Goal: Task Accomplishment & Management: Complete application form

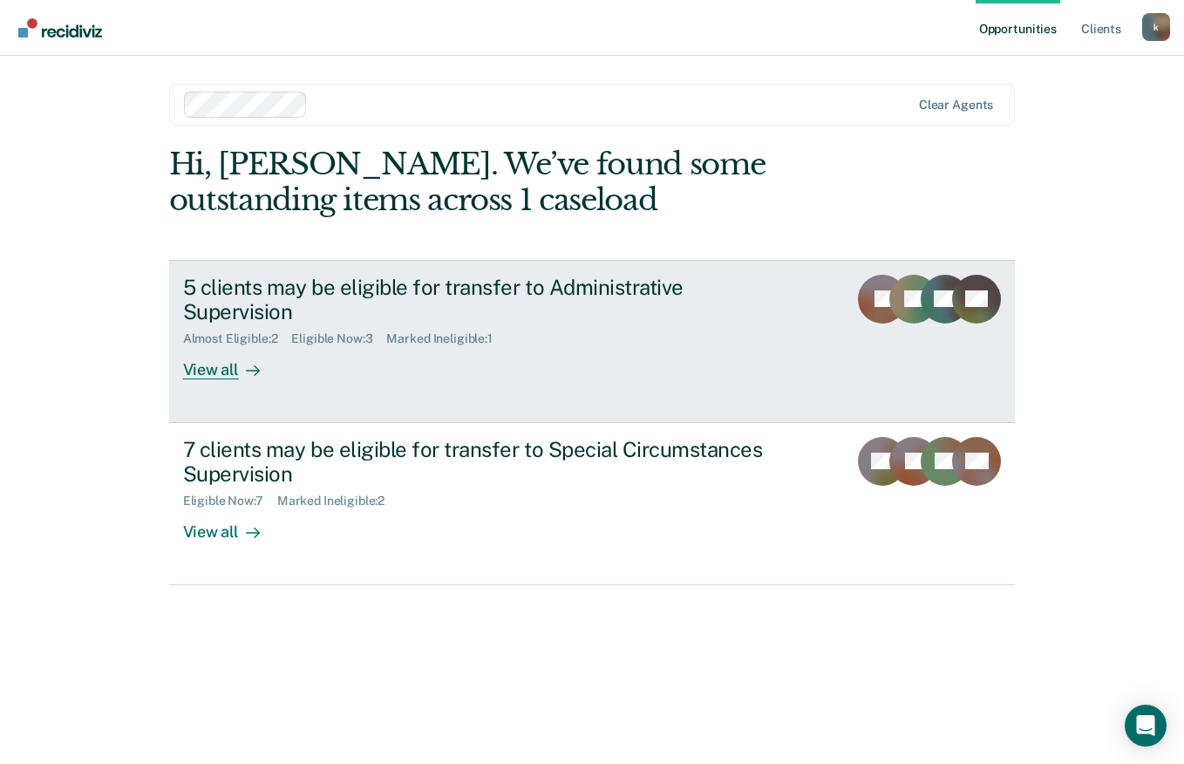
click at [234, 380] on link "5 clients may be eligible for transfer to Administrative Supervision Almost Eli…" at bounding box center [592, 341] width 846 height 163
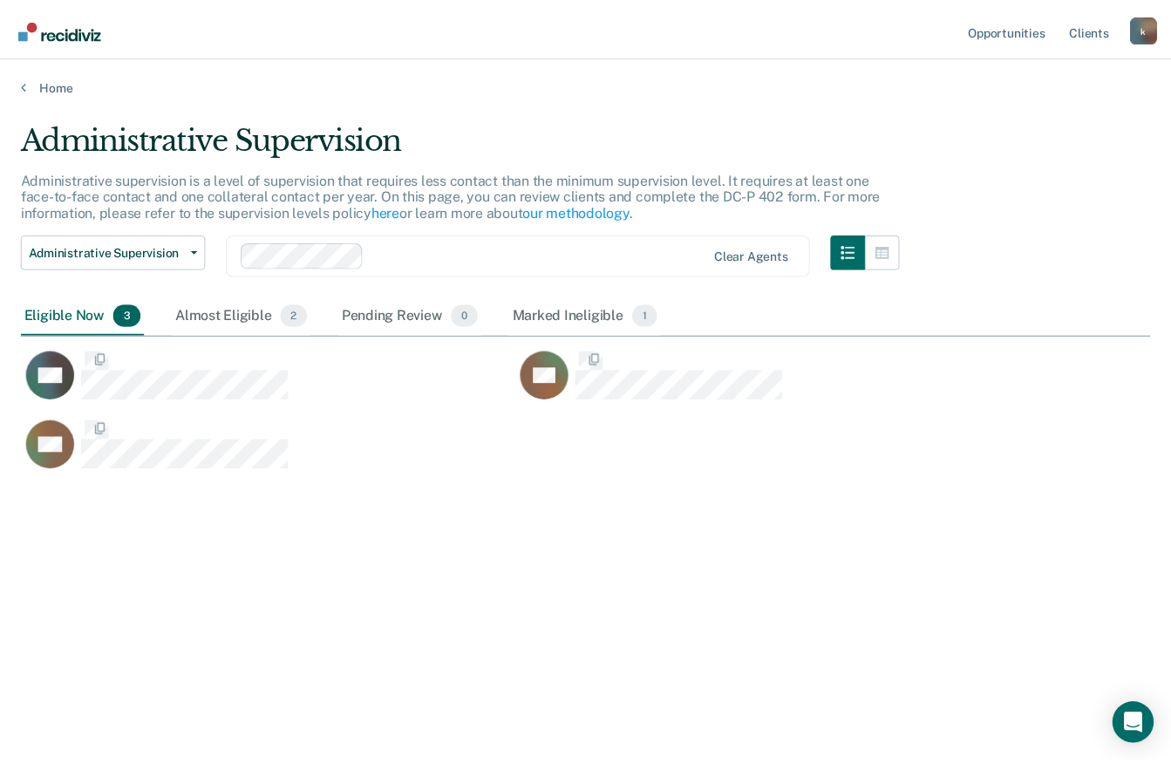
scroll to position [499, 1129]
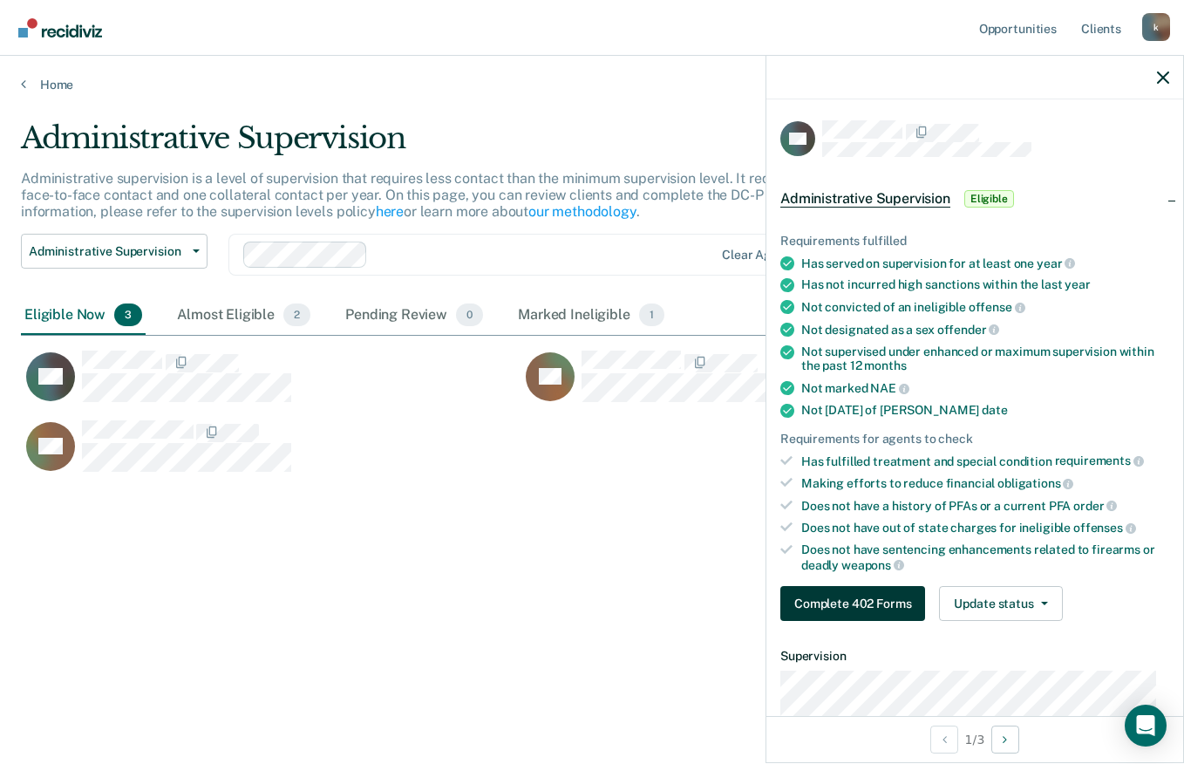
click at [876, 596] on button "Complete 402 Forms" at bounding box center [852, 603] width 145 height 35
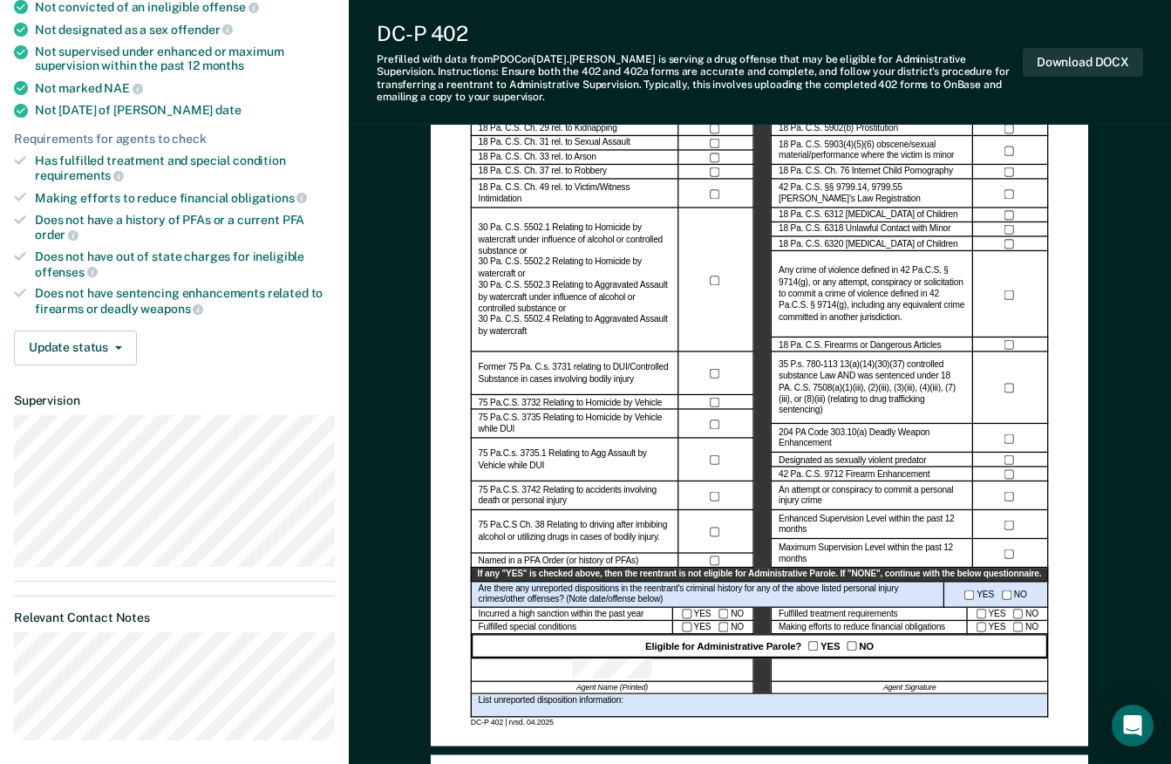
scroll to position [301, 0]
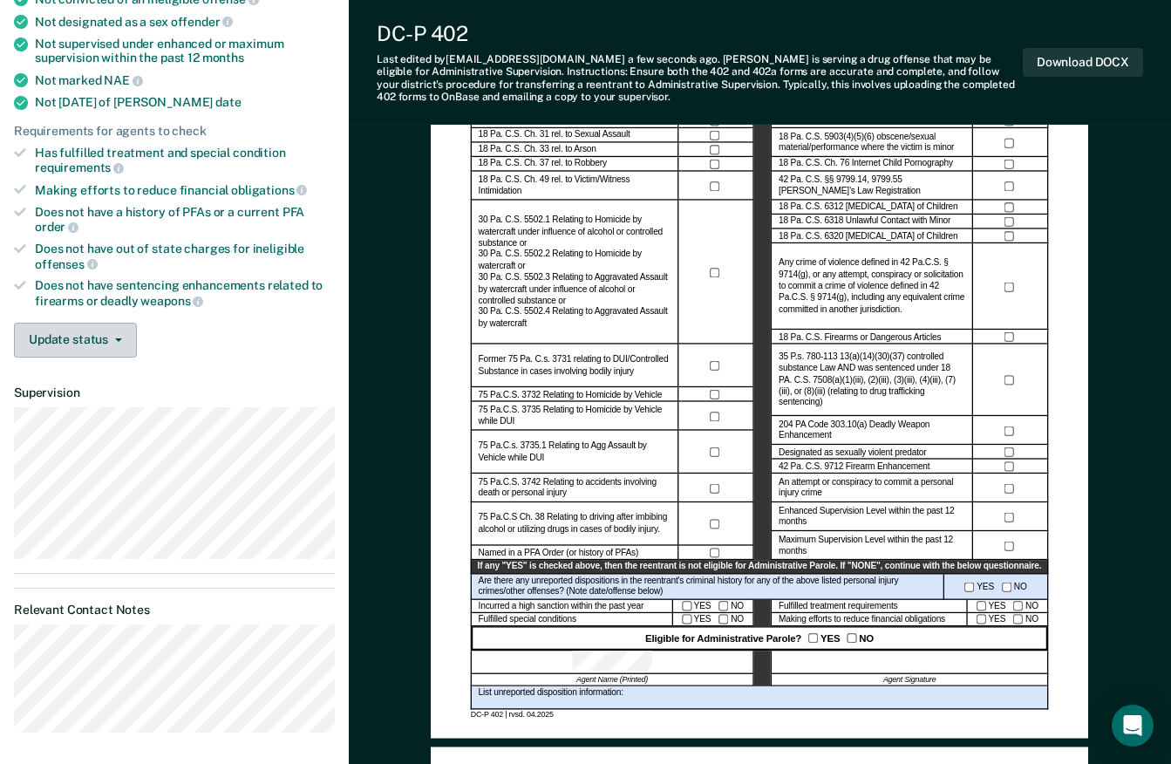
click at [101, 343] on button "Update status" at bounding box center [75, 340] width 123 height 35
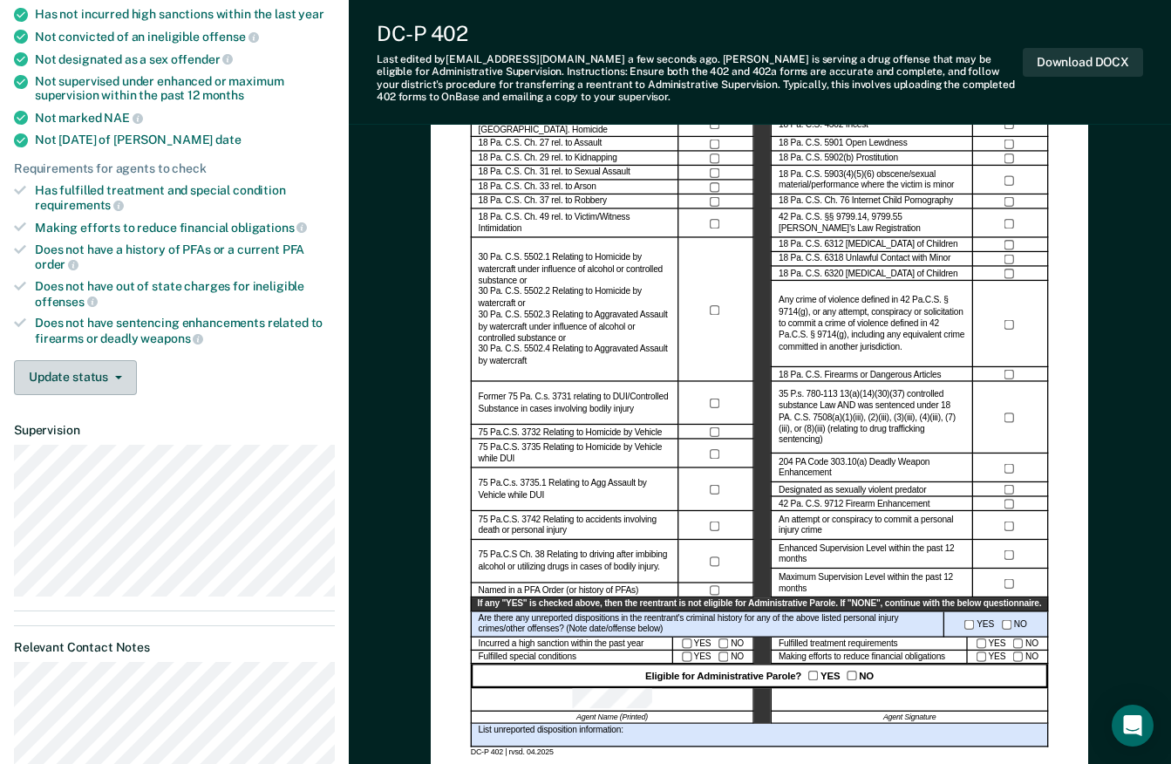
scroll to position [485, 0]
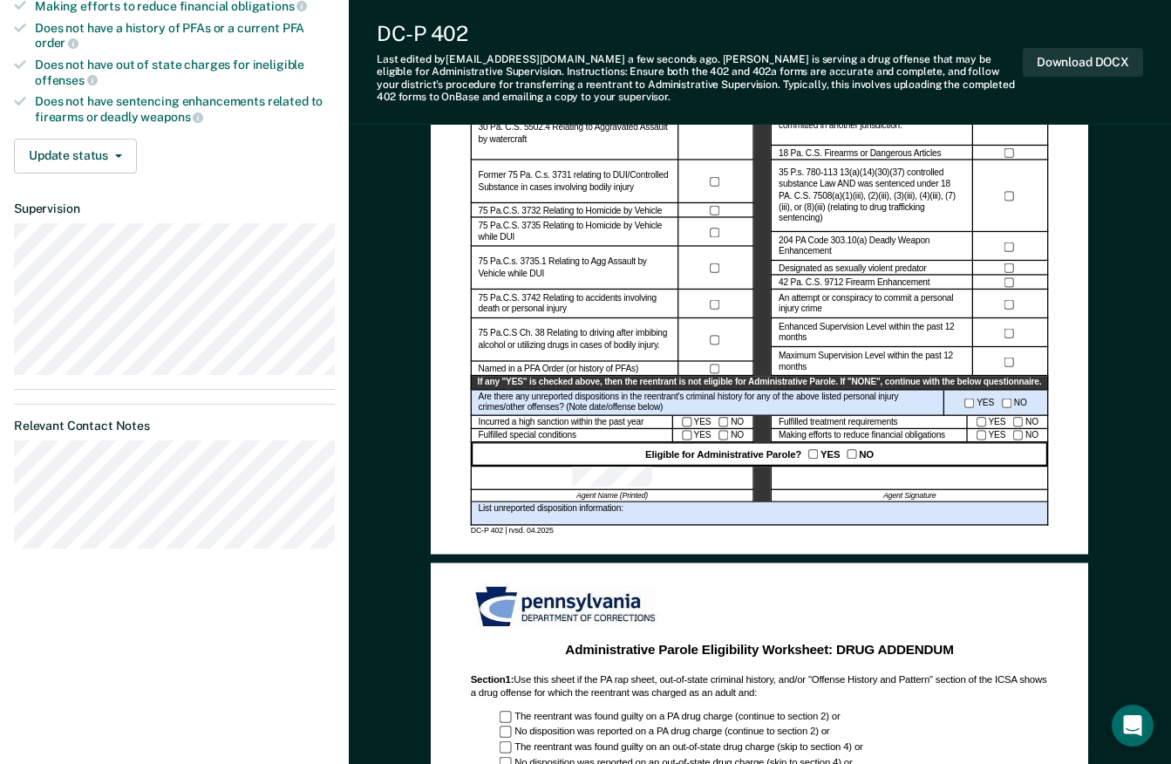
click at [859, 479] on div at bounding box center [909, 478] width 277 height 24
click at [104, 154] on button "Update status" at bounding box center [75, 156] width 123 height 35
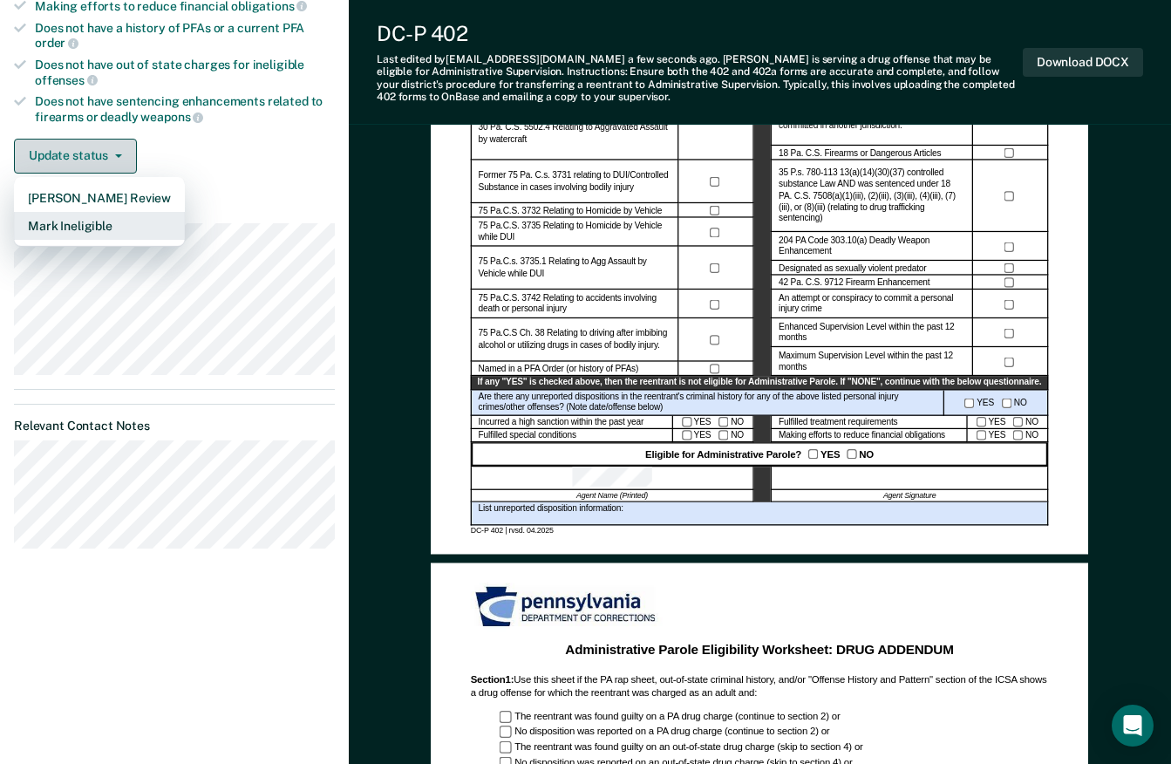
click at [99, 227] on button "Mark Ineligible" at bounding box center [99, 226] width 171 height 28
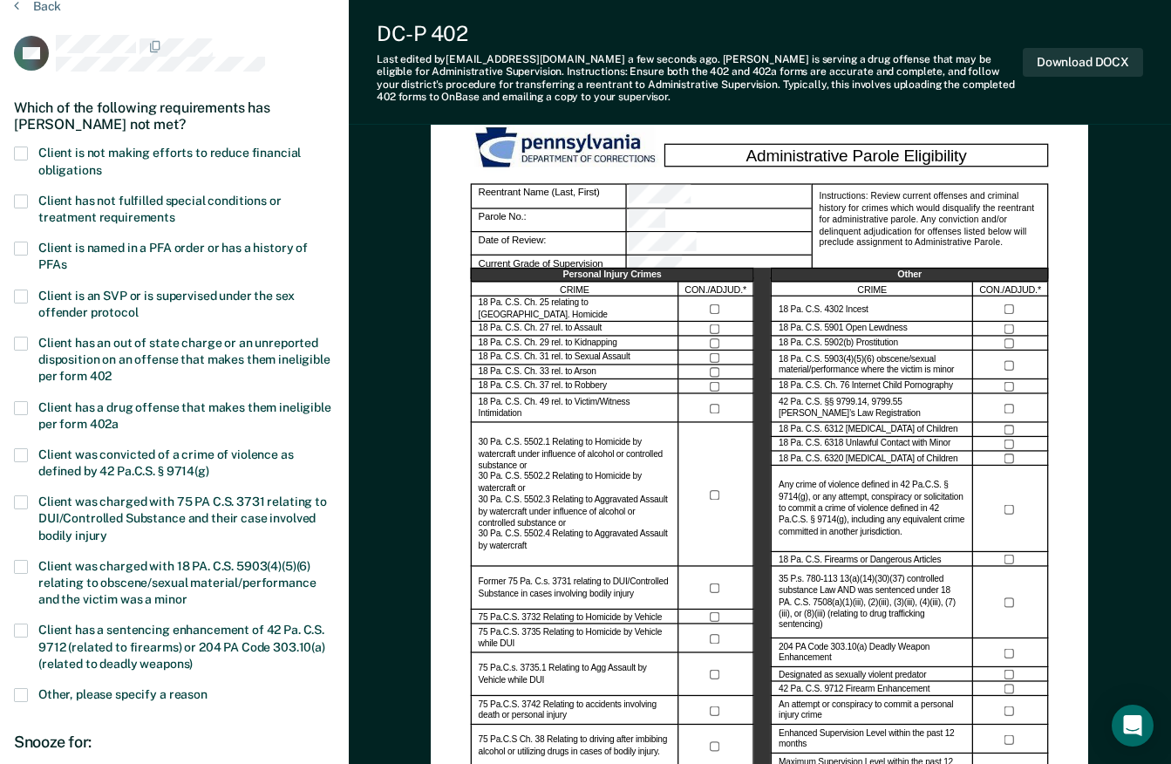
scroll to position [69, 0]
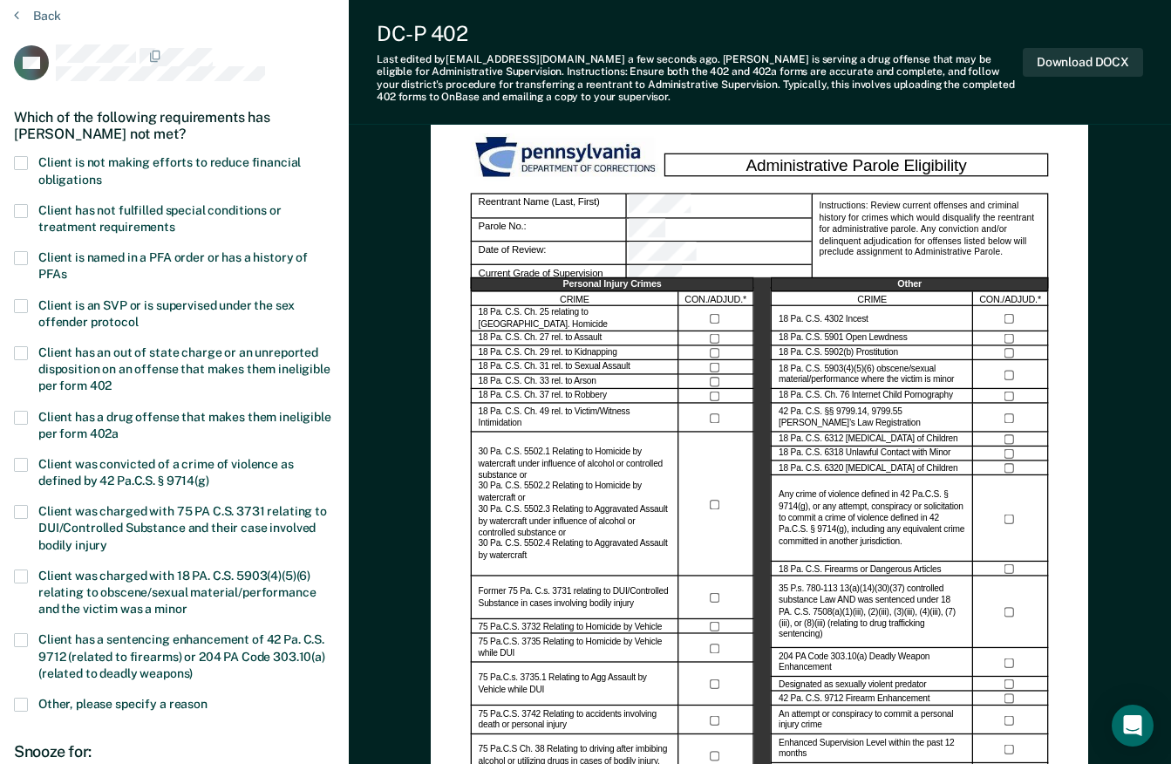
click at [20, 212] on span at bounding box center [21, 211] width 14 height 14
click at [175, 221] on input "Client has not fulfilled special conditions or treatment requirements" at bounding box center [175, 221] width 0 height 0
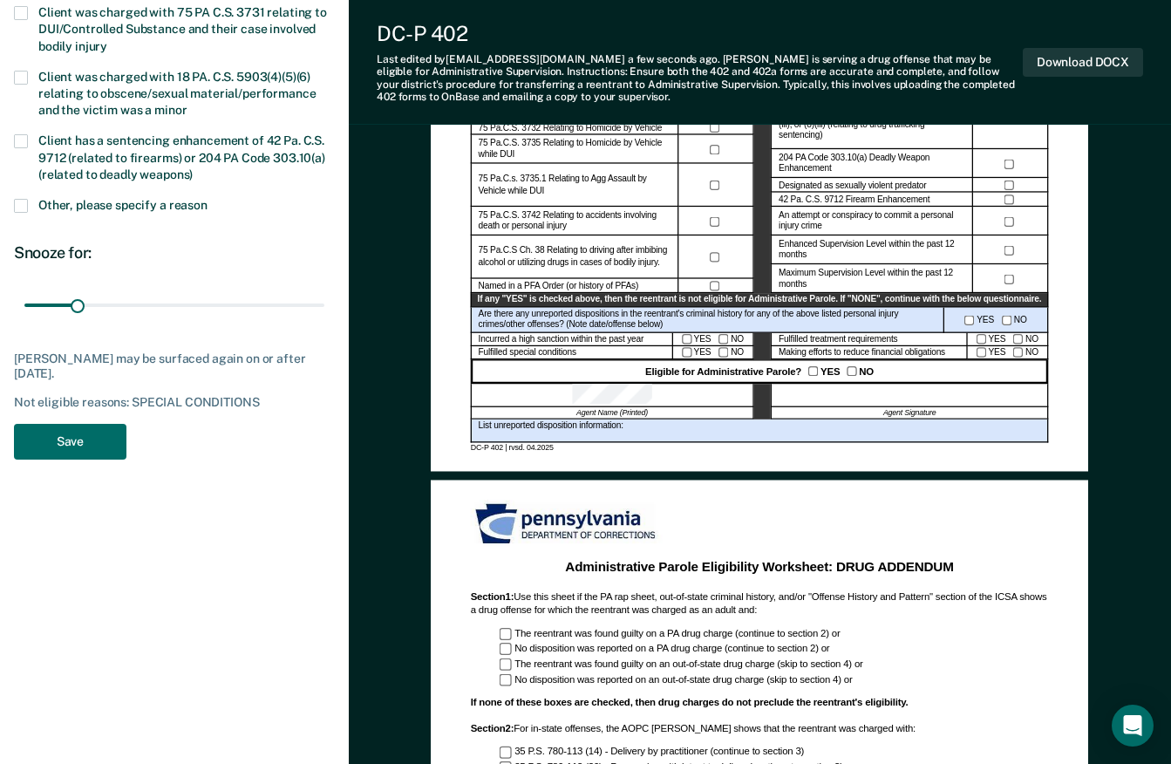
scroll to position [567, 0]
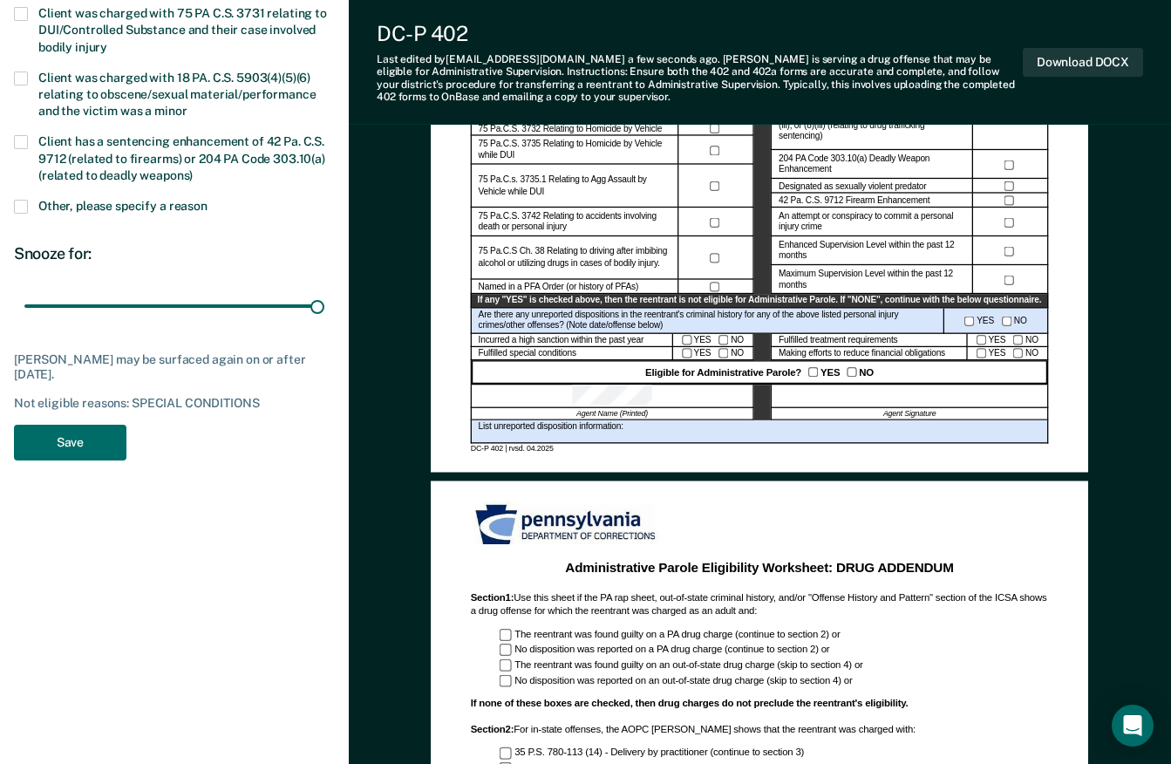
type input "180"
click at [60, 438] on button "Save" at bounding box center [70, 442] width 112 height 36
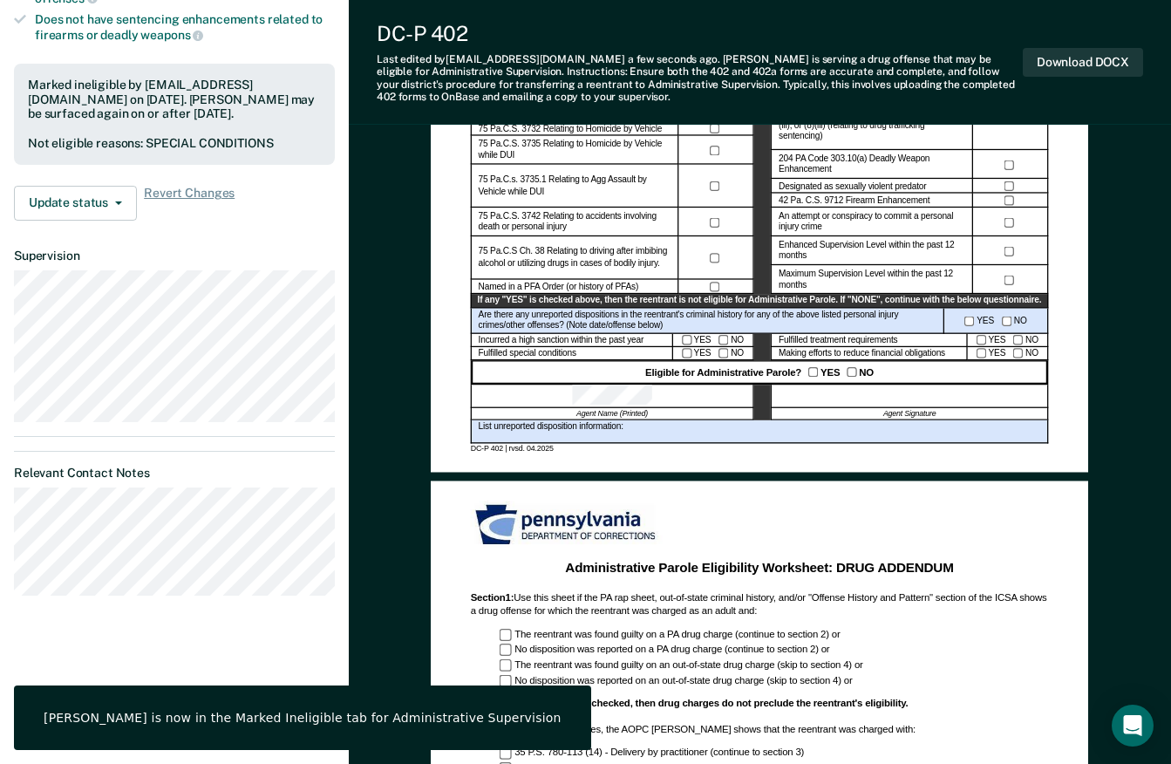
click at [1078, 57] on button "Download DOCX" at bounding box center [1082, 62] width 120 height 29
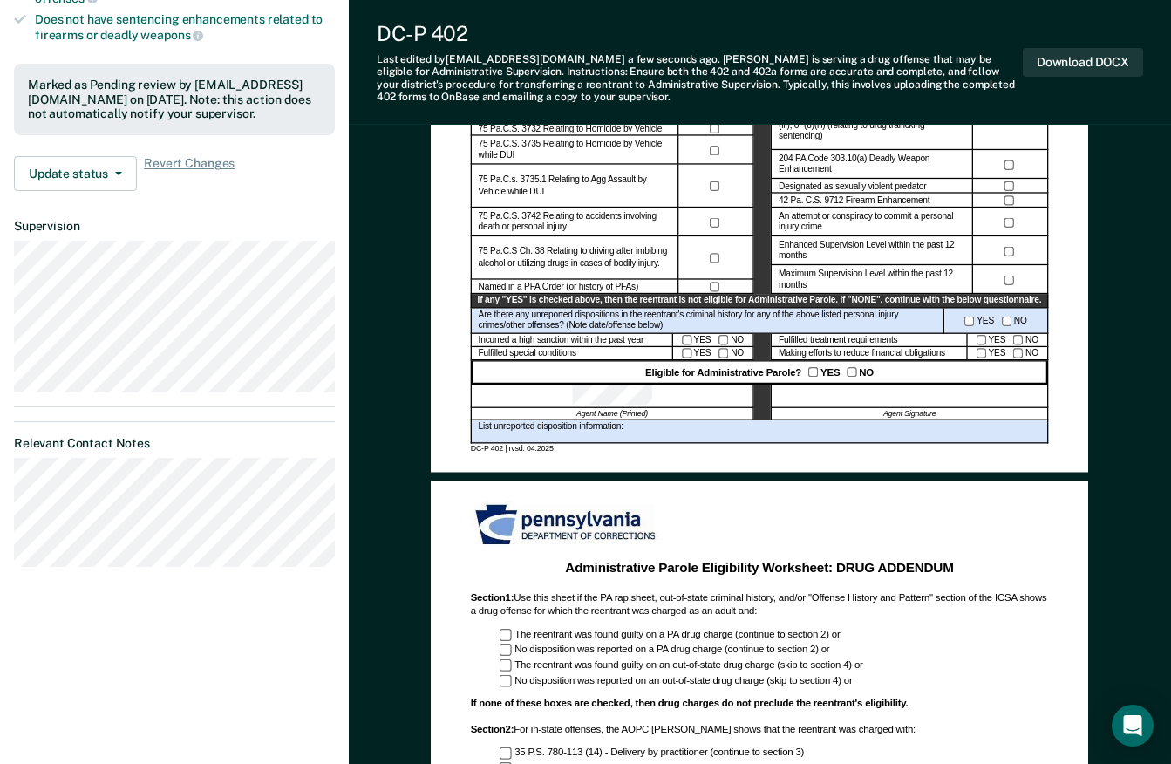
click at [613, 67] on div "Last edited by [PERSON_NAME][EMAIL_ADDRESS][DOMAIN_NAME] a few seconds ago . [P…" at bounding box center [700, 78] width 646 height 51
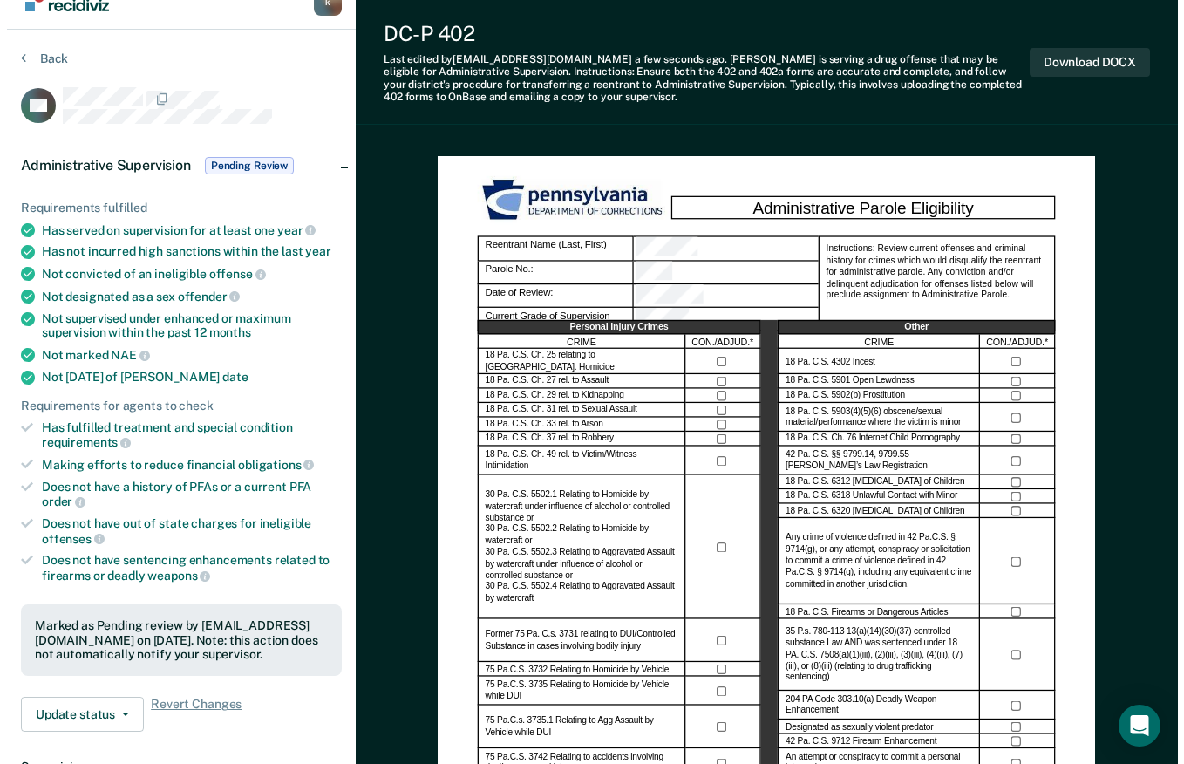
scroll to position [0, 0]
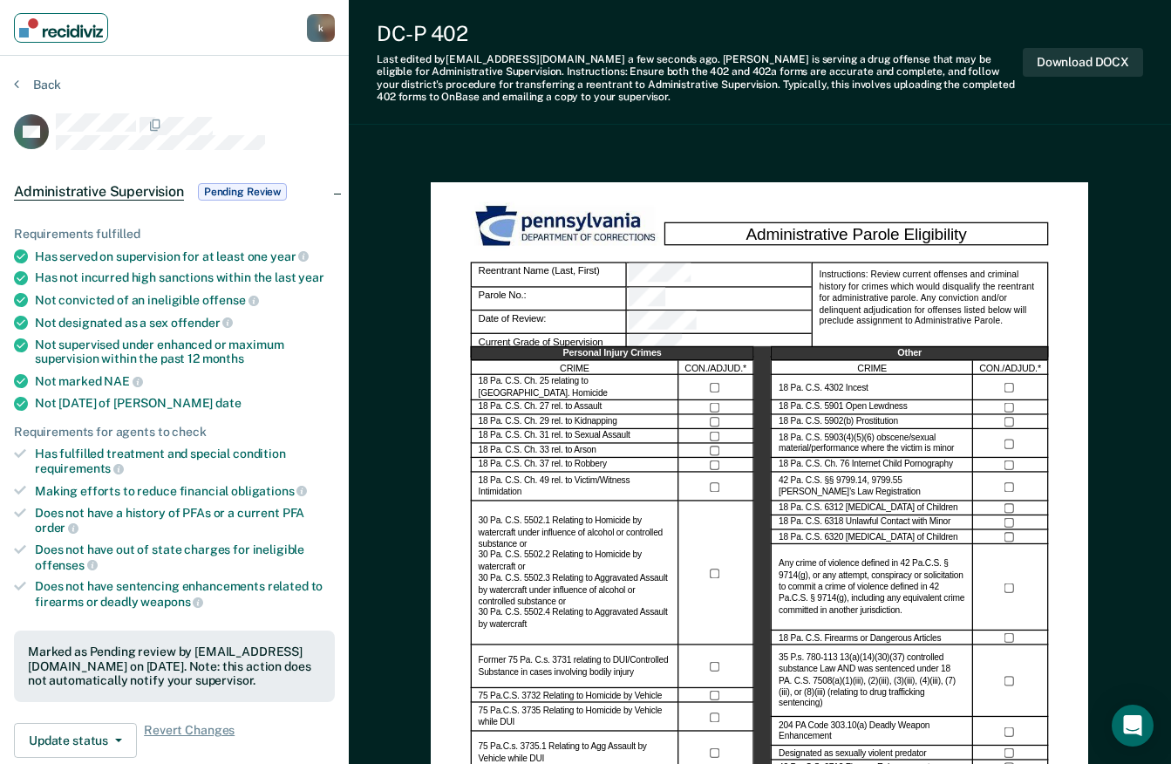
click at [86, 40] on link "Main navigation" at bounding box center [61, 28] width 94 height 30
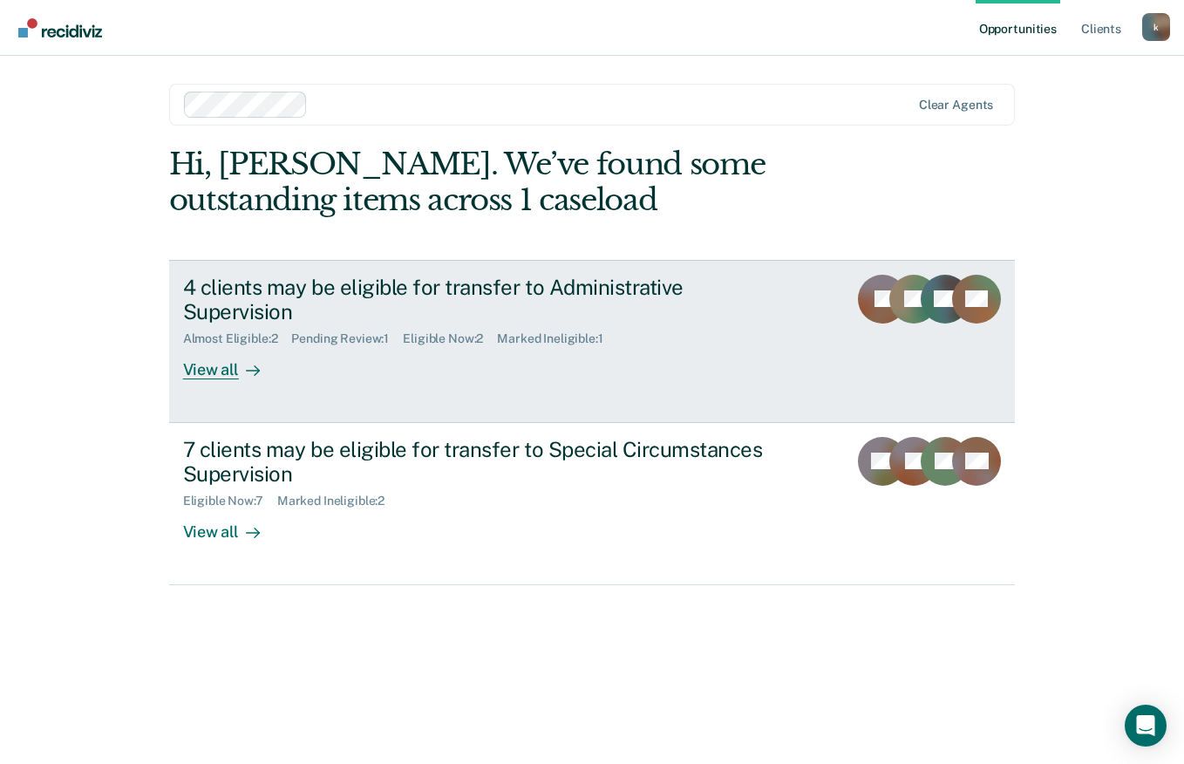
click at [207, 352] on div "View all" at bounding box center [232, 363] width 98 height 34
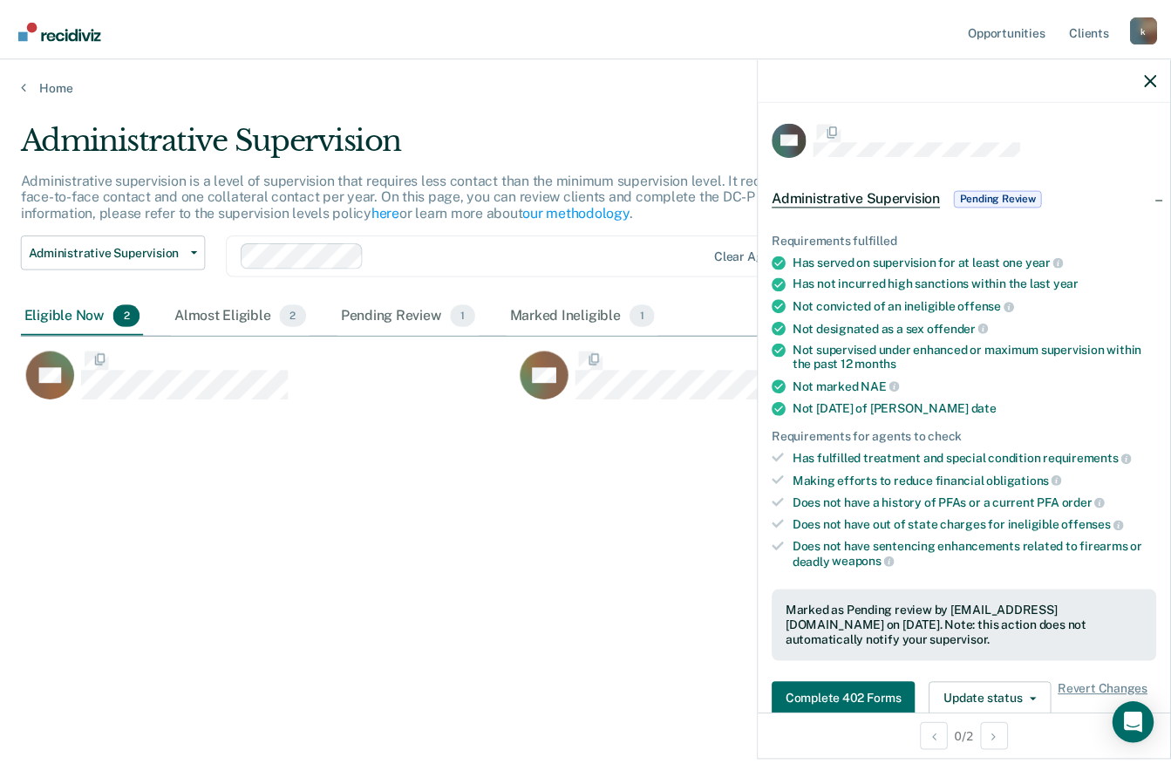
scroll to position [499, 1129]
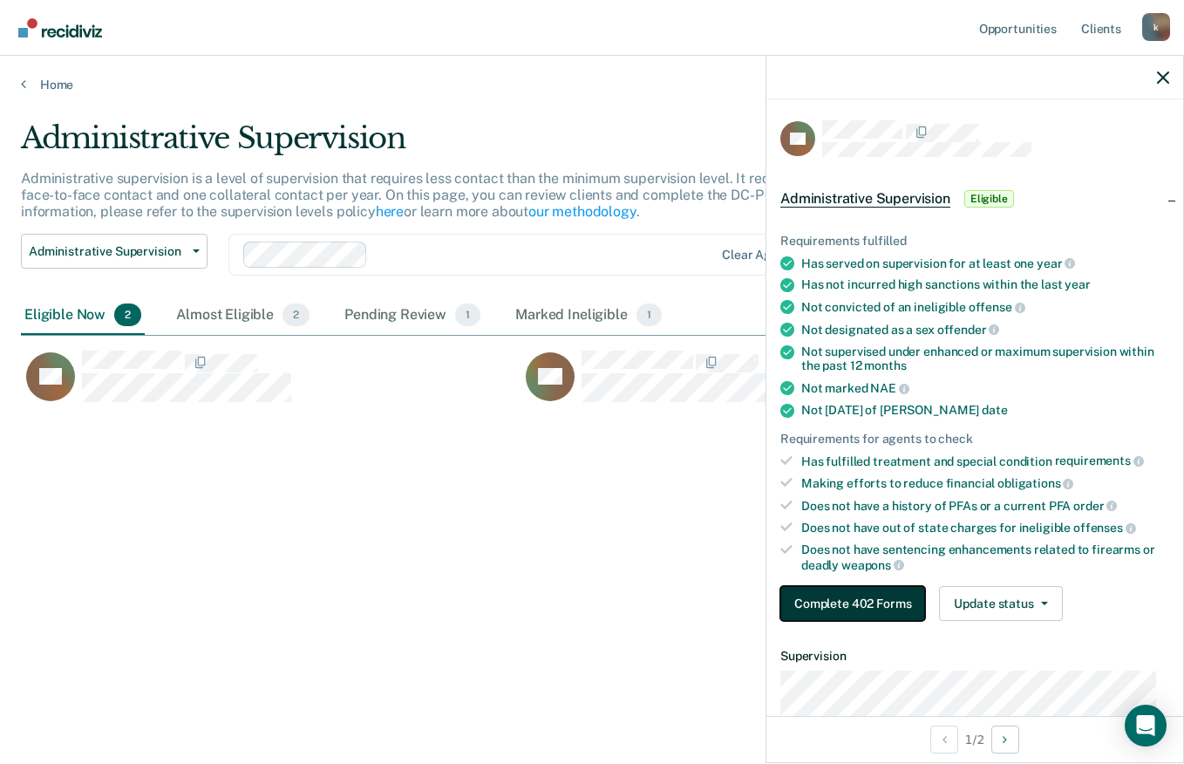
click at [855, 601] on button "Complete 402 Forms" at bounding box center [852, 603] width 145 height 35
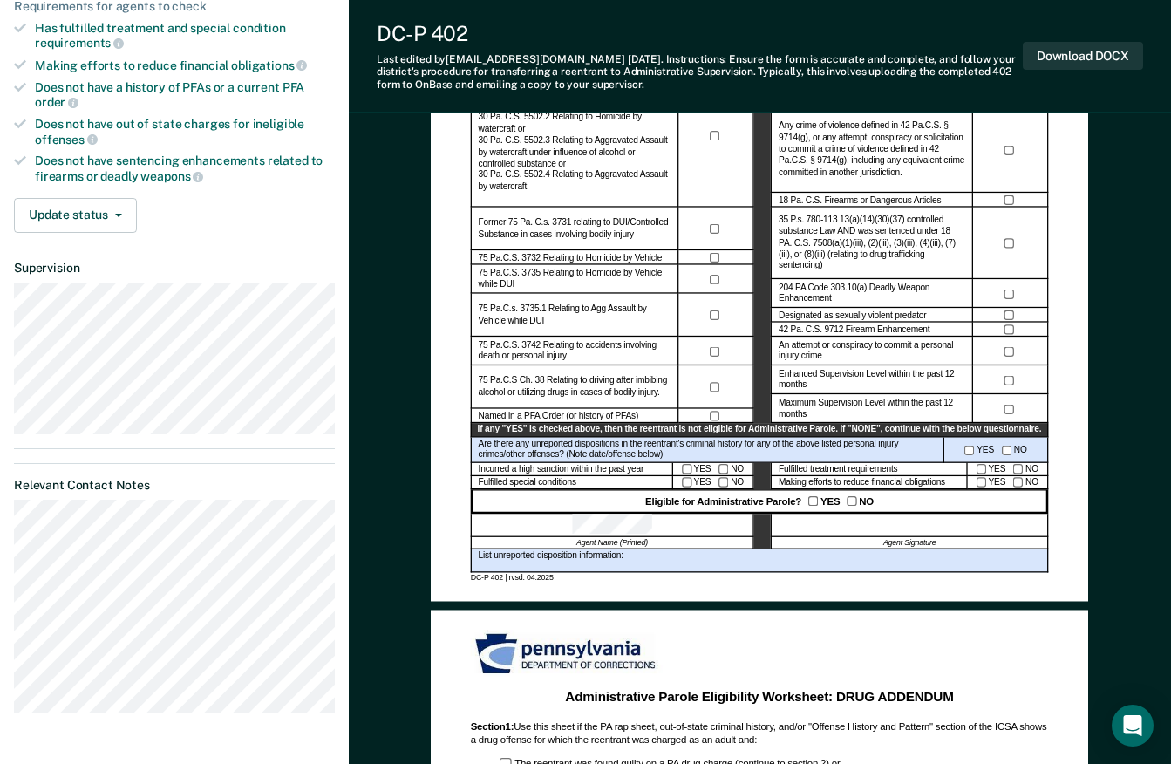
scroll to position [431, 0]
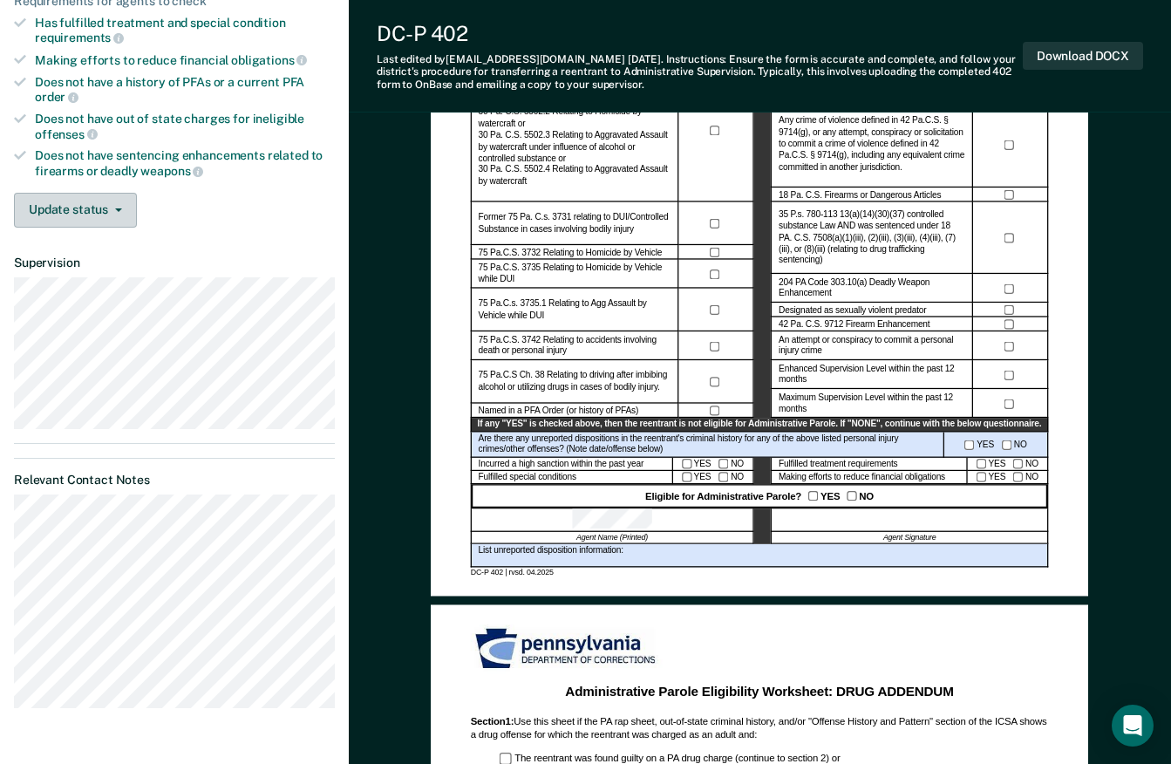
click at [106, 213] on button "Update status" at bounding box center [75, 210] width 123 height 35
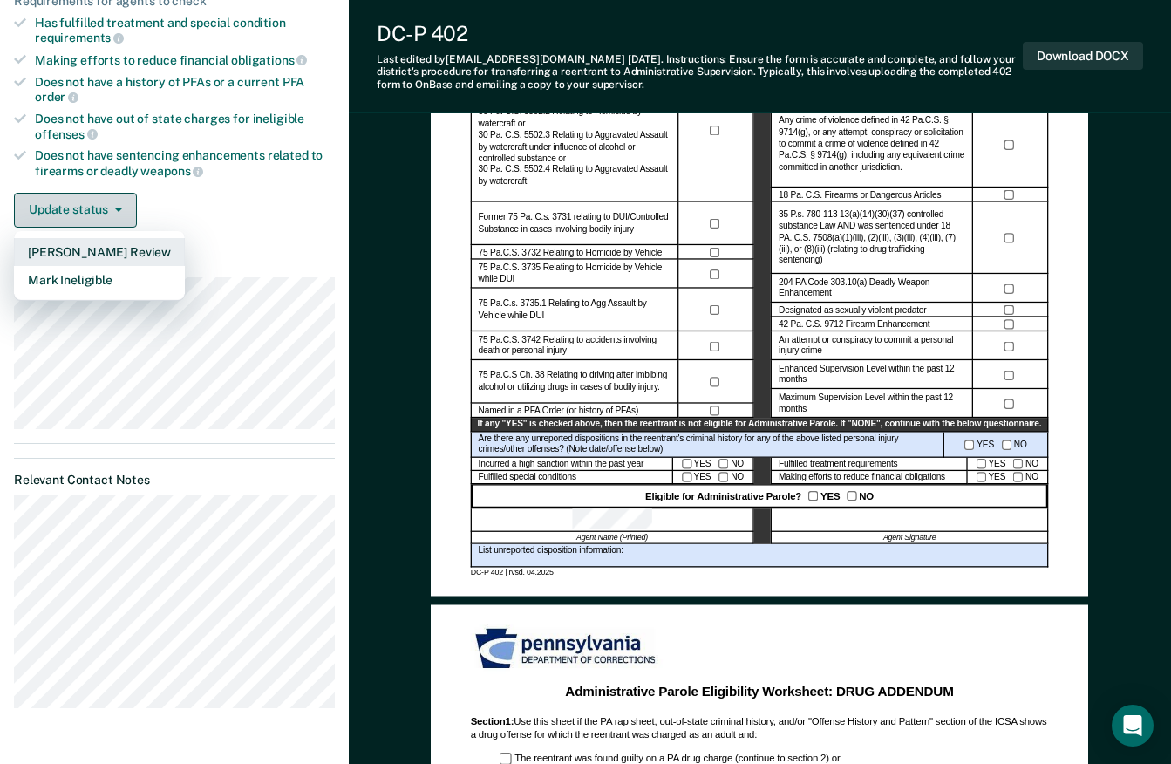
click at [93, 284] on button "Mark Ineligible" at bounding box center [99, 280] width 171 height 28
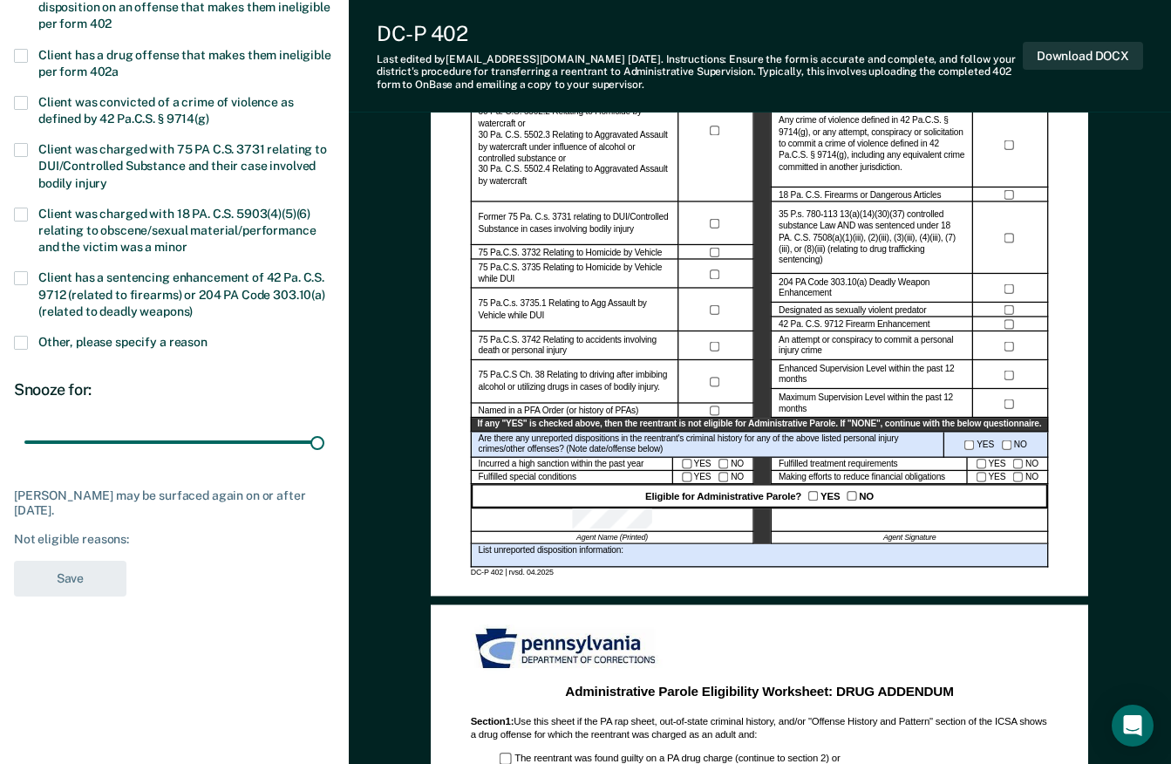
type input "180"
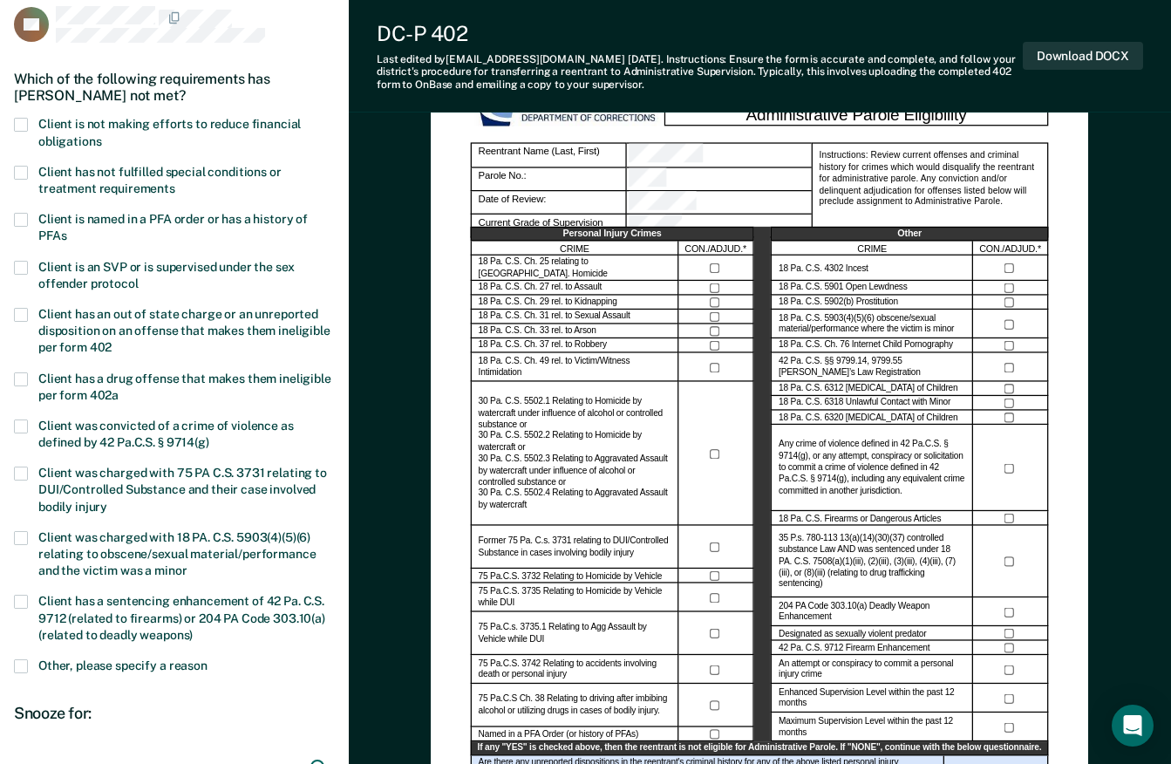
scroll to position [93, 0]
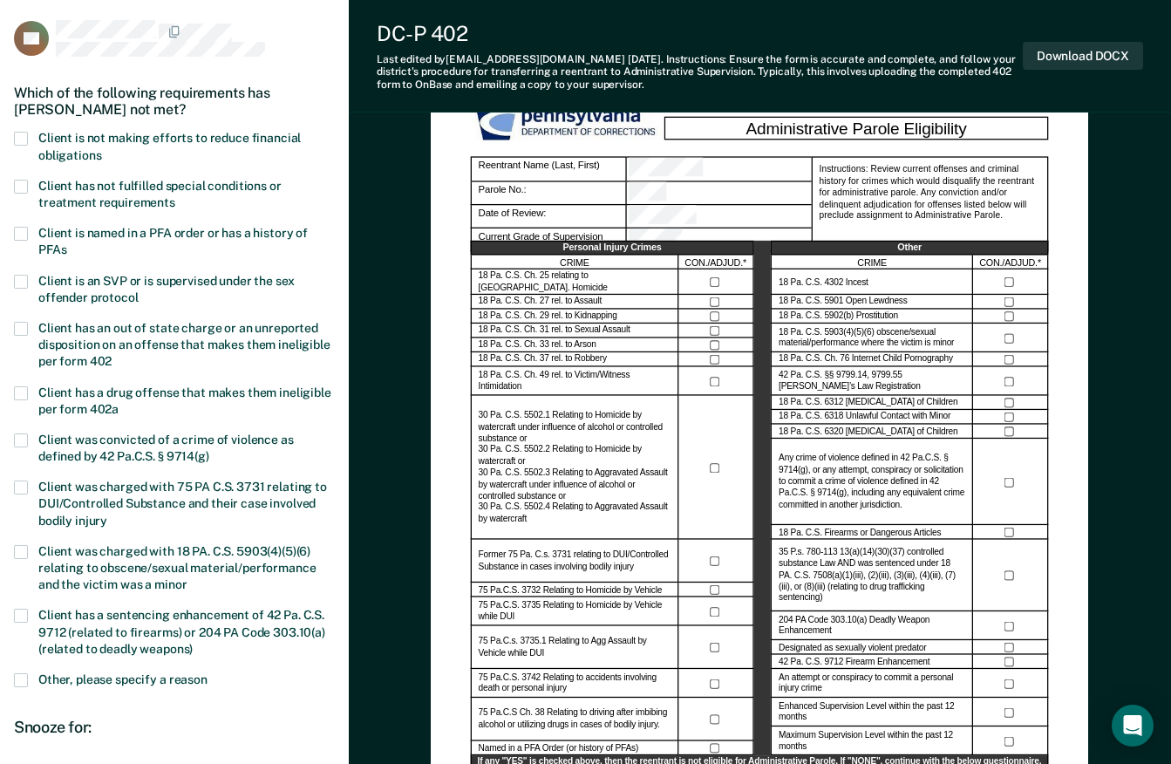
click at [26, 322] on span at bounding box center [21, 329] width 14 height 14
click at [112, 355] on input "Client has an out of state charge or an unreported disposition on an offense th…" at bounding box center [112, 355] width 0 height 0
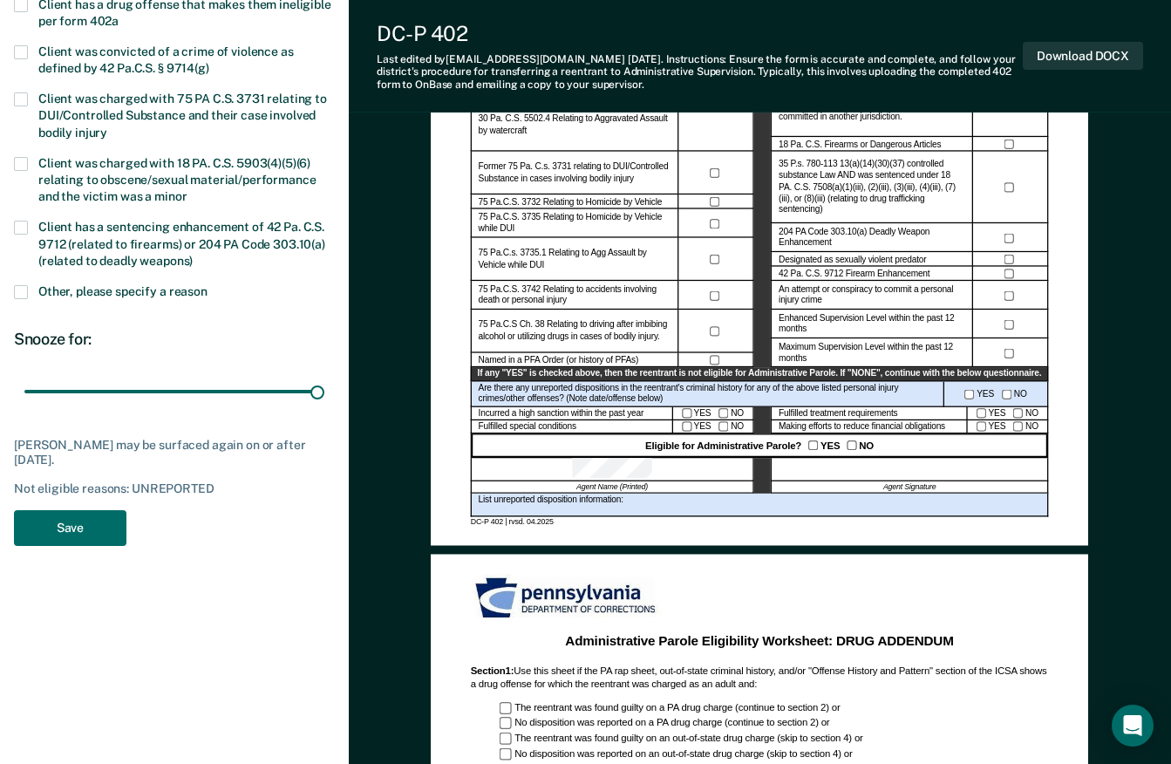
scroll to position [495, 0]
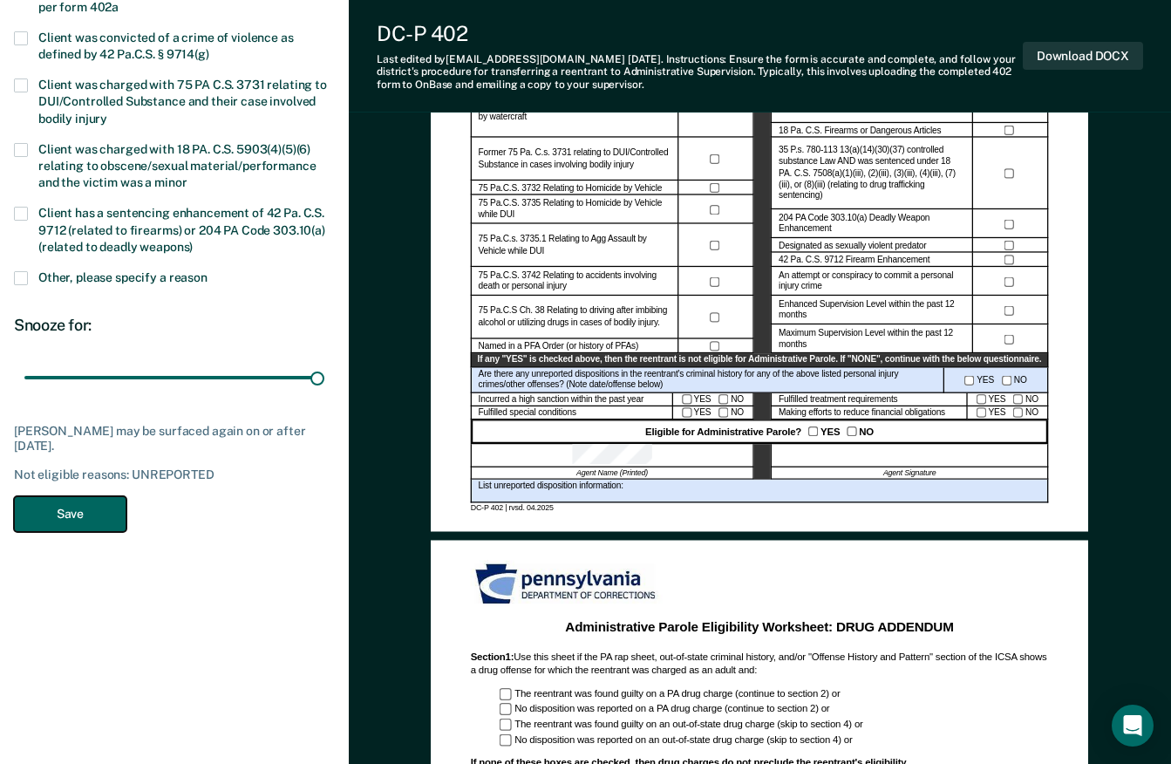
click at [79, 501] on button "Save" at bounding box center [70, 514] width 112 height 36
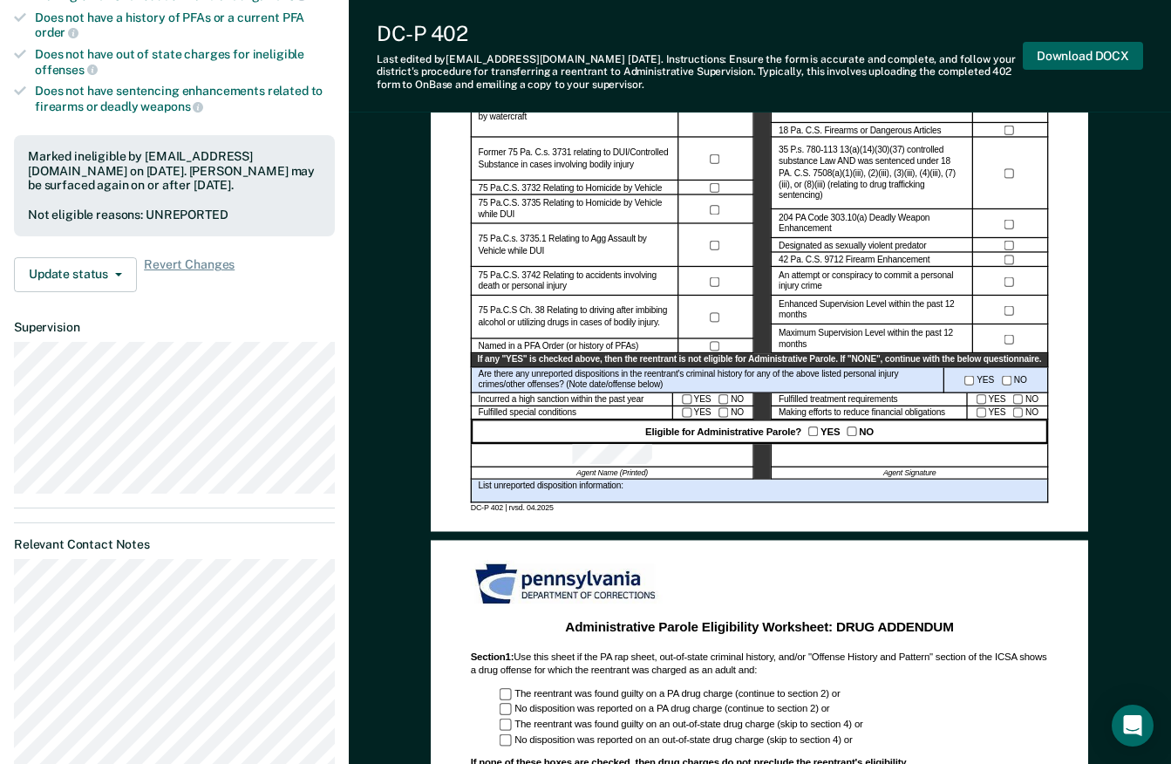
click at [1052, 51] on button "Download DOCX" at bounding box center [1082, 56] width 120 height 29
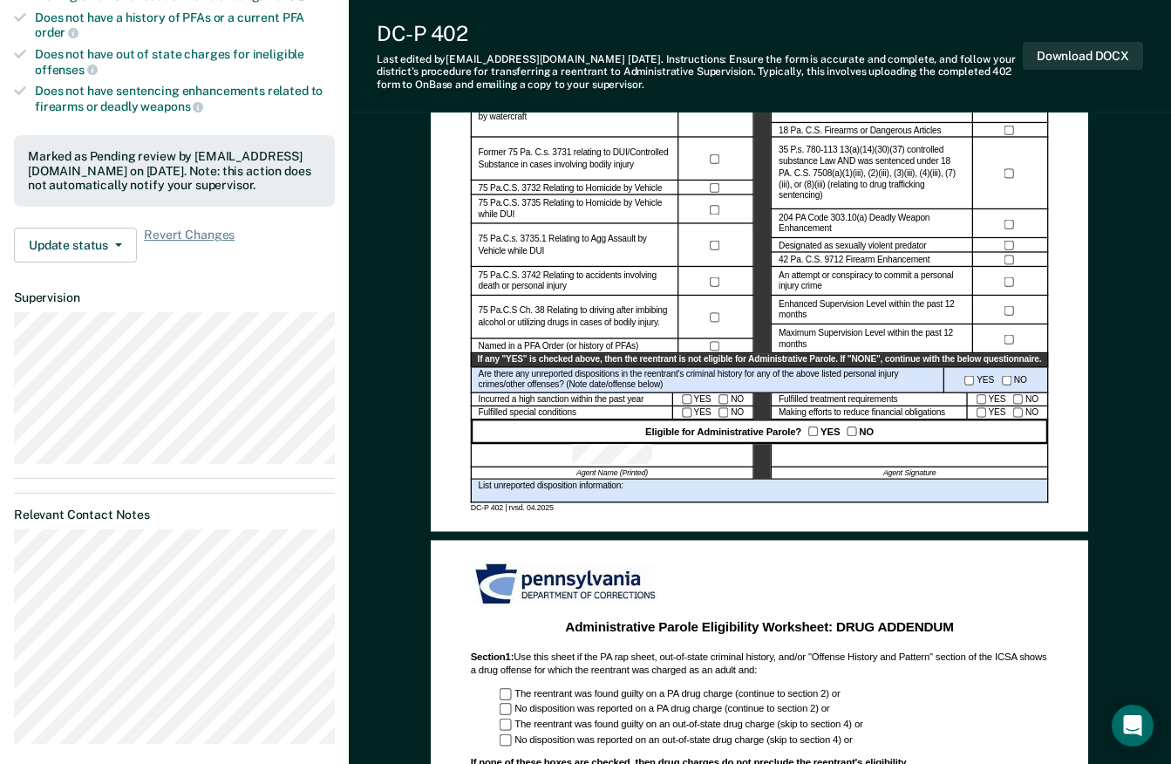
click at [1119, 435] on div "Administrative Parole Eligibility Reentrant Name (Last, First) Parole No.: Date…" at bounding box center [760, 597] width 822 height 1919
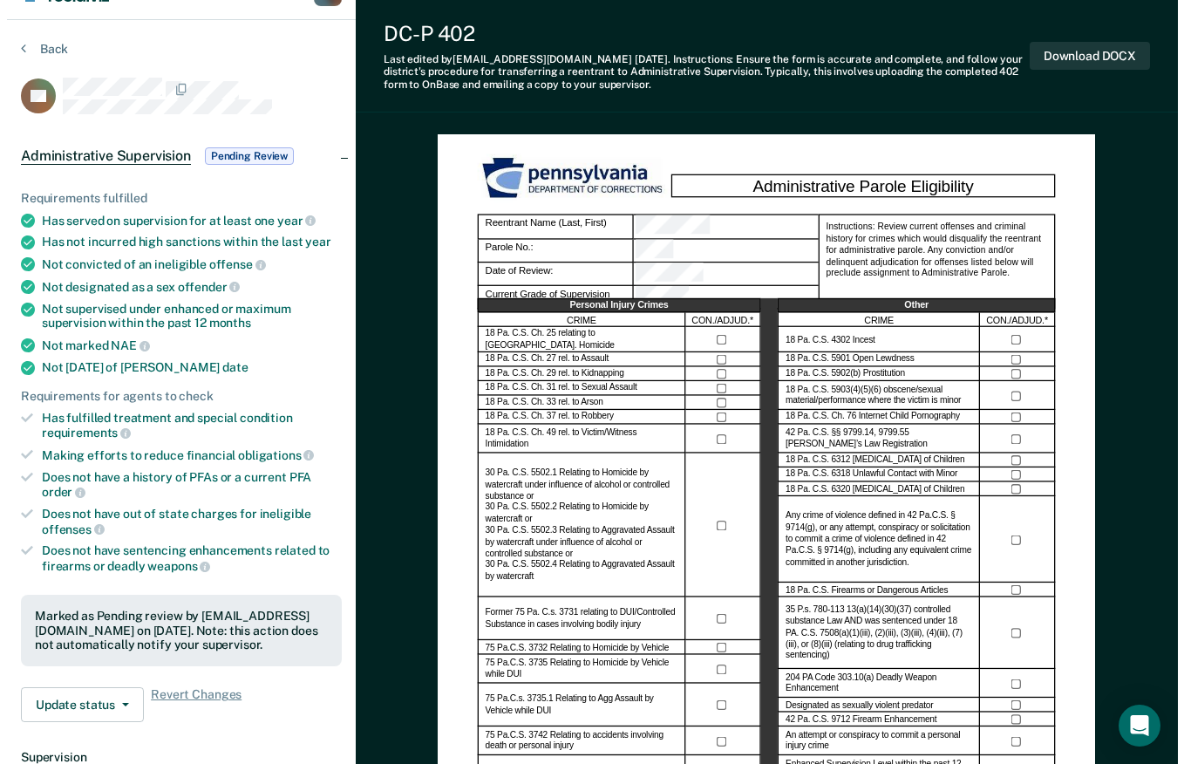
scroll to position [0, 0]
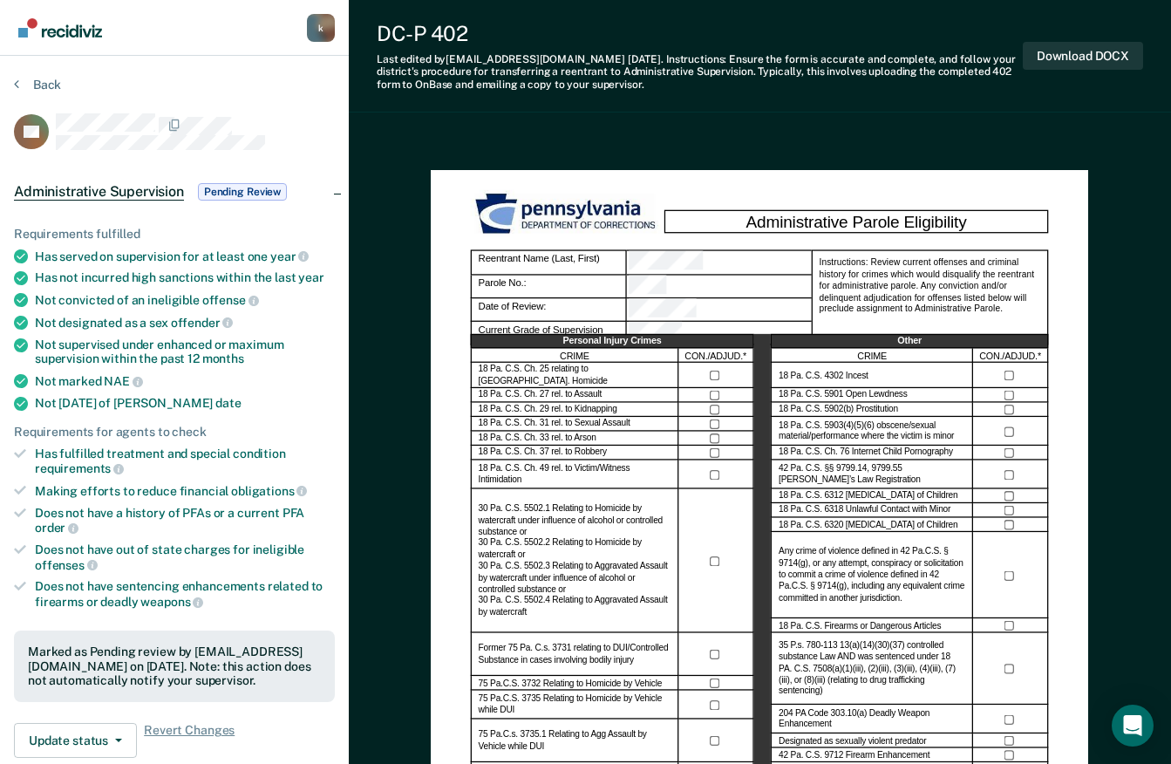
click at [63, 27] on img "Main navigation" at bounding box center [60, 27] width 84 height 19
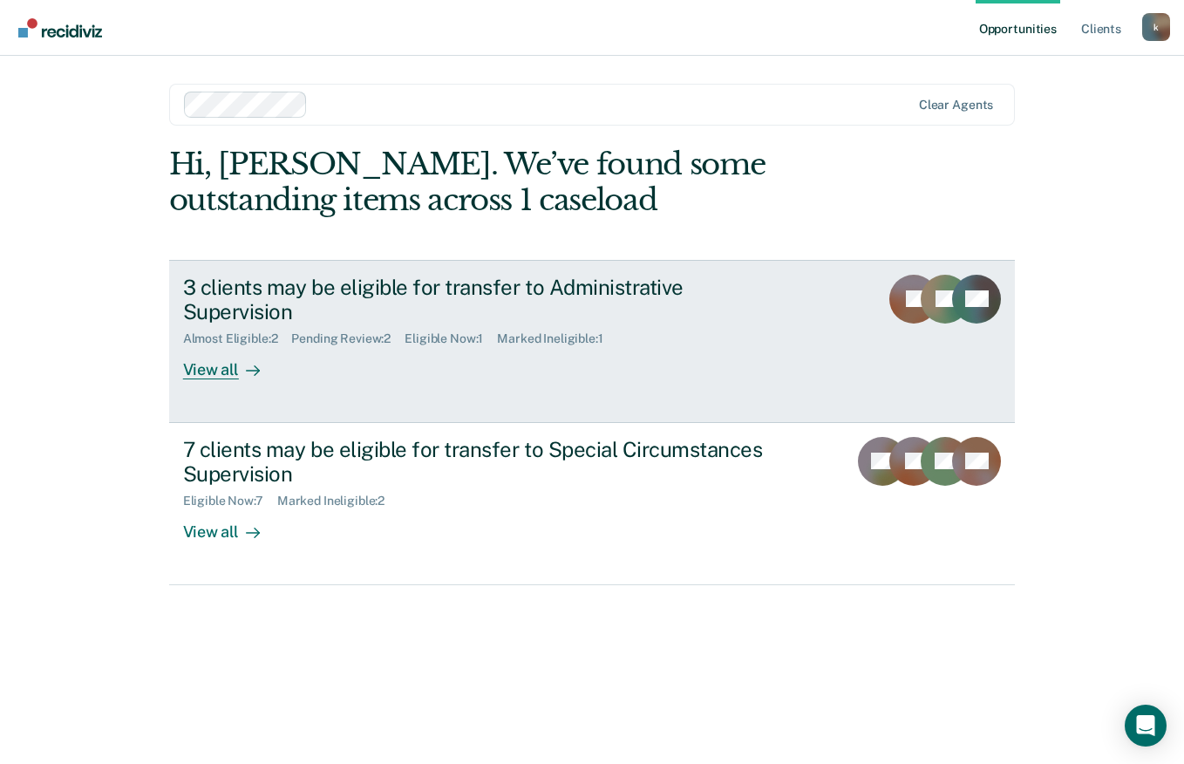
click at [210, 346] on div "View all" at bounding box center [232, 363] width 98 height 34
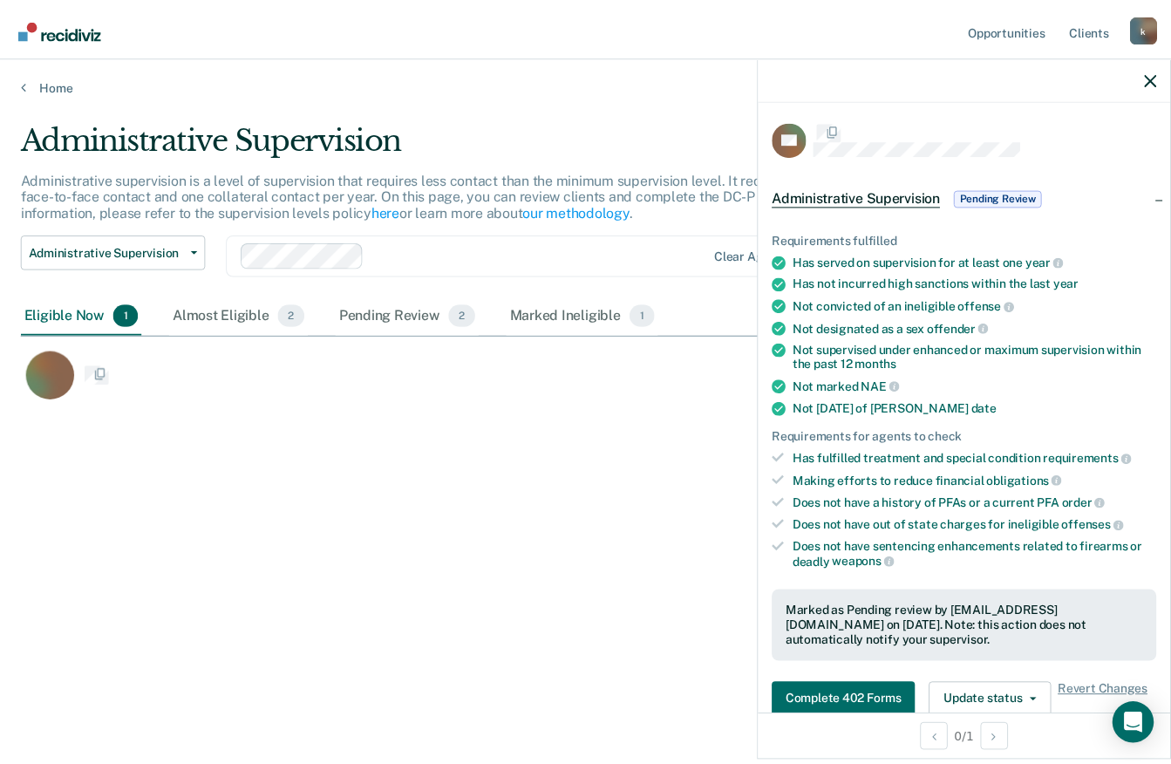
scroll to position [499, 1129]
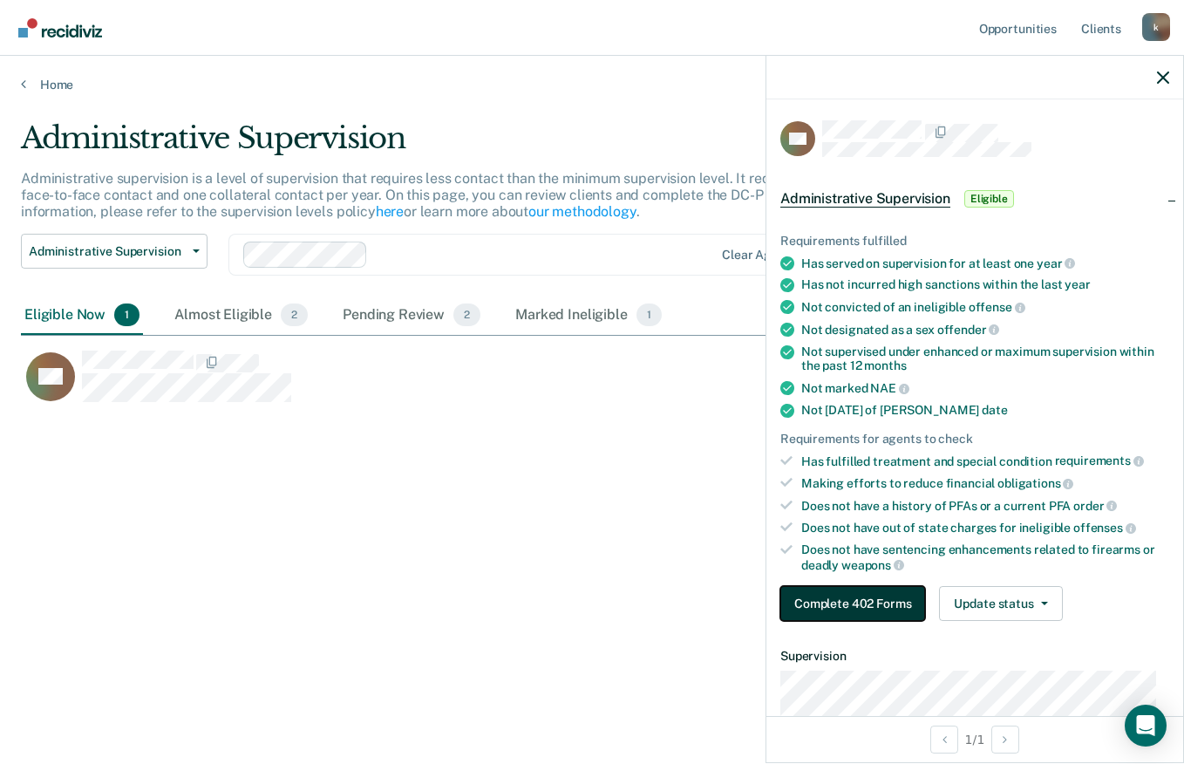
click at [870, 598] on button "Complete 402 Forms" at bounding box center [852, 603] width 145 height 35
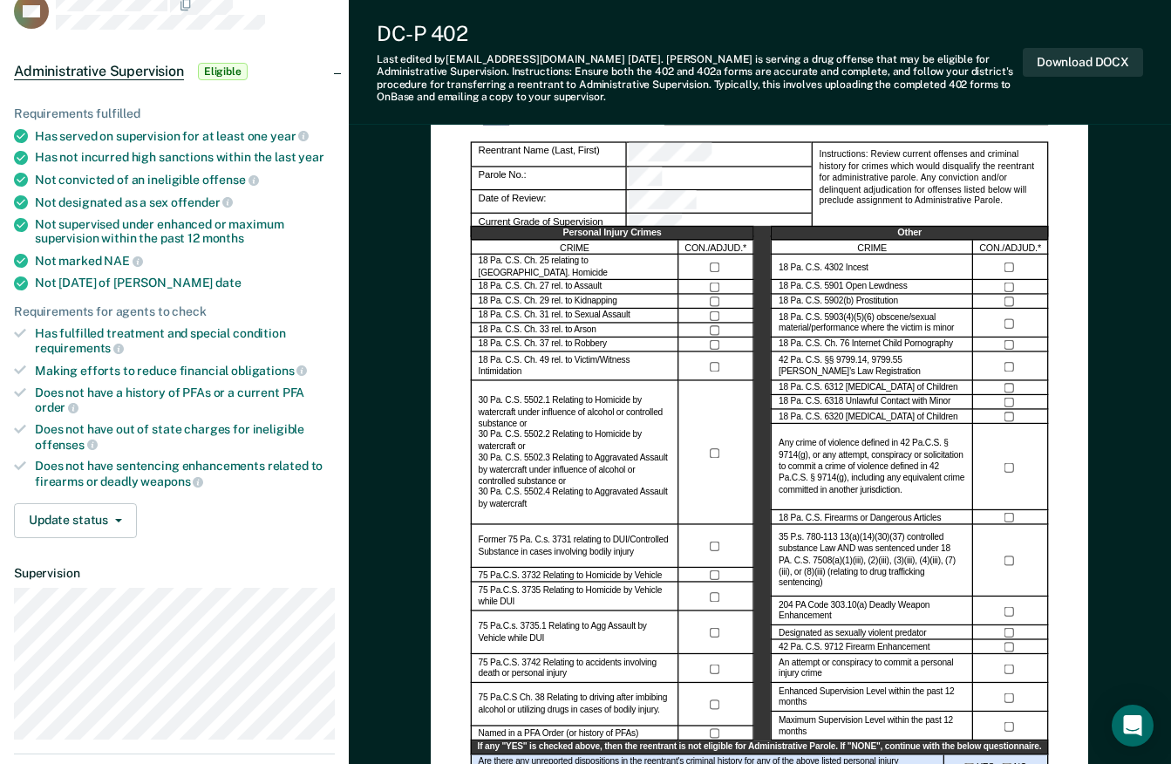
scroll to position [127, 0]
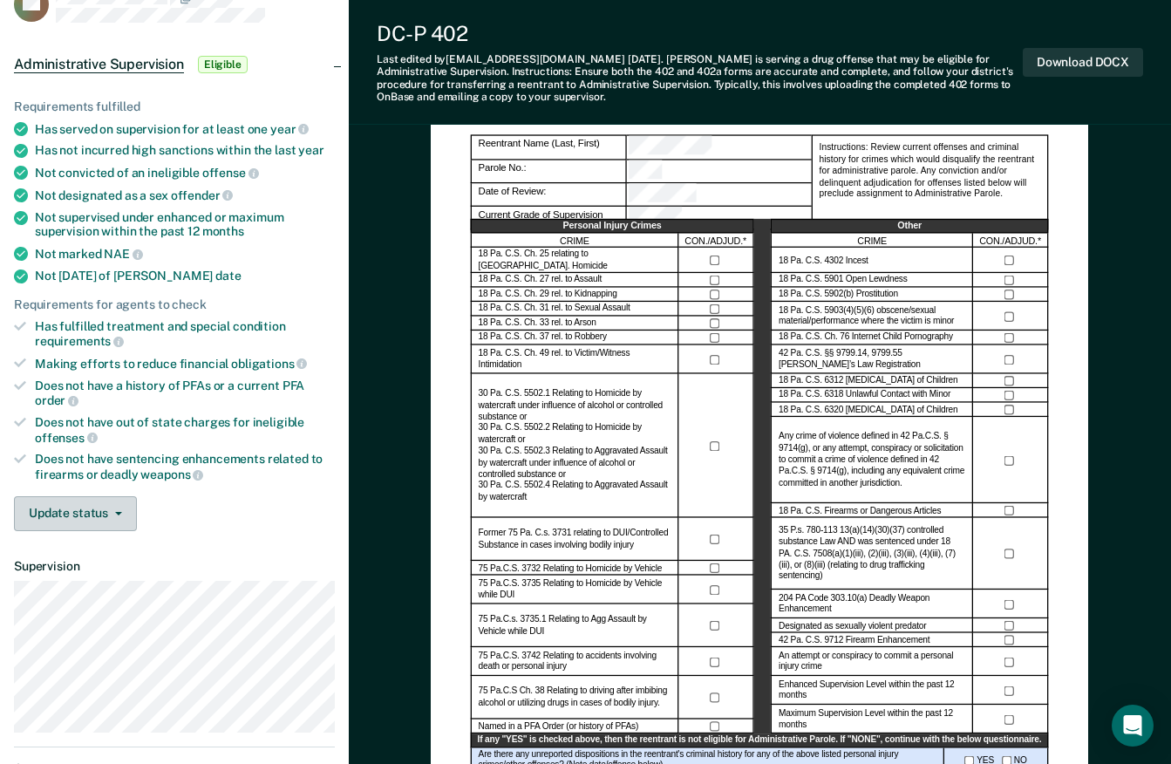
click at [105, 513] on button "Update status" at bounding box center [75, 513] width 123 height 35
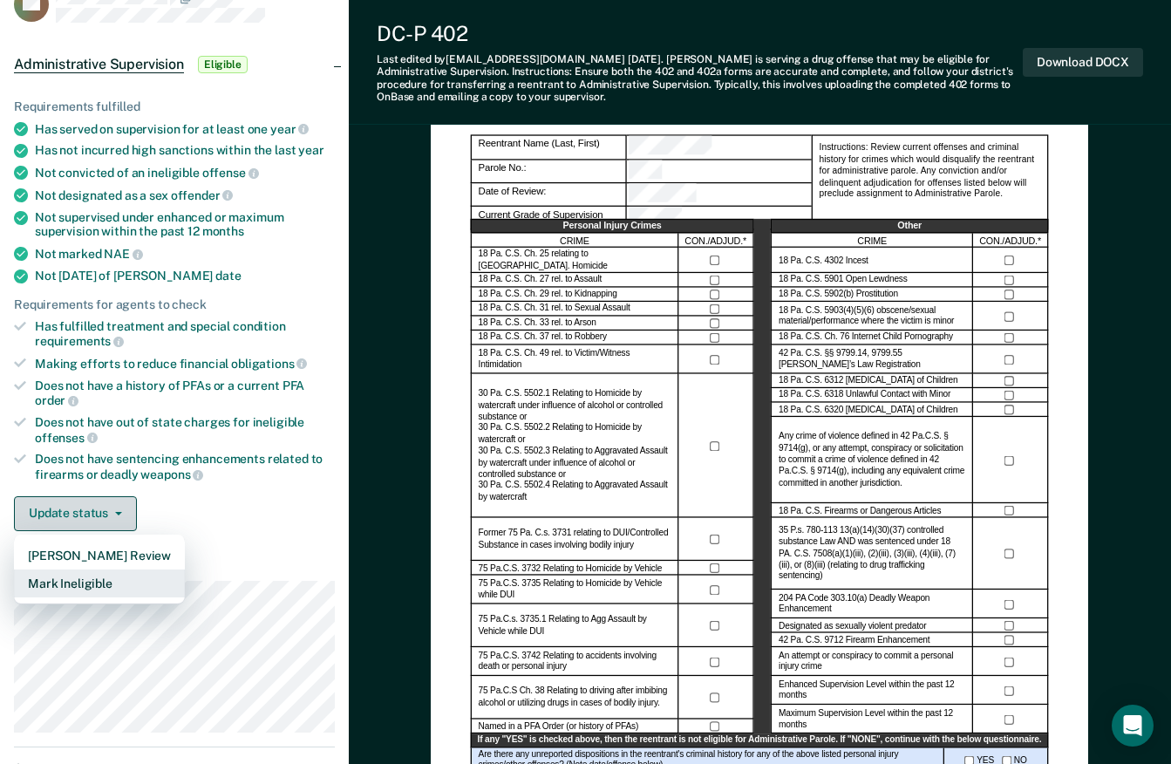
click at [100, 581] on button "Mark Ineligible" at bounding box center [99, 583] width 171 height 28
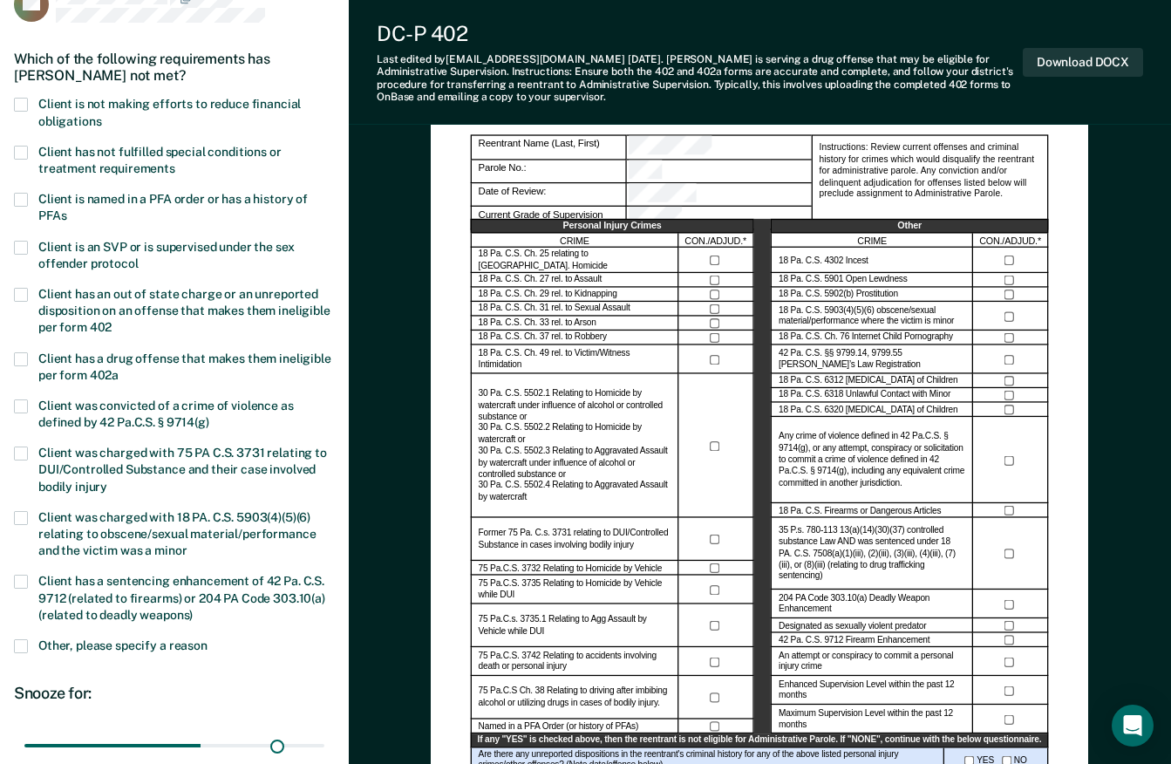
type input "180"
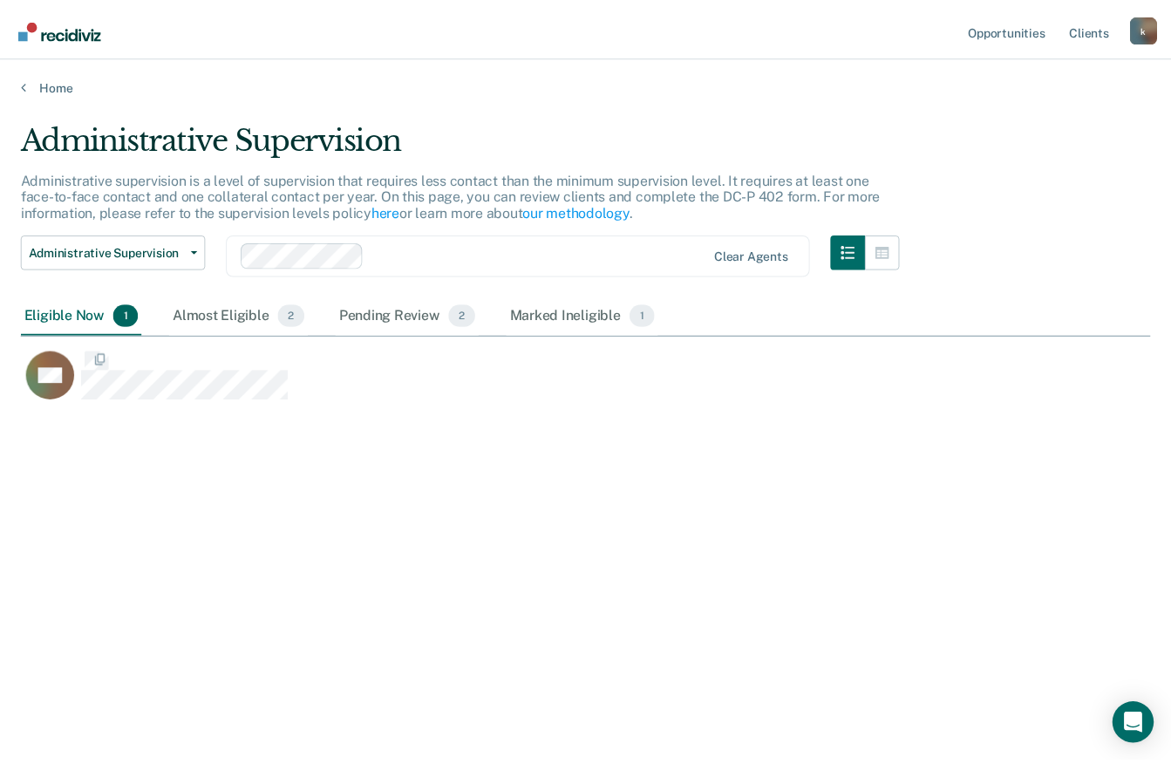
scroll to position [499, 1129]
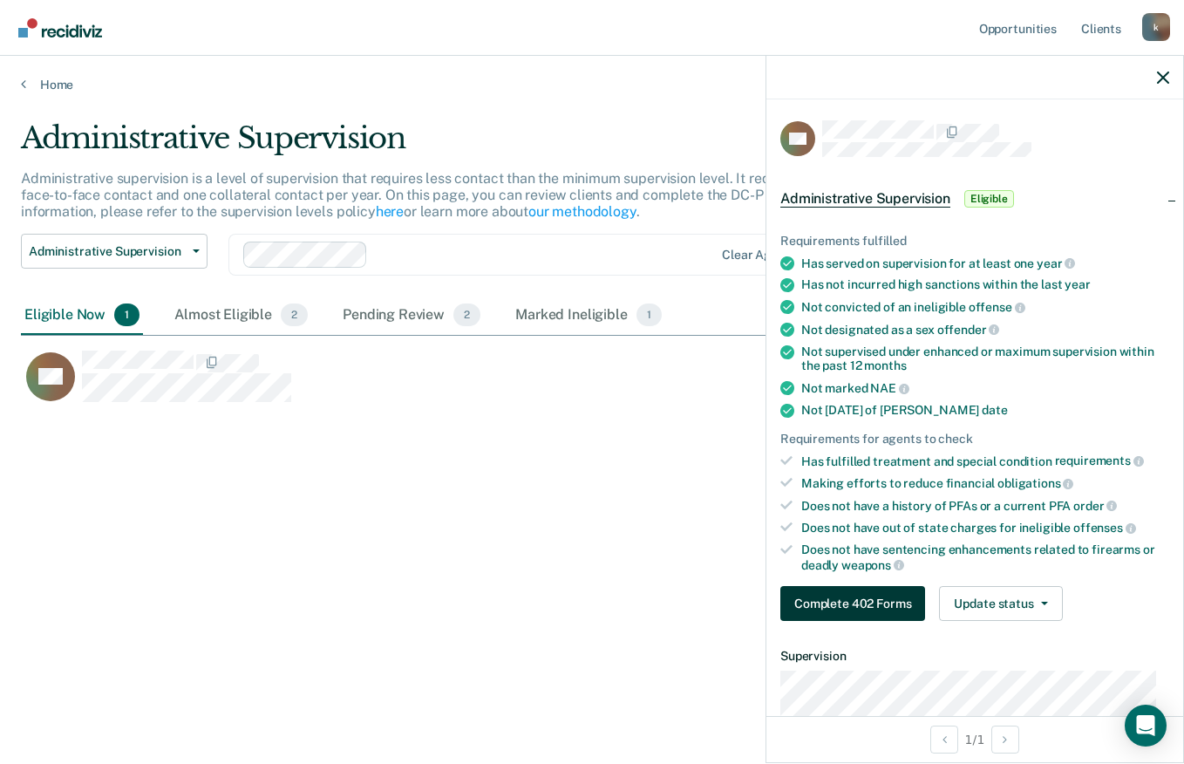
click at [873, 600] on button "Complete 402 Forms" at bounding box center [852, 603] width 145 height 35
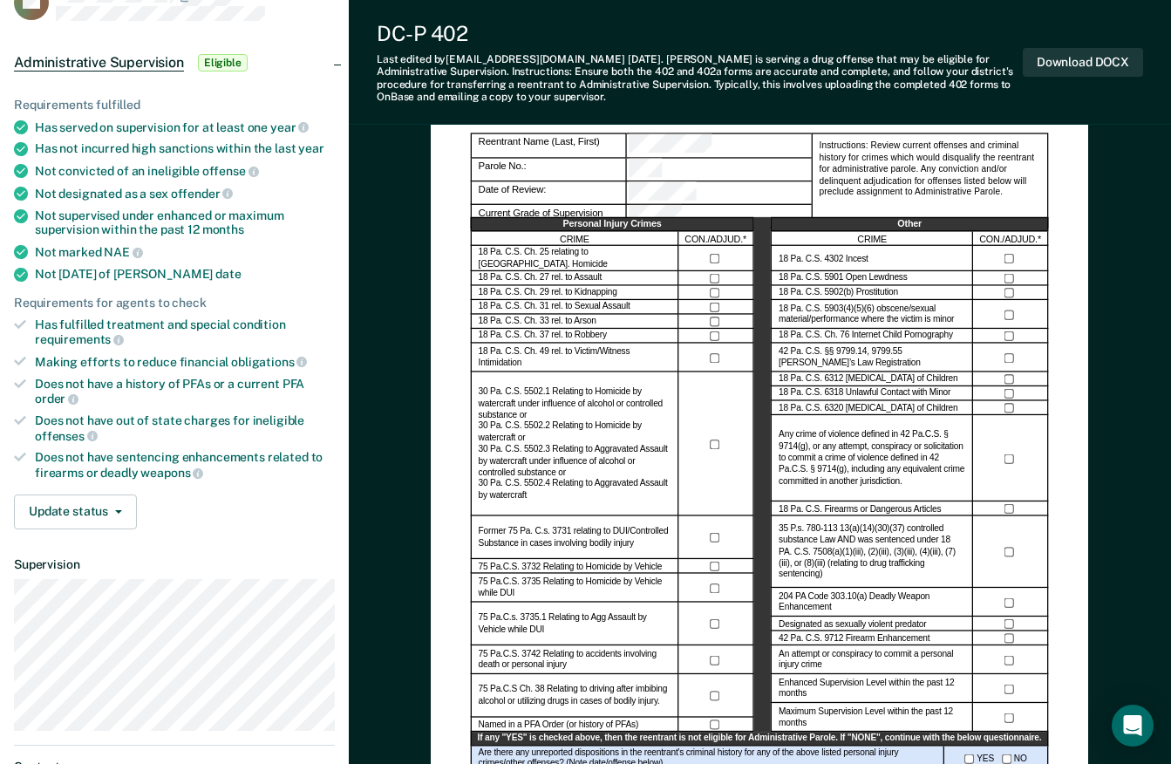
scroll to position [127, 0]
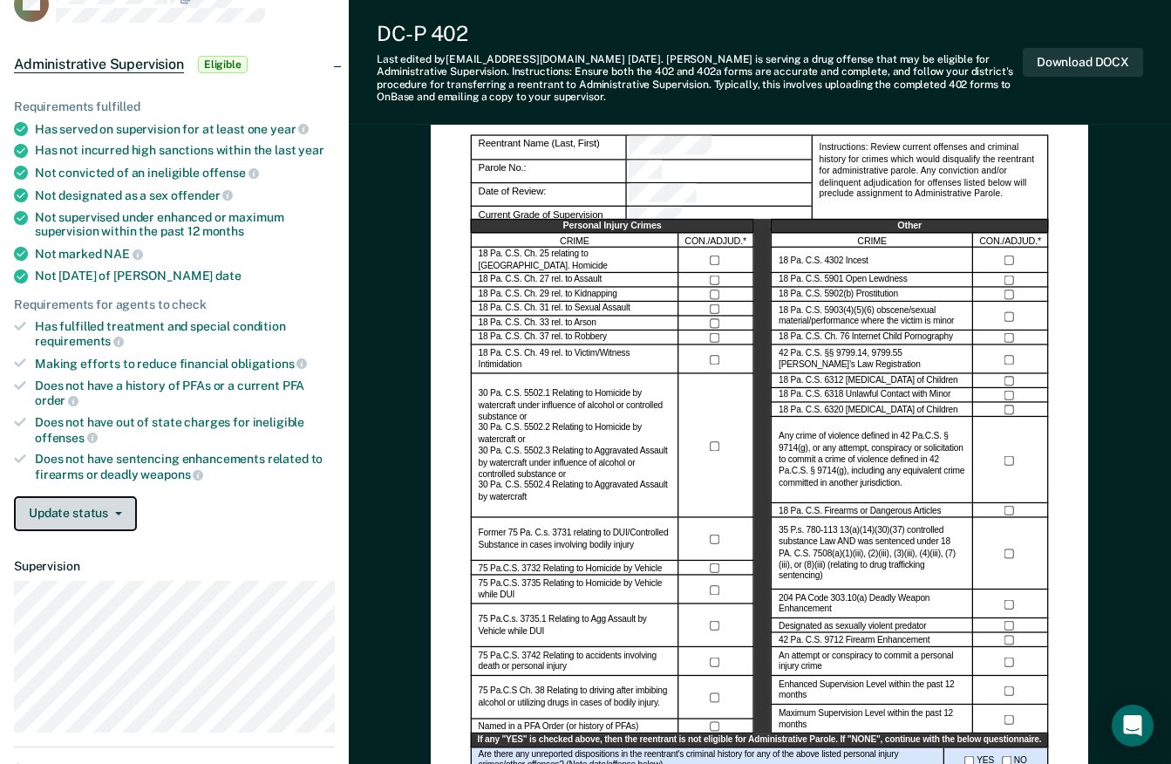
click at [120, 513] on icon "button" at bounding box center [118, 513] width 7 height 3
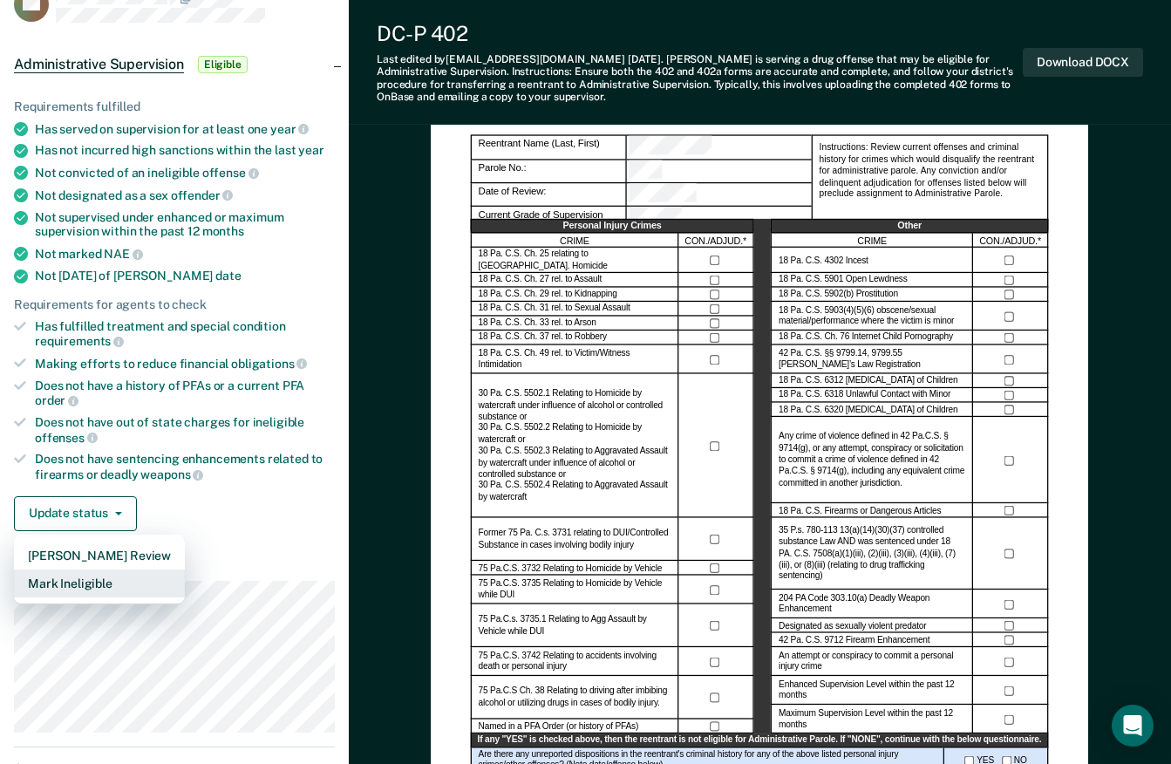
click at [94, 585] on button "Mark Ineligible" at bounding box center [99, 583] width 171 height 28
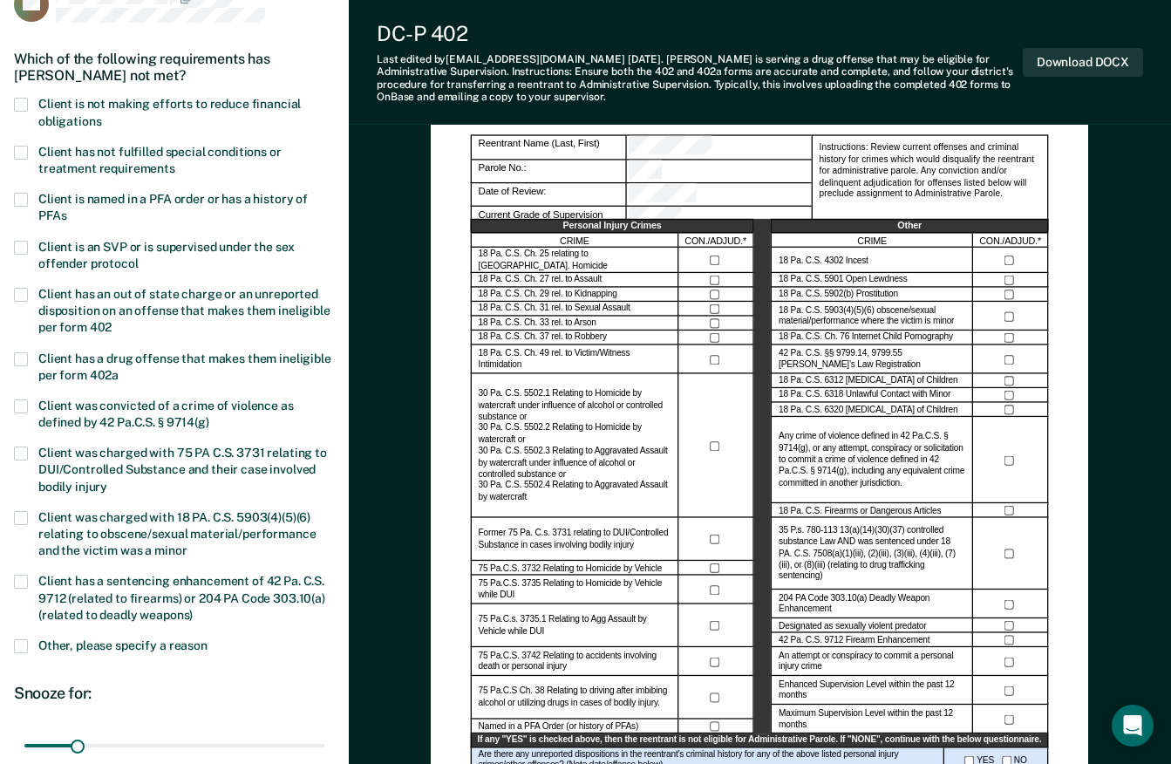
click at [22, 356] on span at bounding box center [21, 359] width 14 height 14
click at [119, 369] on input "Client has a drug offense that makes them ineligible per form 402a" at bounding box center [119, 369] width 0 height 0
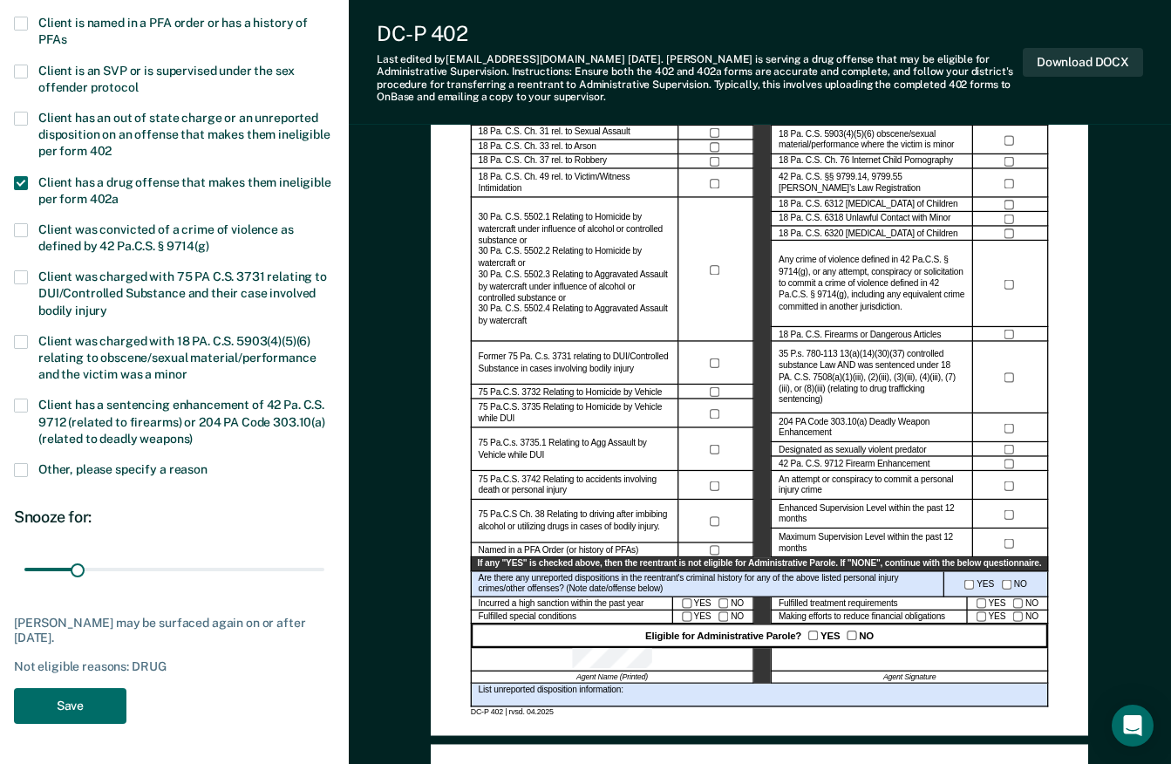
scroll to position [308, 0]
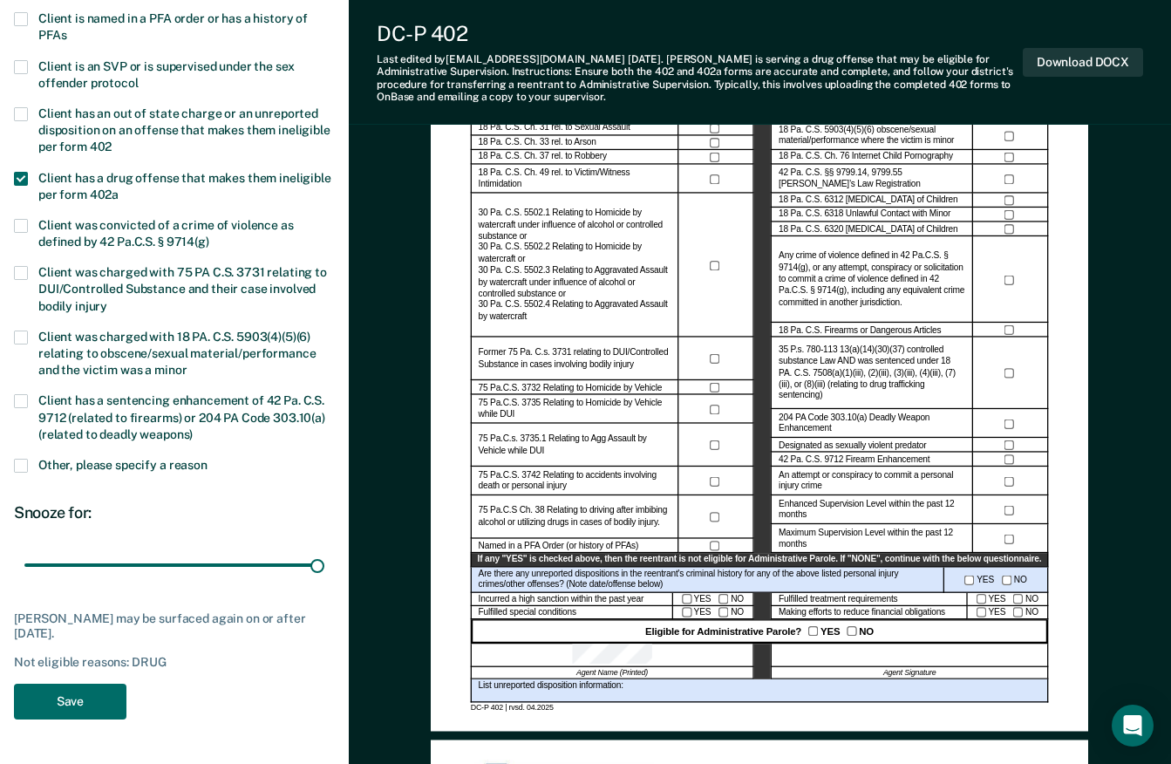
type input "180"
click at [75, 696] on button "Save" at bounding box center [70, 701] width 112 height 36
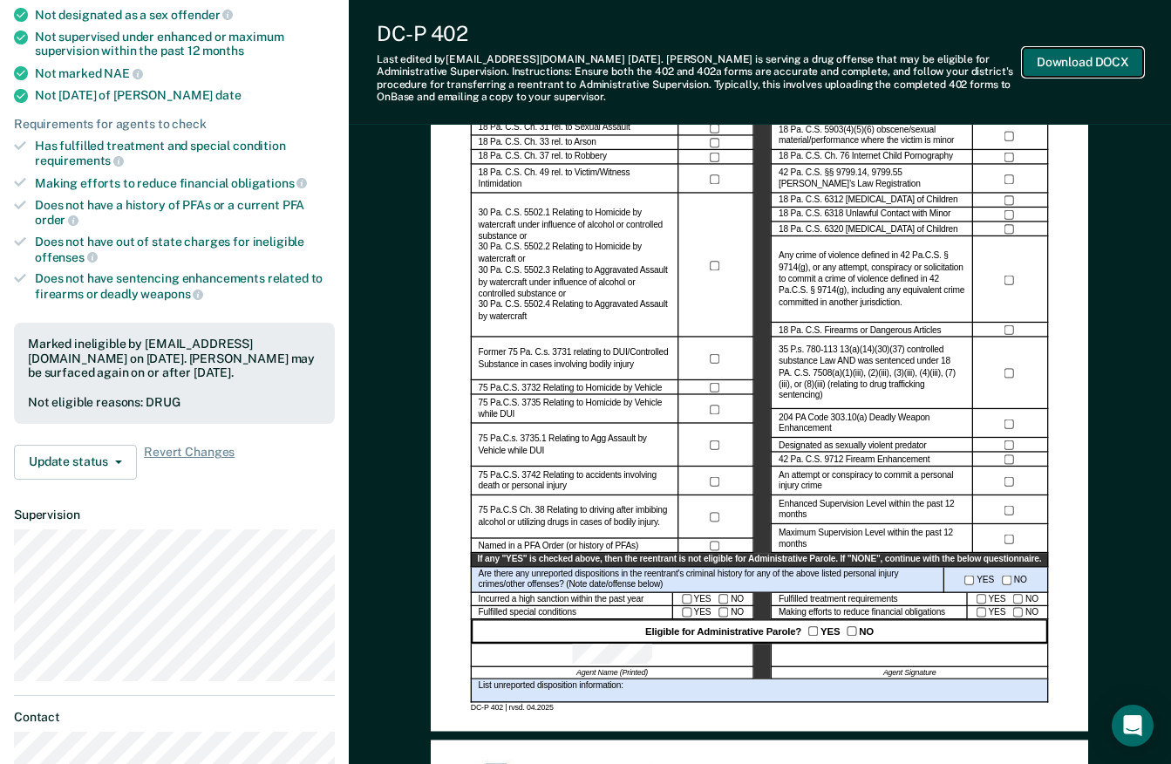
click at [1083, 56] on button "Download DOCX" at bounding box center [1082, 62] width 120 height 29
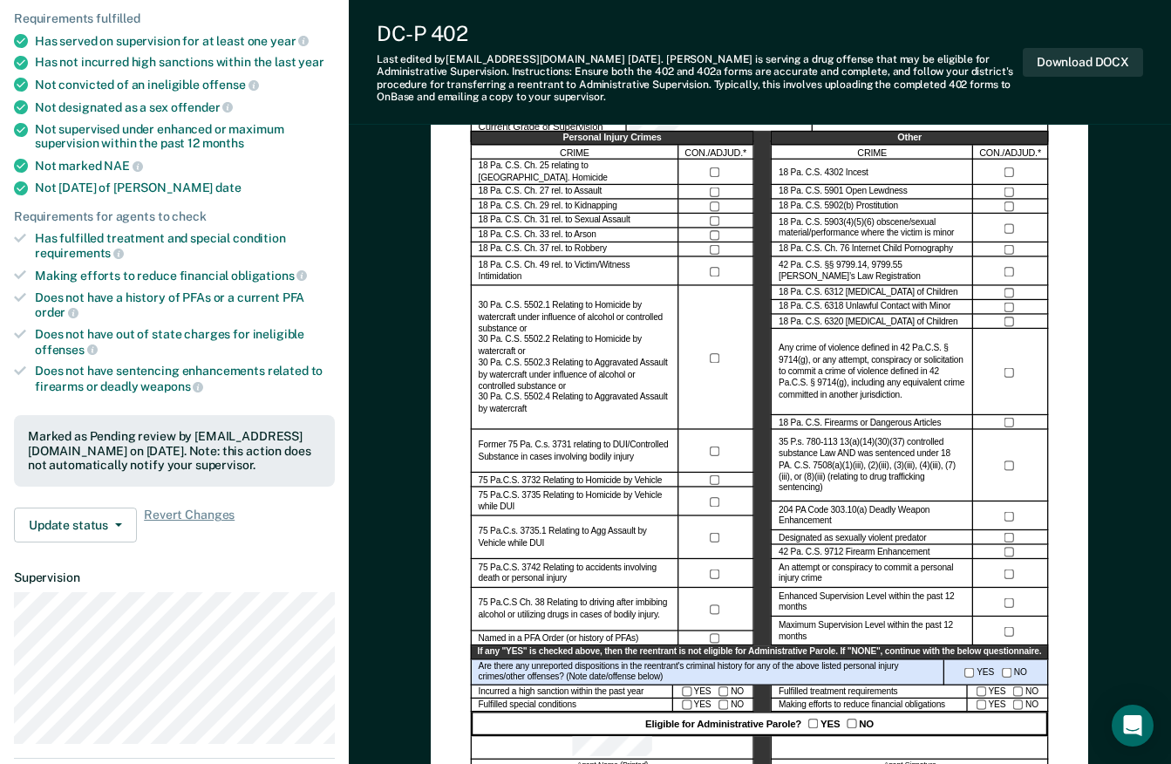
scroll to position [0, 0]
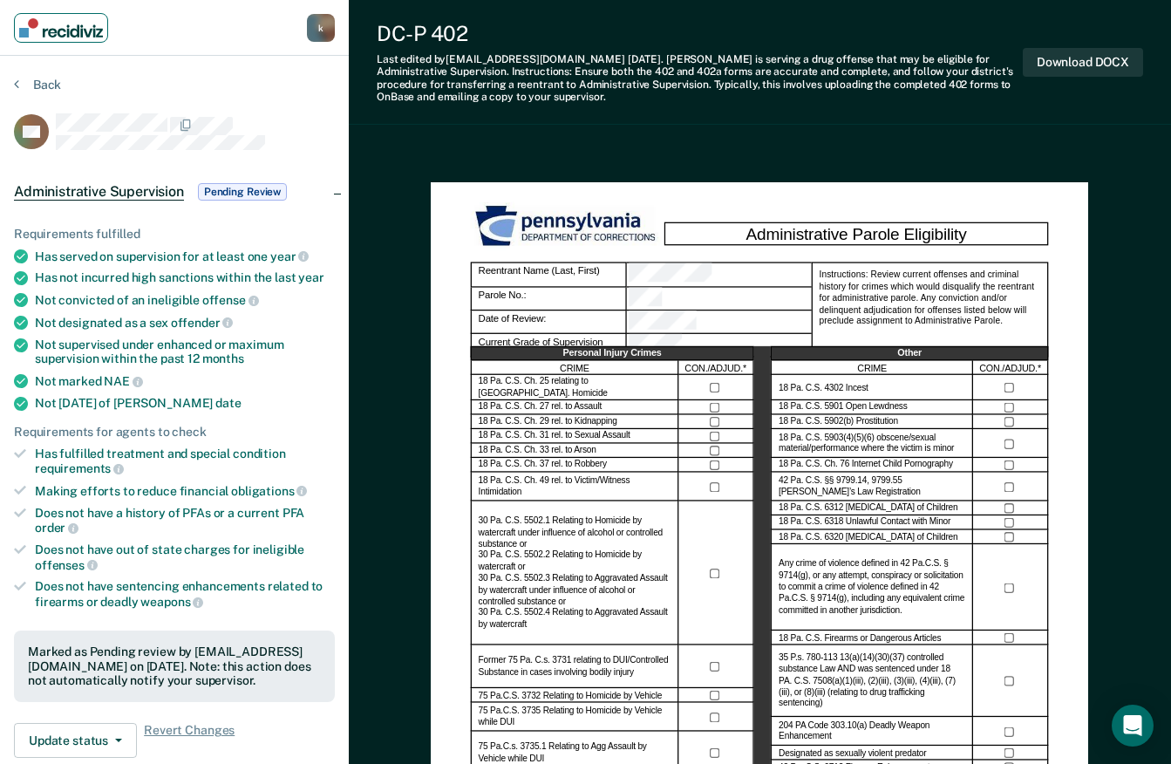
click at [68, 34] on img "Main navigation" at bounding box center [61, 27] width 84 height 19
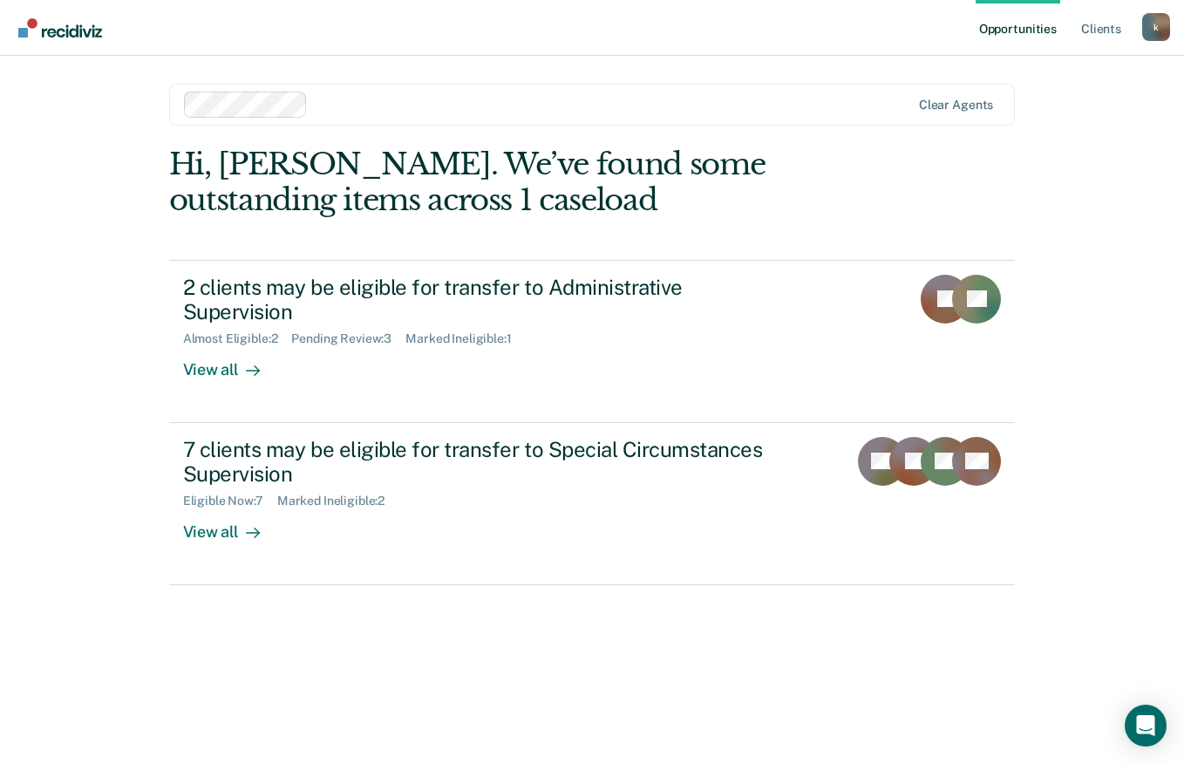
click at [370, 331] on div "Pending Review : 3" at bounding box center [348, 338] width 114 height 15
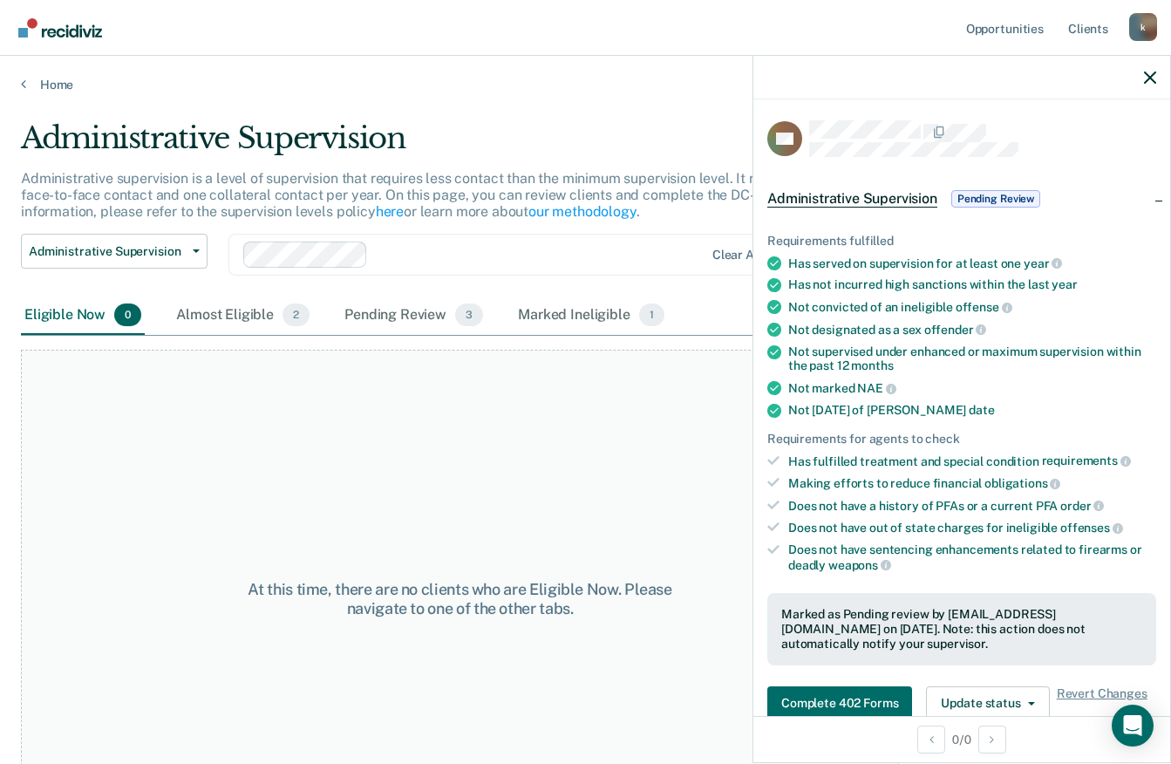
click at [992, 204] on span "Pending Review" at bounding box center [995, 198] width 89 height 17
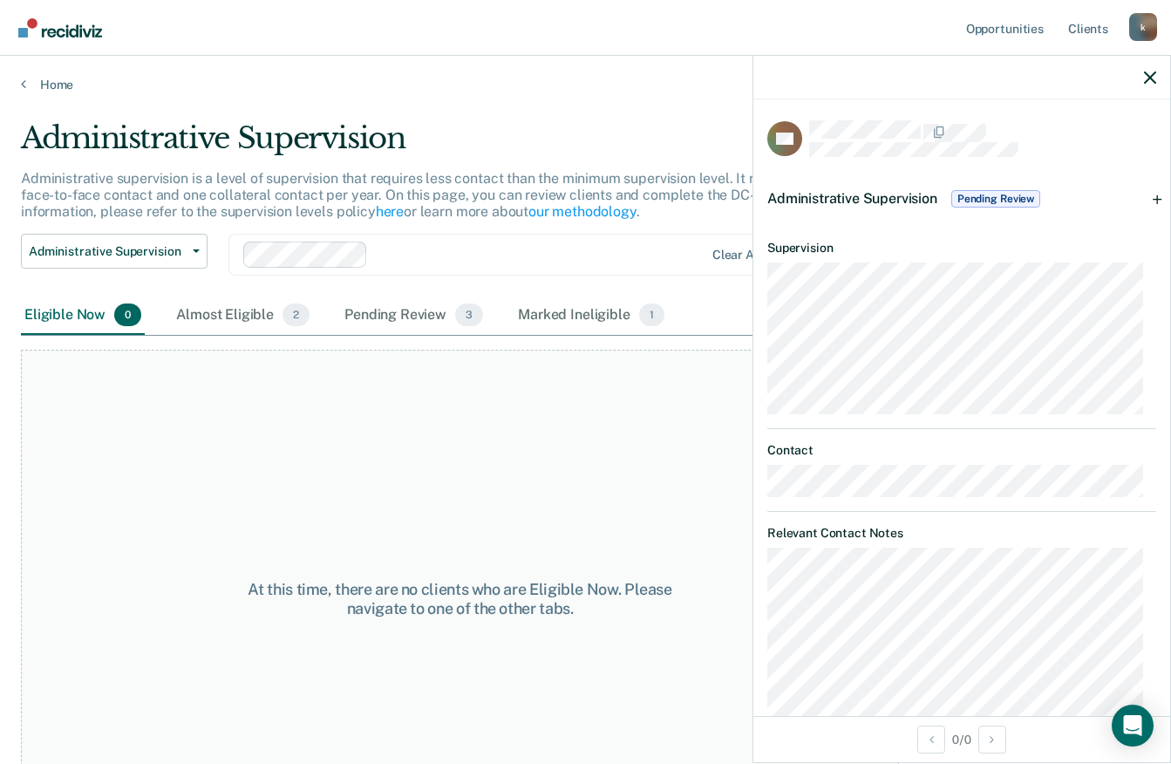
click at [1011, 197] on span "Pending Review" at bounding box center [995, 198] width 89 height 17
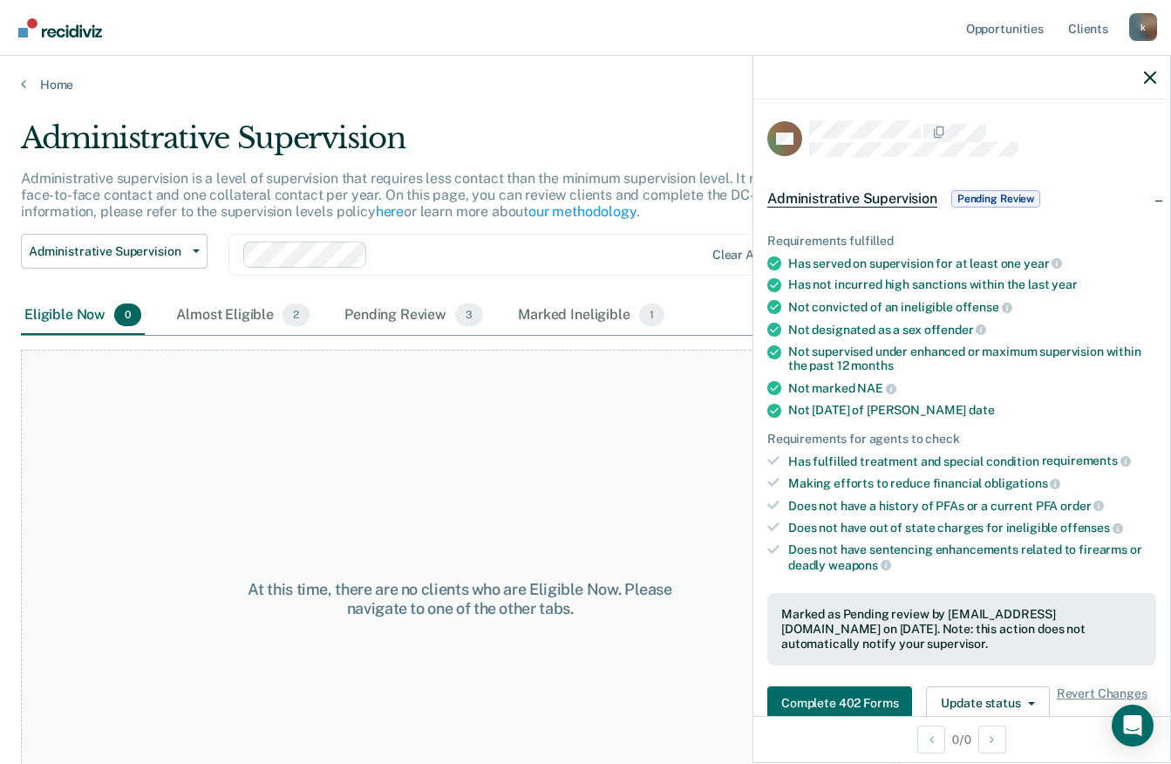
click at [995, 194] on span "Pending Review" at bounding box center [995, 198] width 89 height 17
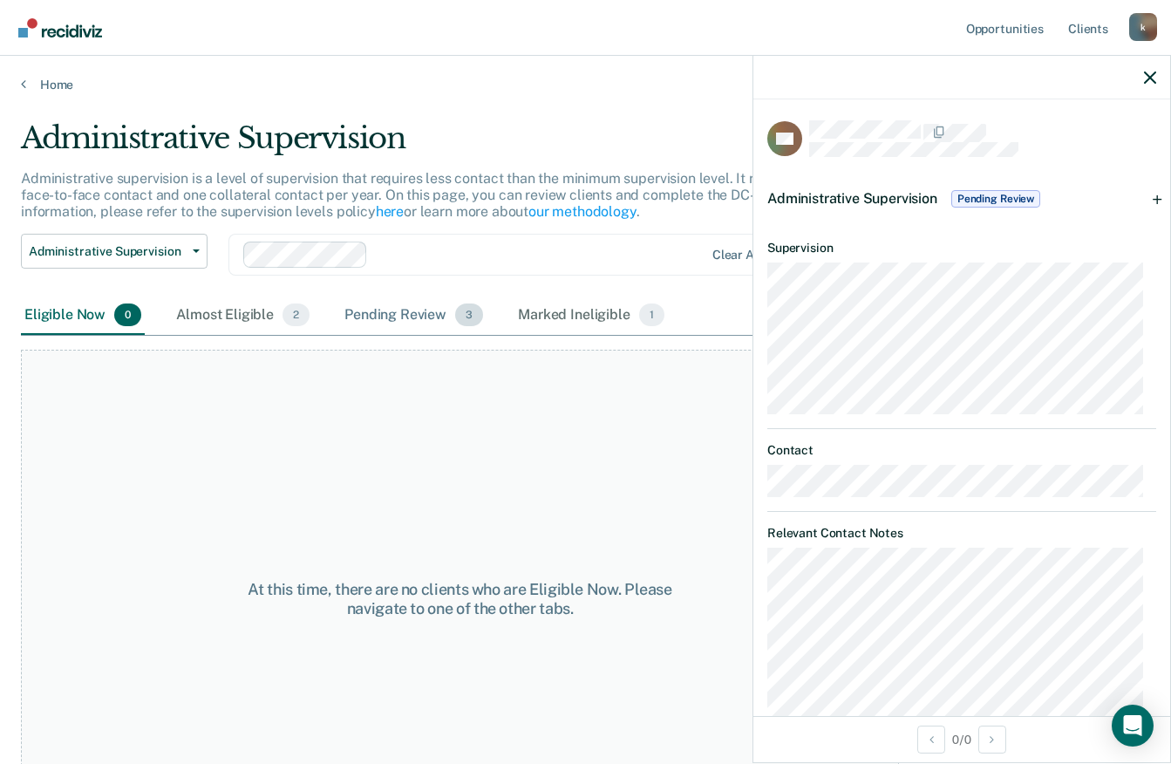
click at [415, 315] on div "Pending Review 3" at bounding box center [414, 315] width 146 height 38
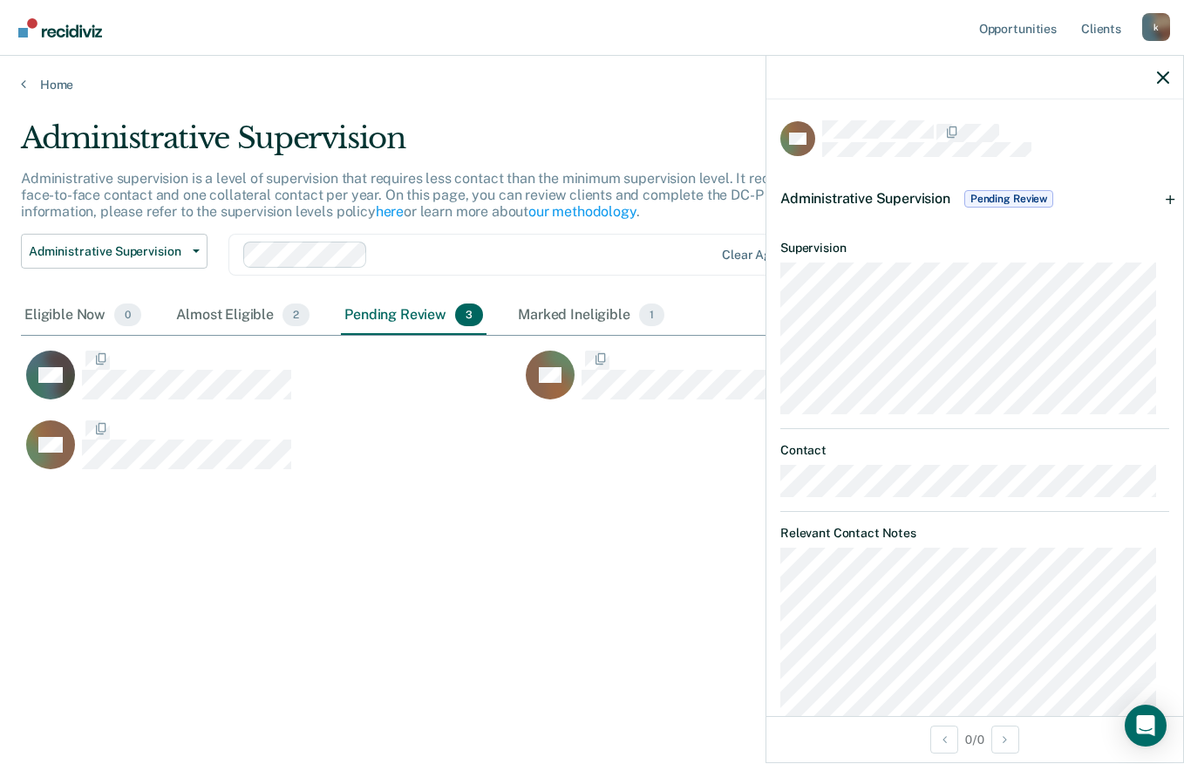
scroll to position [499, 1129]
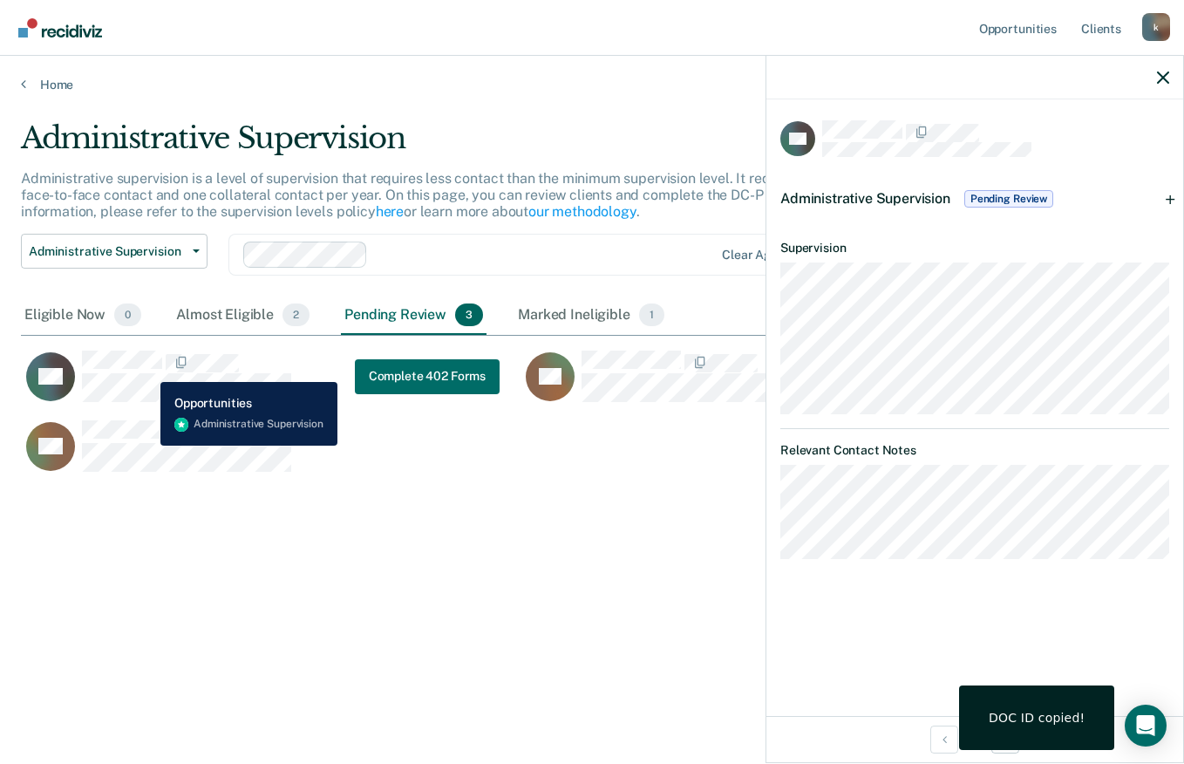
click at [1113, 615] on div "CO Administrative Supervision Pending Review Requirements fulfilled Has served …" at bounding box center [974, 407] width 417 height 616
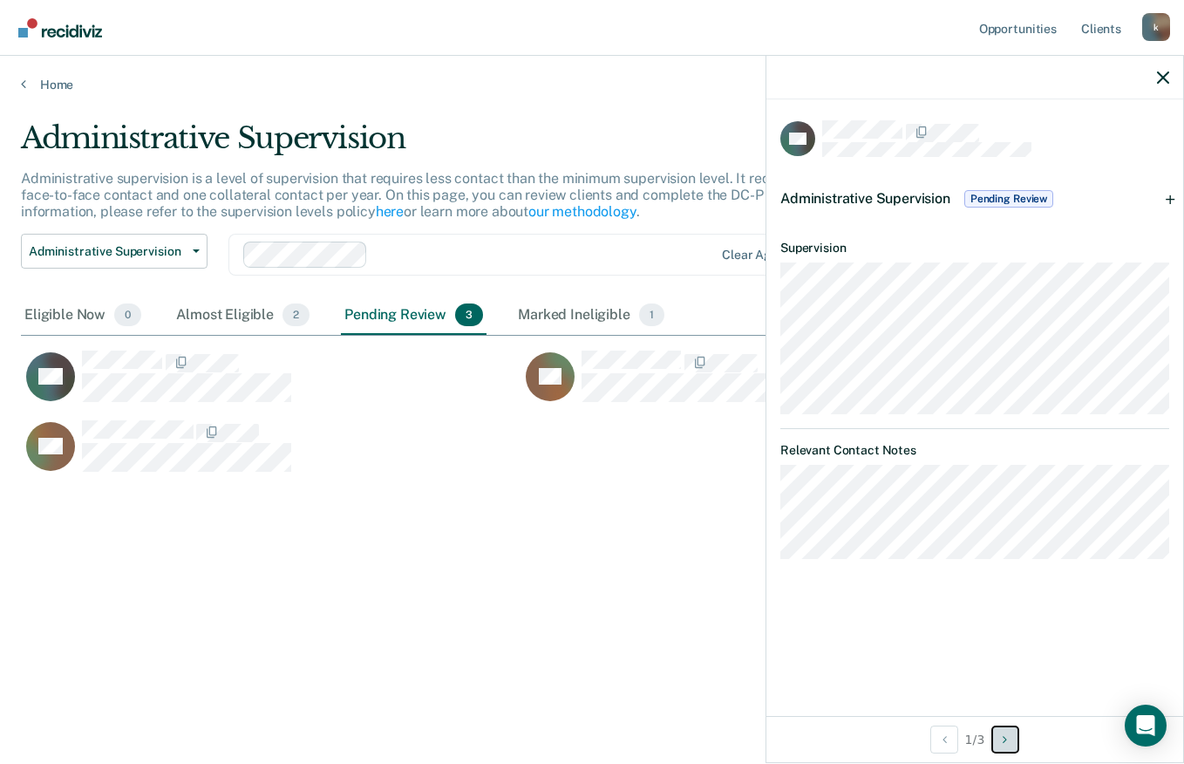
click at [1007, 743] on icon "Next Opportunity" at bounding box center [1004, 739] width 4 height 12
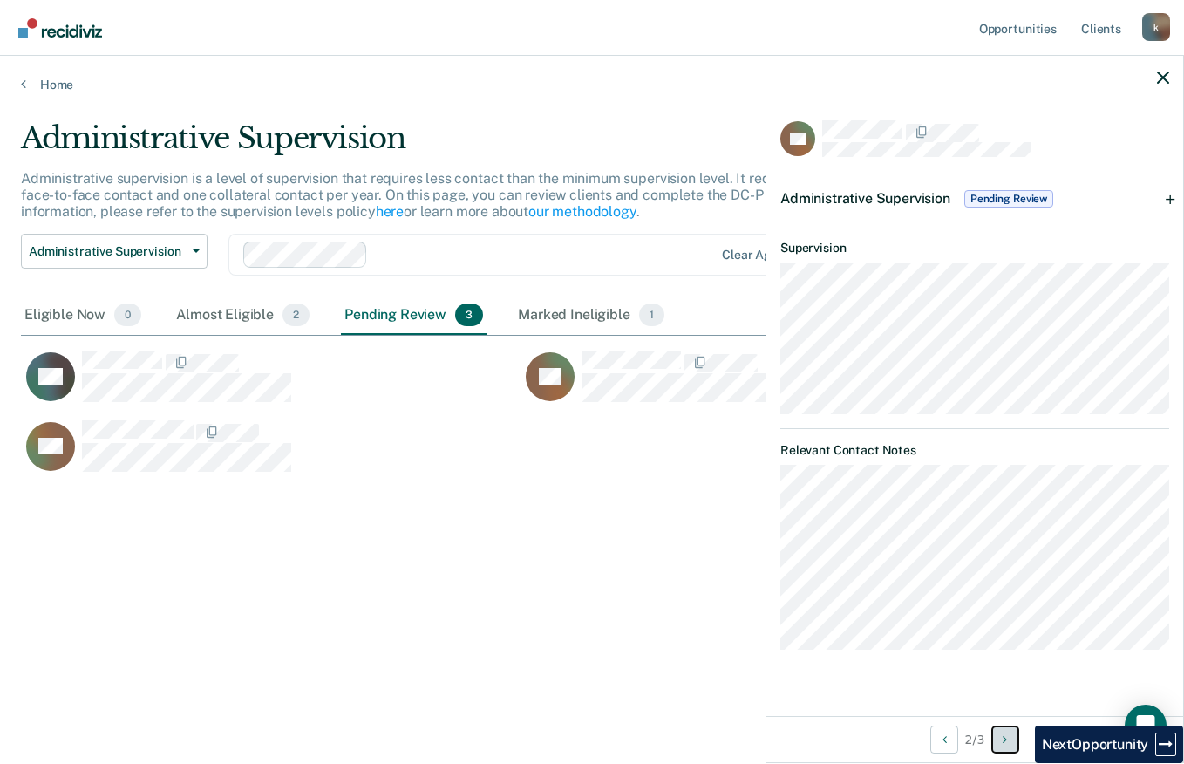
click at [1007, 739] on icon "Next Opportunity" at bounding box center [1004, 739] width 4 height 12
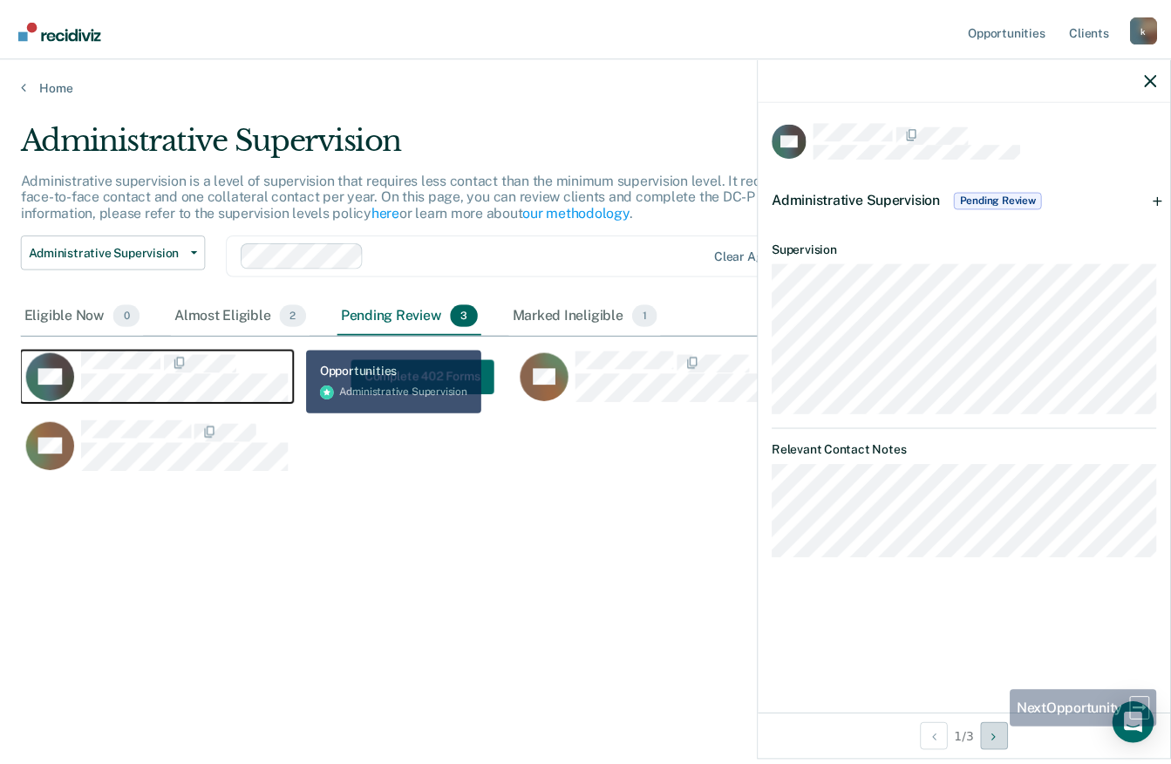
scroll to position [0, 0]
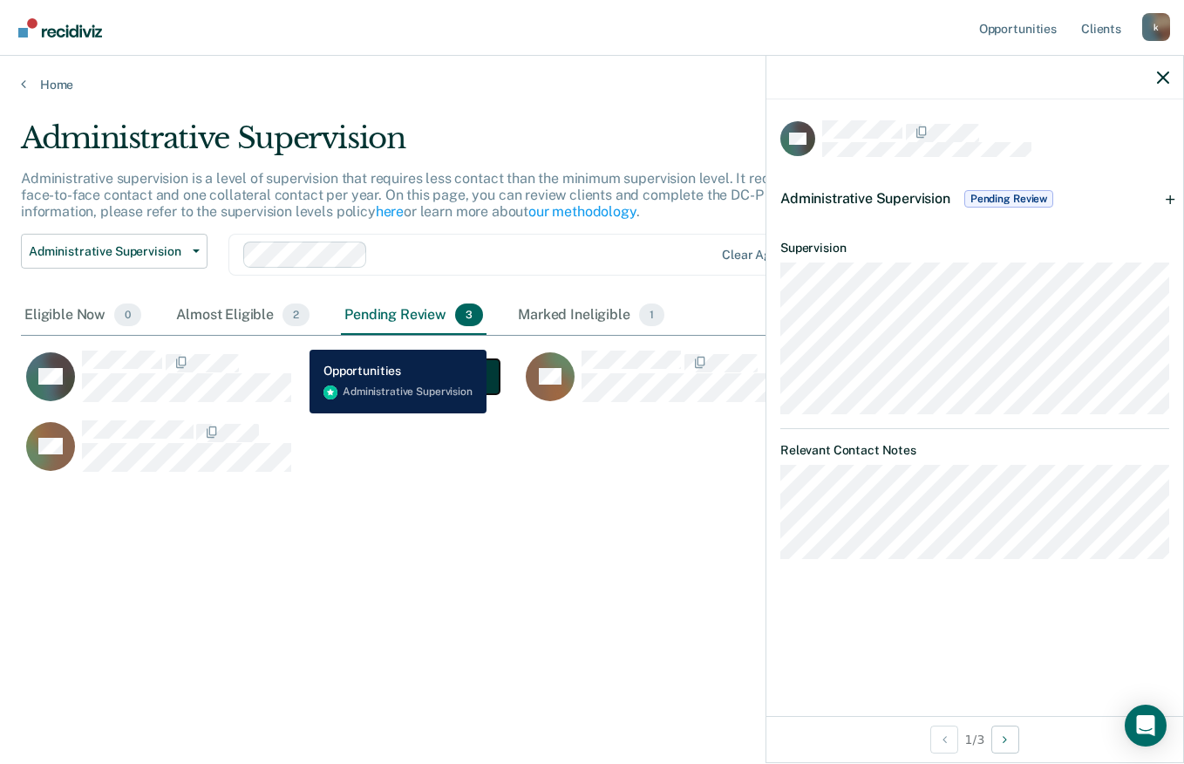
click at [407, 376] on button "Complete 402 Forms" at bounding box center [427, 375] width 145 height 35
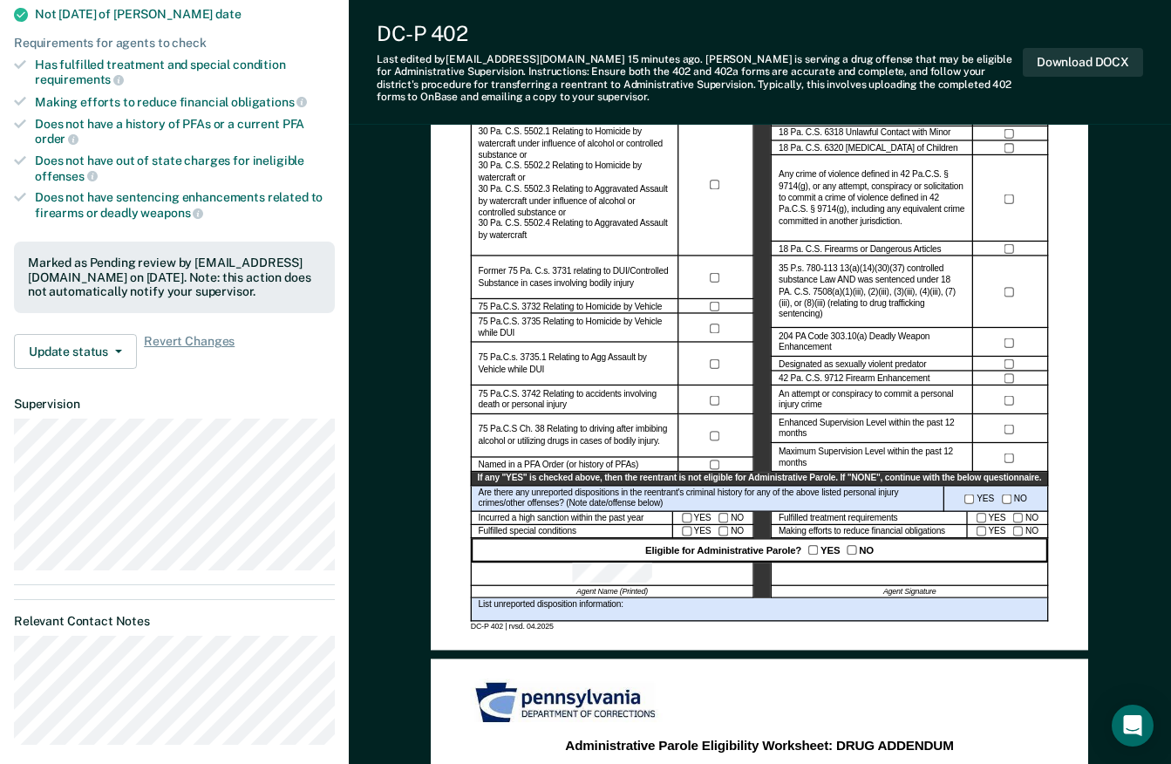
scroll to position [388, 0]
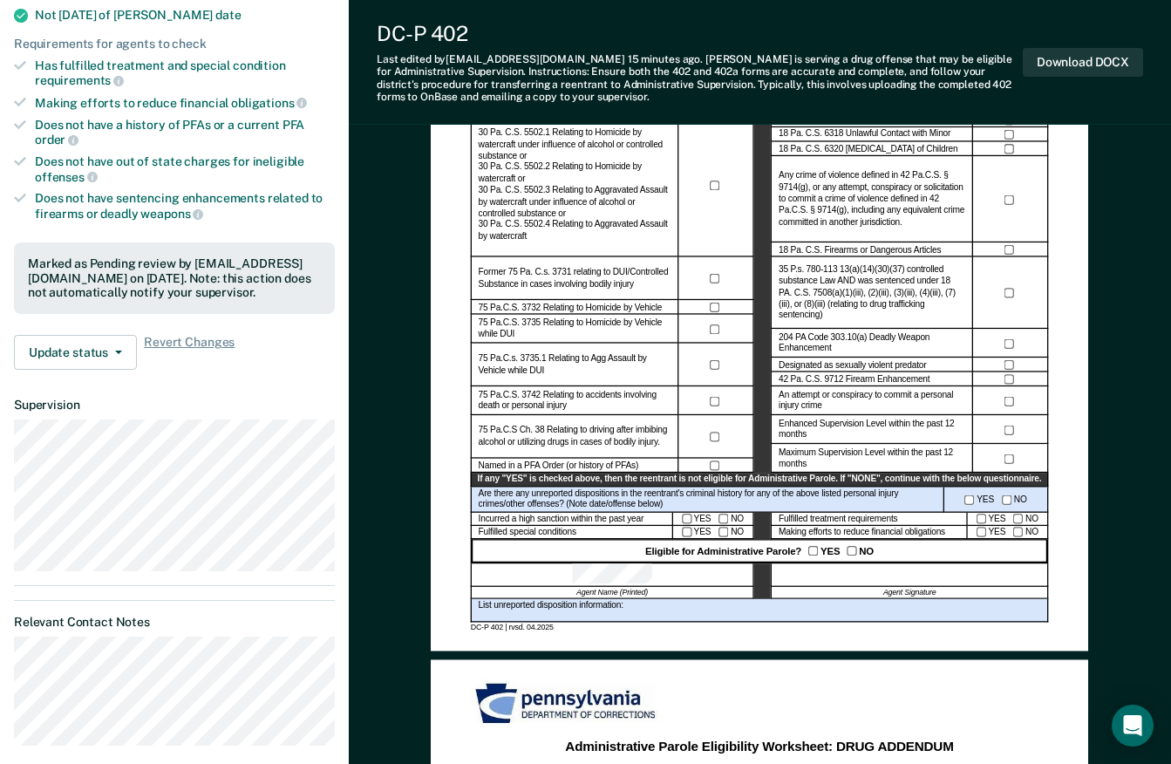
click at [115, 350] on icon "button" at bounding box center [118, 351] width 7 height 3
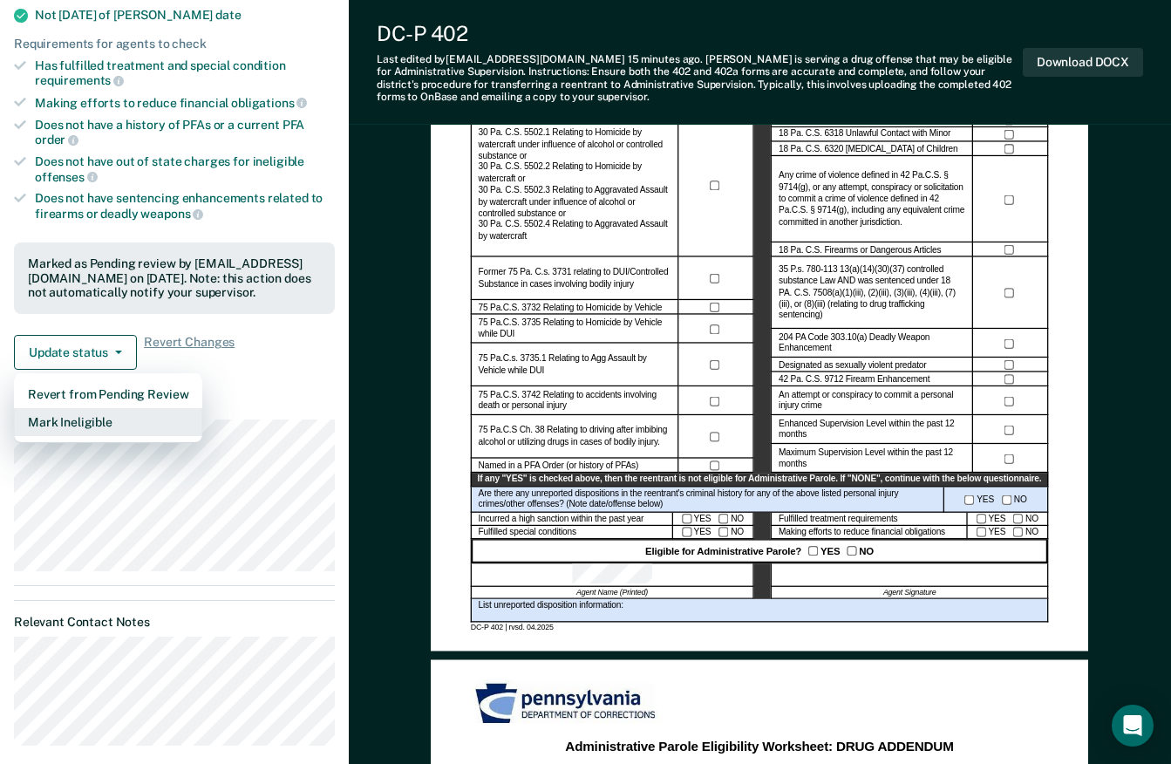
click at [97, 422] on button "Mark Ineligible" at bounding box center [108, 422] width 188 height 28
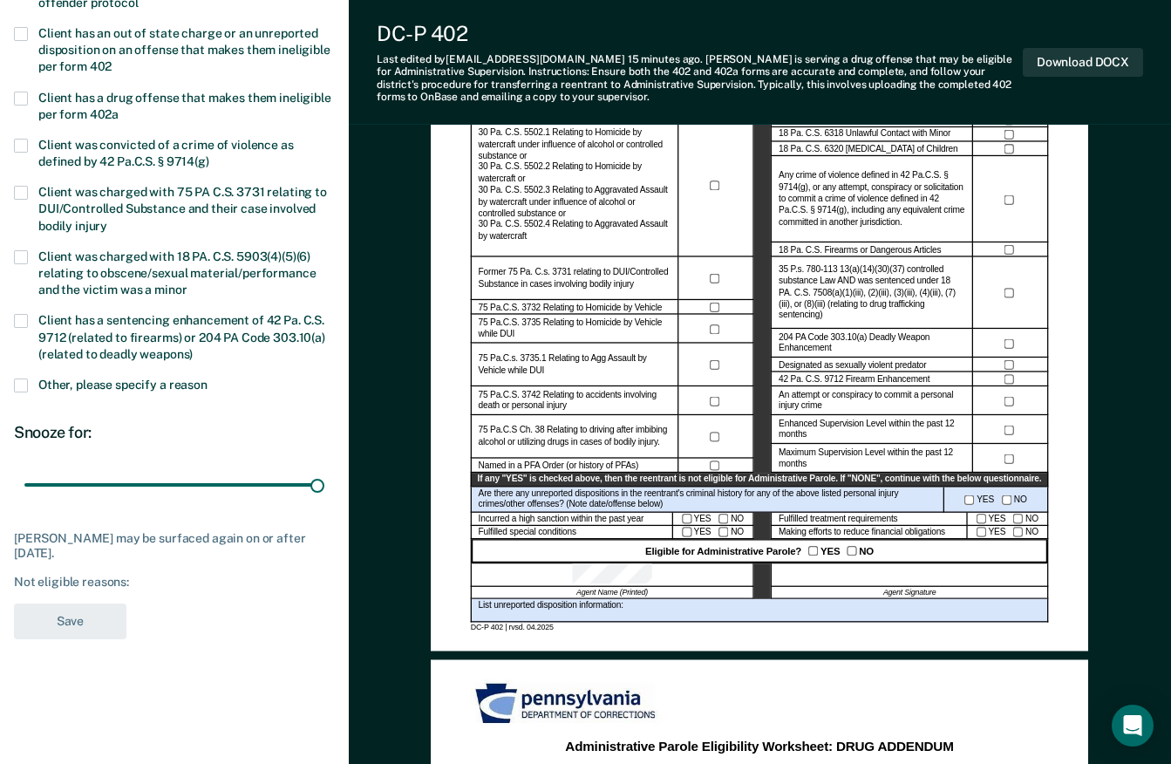
type input "180"
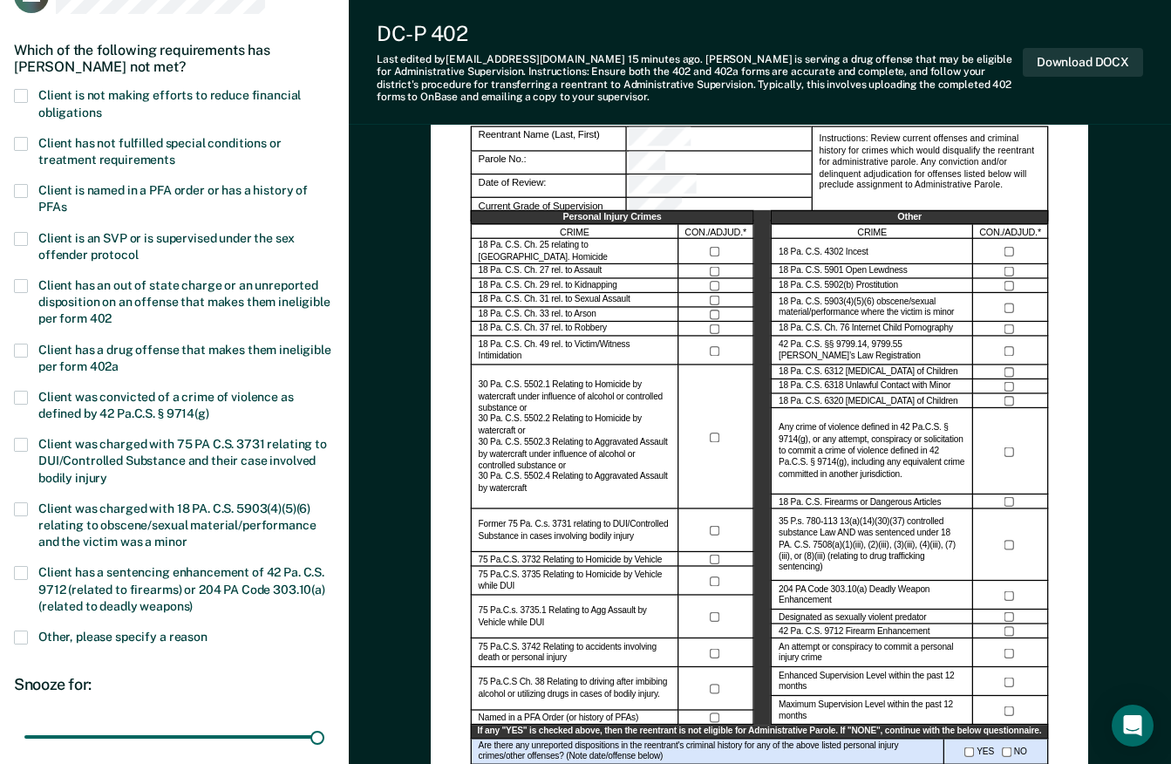
scroll to position [135, 0]
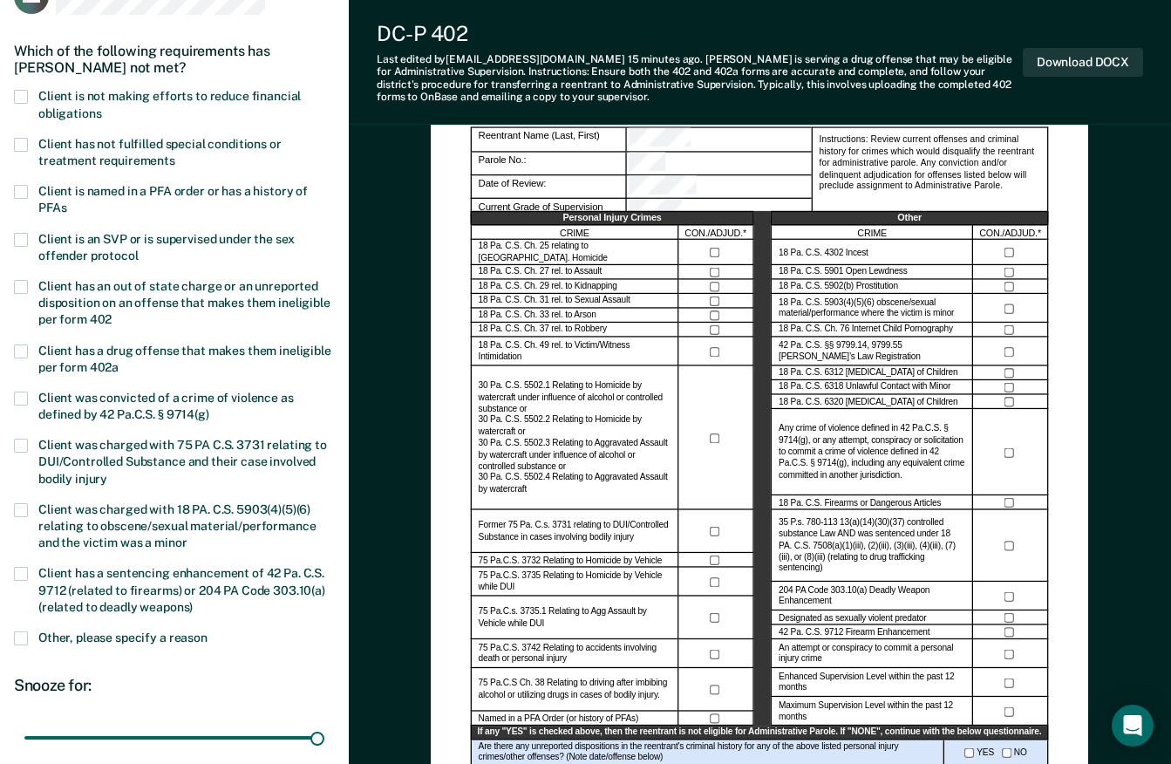
click at [17, 139] on span at bounding box center [21, 145] width 14 height 14
click at [175, 154] on input "Client has not fulfilled special conditions or treatment requirements" at bounding box center [175, 154] width 0 height 0
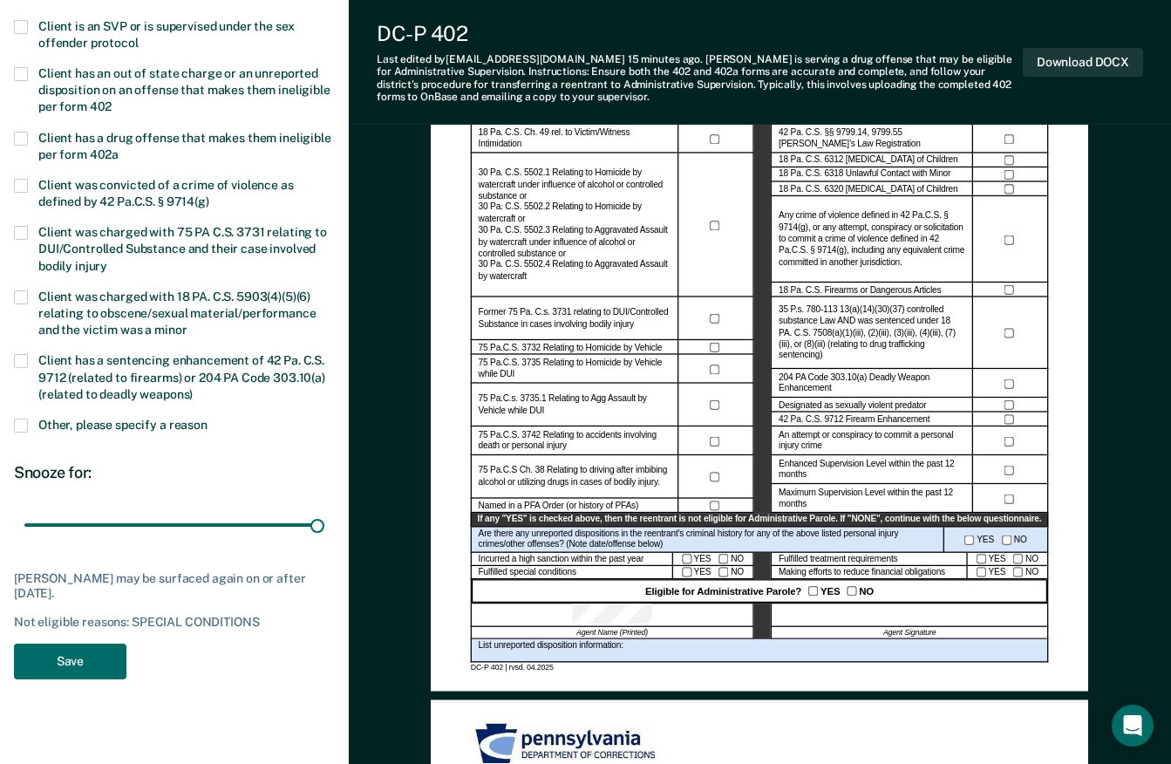
scroll to position [368, 0]
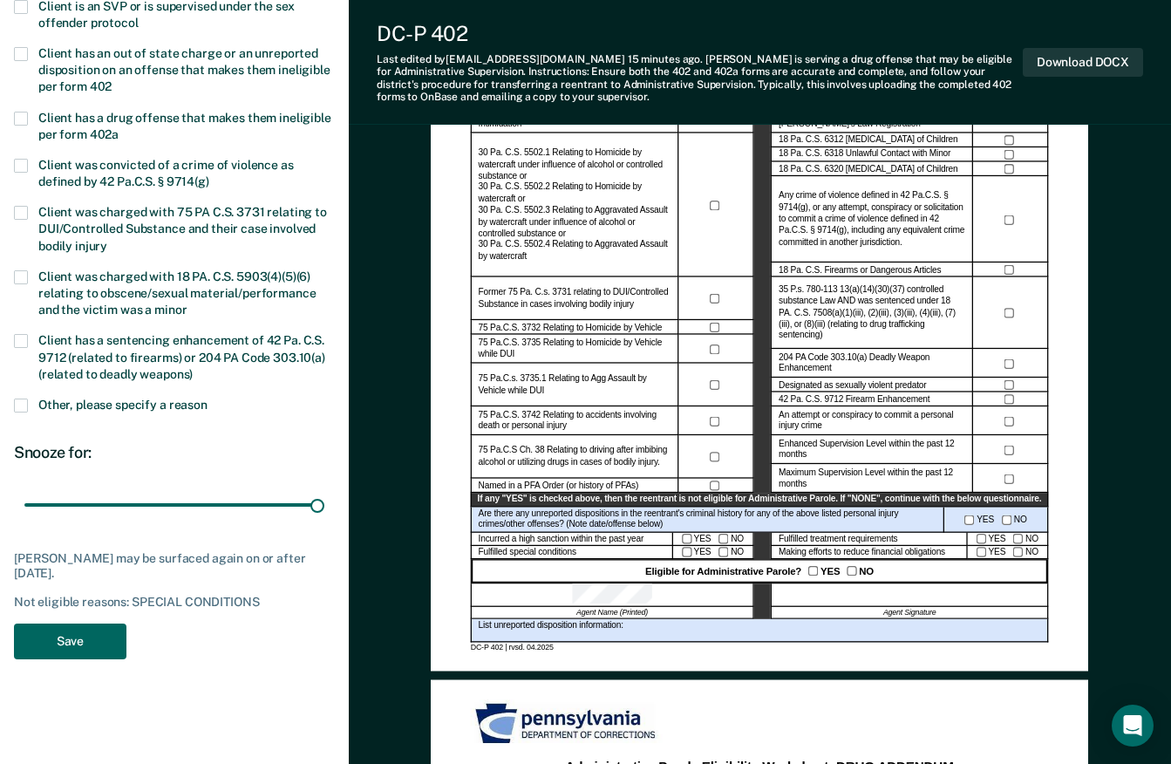
click at [87, 631] on button "Save" at bounding box center [70, 641] width 112 height 36
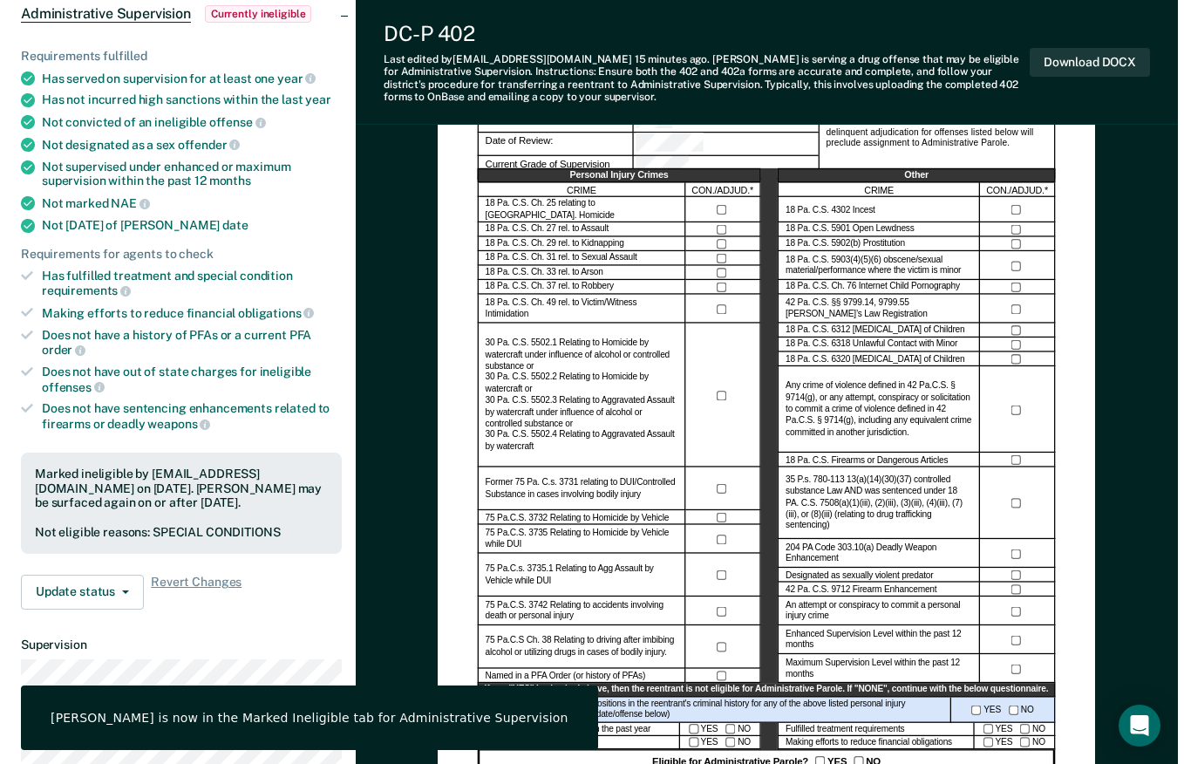
scroll to position [0, 0]
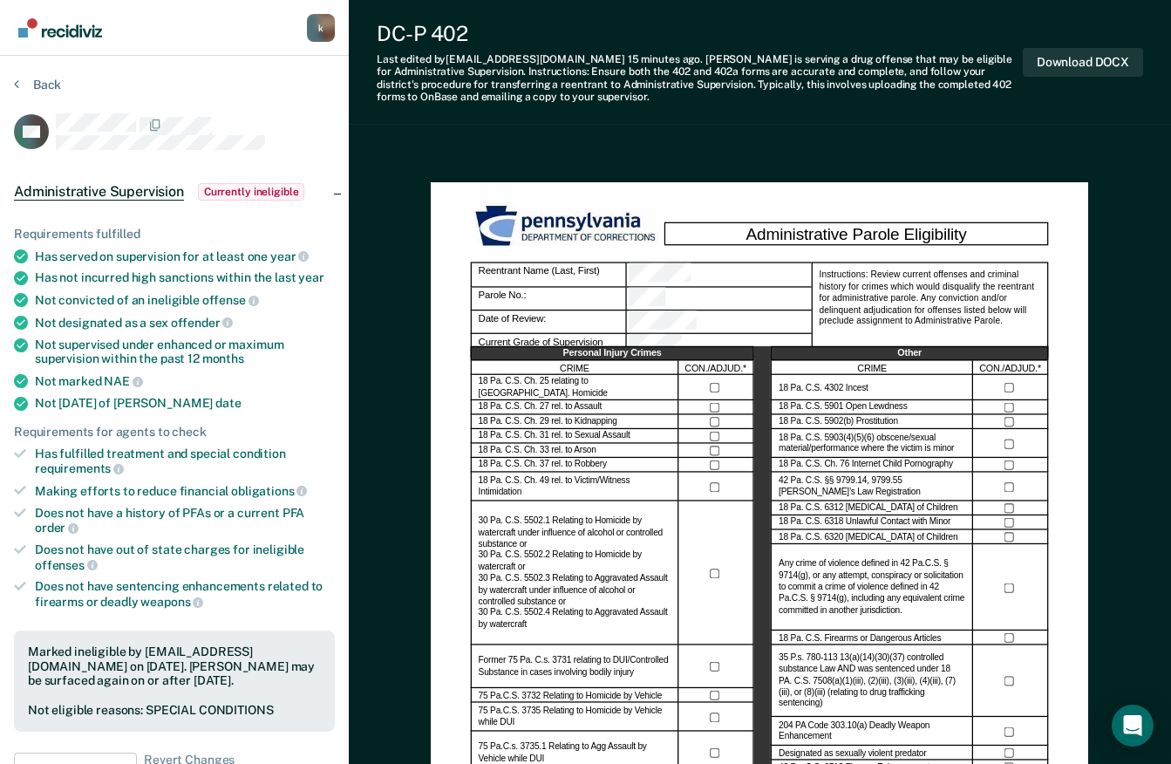
click at [71, 36] on img "Main navigation" at bounding box center [60, 27] width 84 height 19
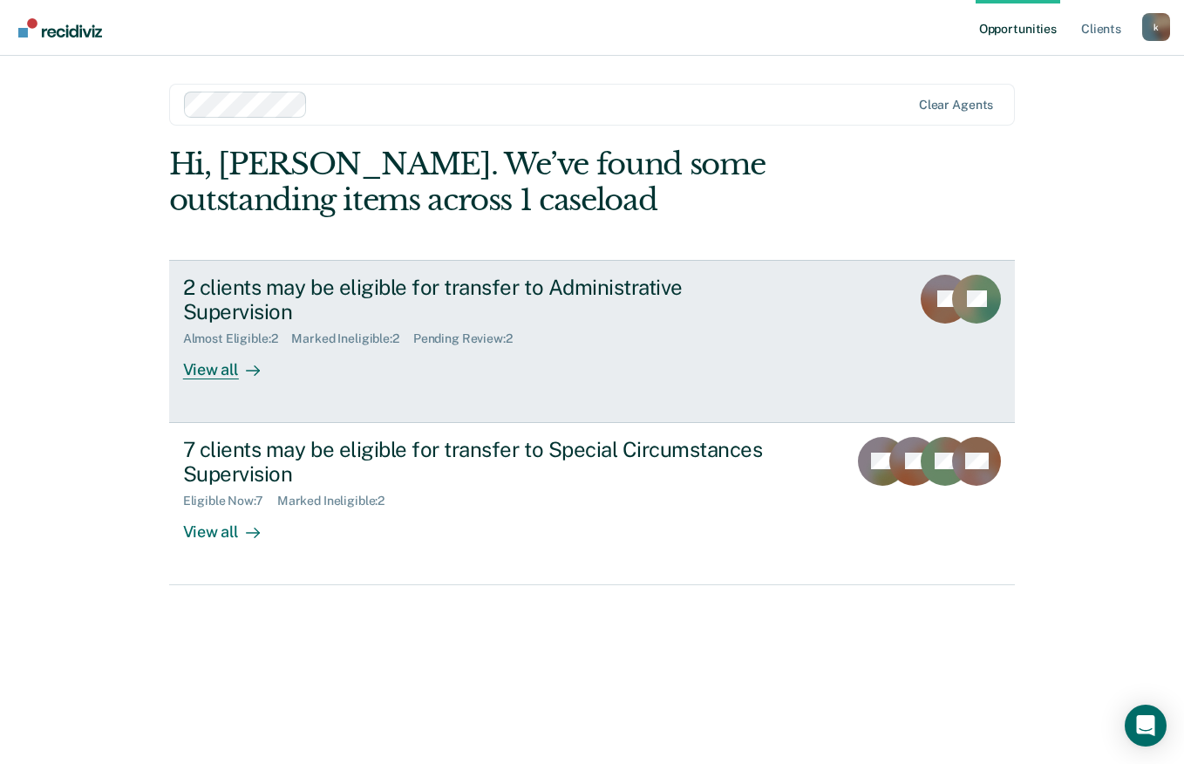
click at [262, 372] on link "2 clients may be eligible for transfer to Administrative Supervision Almost Eli…" at bounding box center [592, 341] width 846 height 163
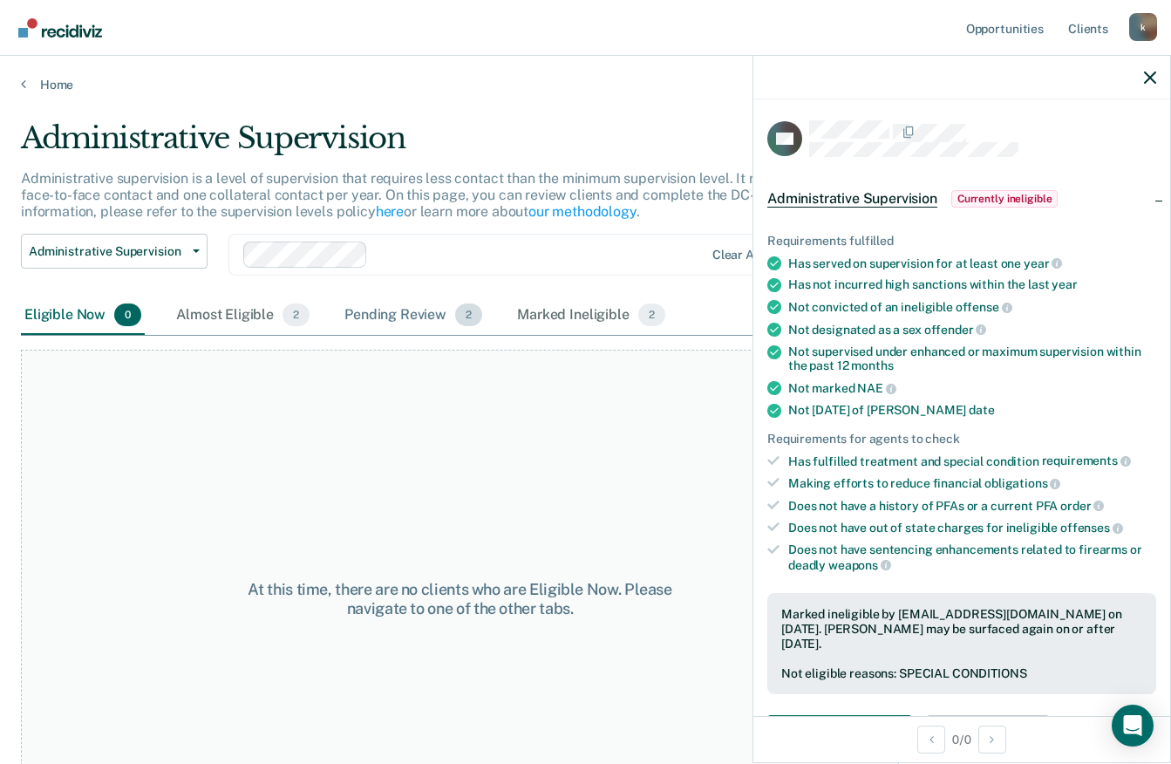
click at [411, 315] on div "Pending Review 2" at bounding box center [413, 315] width 145 height 38
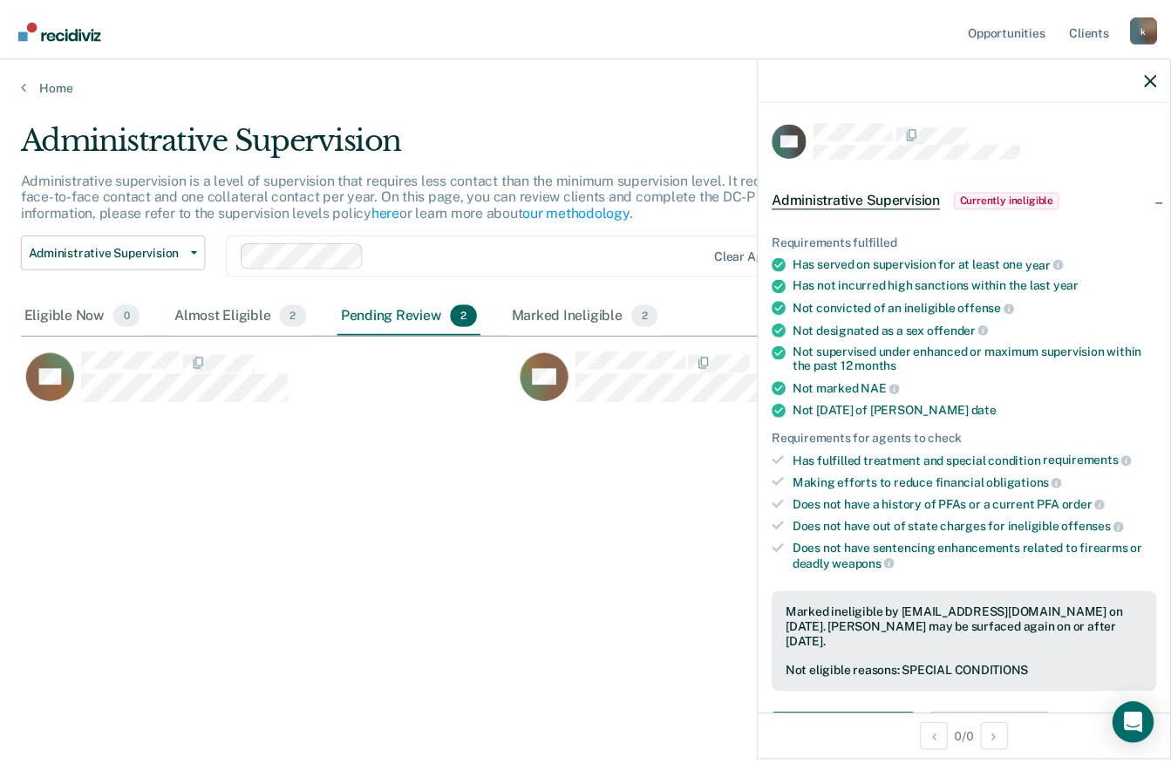
scroll to position [499, 1129]
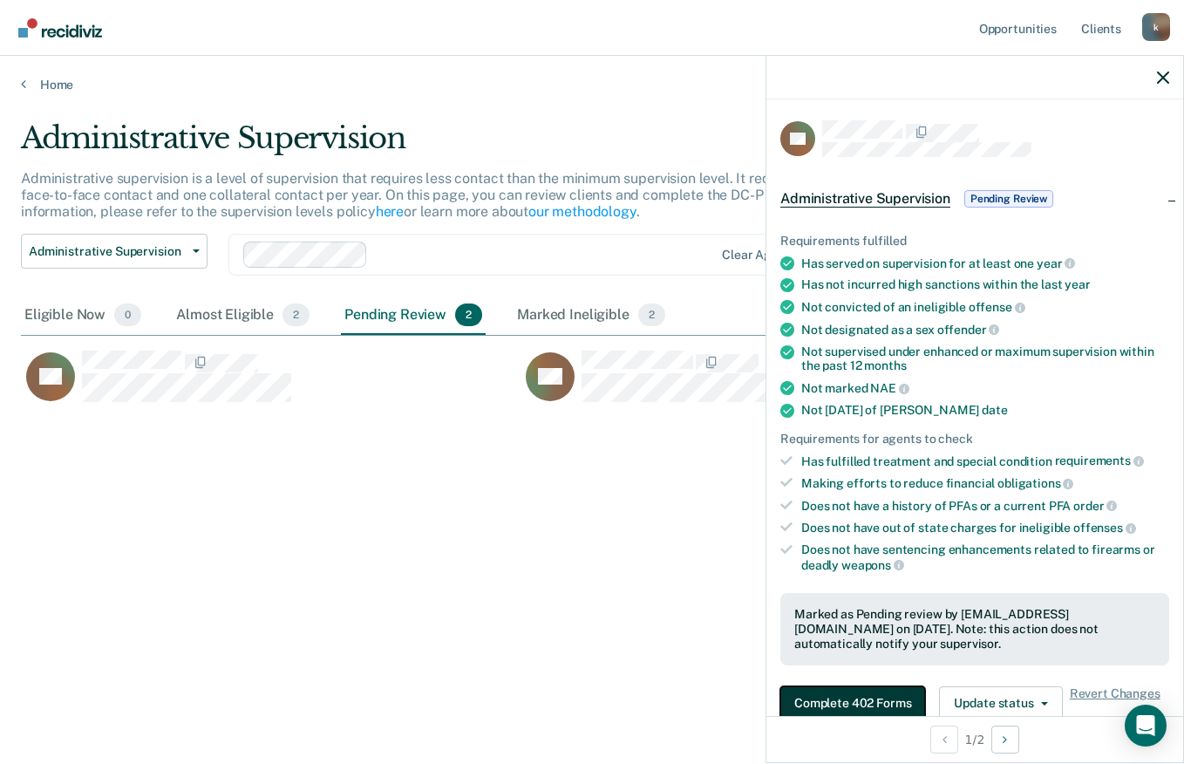
click at [862, 696] on button "Complete 402 Forms" at bounding box center [852, 703] width 145 height 35
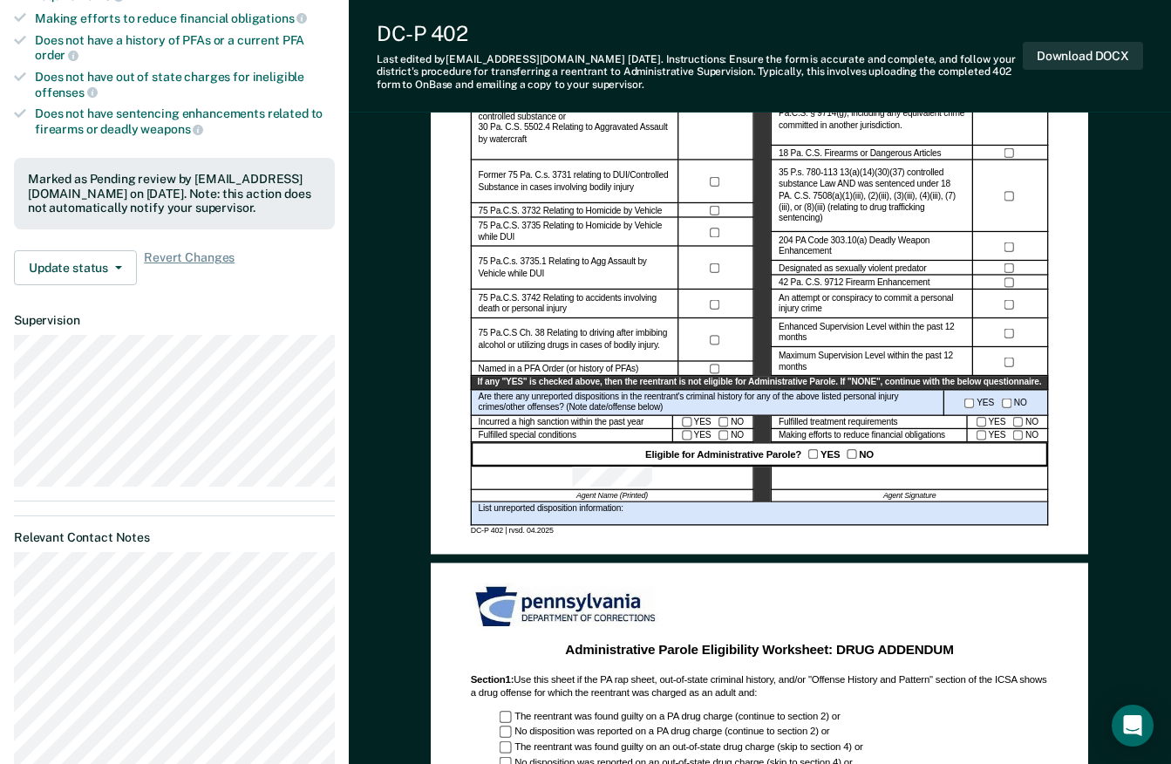
scroll to position [577, 0]
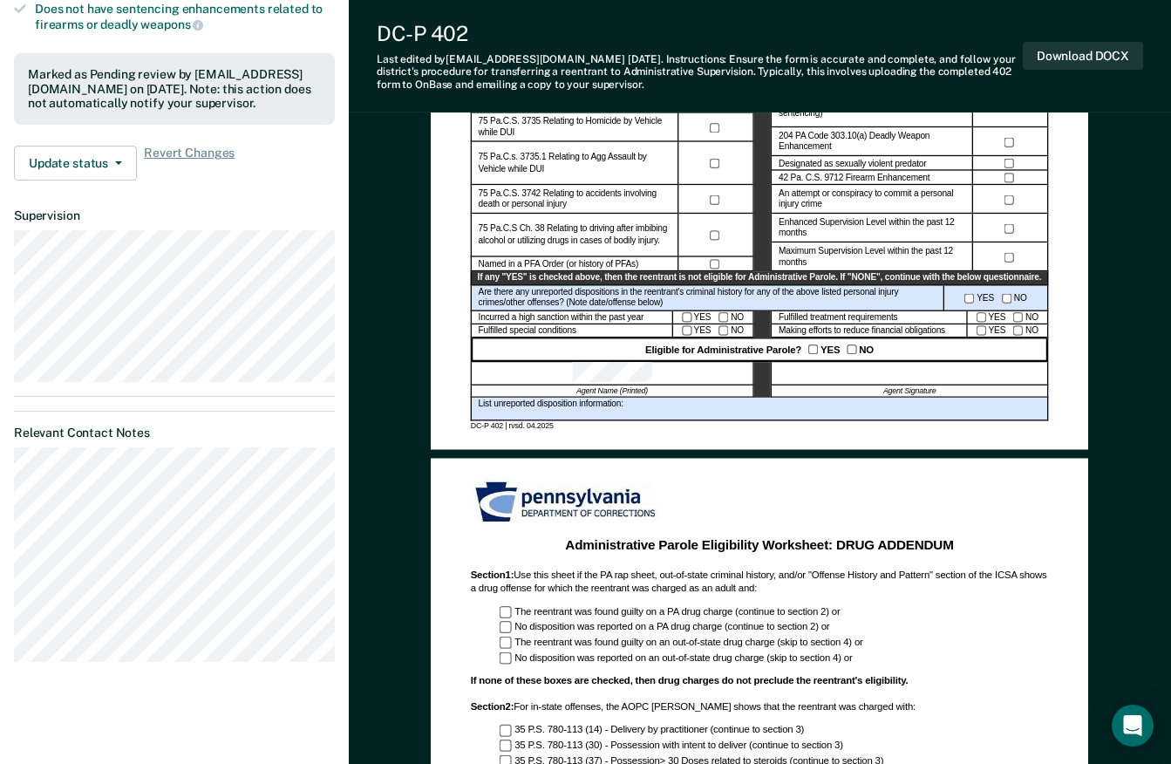
click at [114, 158] on button "Update status" at bounding box center [75, 163] width 123 height 35
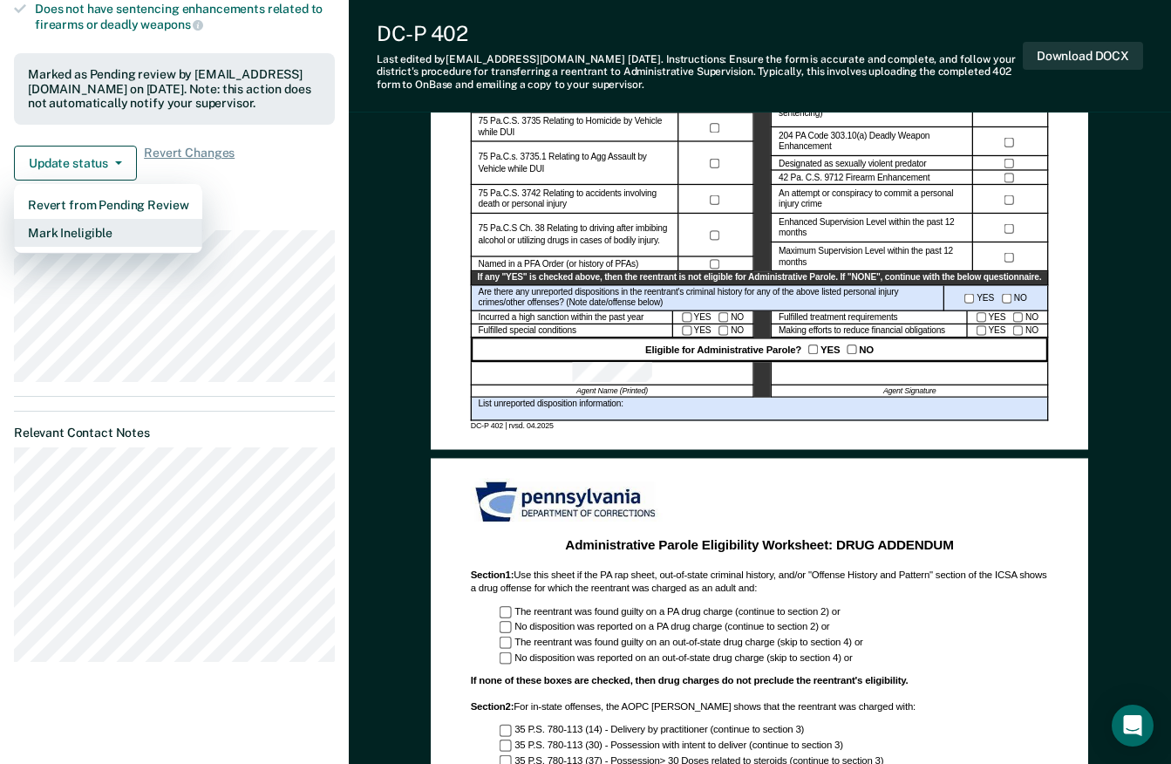
click at [98, 229] on button "Mark Ineligible" at bounding box center [108, 233] width 188 height 28
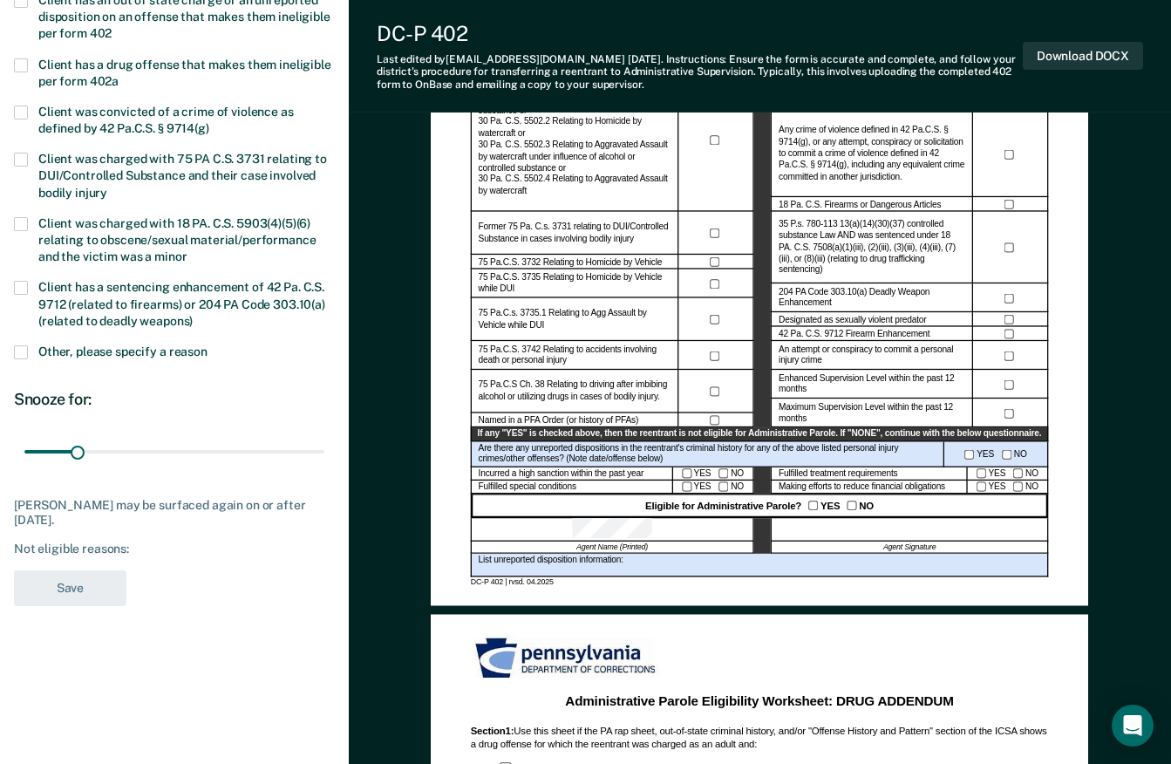
scroll to position [390, 0]
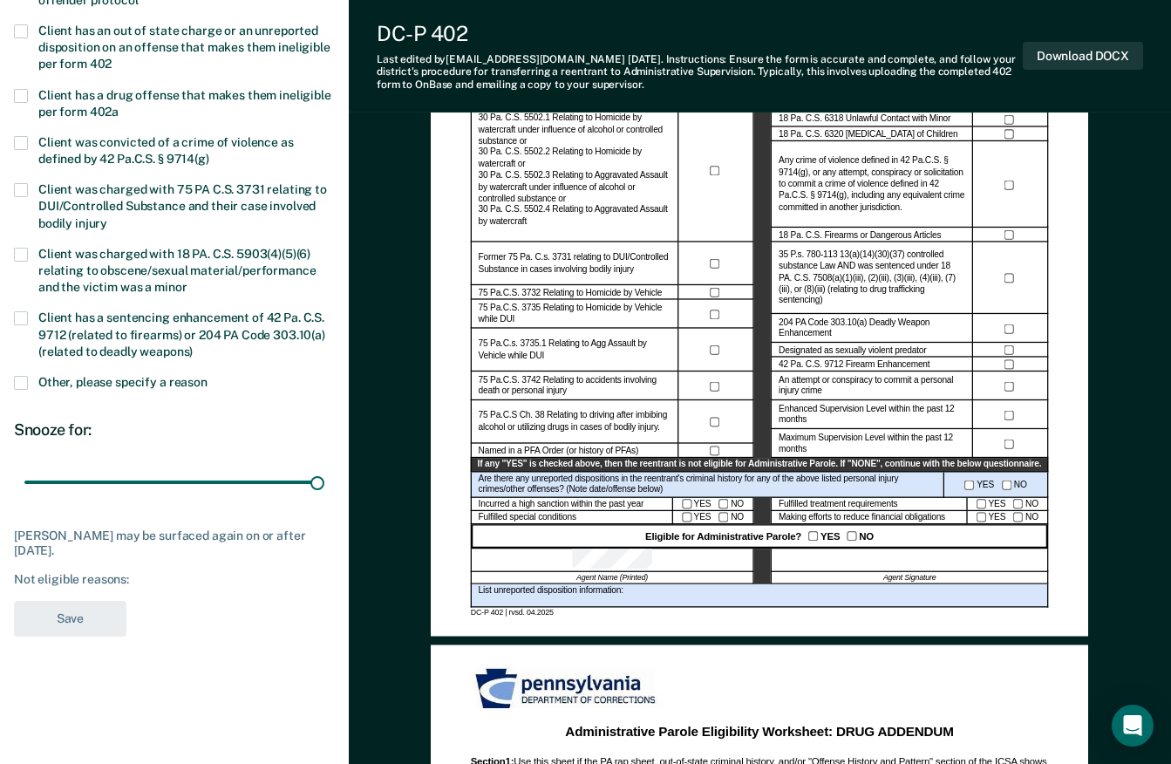
type input "180"
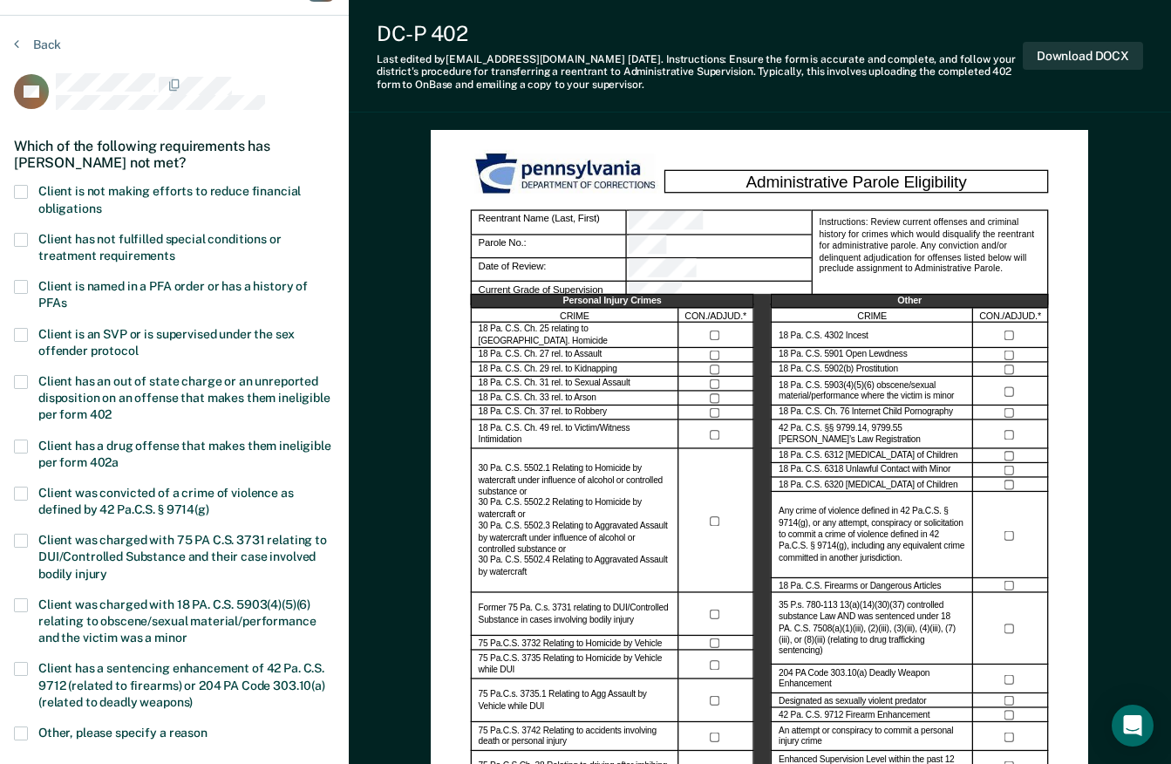
scroll to position [0, 0]
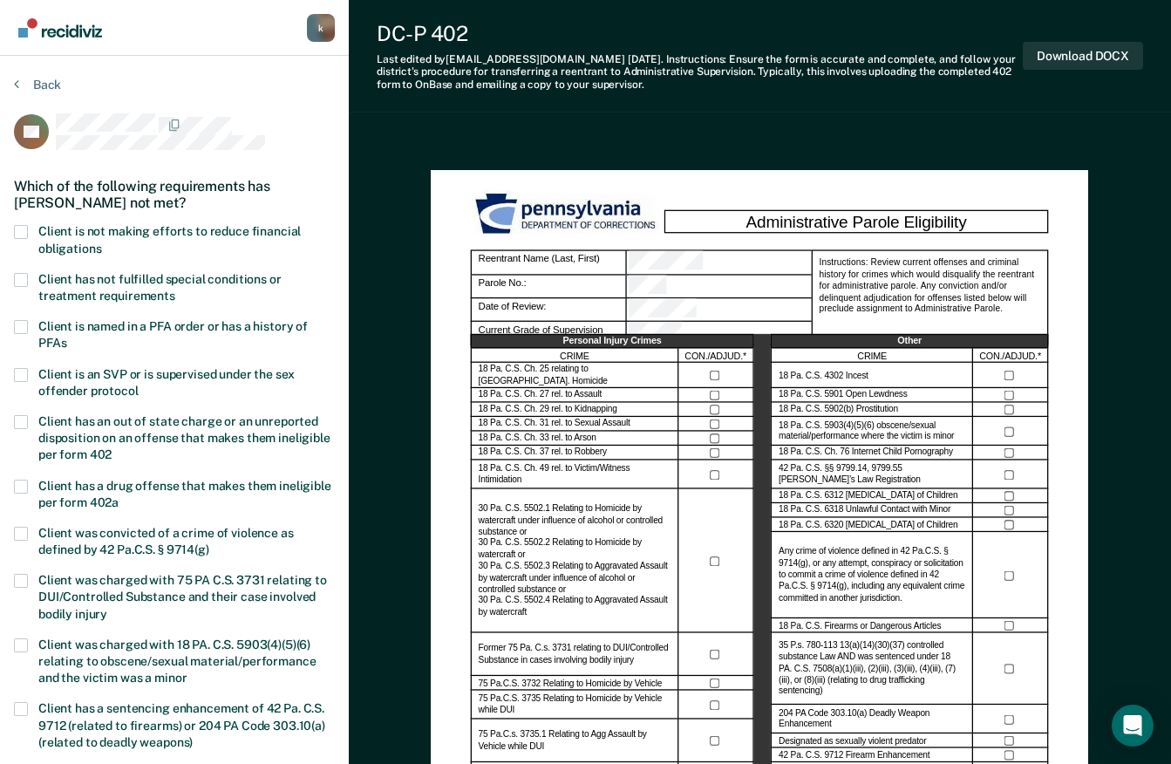
click at [23, 417] on span at bounding box center [21, 422] width 14 height 14
click at [112, 448] on input "Client has an out of state charge or an unreported disposition on an offense th…" at bounding box center [112, 448] width 0 height 0
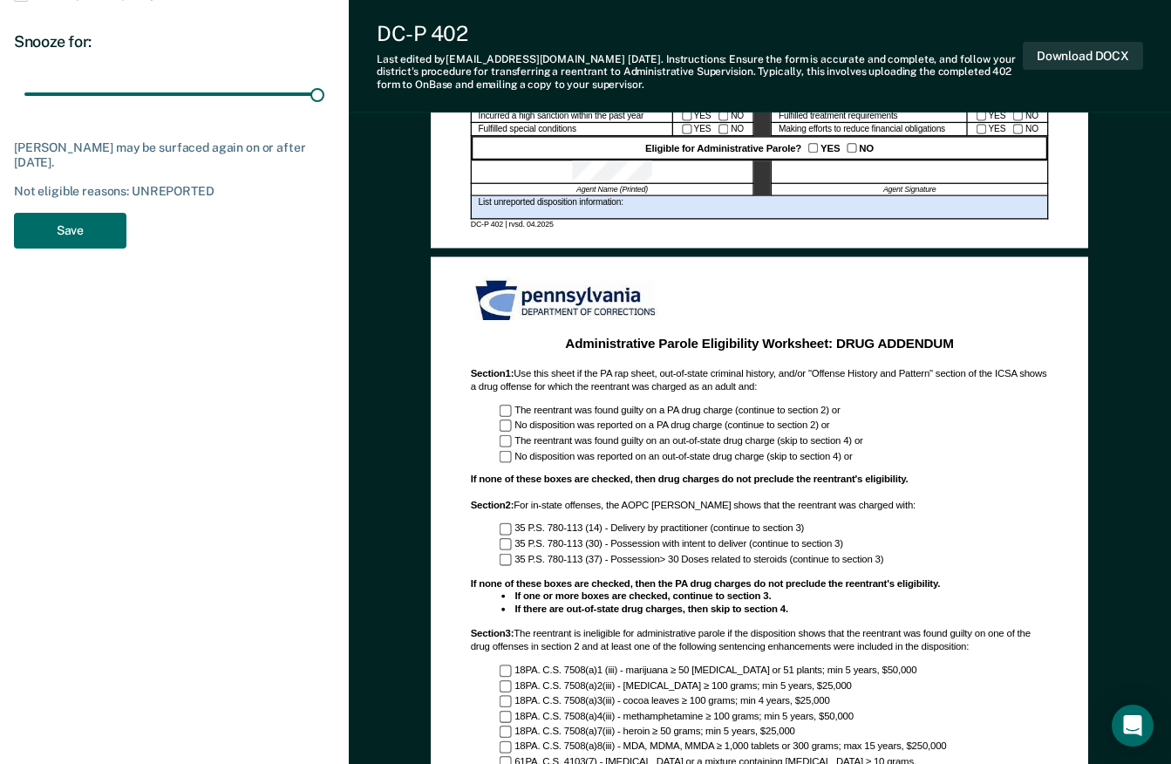
scroll to position [699, 0]
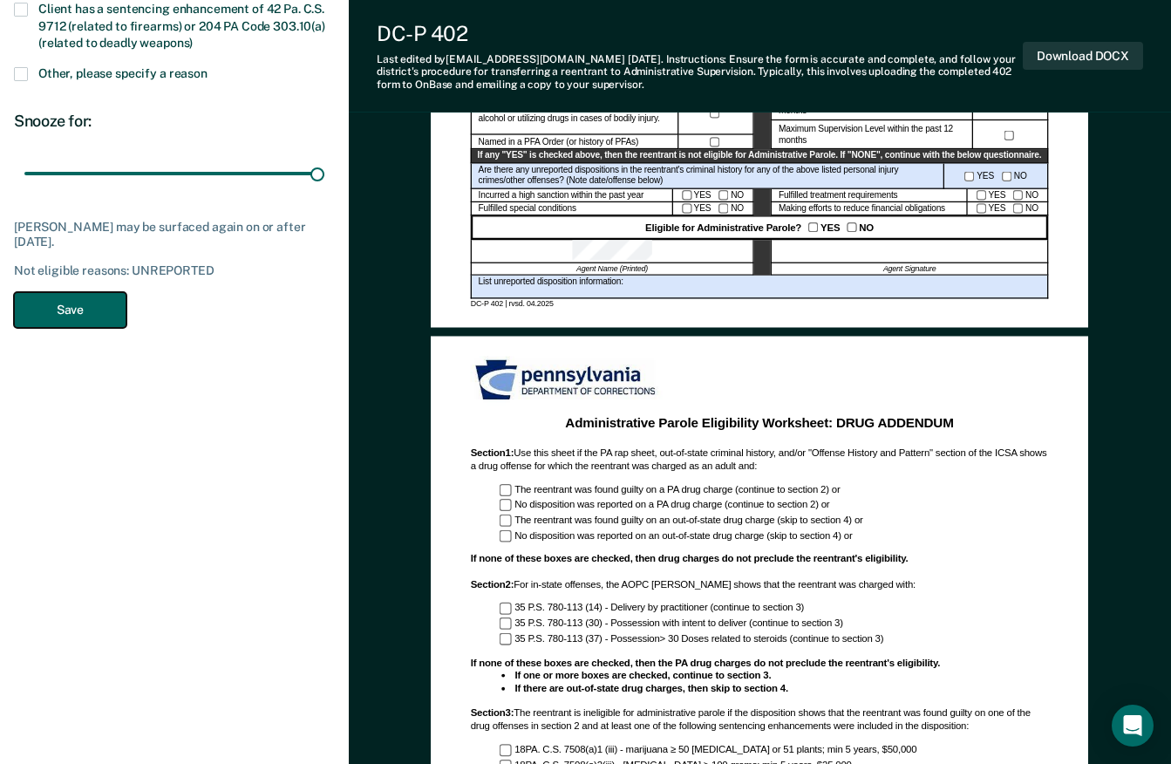
click at [87, 303] on button "Save" at bounding box center [70, 310] width 112 height 36
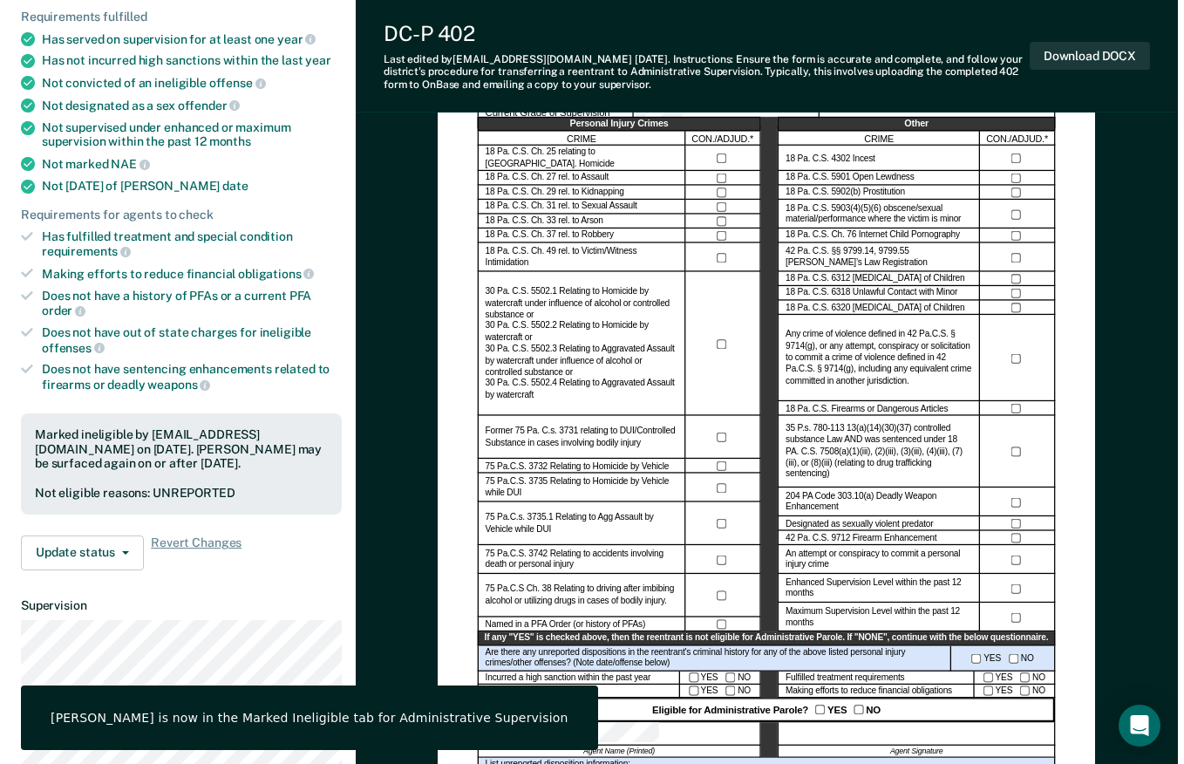
scroll to position [0, 0]
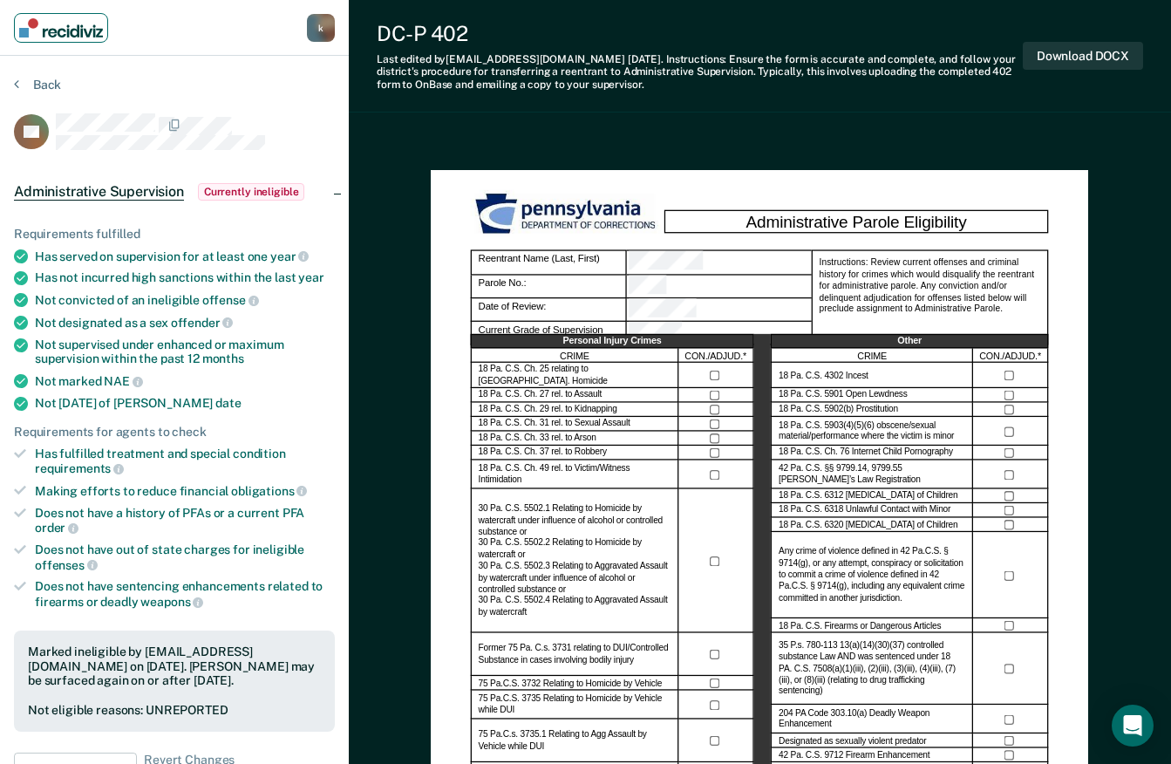
click at [70, 37] on img "Main navigation" at bounding box center [61, 27] width 84 height 19
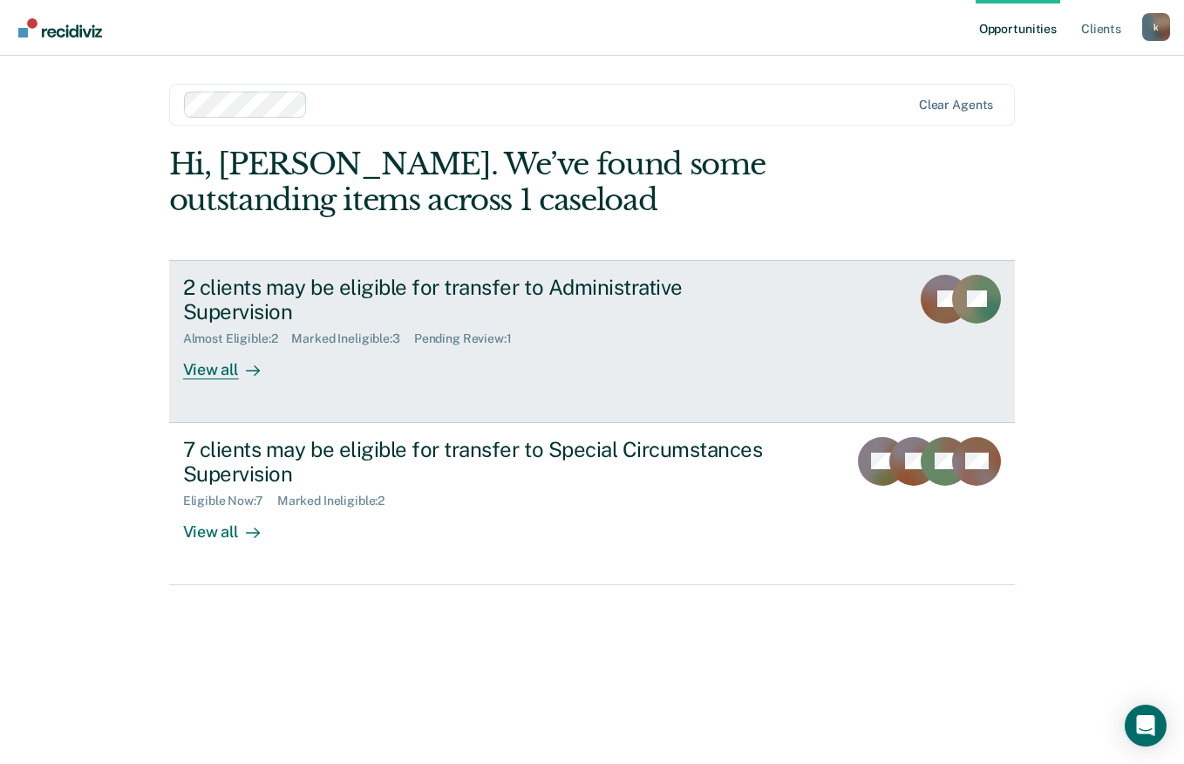
click at [227, 346] on div "View all" at bounding box center [232, 363] width 98 height 34
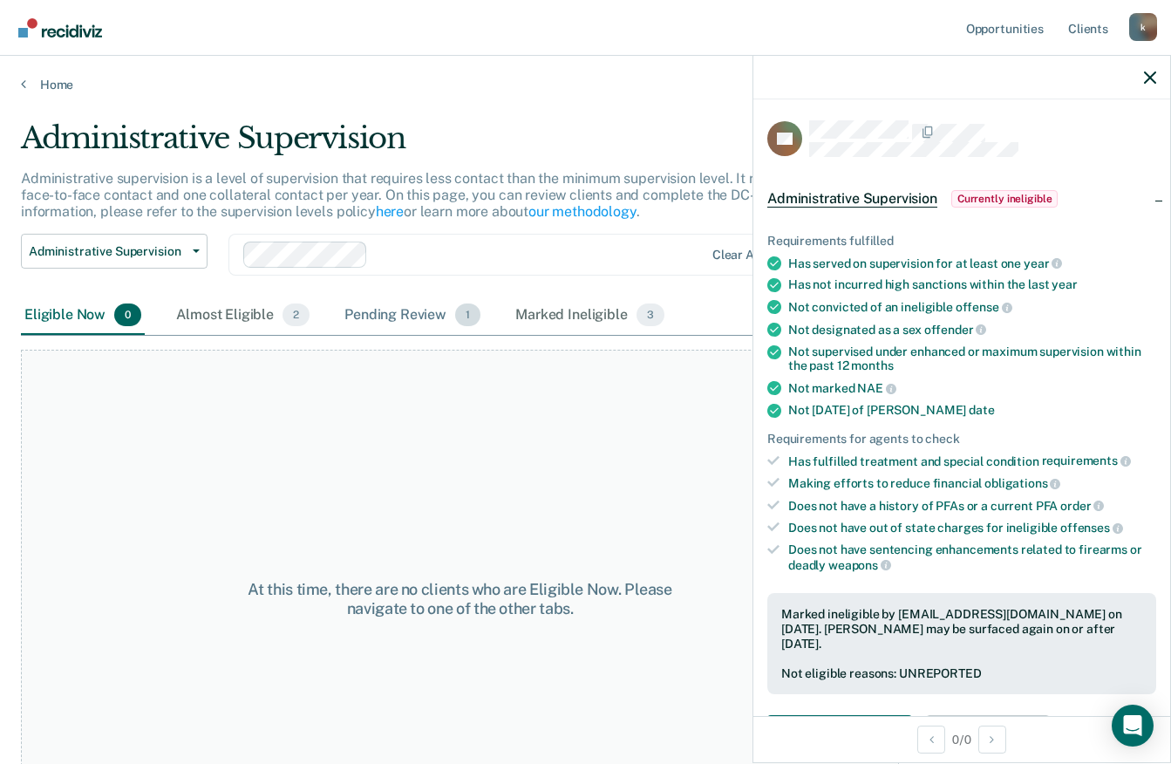
click at [411, 314] on div "Pending Review 1" at bounding box center [412, 315] width 143 height 38
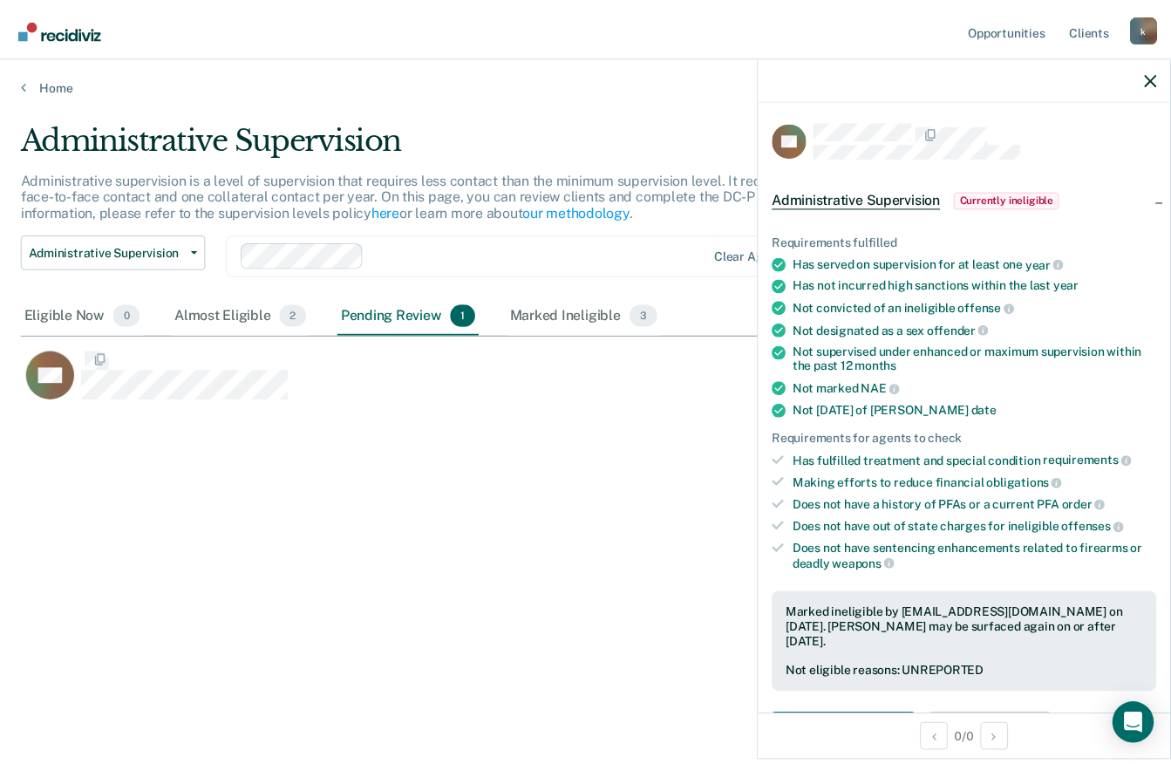
scroll to position [499, 1129]
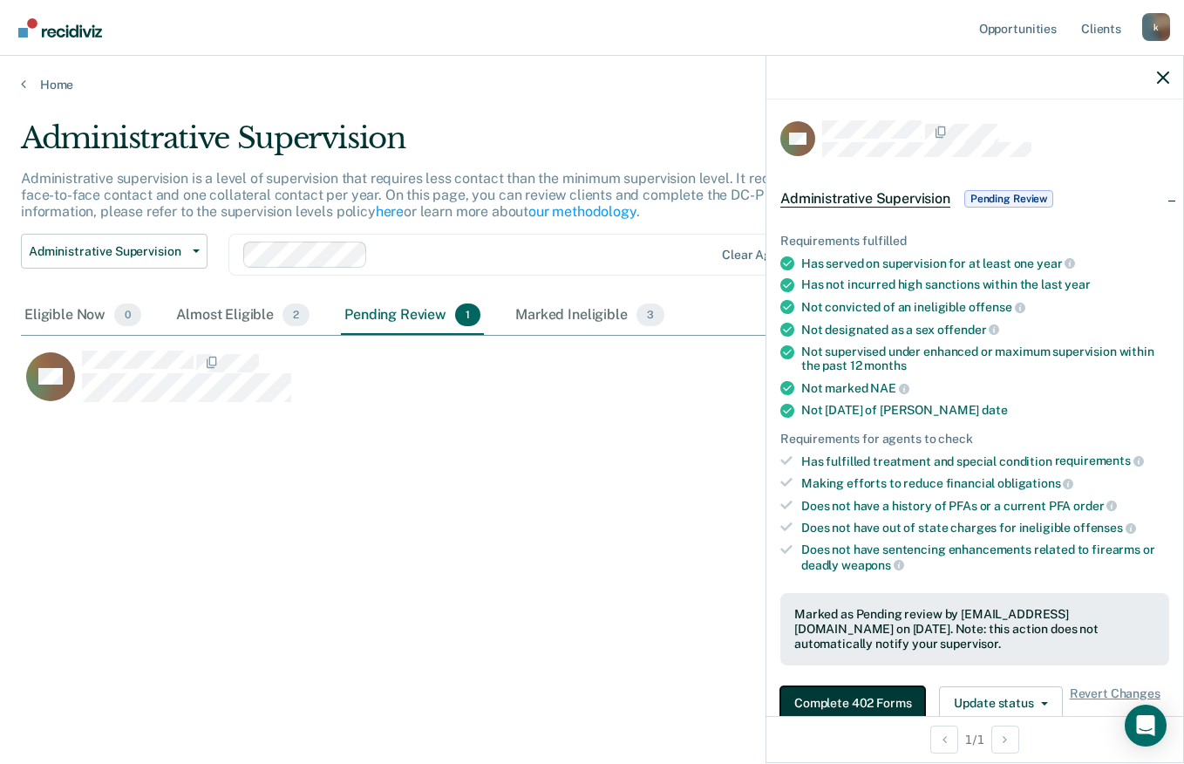
click at [837, 691] on button "Complete 402 Forms" at bounding box center [852, 703] width 145 height 35
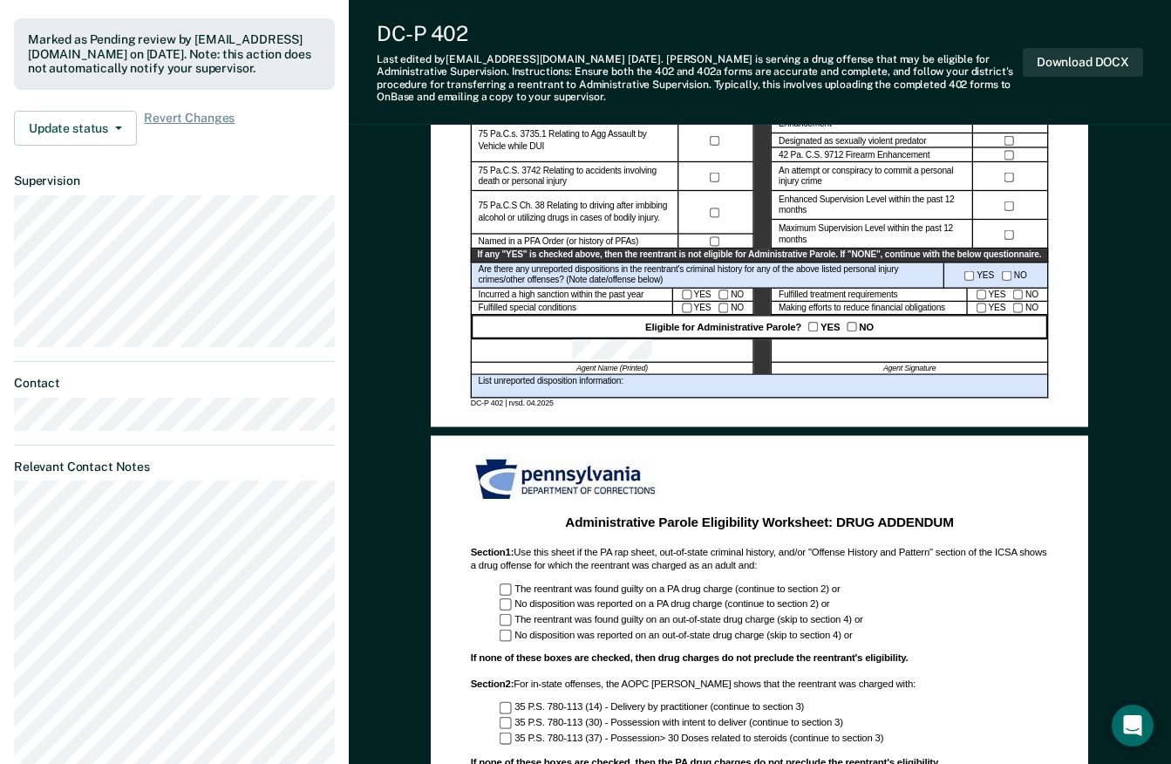
scroll to position [623, 0]
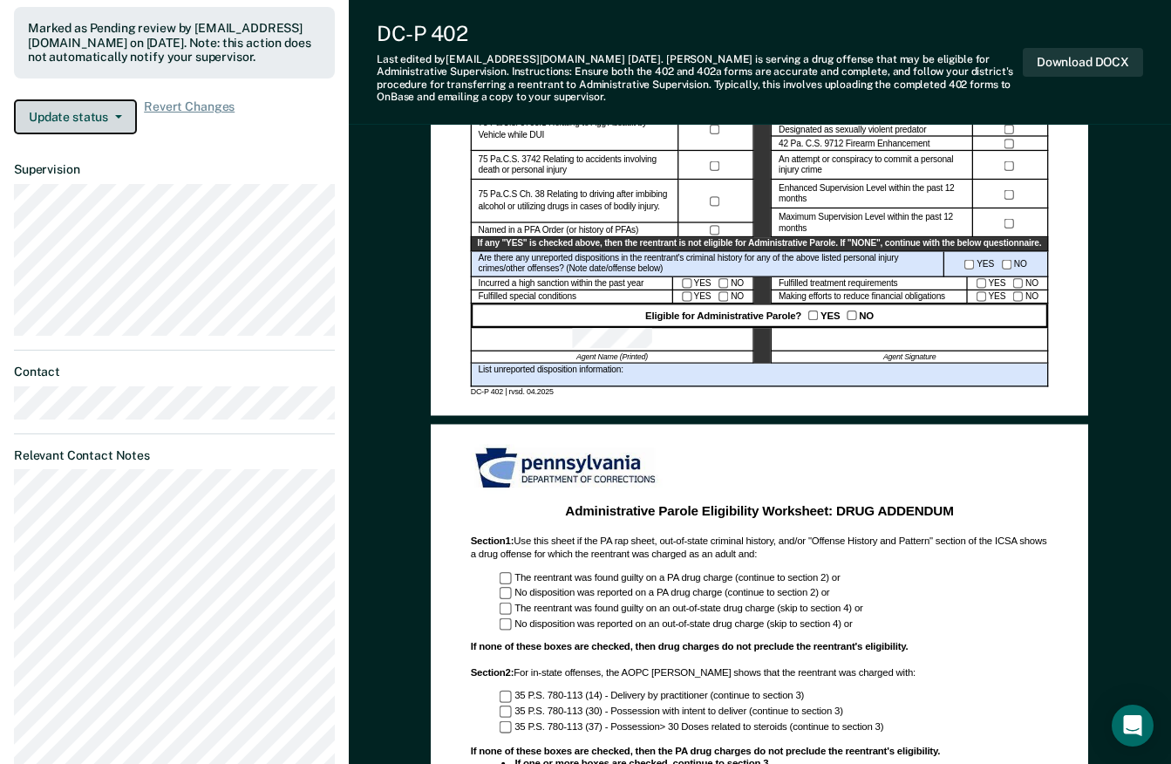
click at [117, 115] on icon "button" at bounding box center [118, 116] width 7 height 3
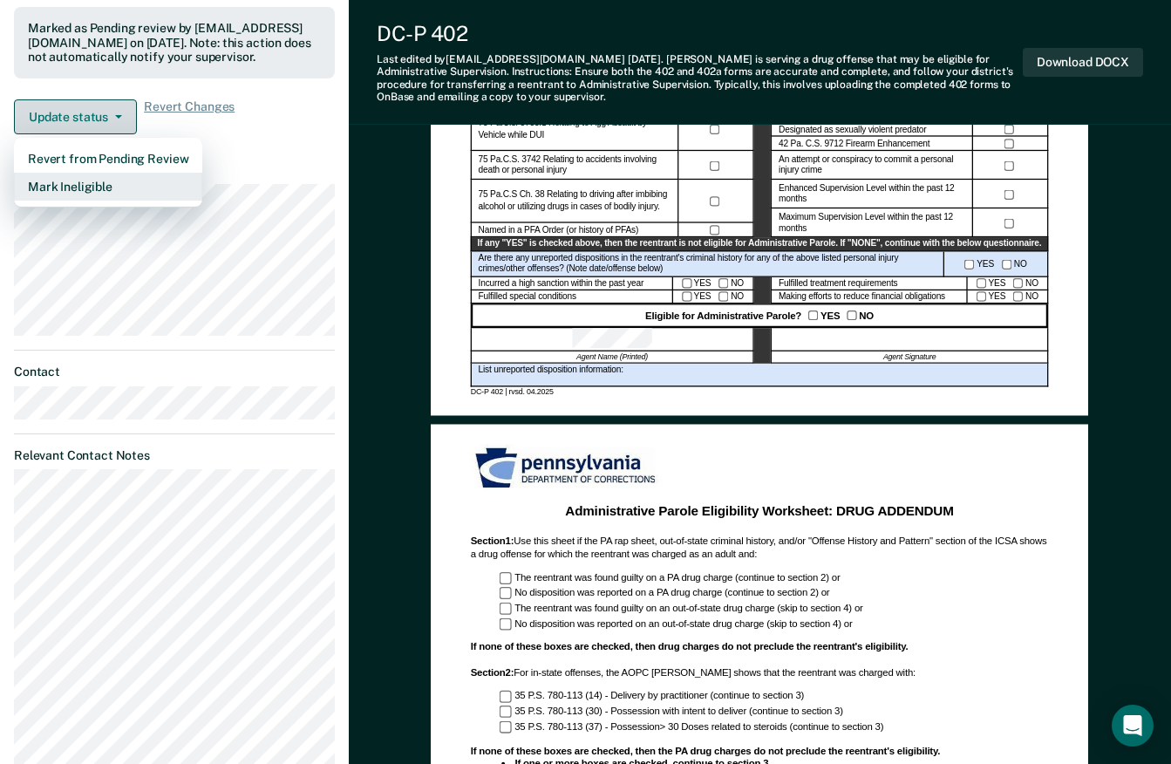
click at [98, 181] on button "Mark Ineligible" at bounding box center [108, 187] width 188 height 28
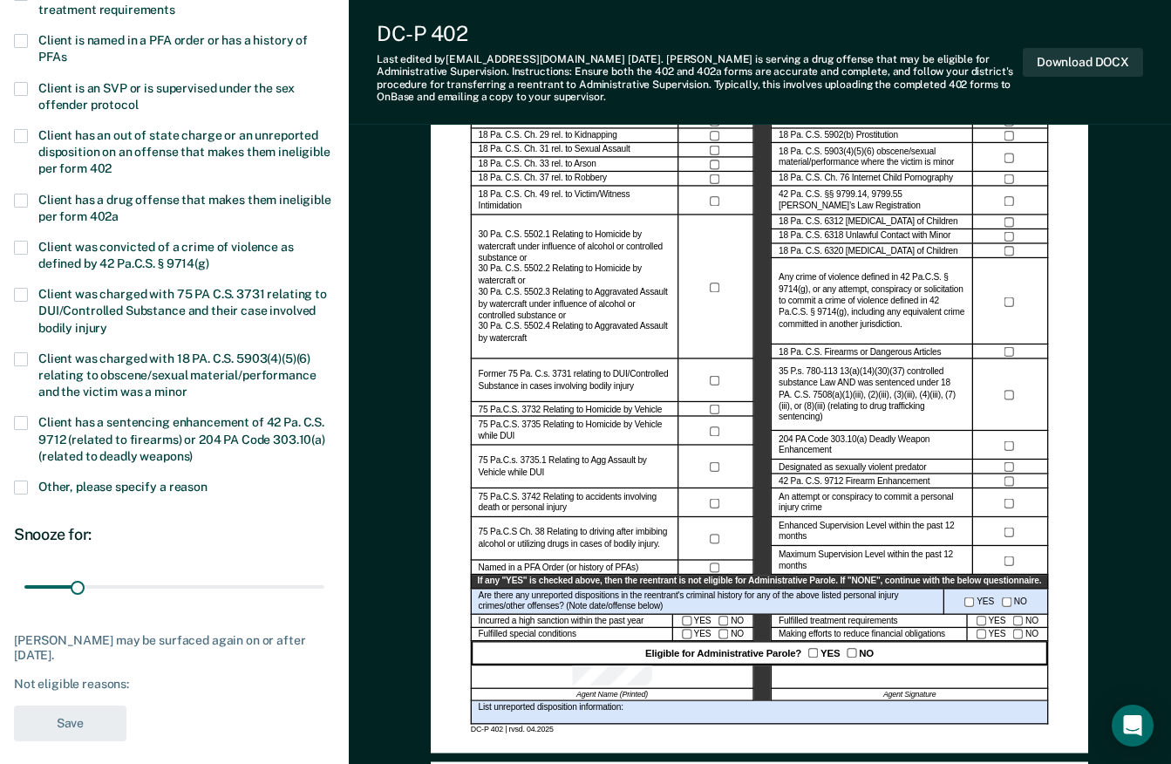
scroll to position [274, 0]
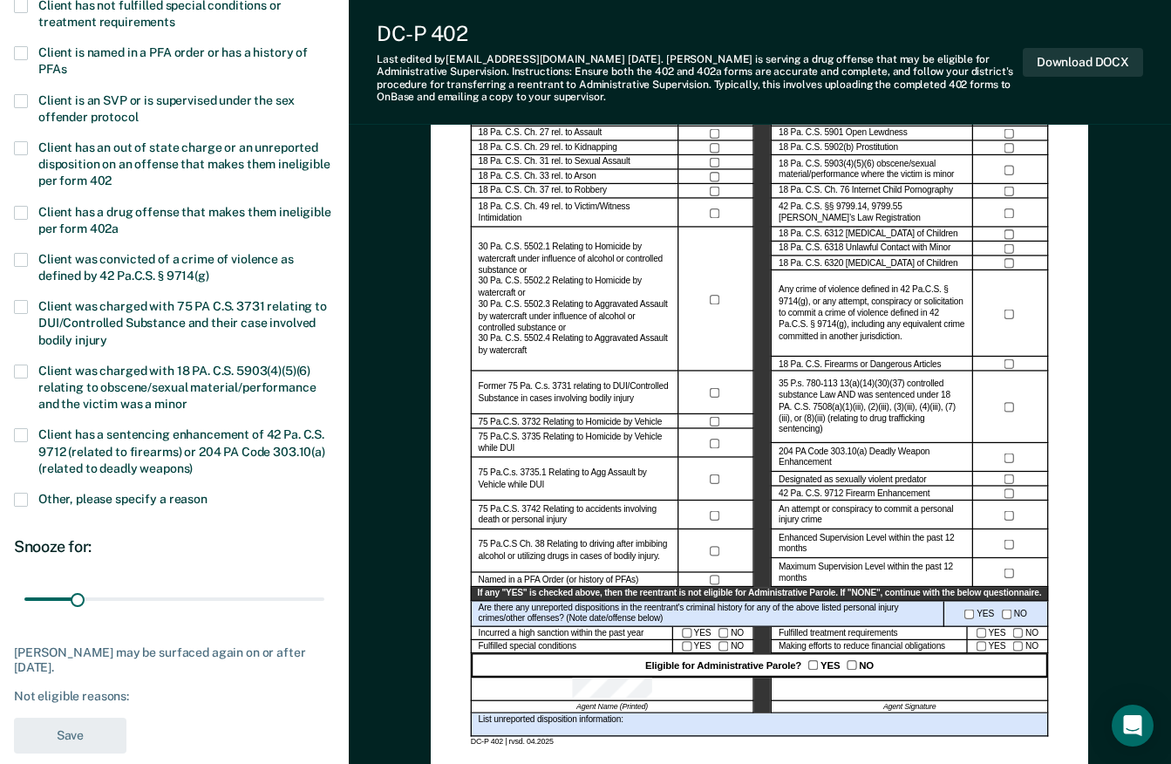
click at [24, 211] on span at bounding box center [21, 213] width 14 height 14
click at [119, 222] on input "Client has a drug offense that makes them ineligible per form 402a" at bounding box center [119, 222] width 0 height 0
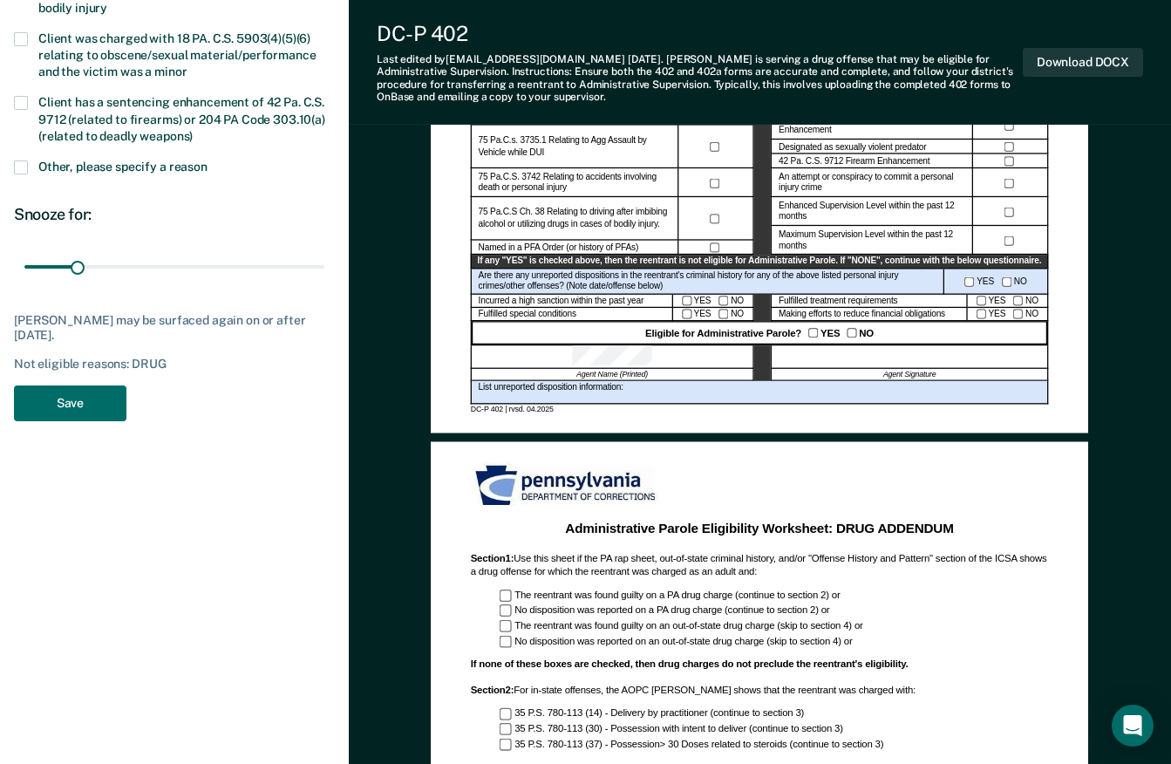
scroll to position [605, 0]
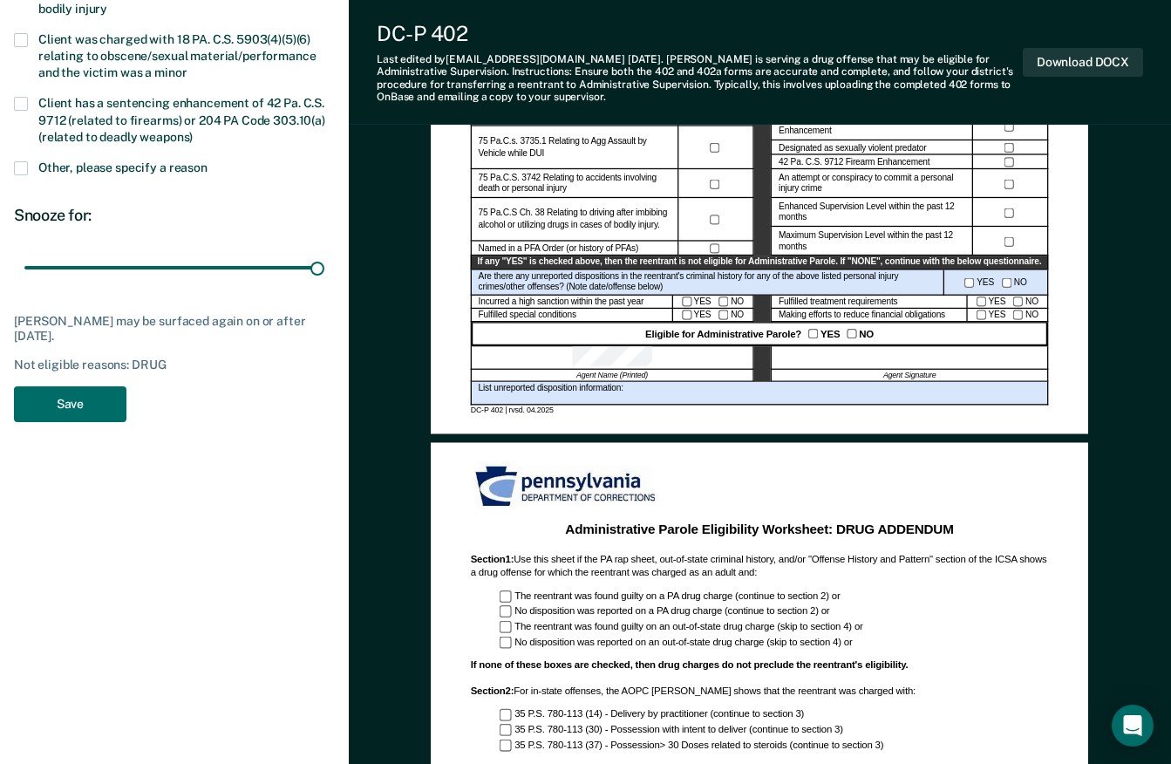
type input "180"
click at [81, 409] on button "Save" at bounding box center [70, 404] width 112 height 36
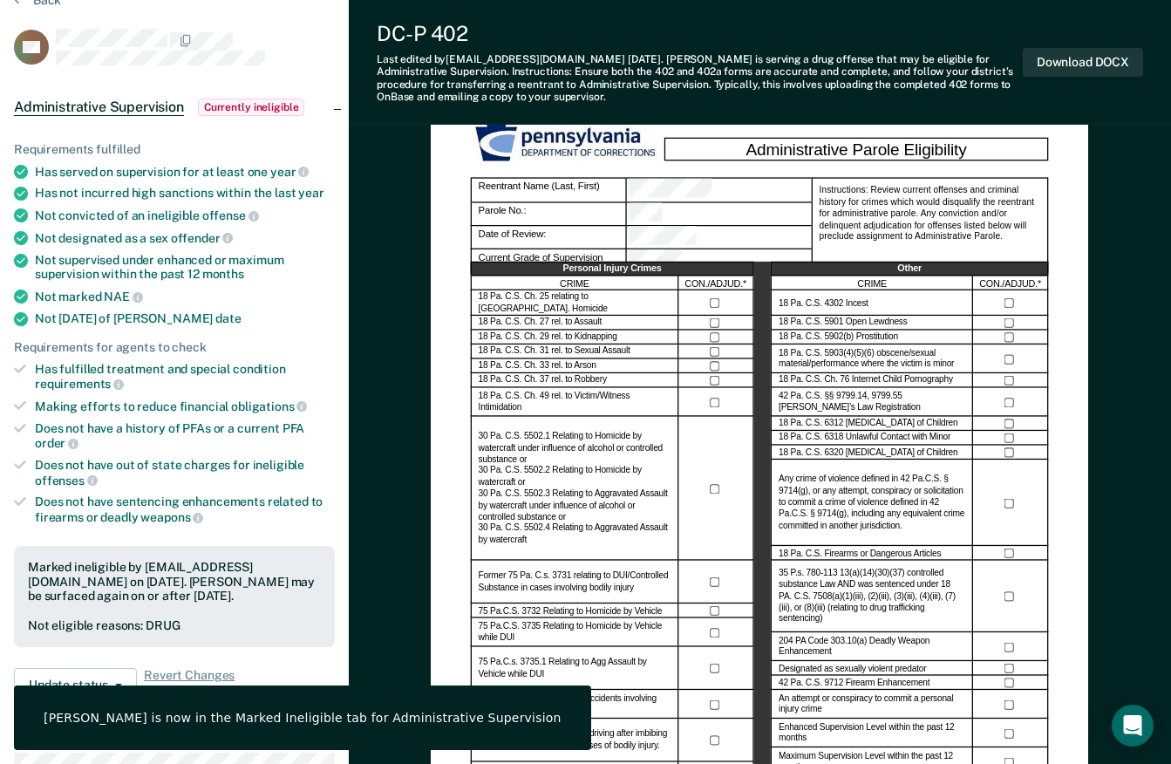
scroll to position [0, 0]
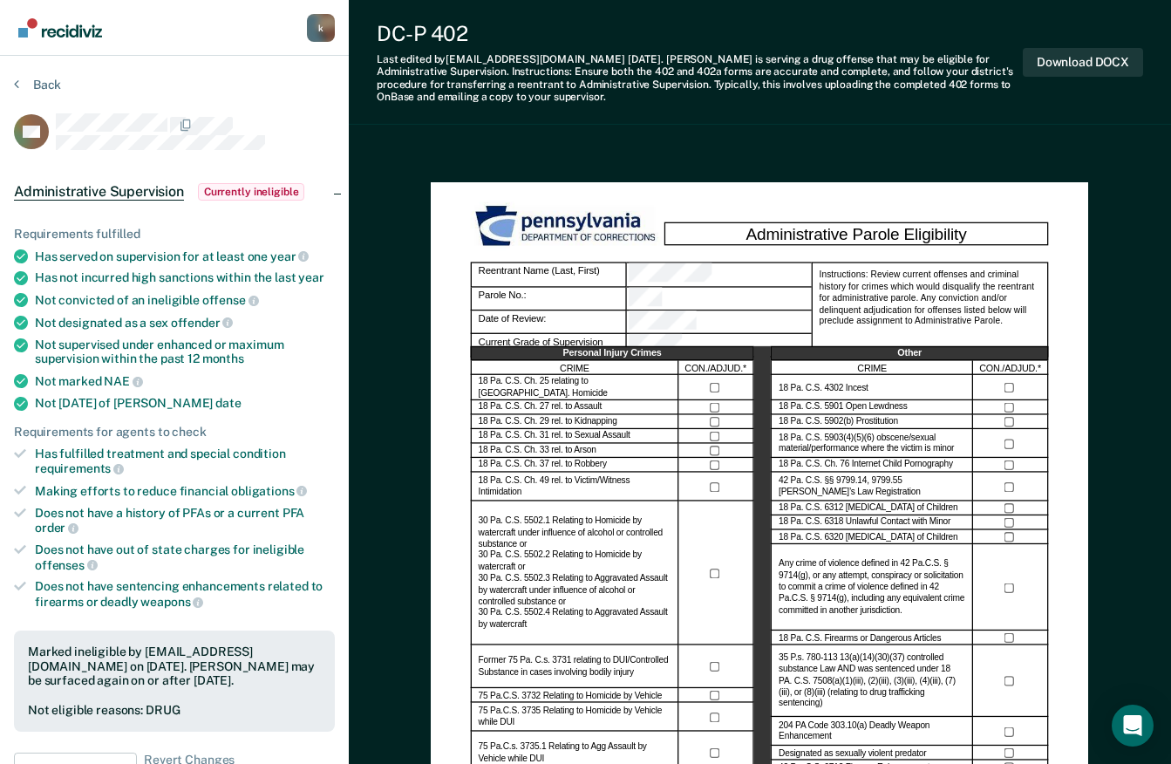
click at [77, 31] on img "Main navigation" at bounding box center [60, 27] width 84 height 19
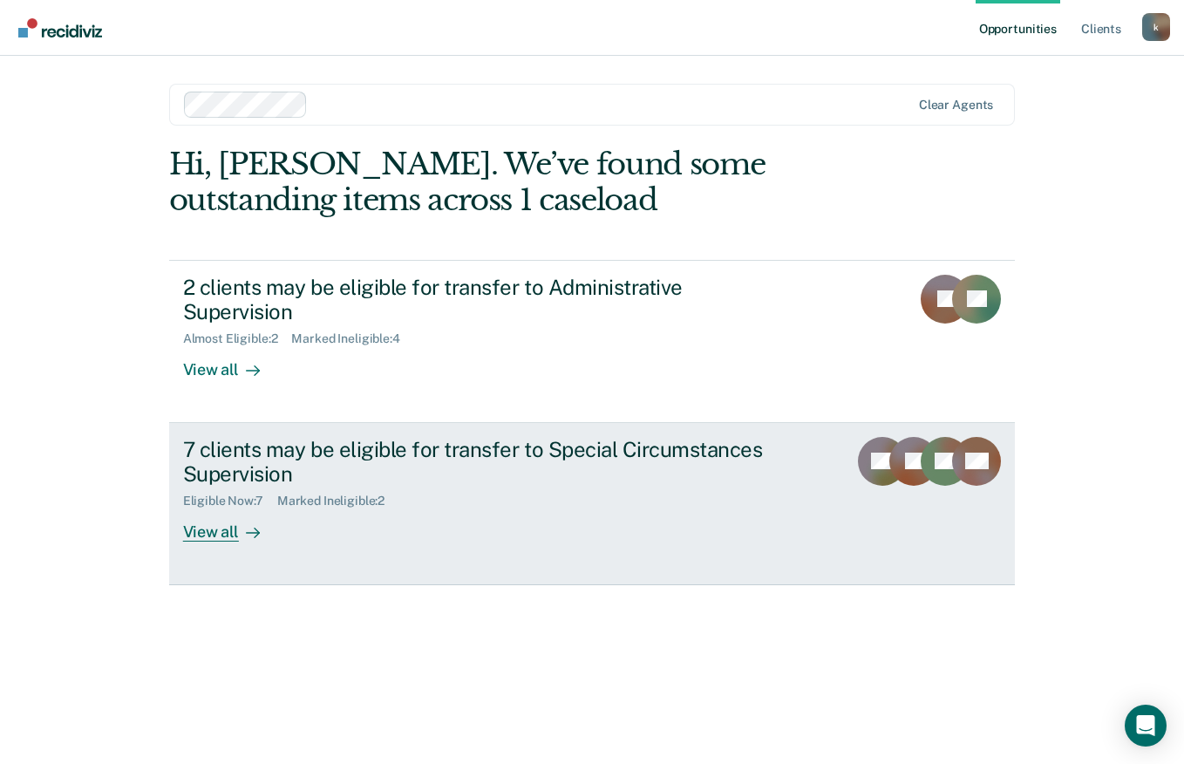
click at [208, 508] on div "View all" at bounding box center [232, 525] width 98 height 34
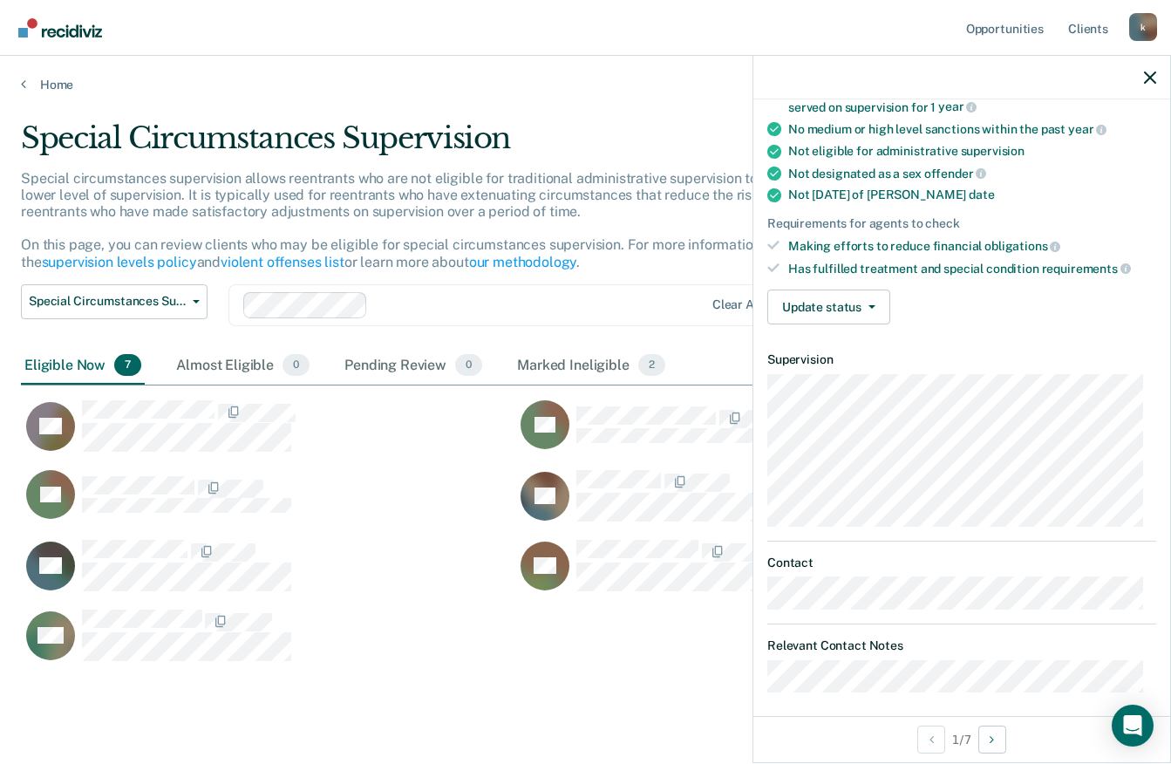
scroll to position [180, 0]
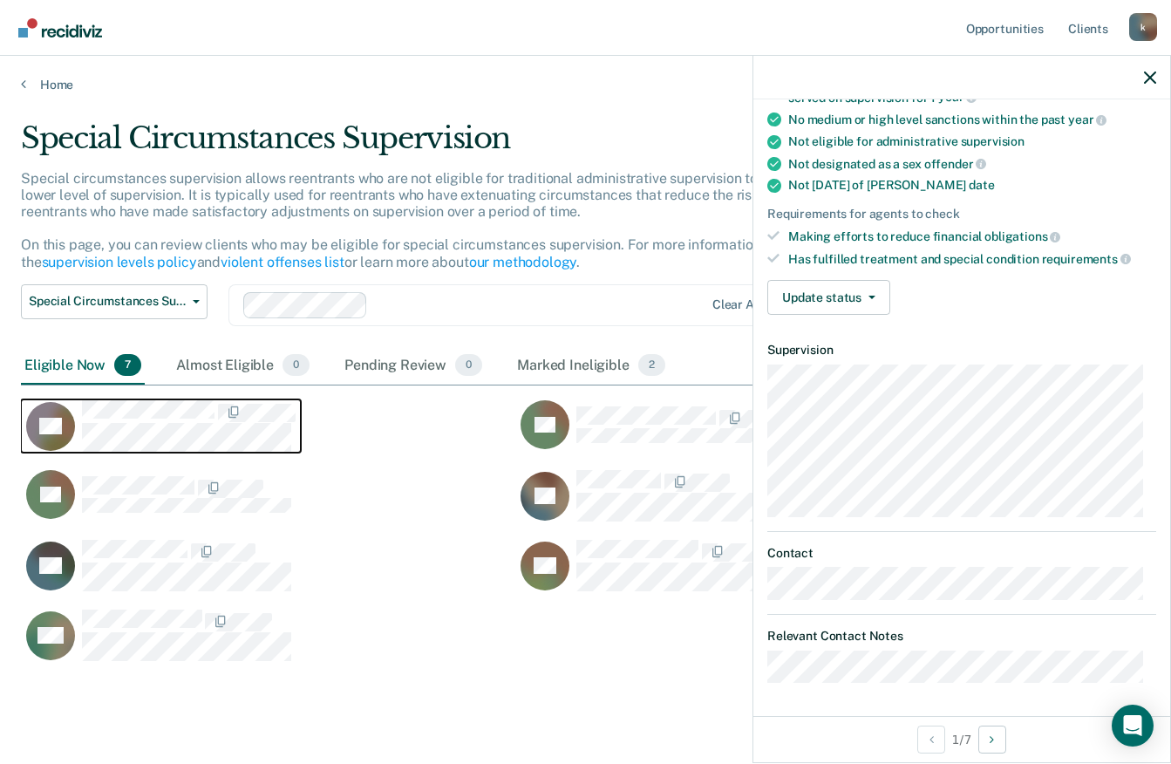
click at [65, 425] on icon "CaseloadOpportunityCell-507CW" at bounding box center [60, 434] width 56 height 62
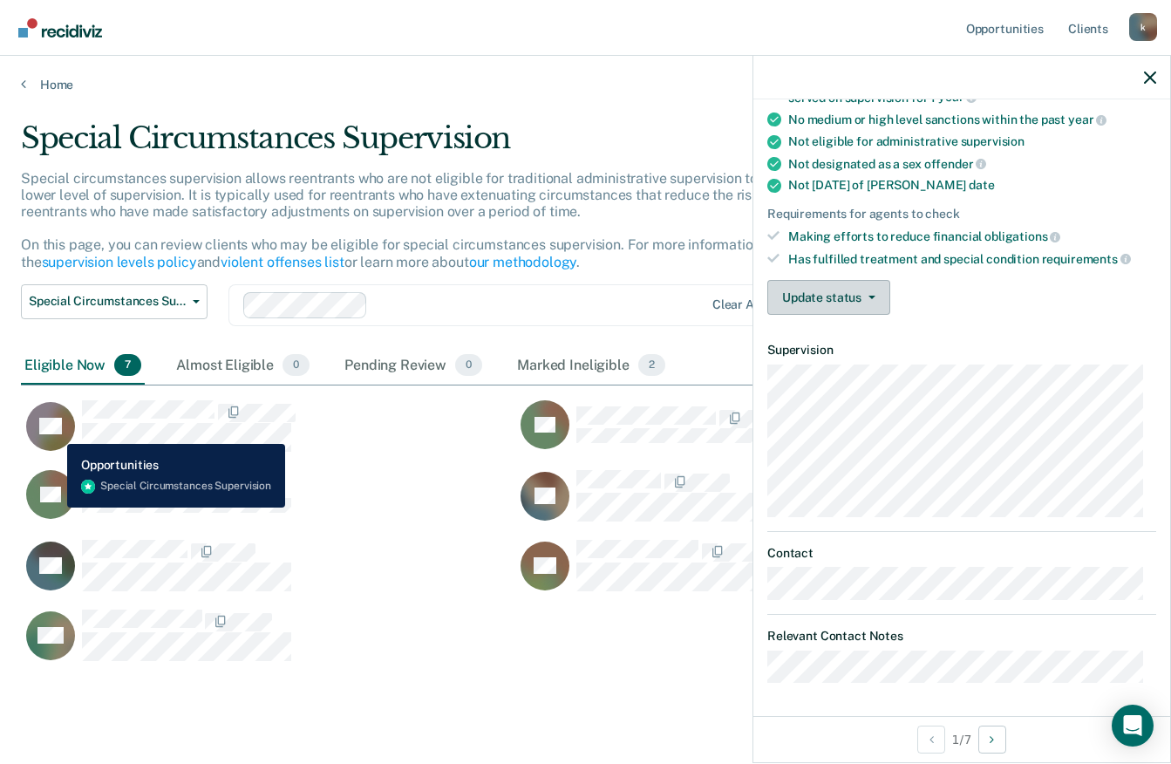
click at [868, 295] on icon "button" at bounding box center [871, 296] width 7 height 3
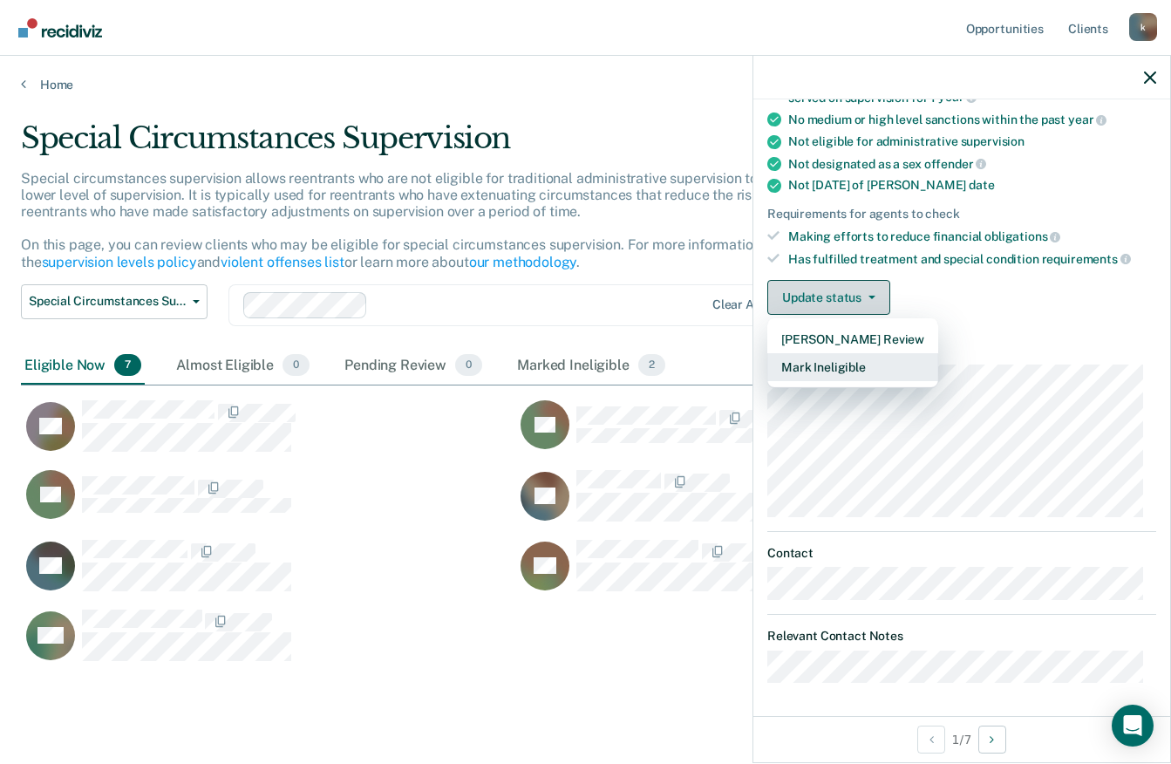
click at [852, 368] on button "Mark Ineligible" at bounding box center [852, 367] width 171 height 28
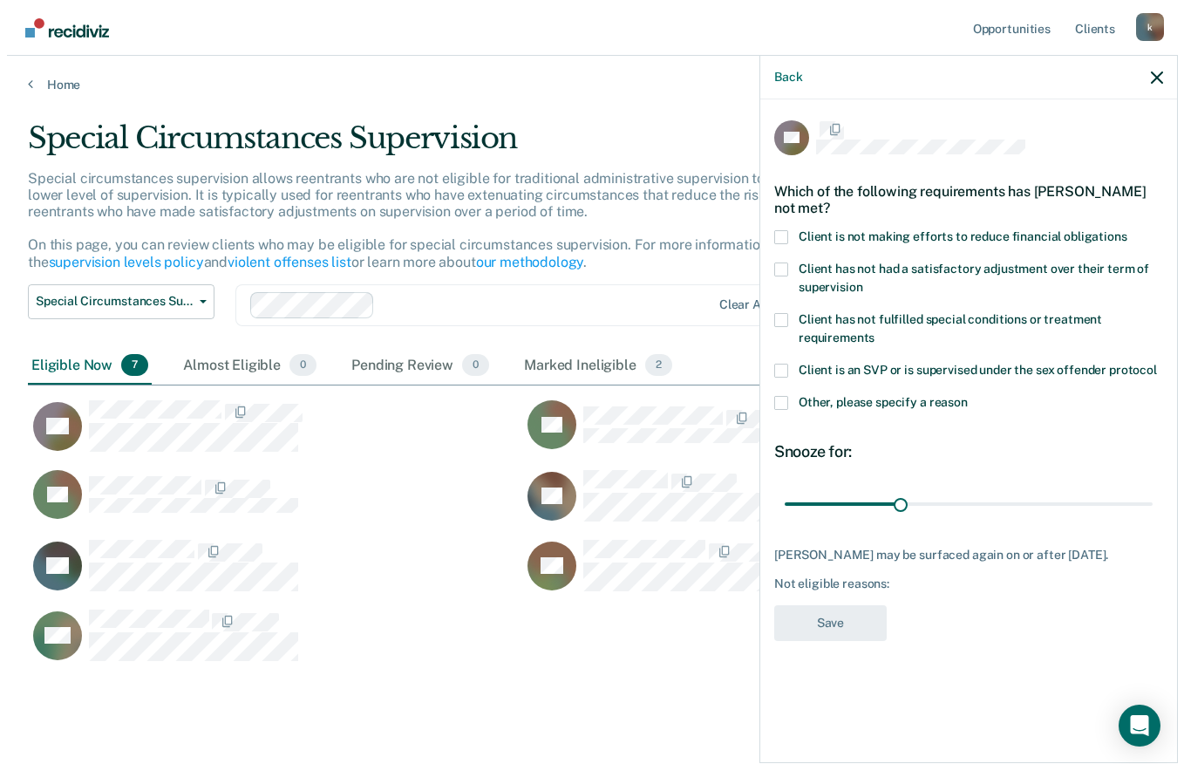
scroll to position [0, 0]
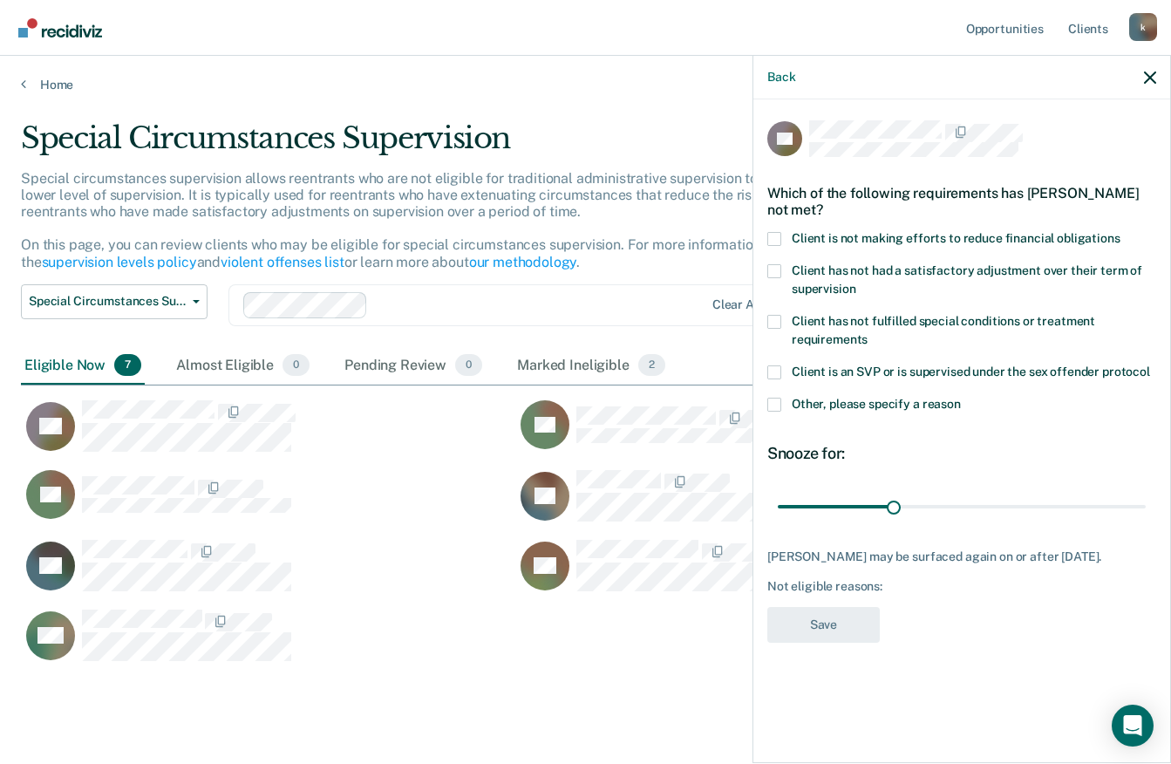
click at [774, 236] on span at bounding box center [774, 239] width 14 height 14
click at [1120, 232] on input "Client is not making efforts to reduce financial obligations" at bounding box center [1120, 232] width 0 height 0
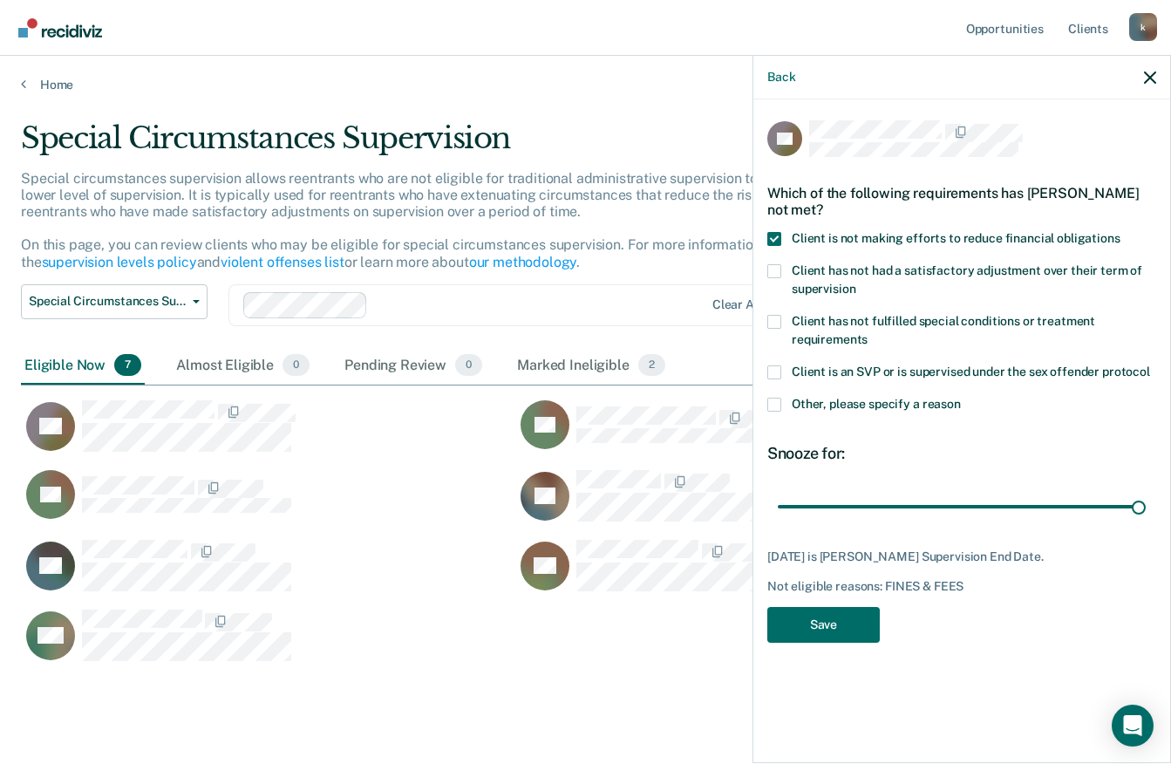
type input "95"
click at [839, 620] on button "Save" at bounding box center [823, 625] width 112 height 36
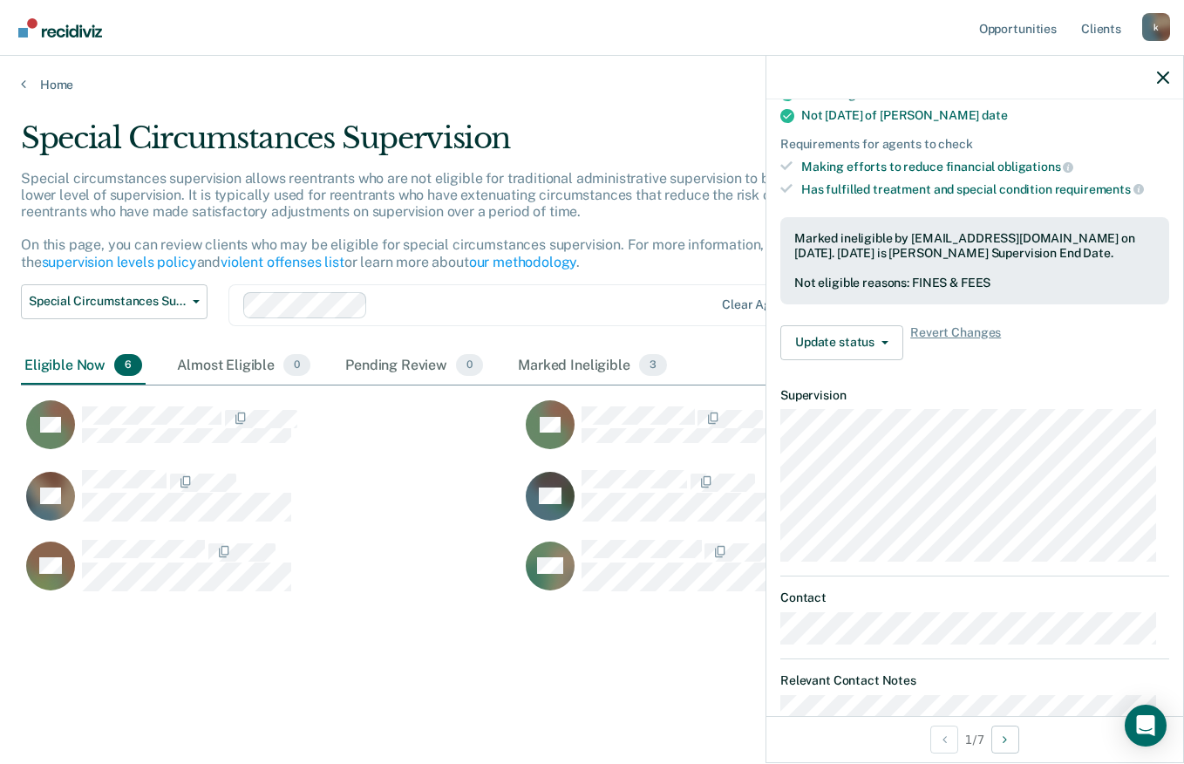
scroll to position [264, 0]
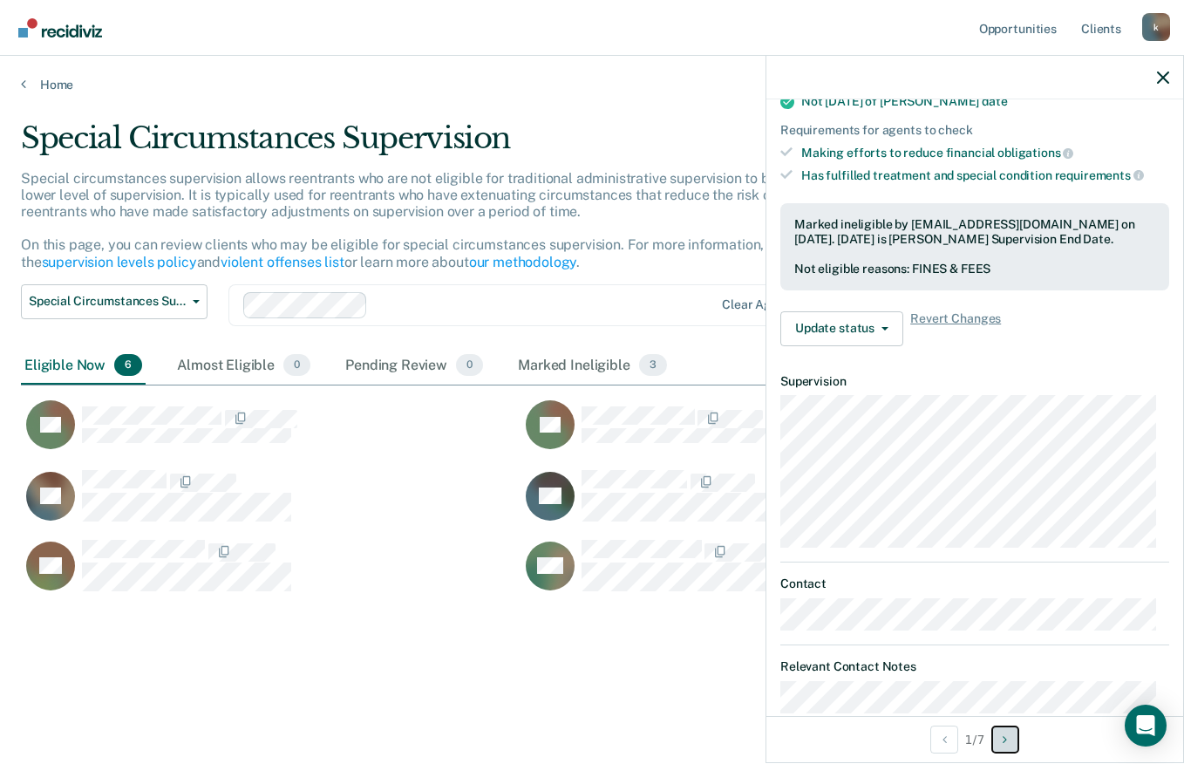
click at [1007, 739] on icon "Next Opportunity" at bounding box center [1004, 739] width 4 height 12
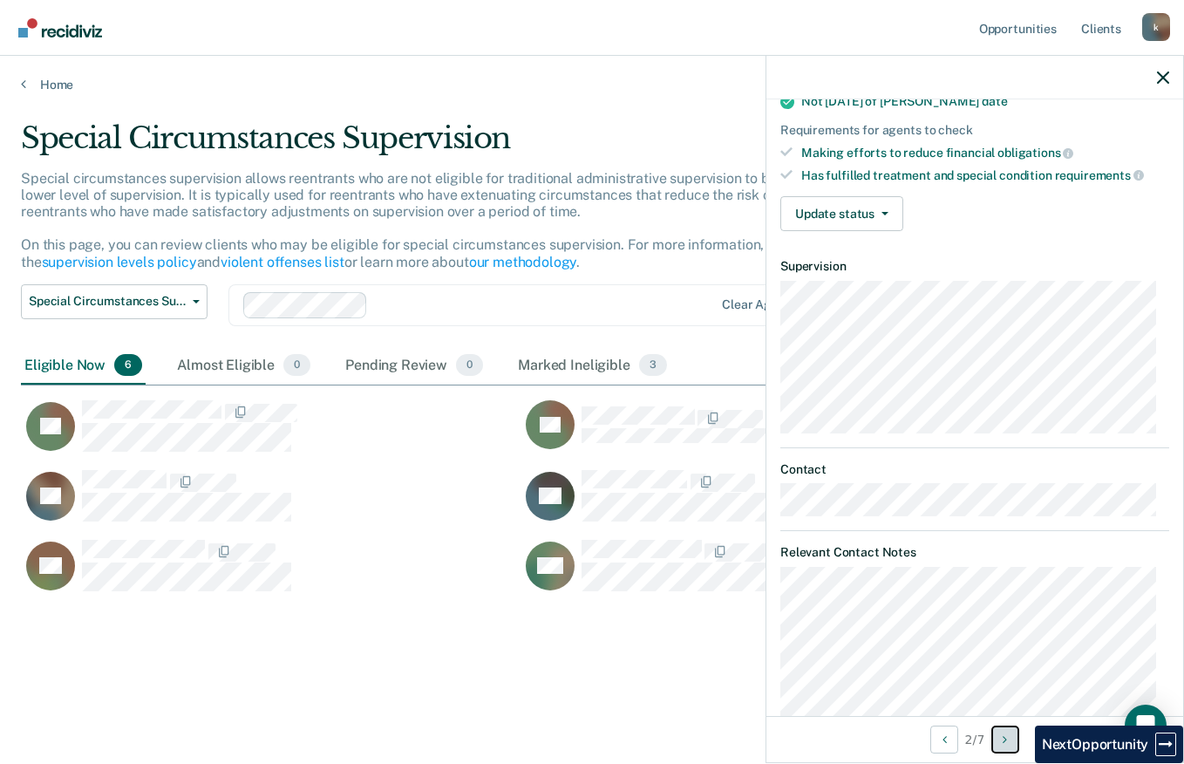
click at [1007, 739] on icon "Next Opportunity" at bounding box center [1004, 739] width 4 height 12
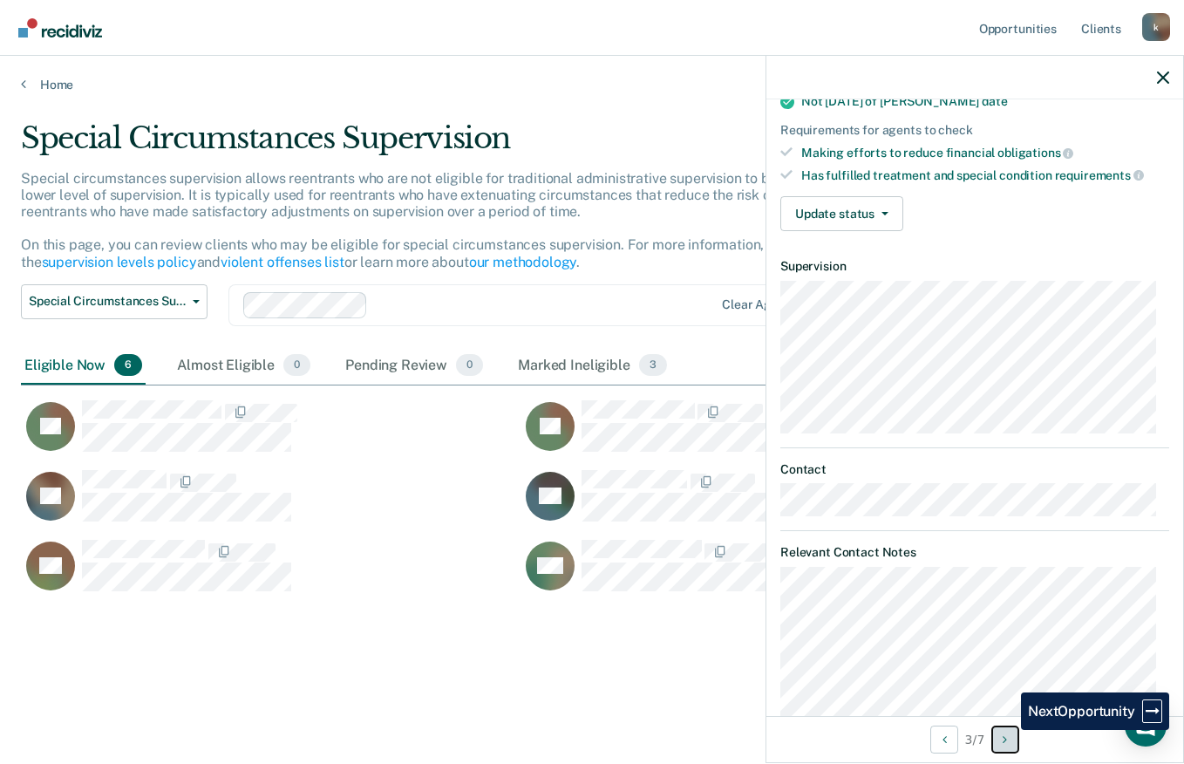
click at [1007, 744] on icon "Next Opportunity" at bounding box center [1004, 739] width 4 height 12
click at [1007, 739] on icon "Next Opportunity" at bounding box center [1004, 739] width 4 height 12
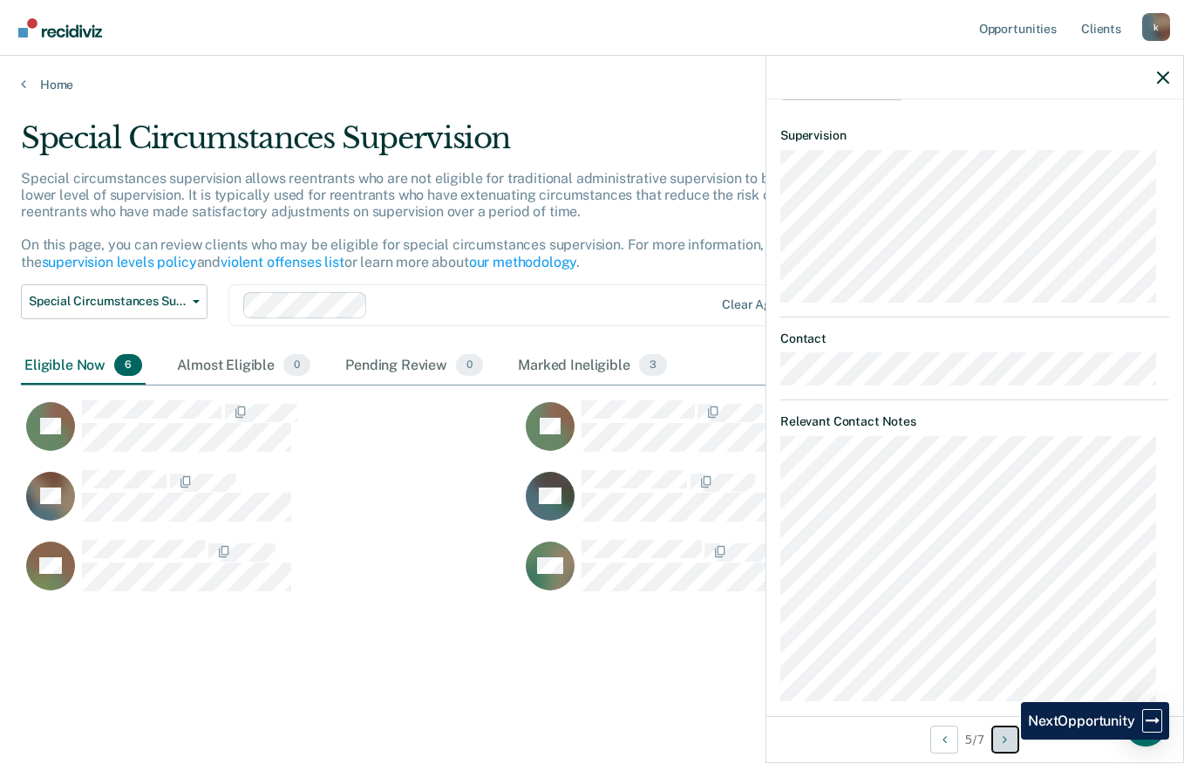
scroll to position [412, 0]
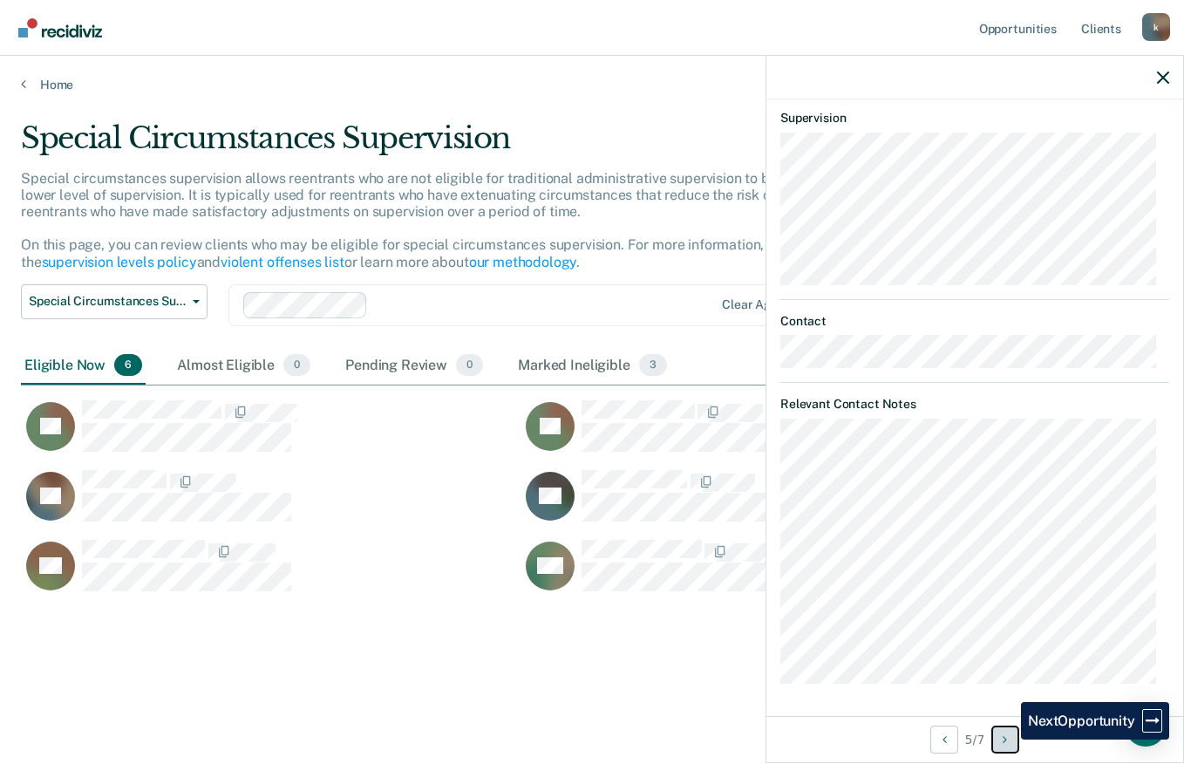
click at [1007, 739] on icon "Next Opportunity" at bounding box center [1004, 739] width 4 height 12
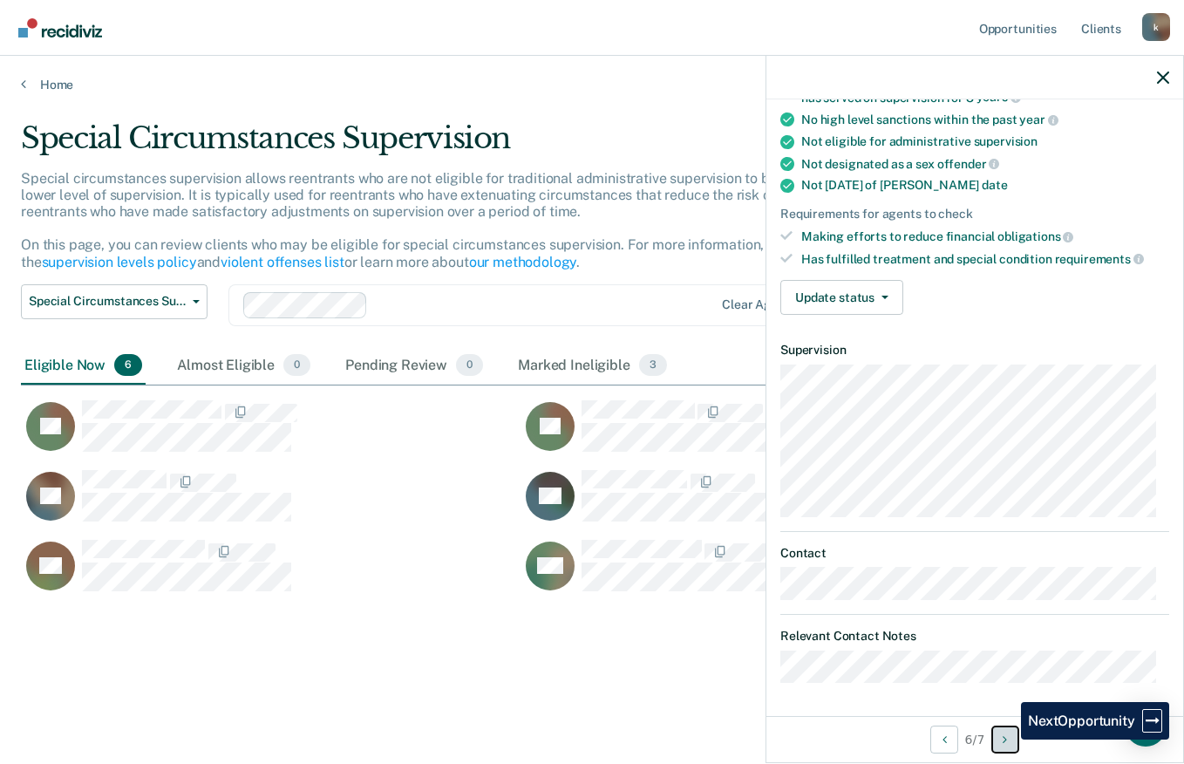
click at [1007, 740] on icon "Next Opportunity" at bounding box center [1004, 739] width 4 height 12
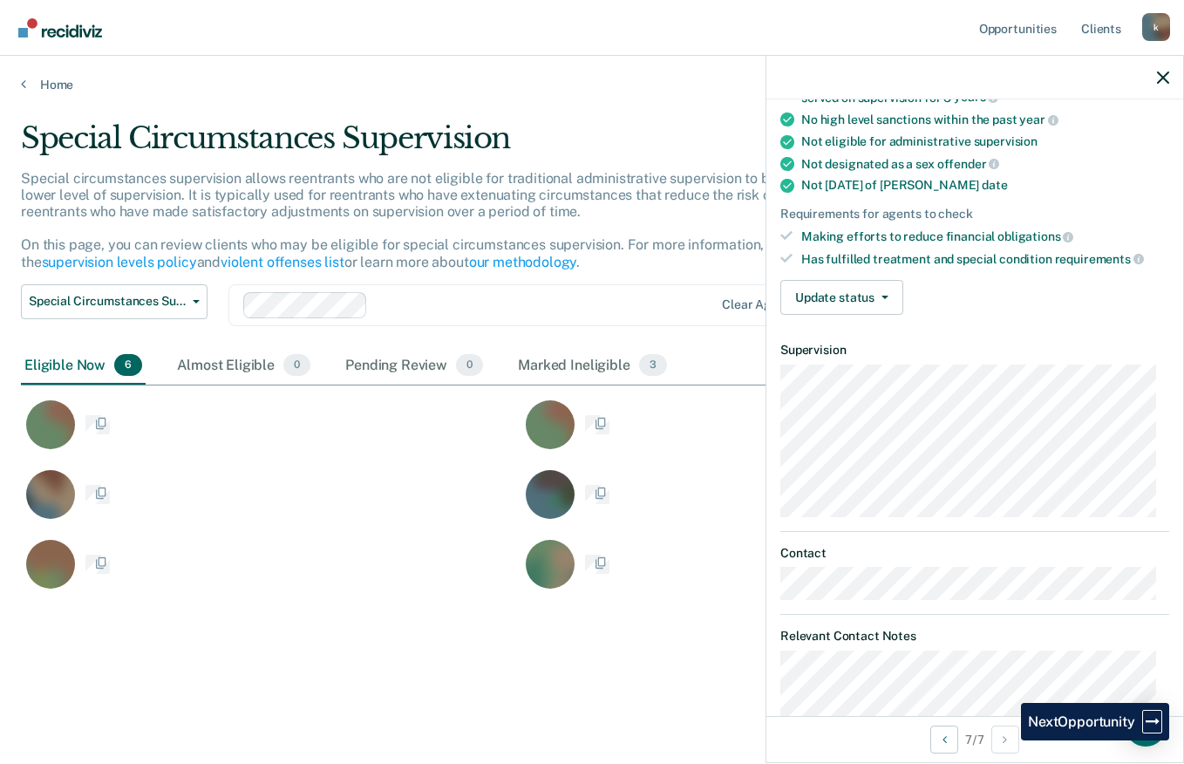
scroll to position [301, 0]
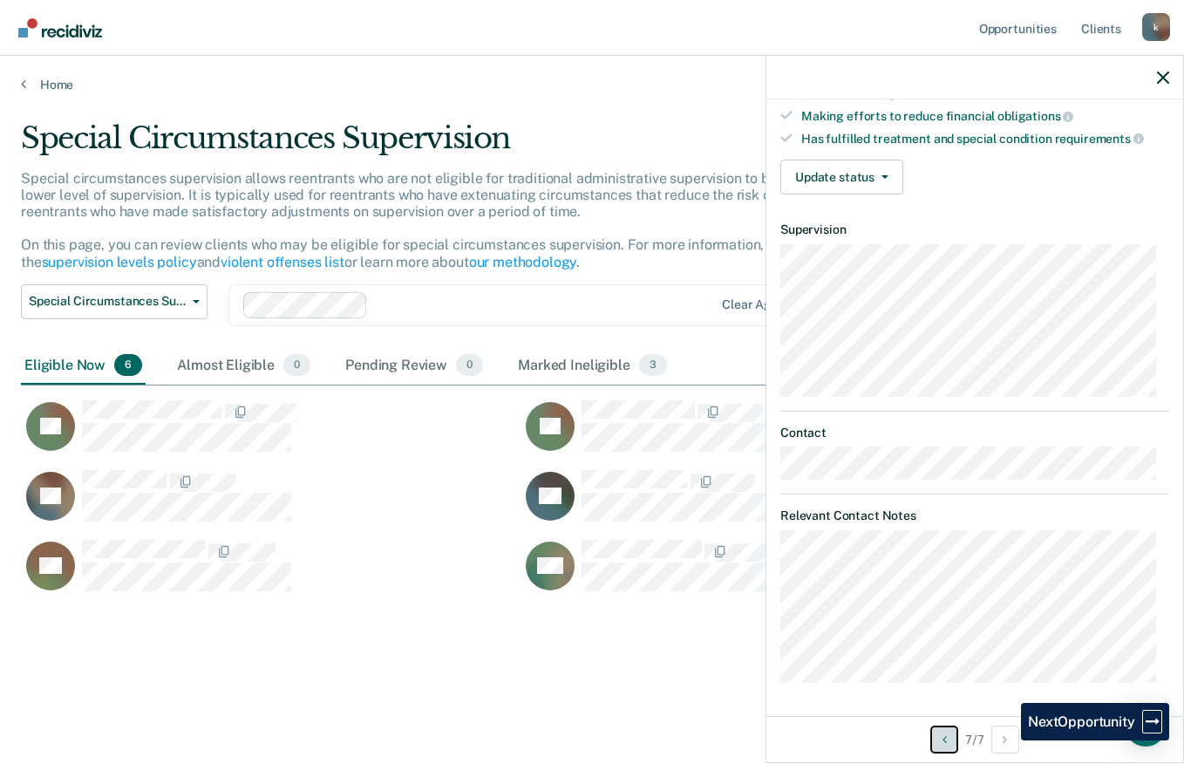
click at [942, 734] on icon "Previous Opportunity" at bounding box center [944, 739] width 4 height 12
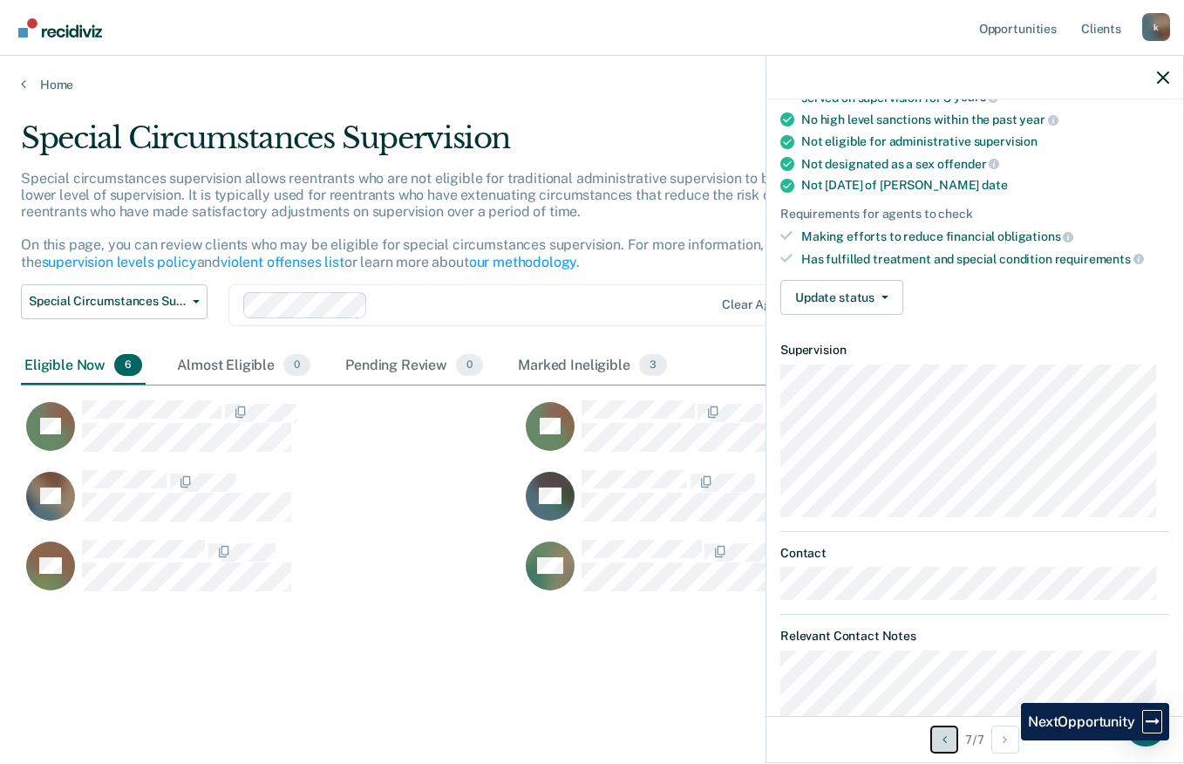
click at [942, 739] on icon "Previous Opportunity" at bounding box center [944, 739] width 4 height 12
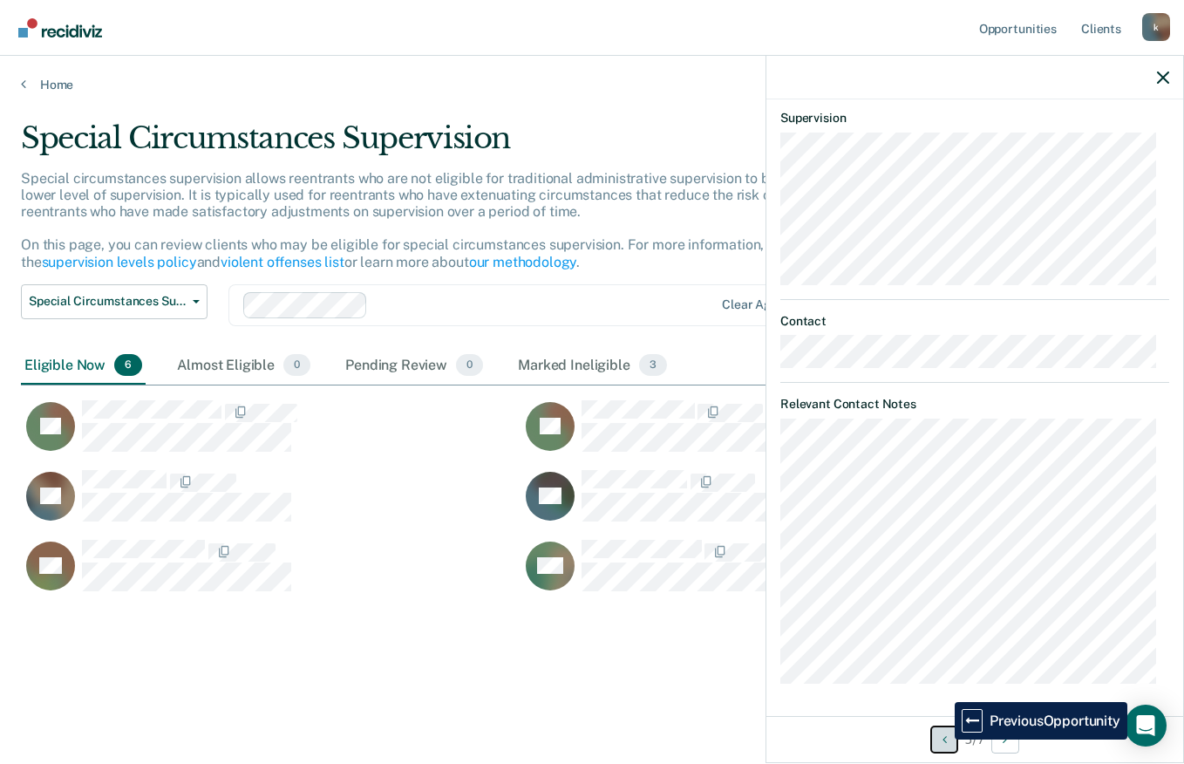
click at [942, 739] on icon "Previous Opportunity" at bounding box center [944, 739] width 4 height 12
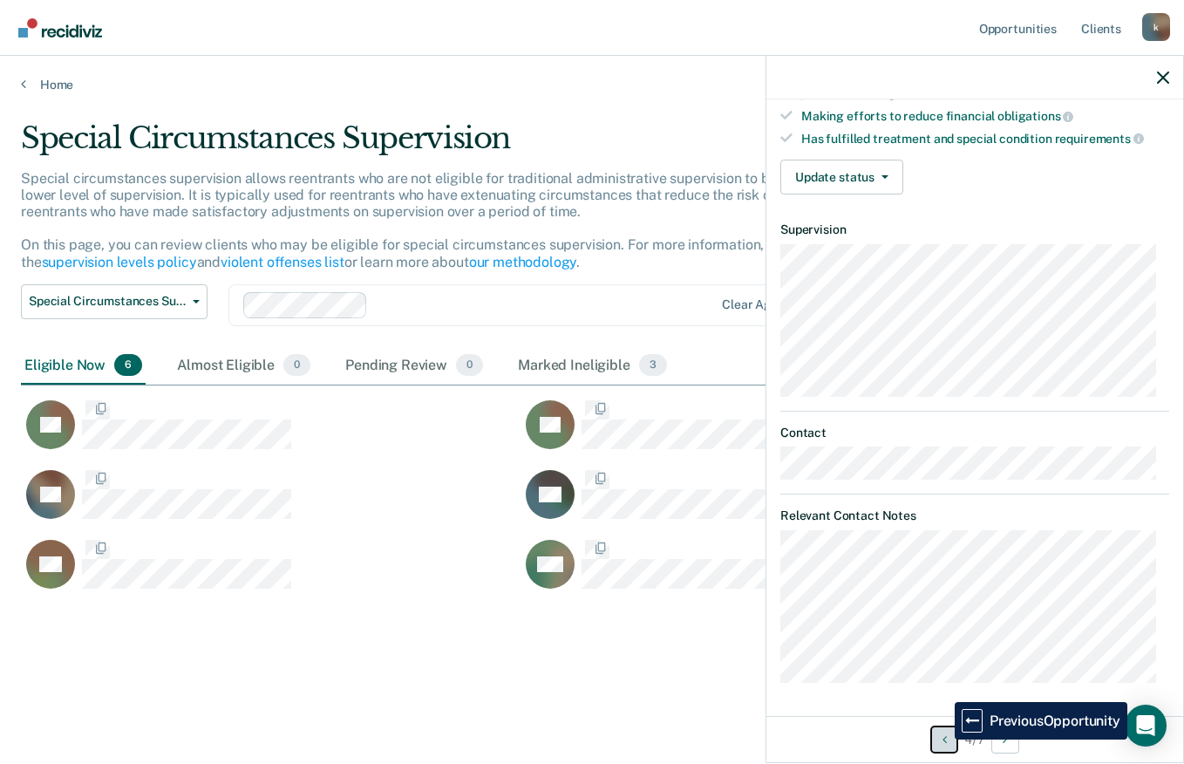
click at [947, 752] on button "Previous Opportunity" at bounding box center [944, 739] width 28 height 28
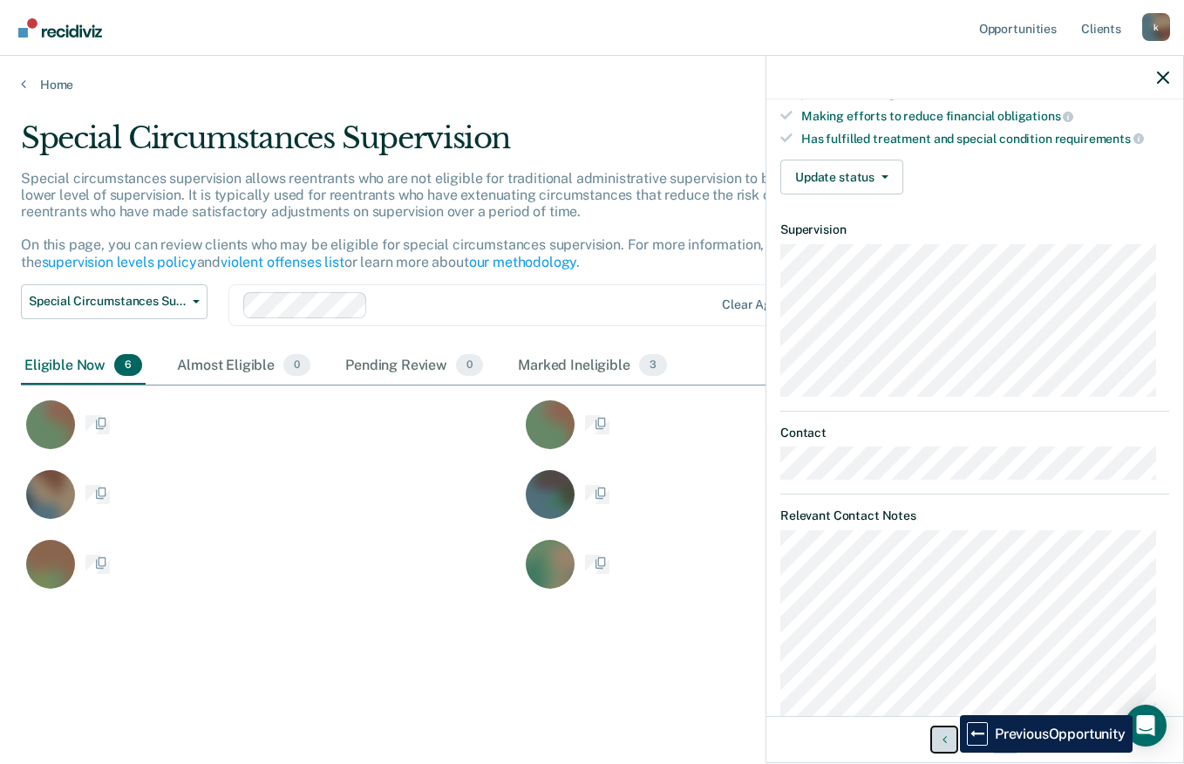
scroll to position [412, 0]
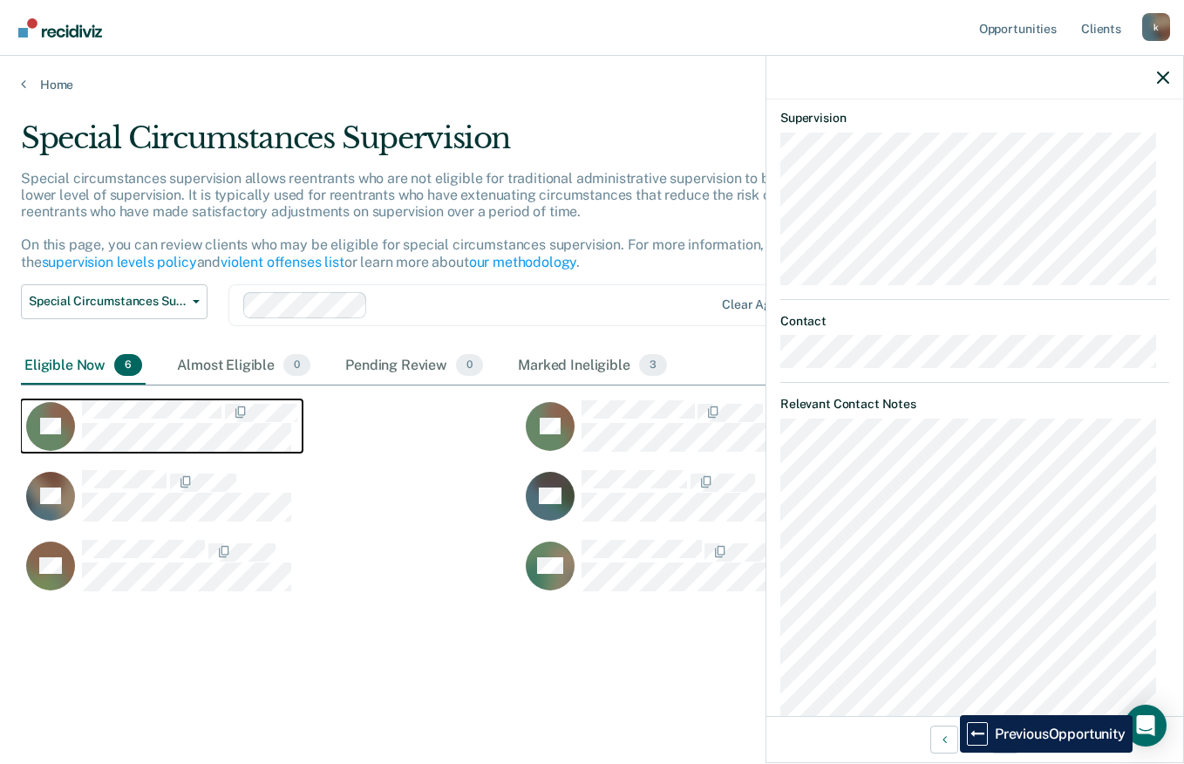
click at [62, 444] on rect "CaseloadOpportunityCell-7046X" at bounding box center [50, 426] width 49 height 49
click at [66, 424] on icon "CaseloadOpportunityCell-7046X" at bounding box center [71, 425] width 63 height 72
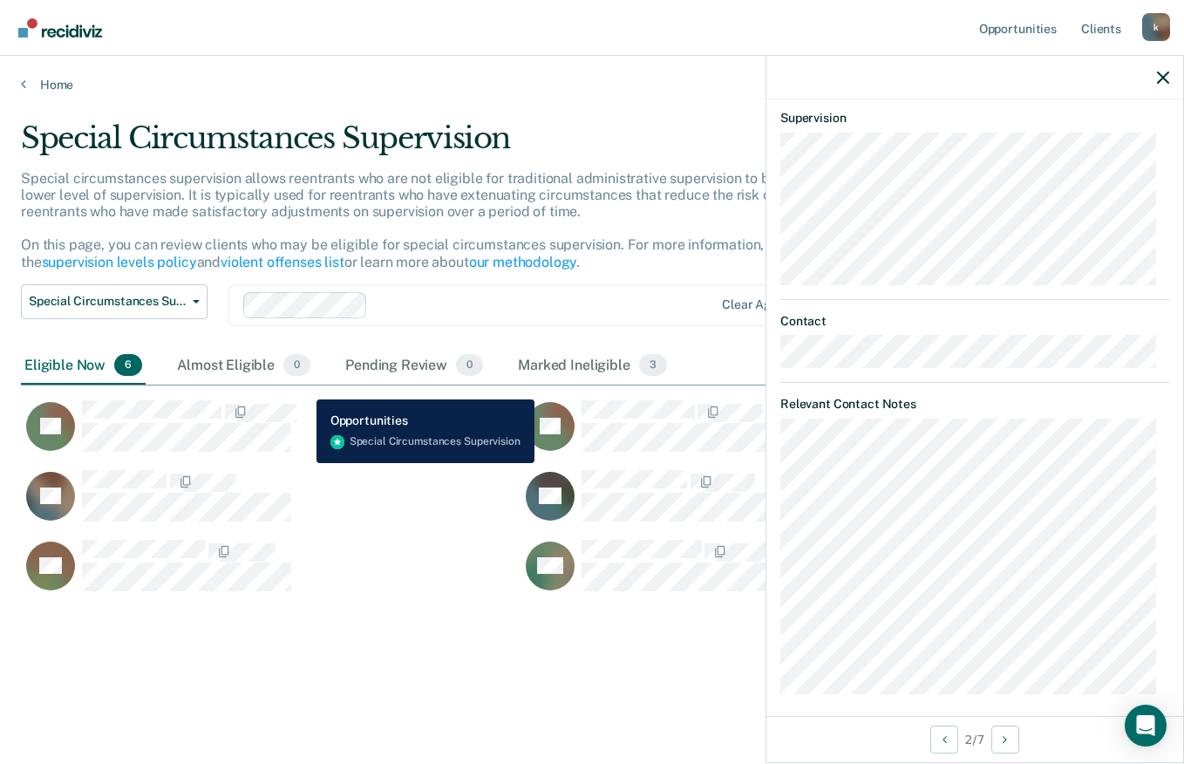
click at [376, 423] on div "TR" at bounding box center [260, 425] width 479 height 53
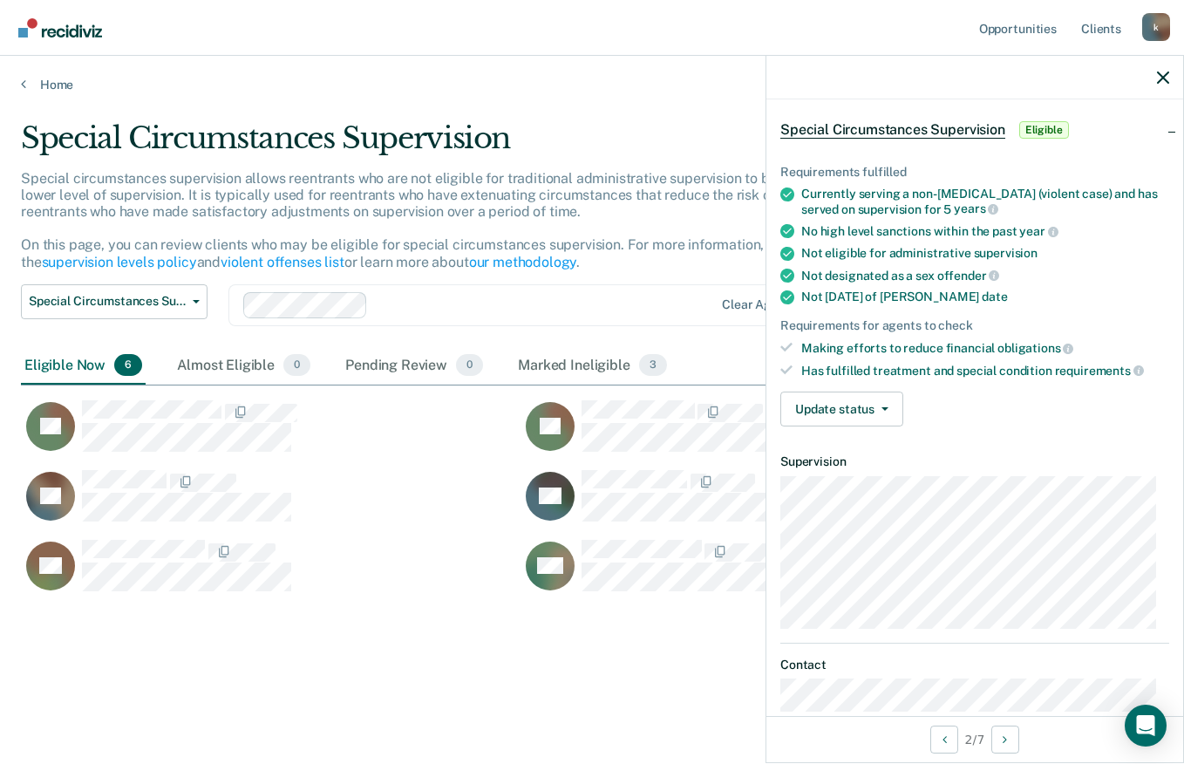
scroll to position [0, 0]
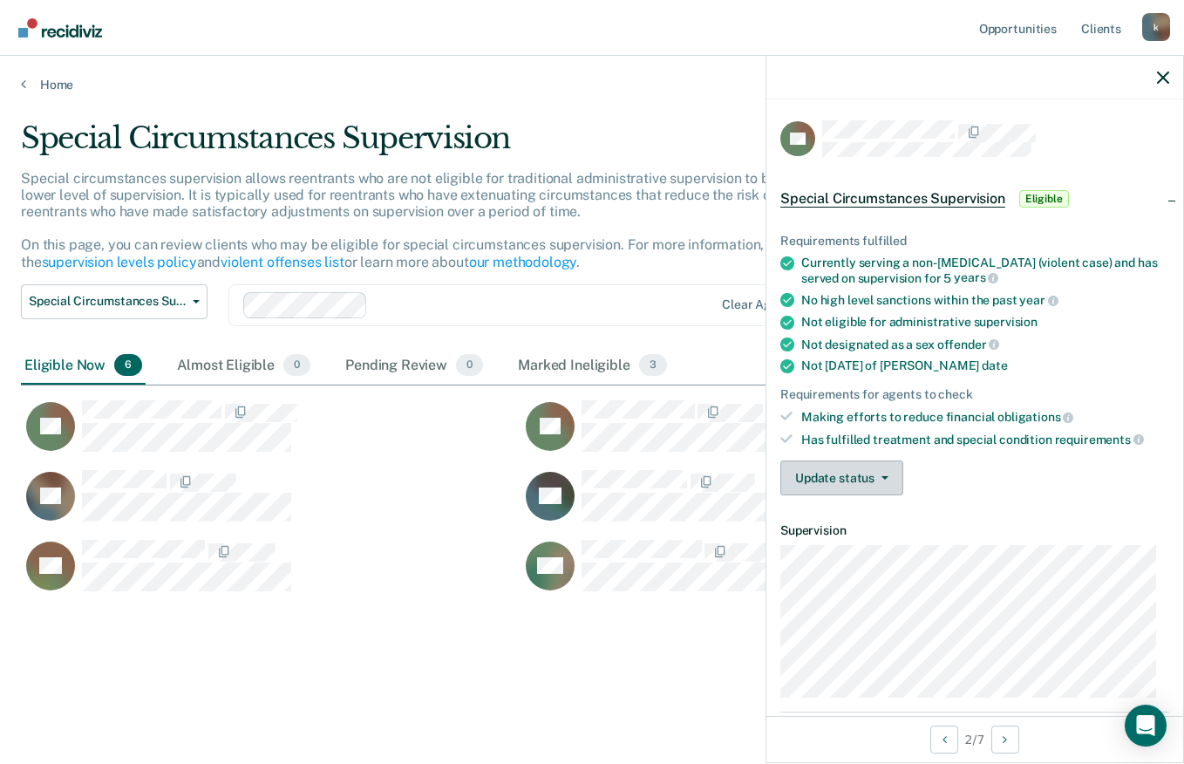
click at [866, 471] on button "Update status" at bounding box center [841, 477] width 123 height 35
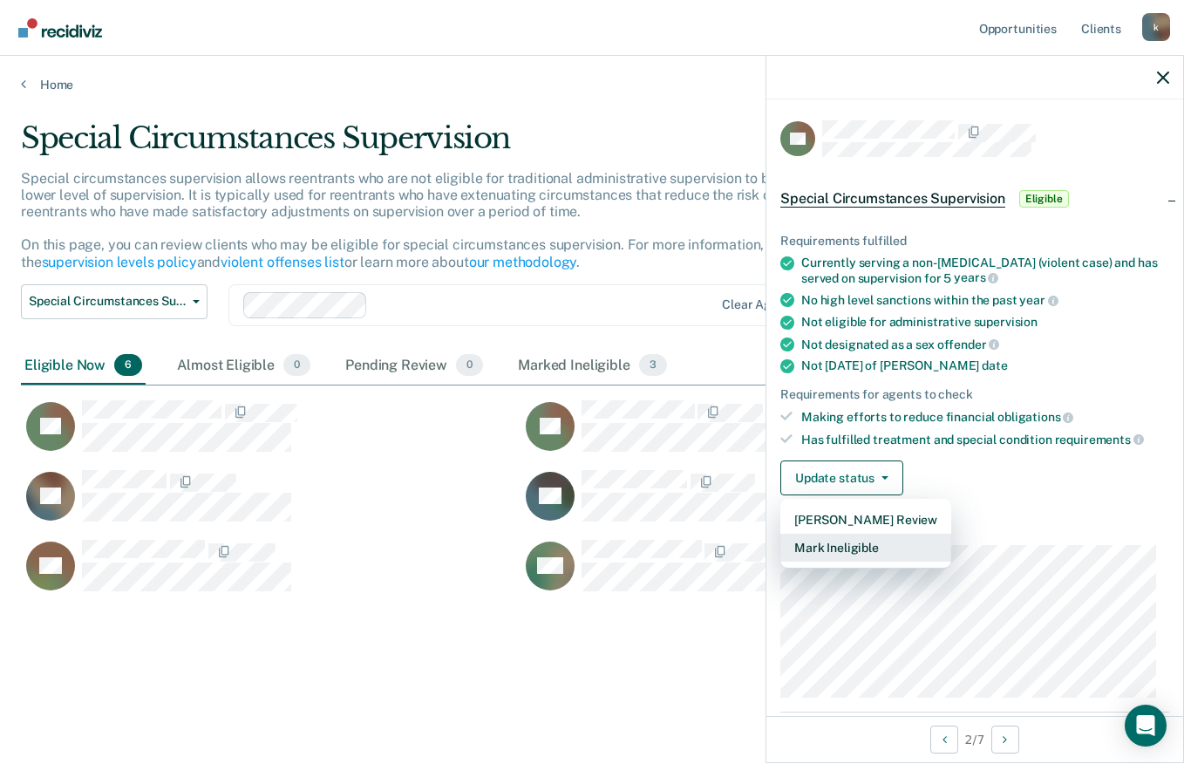
click at [853, 542] on button "Mark Ineligible" at bounding box center [865, 547] width 171 height 28
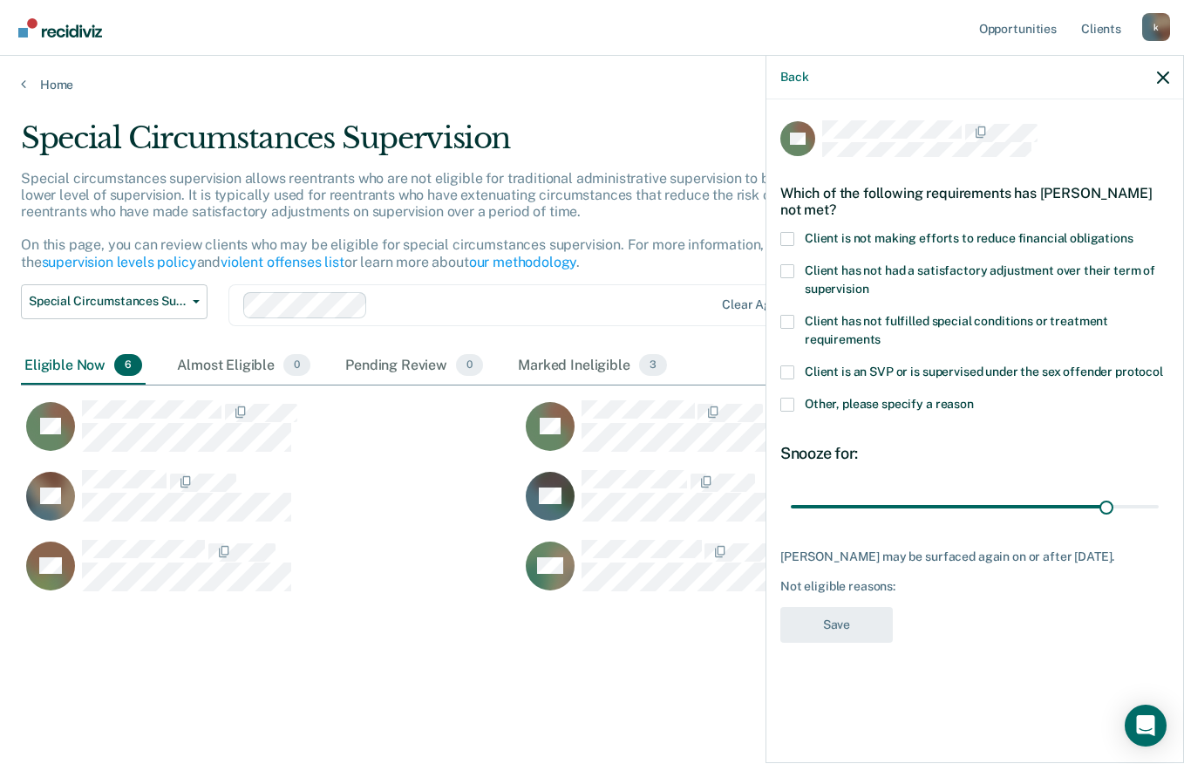
type input "180"
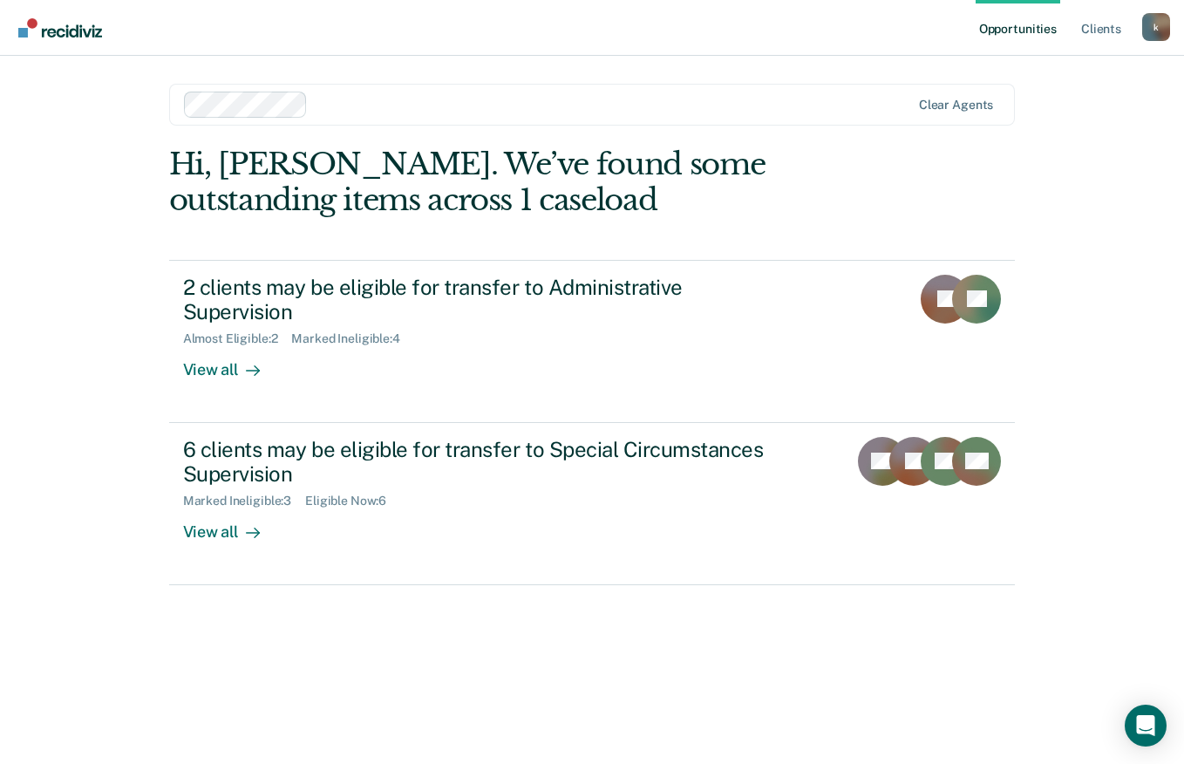
click at [226, 508] on div "View all" at bounding box center [232, 525] width 98 height 34
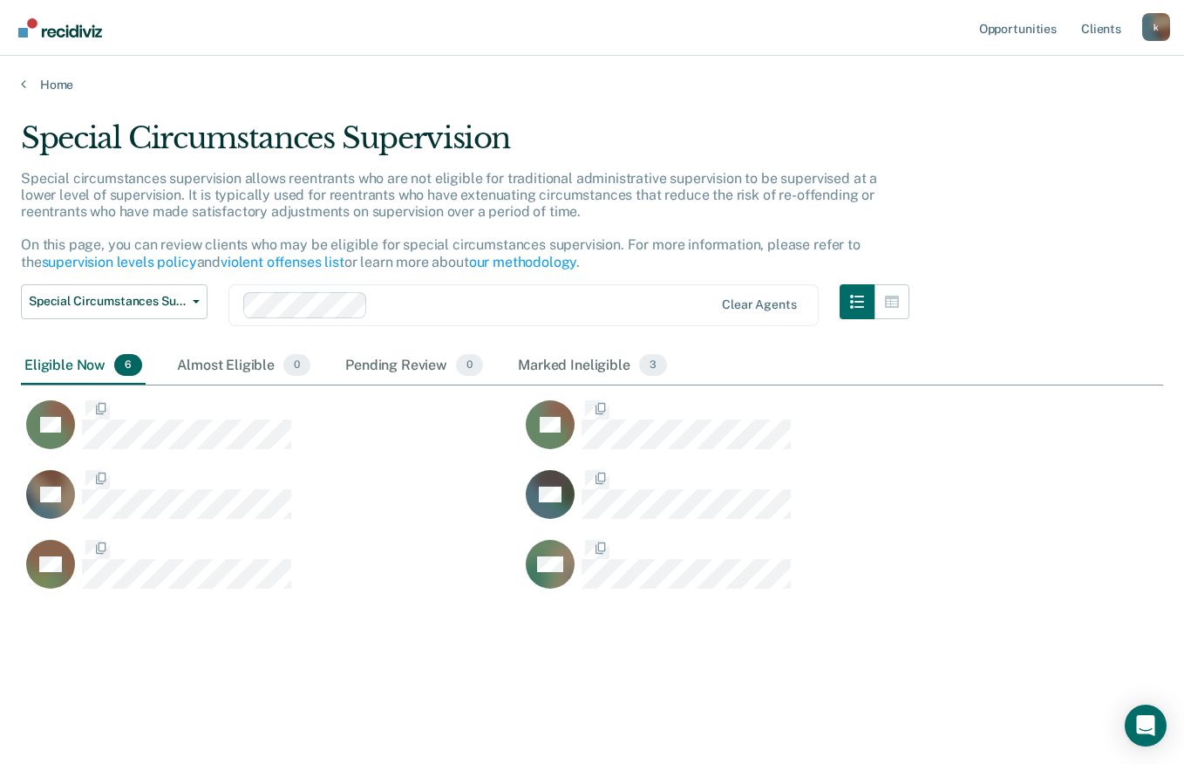
scroll to position [499, 1129]
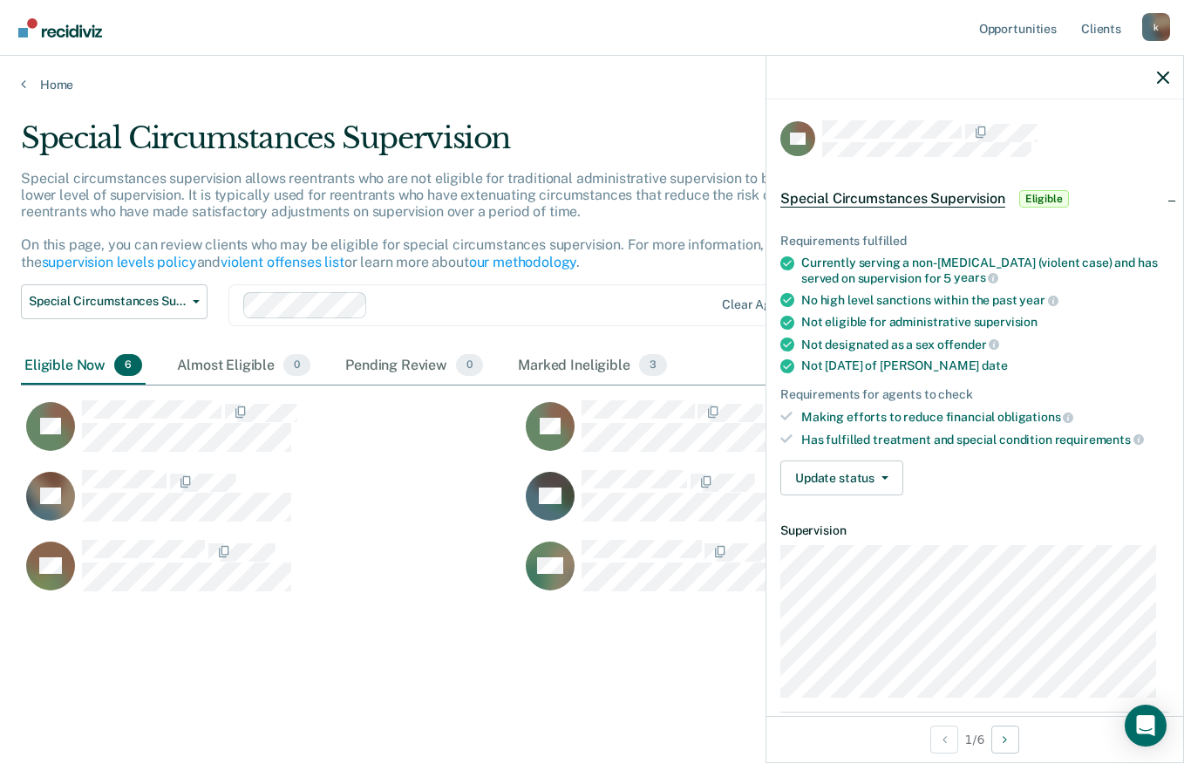
click at [922, 195] on span "Special Circumstances Supervision" at bounding box center [892, 198] width 225 height 17
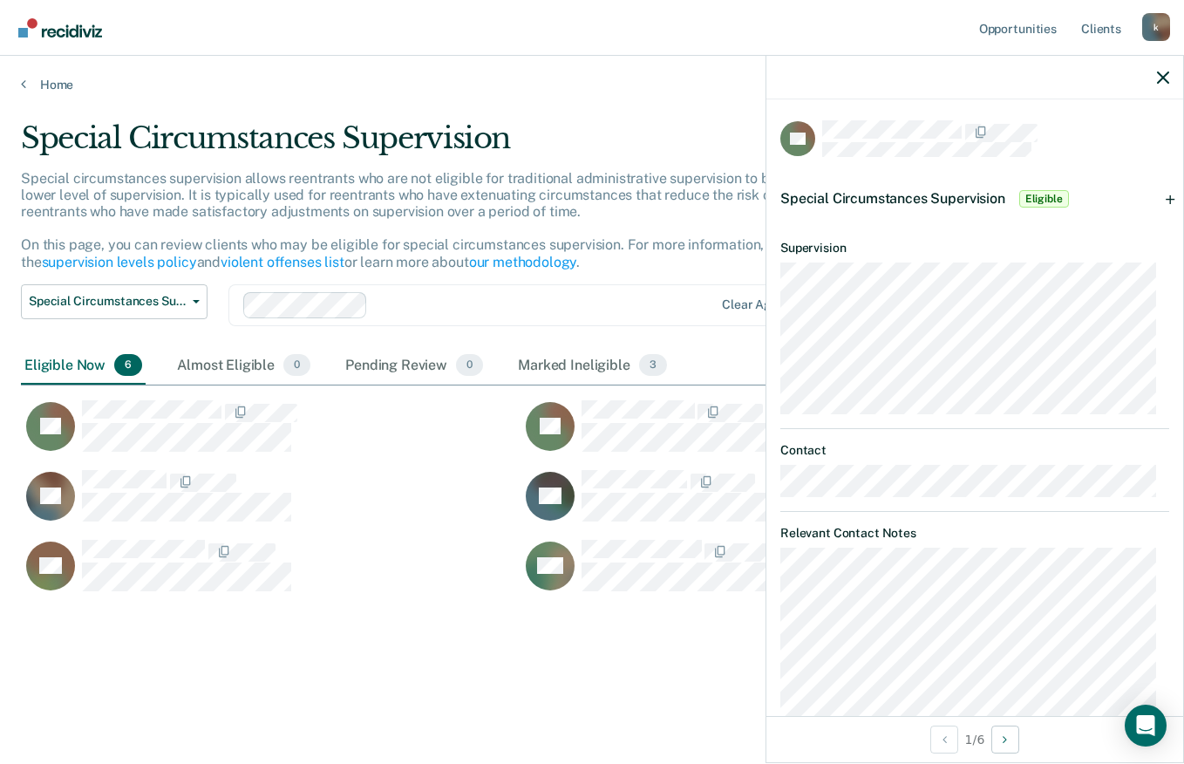
click at [1047, 199] on span "Eligible" at bounding box center [1044, 198] width 50 height 17
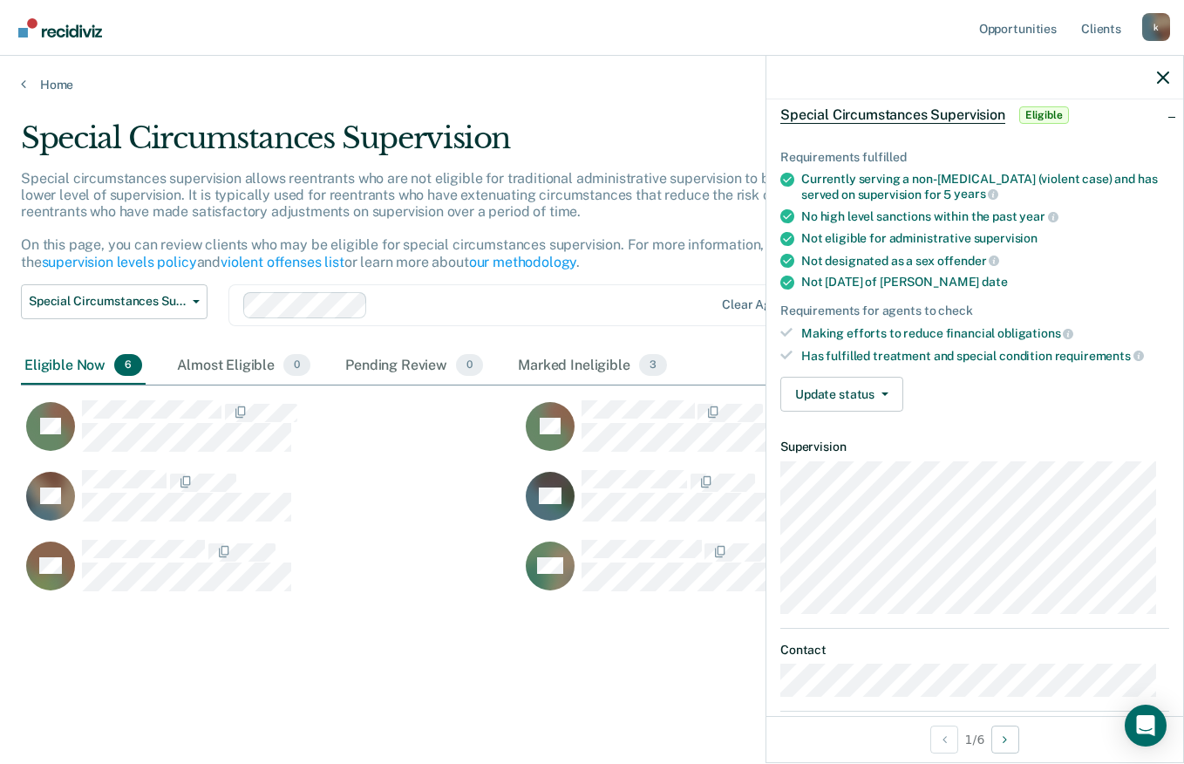
scroll to position [124, 0]
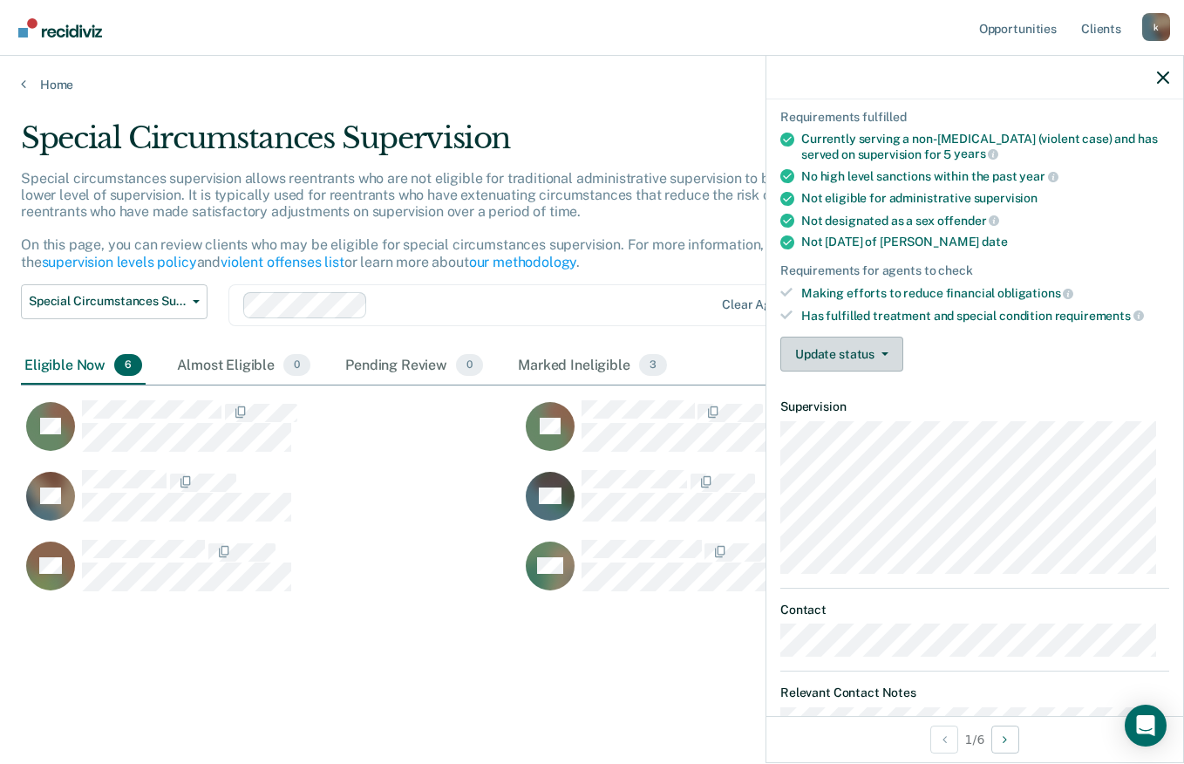
click at [859, 354] on button "Update status" at bounding box center [841, 353] width 123 height 35
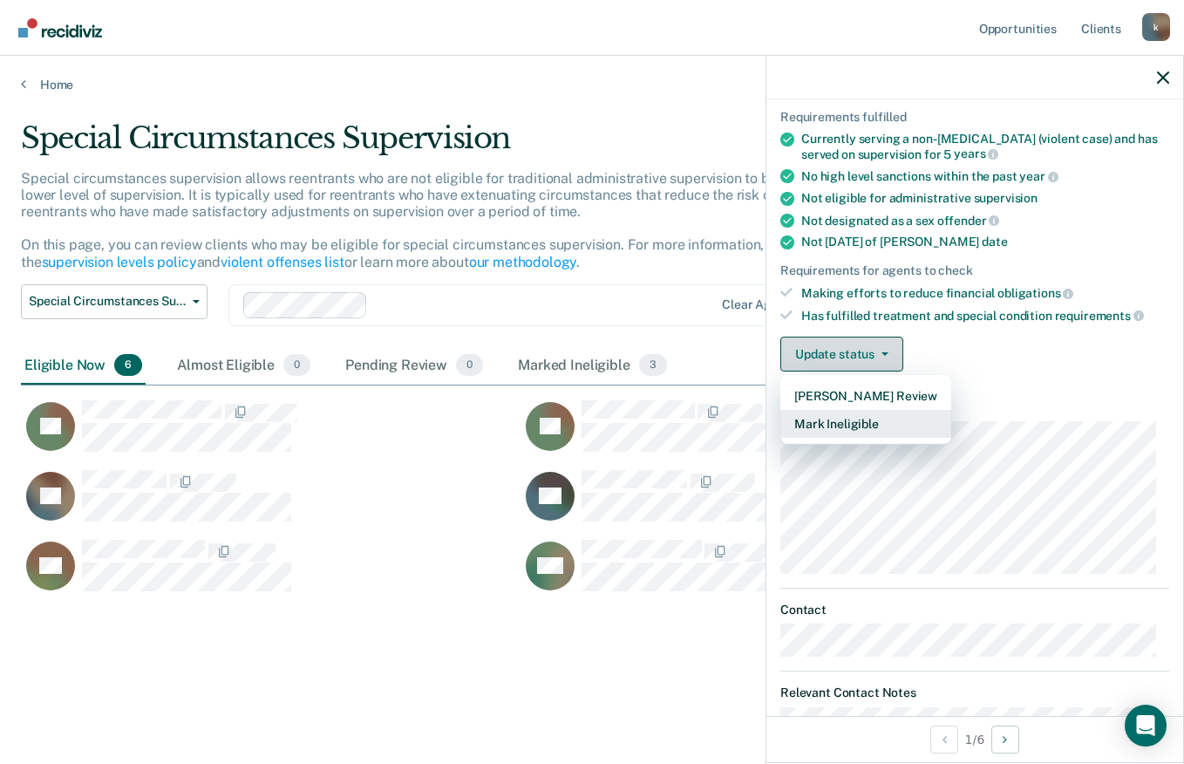
click at [856, 424] on button "Mark Ineligible" at bounding box center [865, 424] width 171 height 28
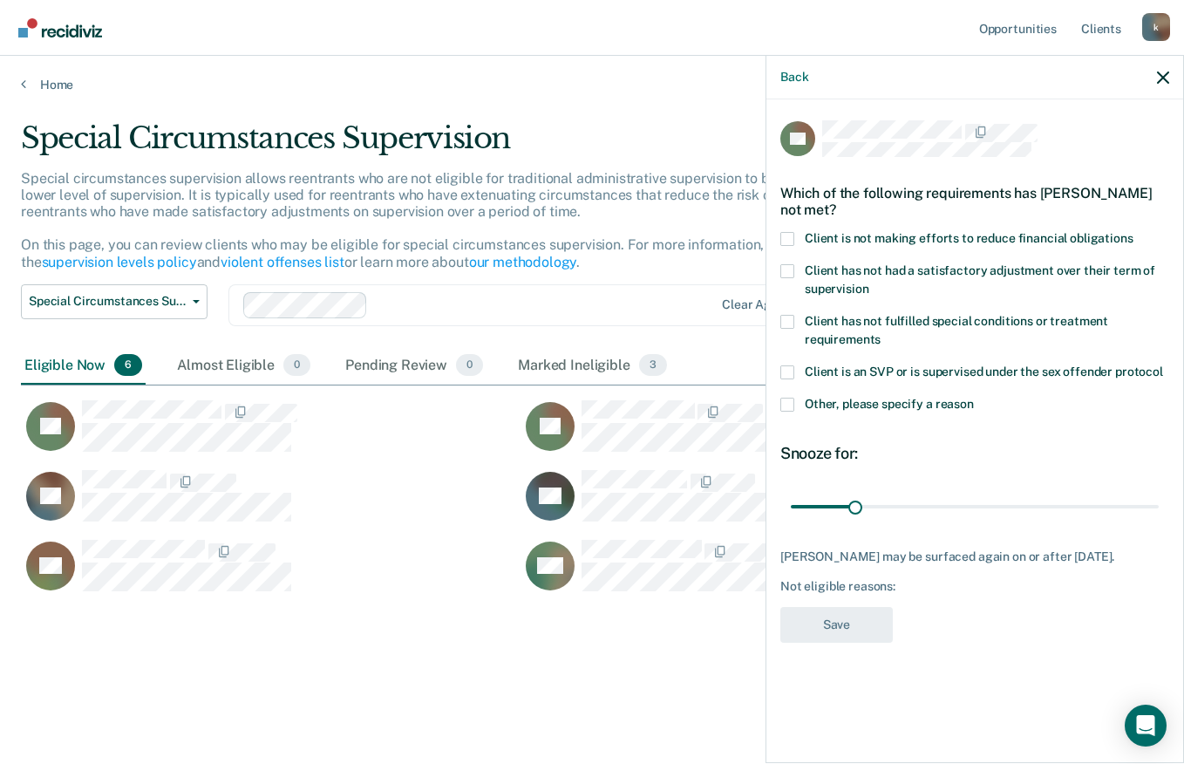
click at [786, 234] on span at bounding box center [787, 239] width 14 height 14
click at [1133, 232] on input "Client is not making efforts to reduce financial obligations" at bounding box center [1133, 232] width 0 height 0
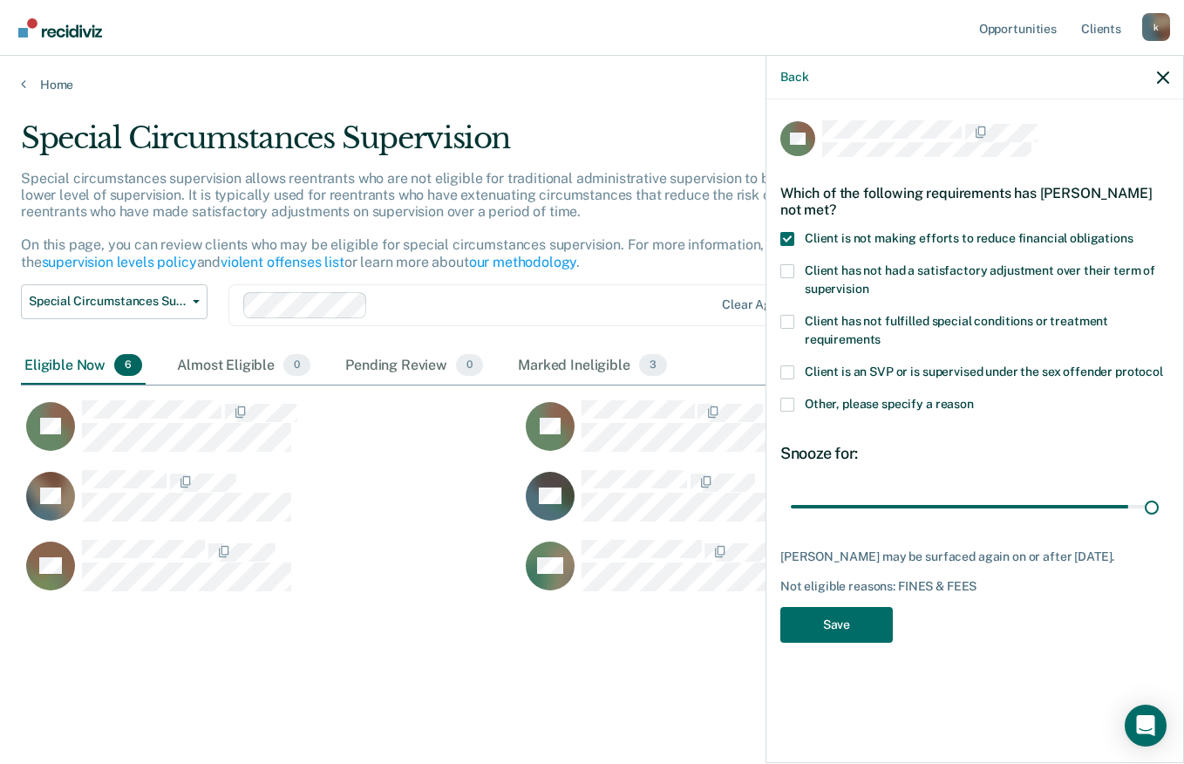
type input "180"
click at [845, 634] on button "Save" at bounding box center [836, 625] width 112 height 36
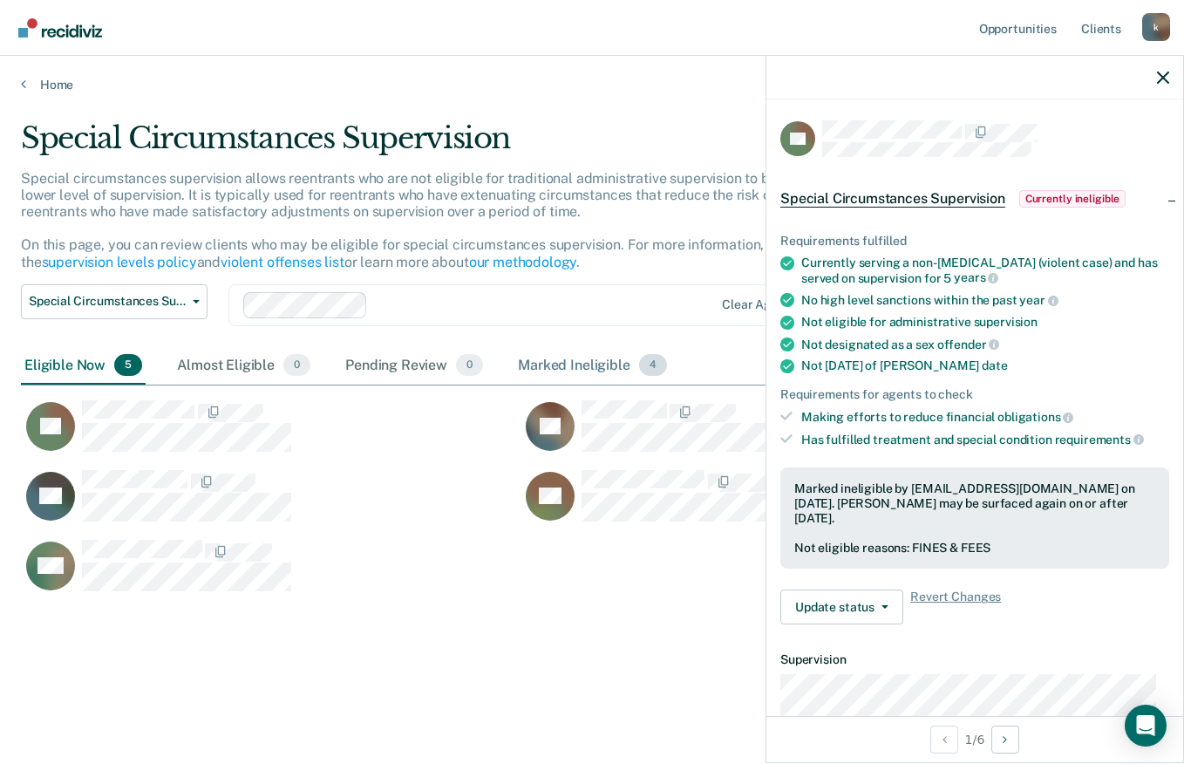
click at [576, 365] on div "Marked Ineligible 4" at bounding box center [592, 366] width 156 height 38
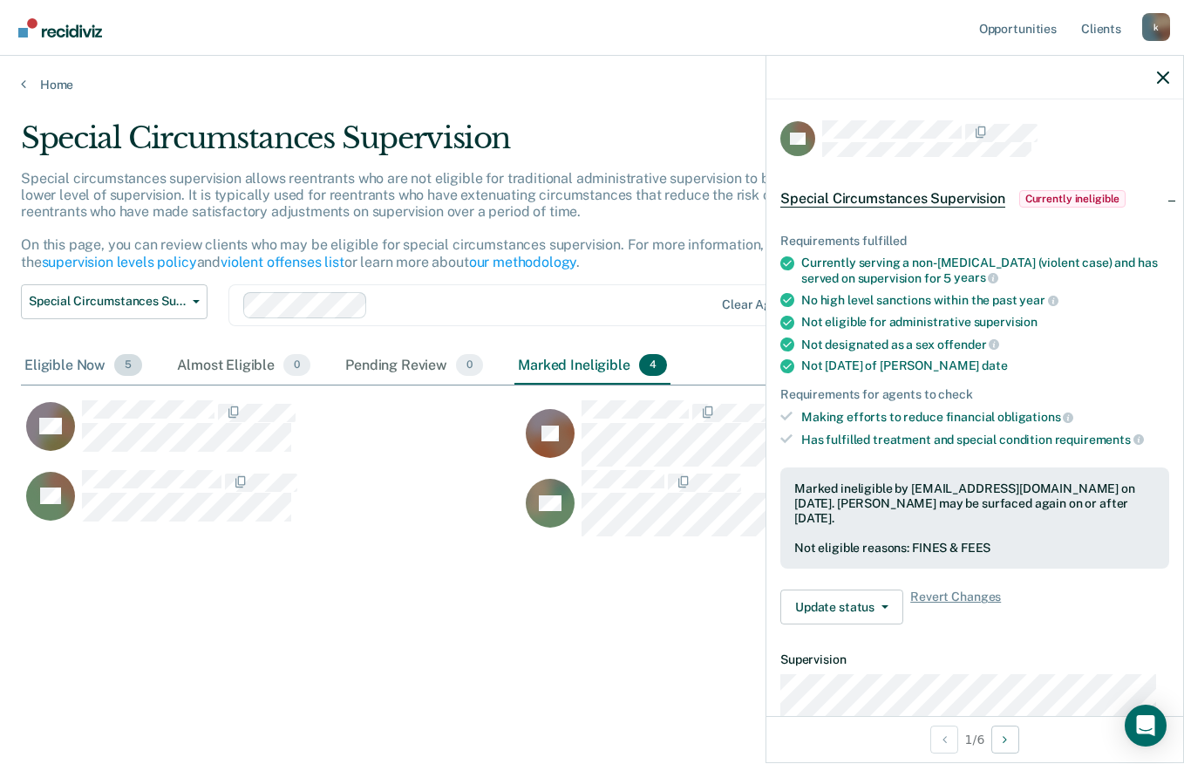
click at [62, 362] on div "Eligible Now 5" at bounding box center [83, 366] width 125 height 38
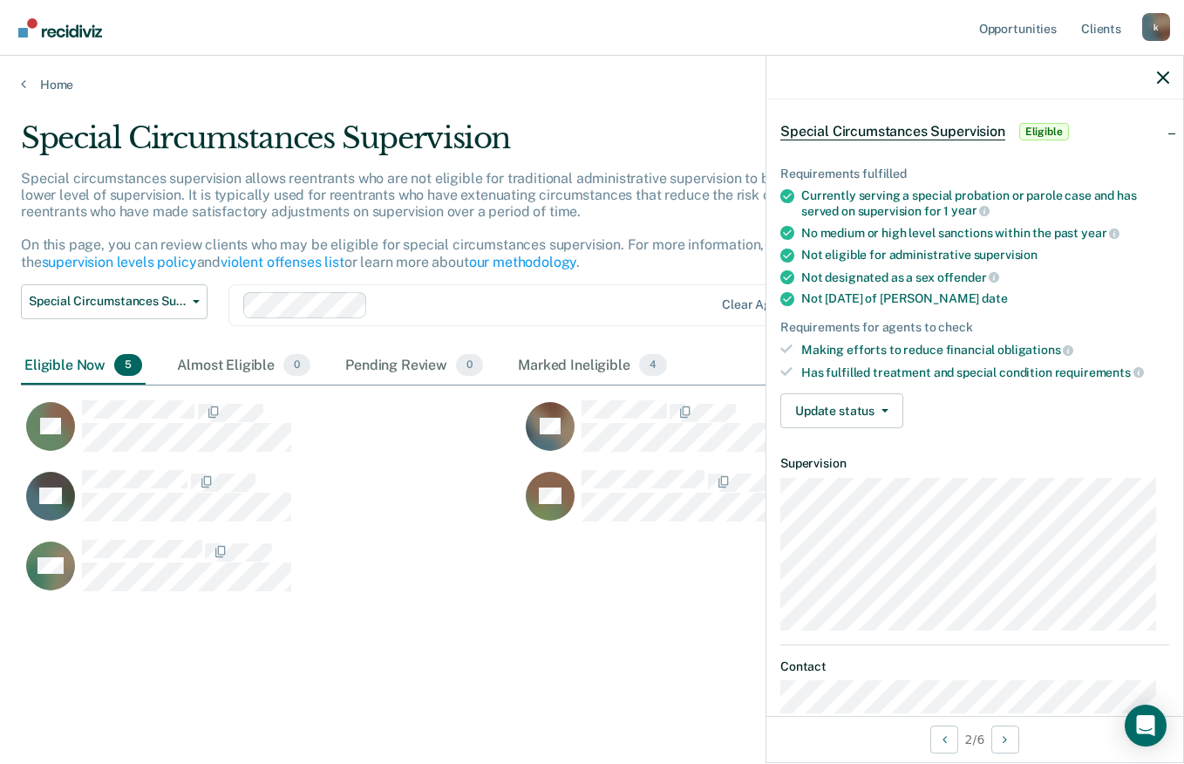
scroll to position [86, 0]
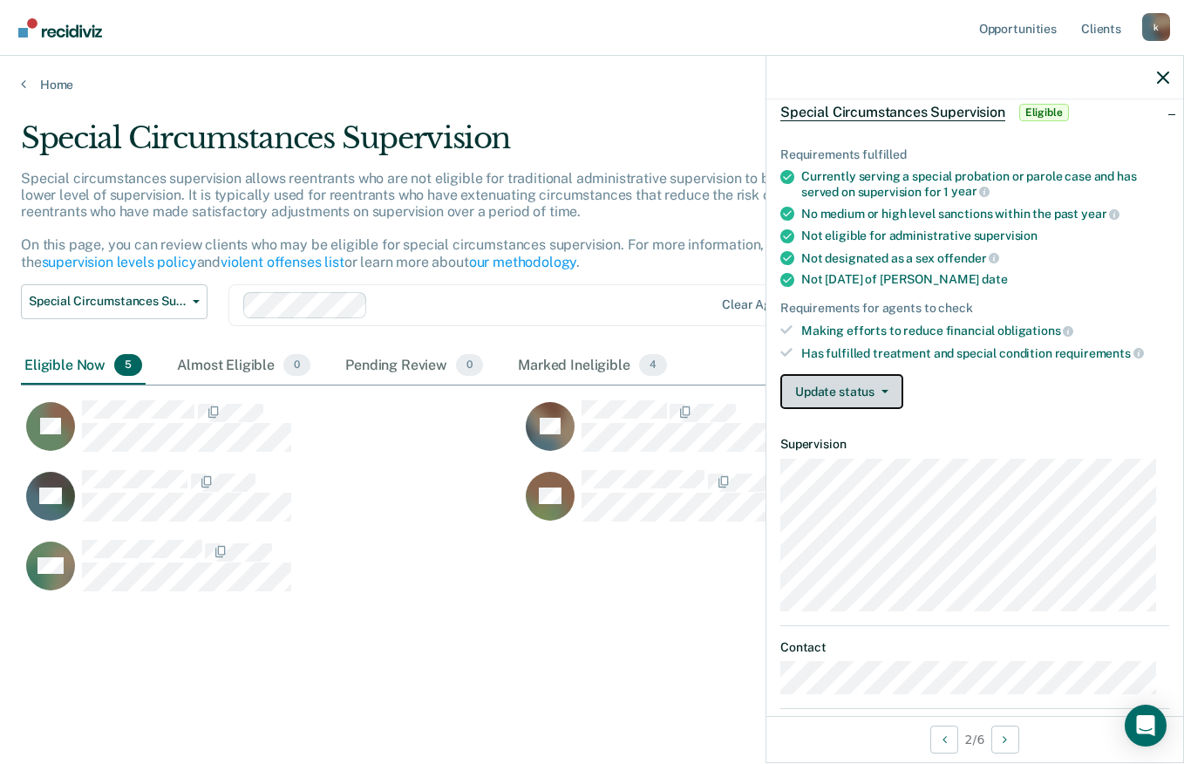
click at [873, 377] on button "Update status" at bounding box center [841, 391] width 123 height 35
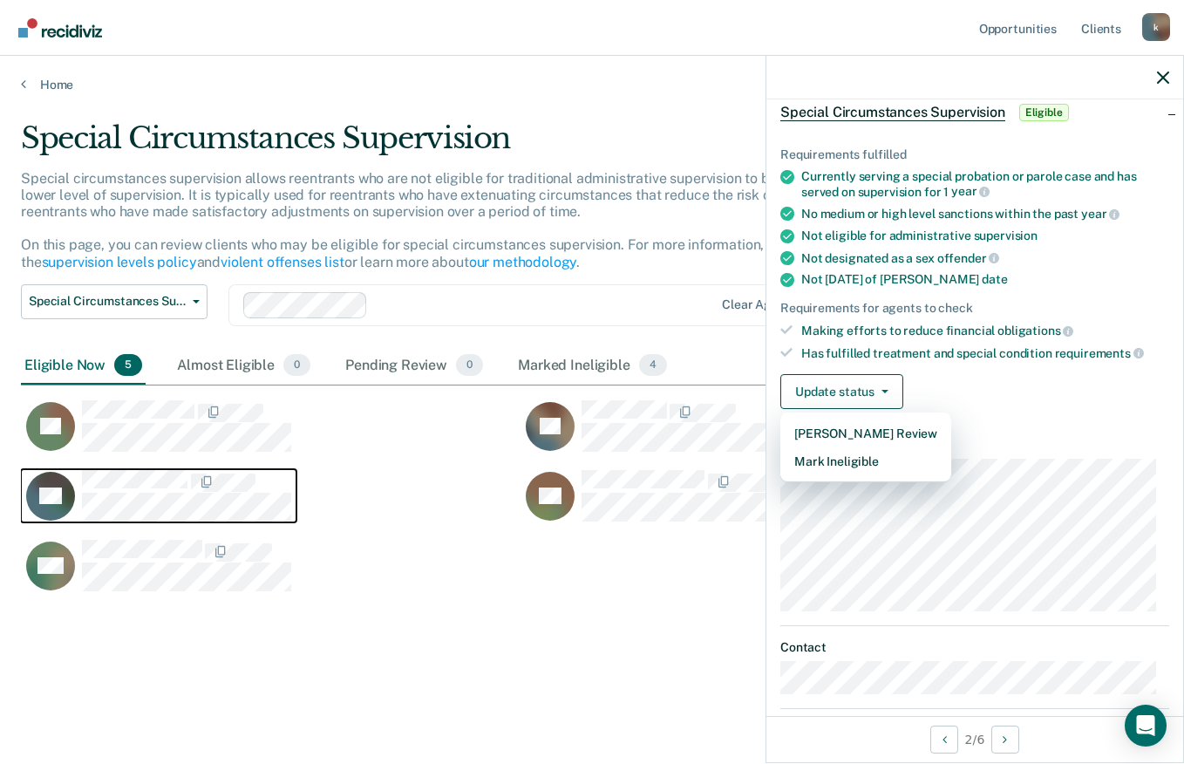
click at [62, 489] on icon "CaseloadOpportunityCell-130JT" at bounding box center [61, 485] width 61 height 68
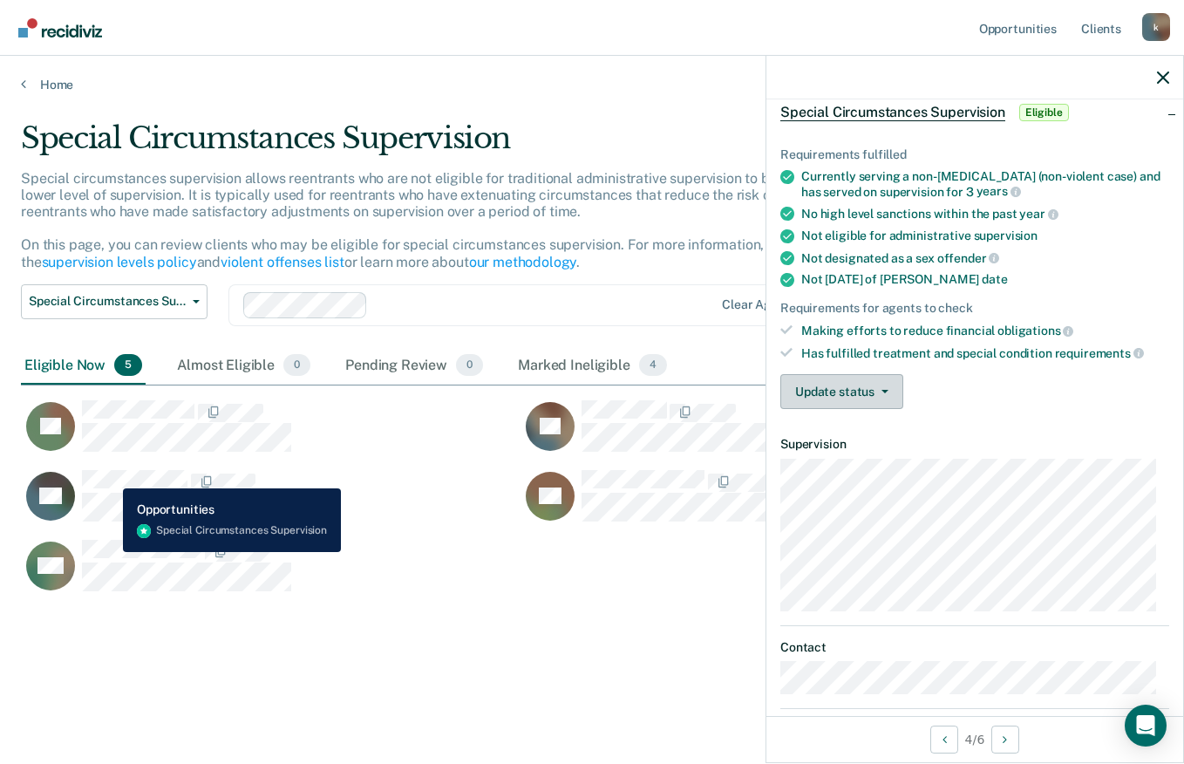
click at [885, 386] on button "Update status" at bounding box center [841, 391] width 123 height 35
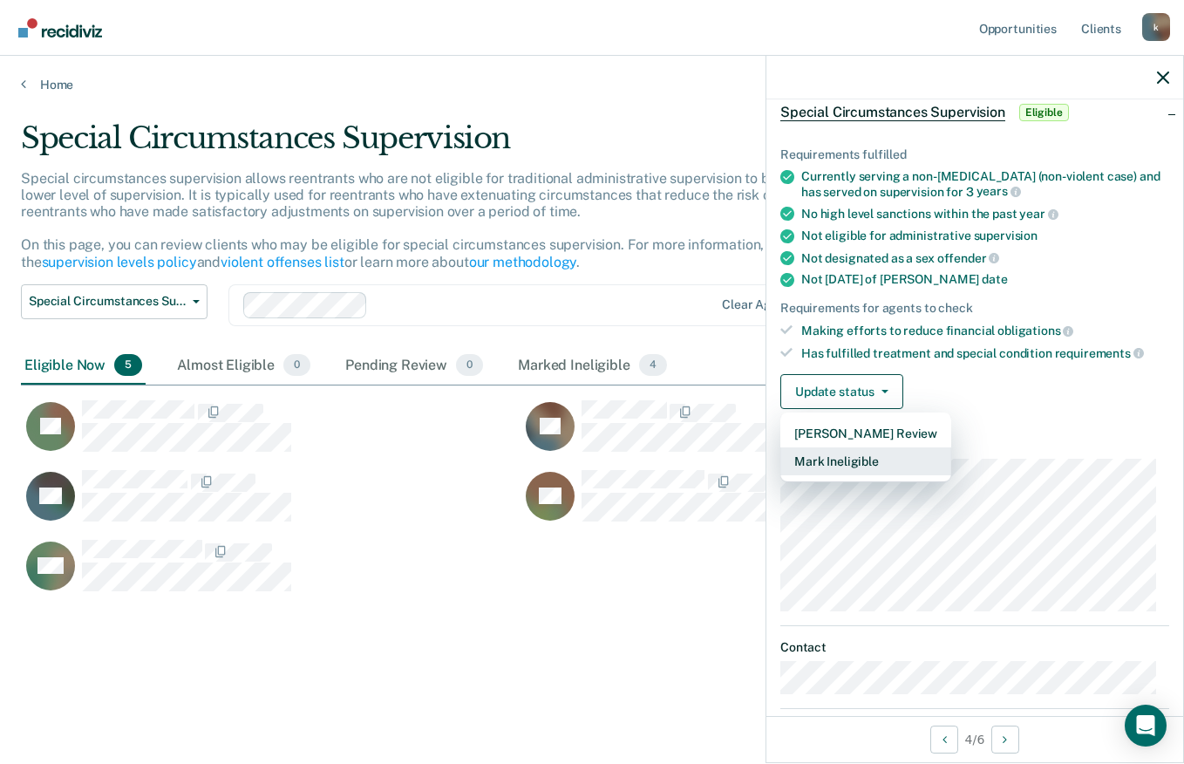
click at [867, 462] on button "Mark Ineligible" at bounding box center [865, 461] width 171 height 28
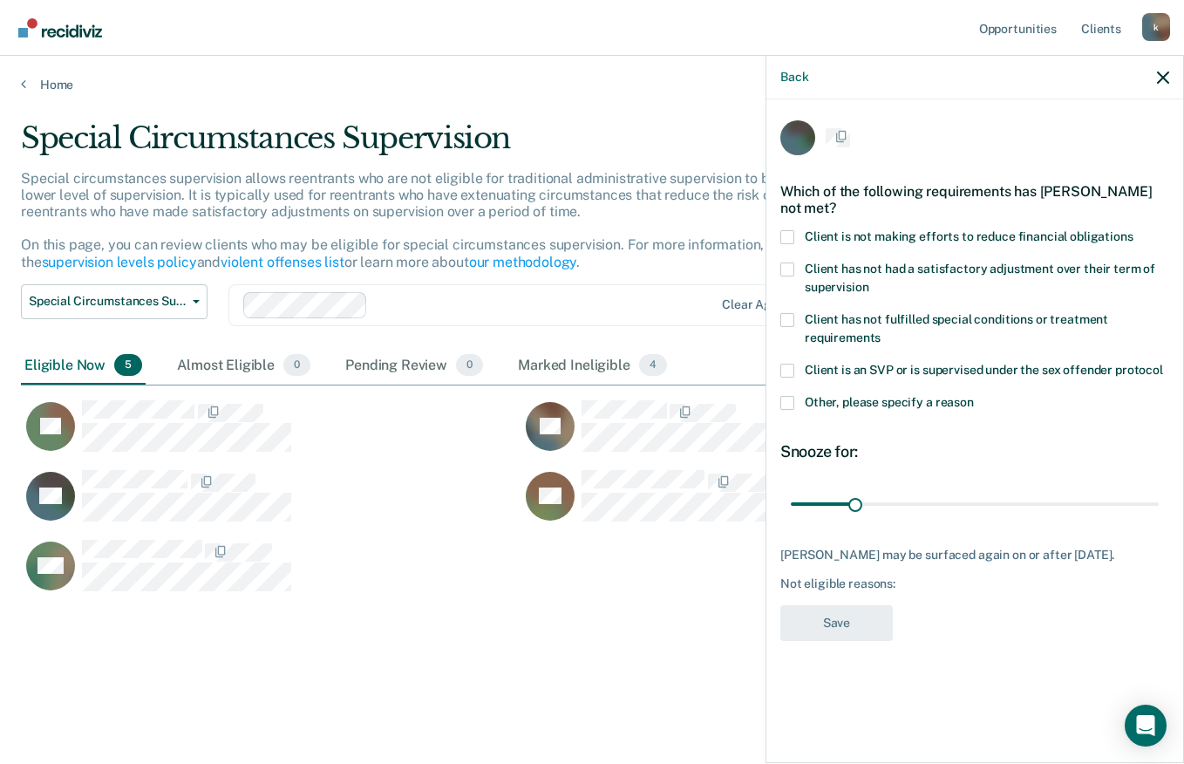
scroll to position [0, 0]
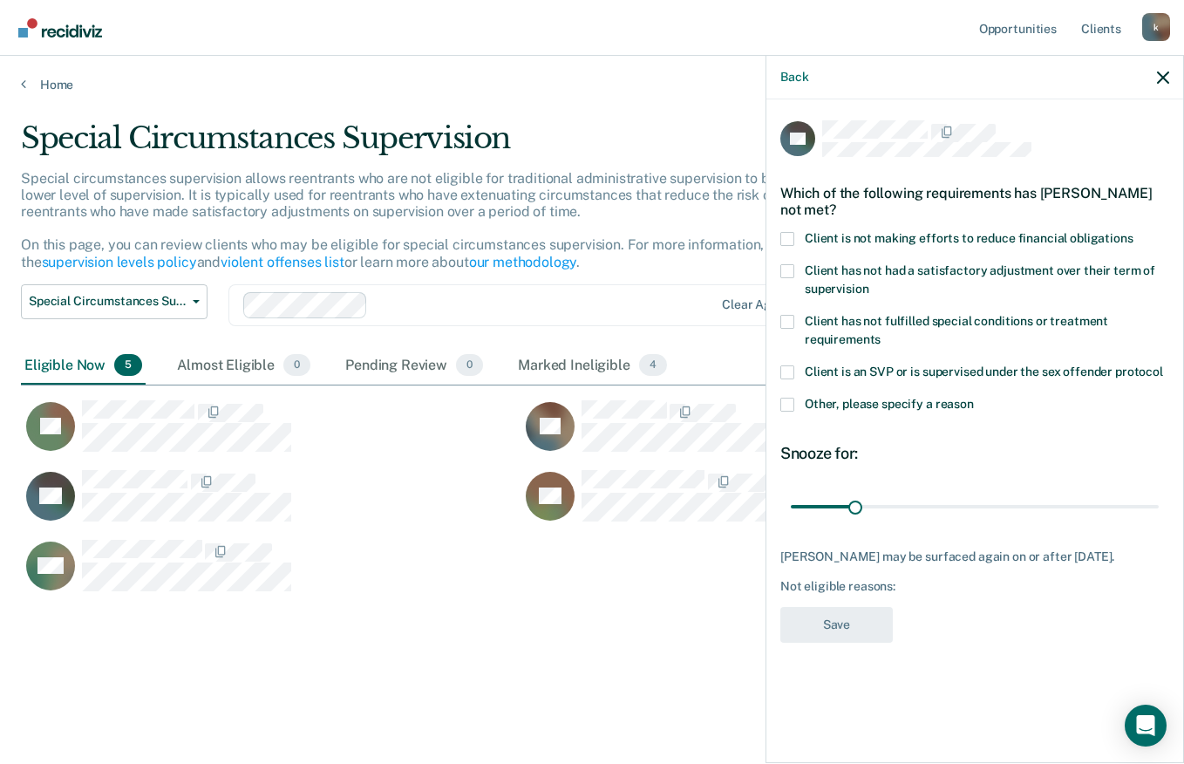
click at [791, 232] on span at bounding box center [787, 239] width 14 height 14
click at [1133, 232] on input "Client is not making efforts to reduce financial obligations" at bounding box center [1133, 232] width 0 height 0
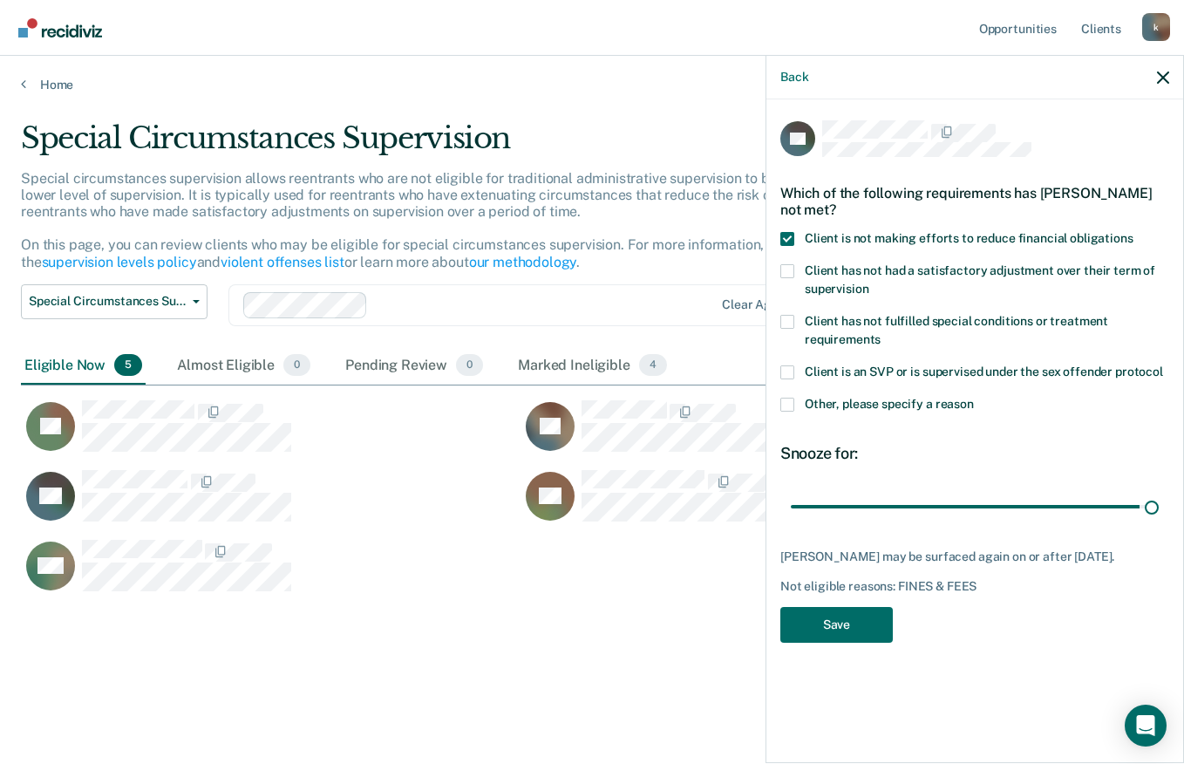
type input "180"
click at [841, 623] on button "Save" at bounding box center [836, 625] width 112 height 36
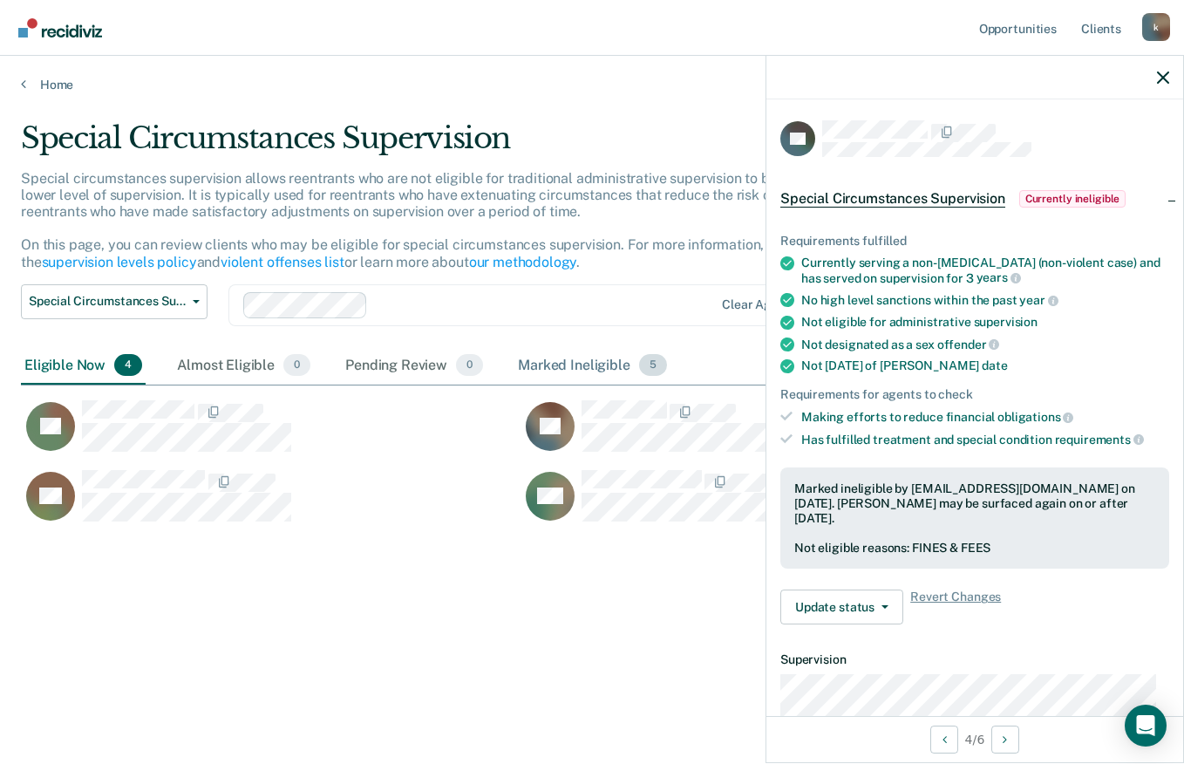
click at [580, 366] on div "Marked Ineligible 5" at bounding box center [592, 366] width 156 height 38
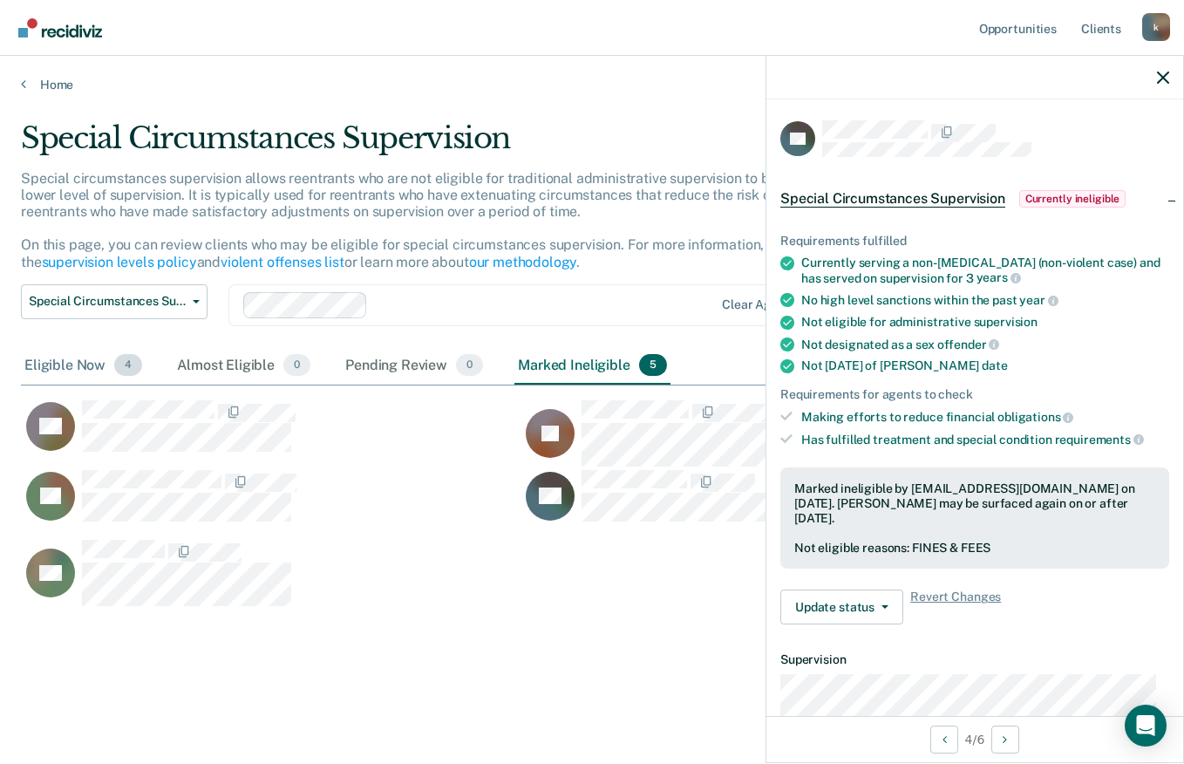
click at [65, 366] on div "Eligible Now 4" at bounding box center [83, 366] width 125 height 38
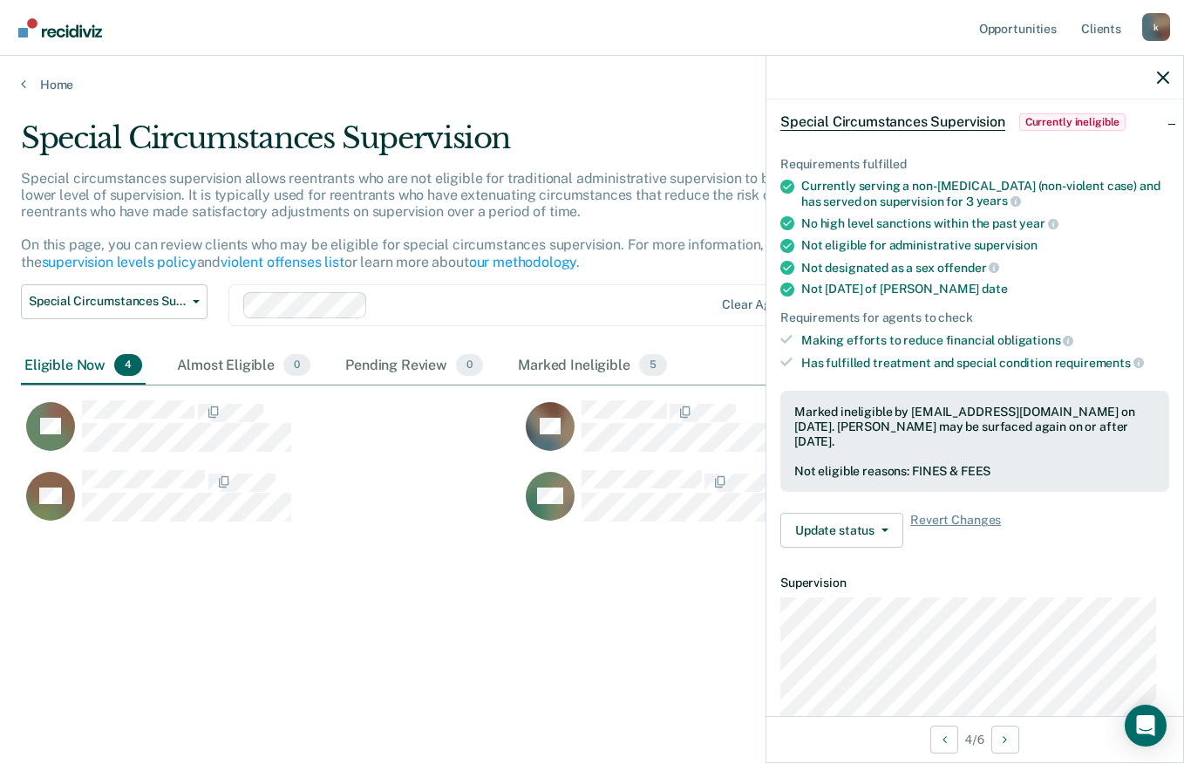
scroll to position [112, 0]
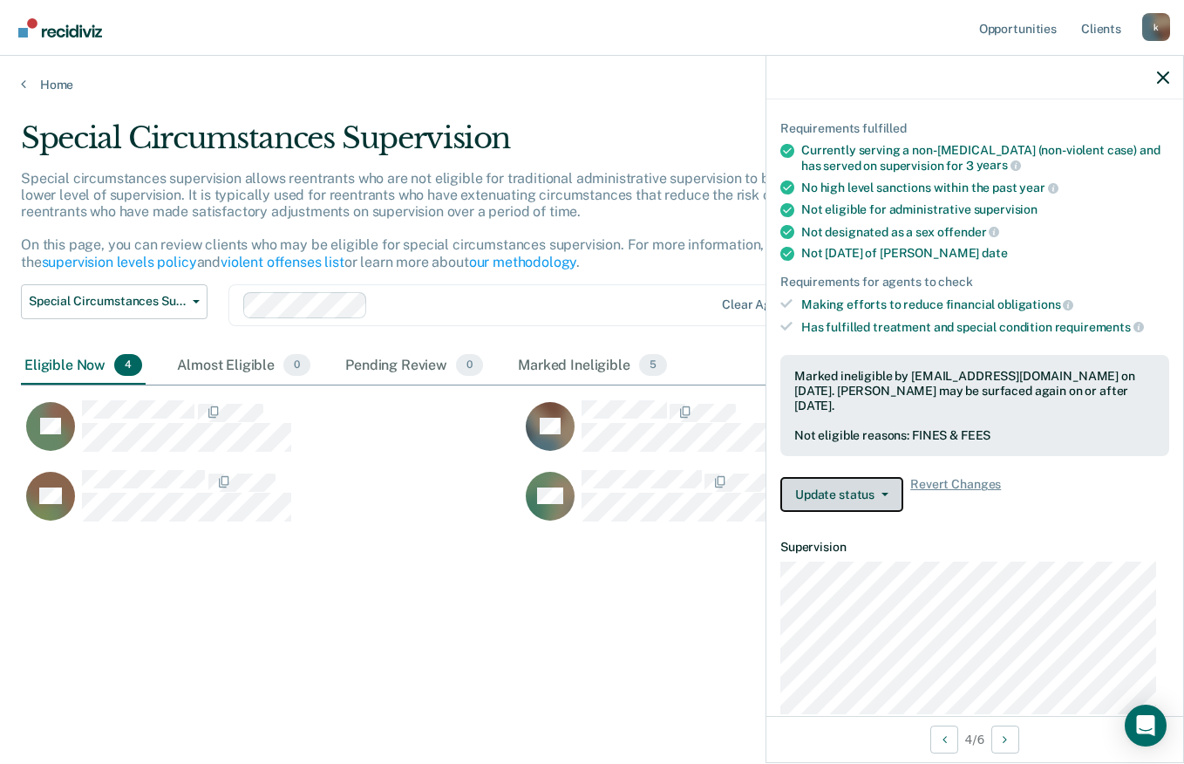
click at [863, 493] on button "Update status" at bounding box center [841, 494] width 123 height 35
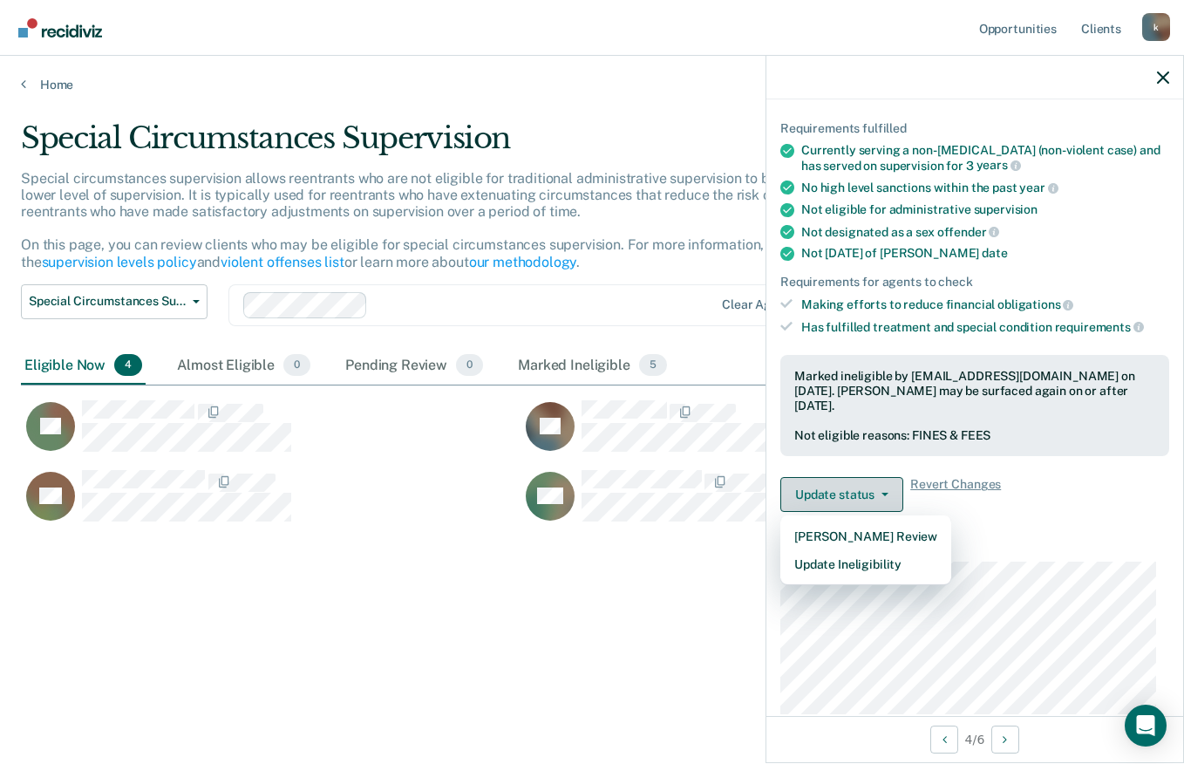
click at [881, 561] on button "Update Ineligibility" at bounding box center [865, 564] width 171 height 28
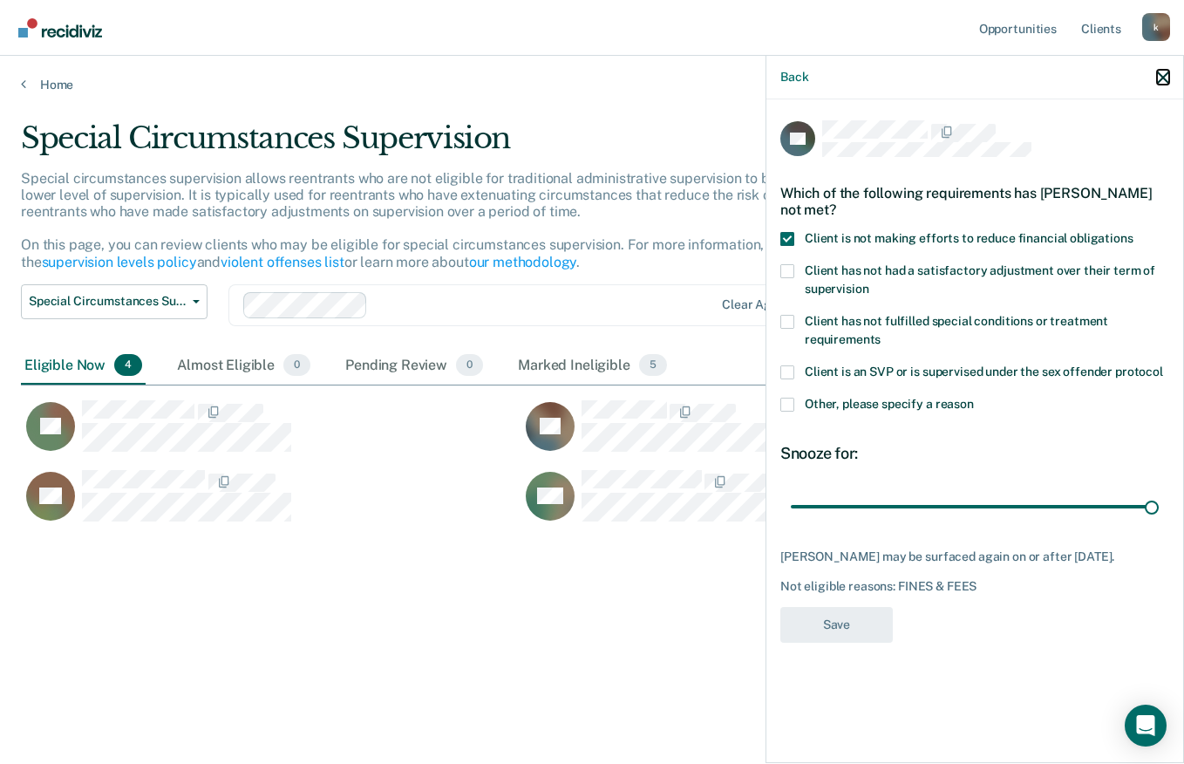
click at [1158, 82] on icon "button" at bounding box center [1163, 77] width 12 height 12
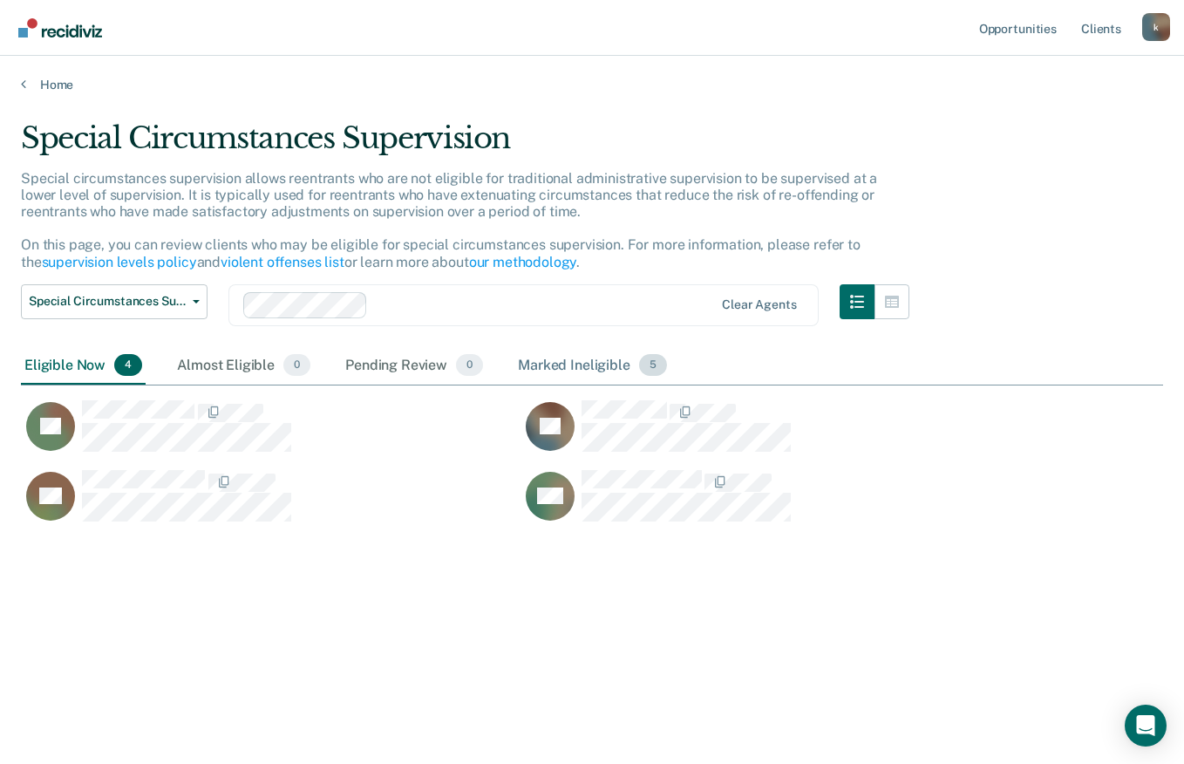
click at [601, 370] on div "Marked Ineligible 5" at bounding box center [592, 366] width 156 height 38
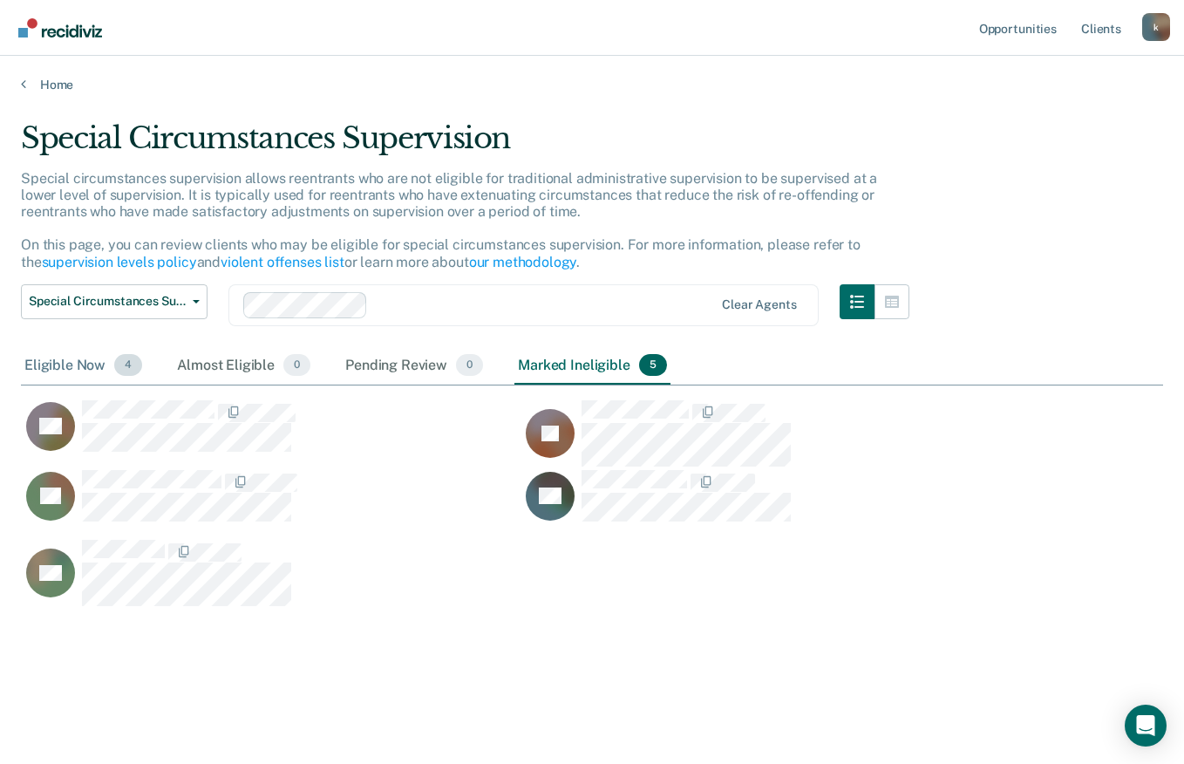
click at [86, 371] on div "Eligible Now 4" at bounding box center [83, 366] width 125 height 38
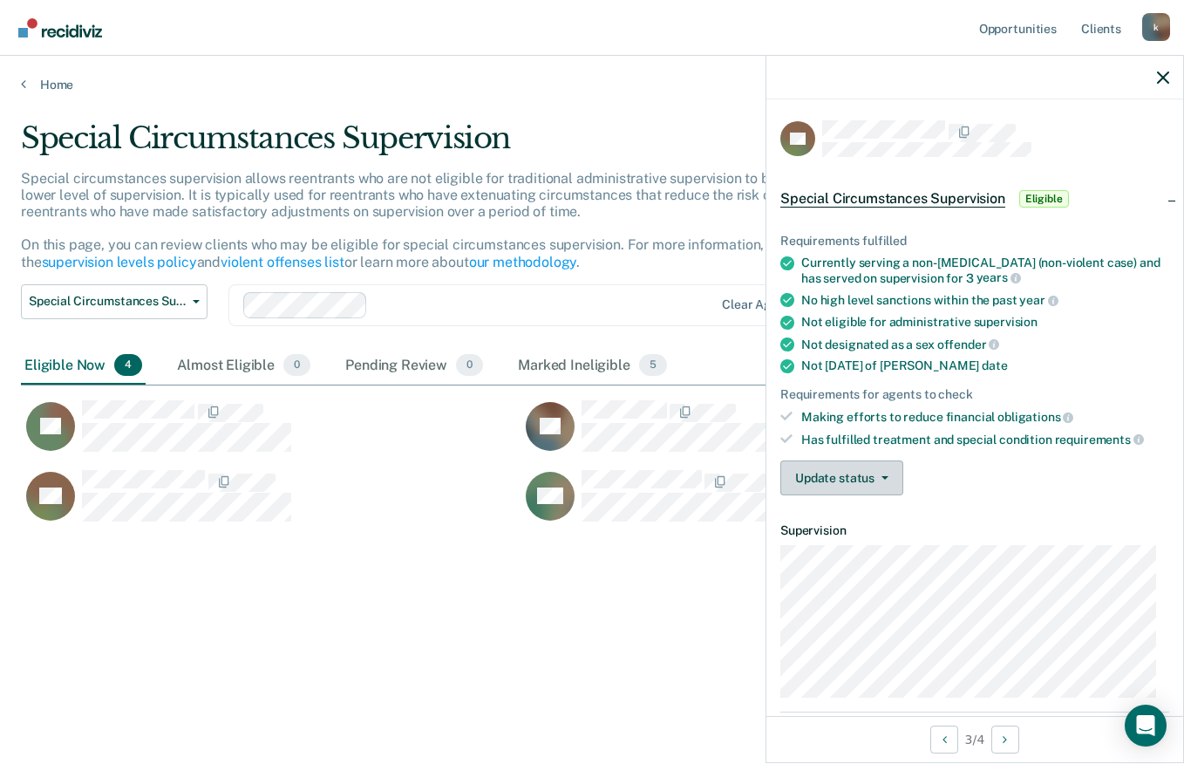
click at [873, 472] on button "Update status" at bounding box center [841, 477] width 123 height 35
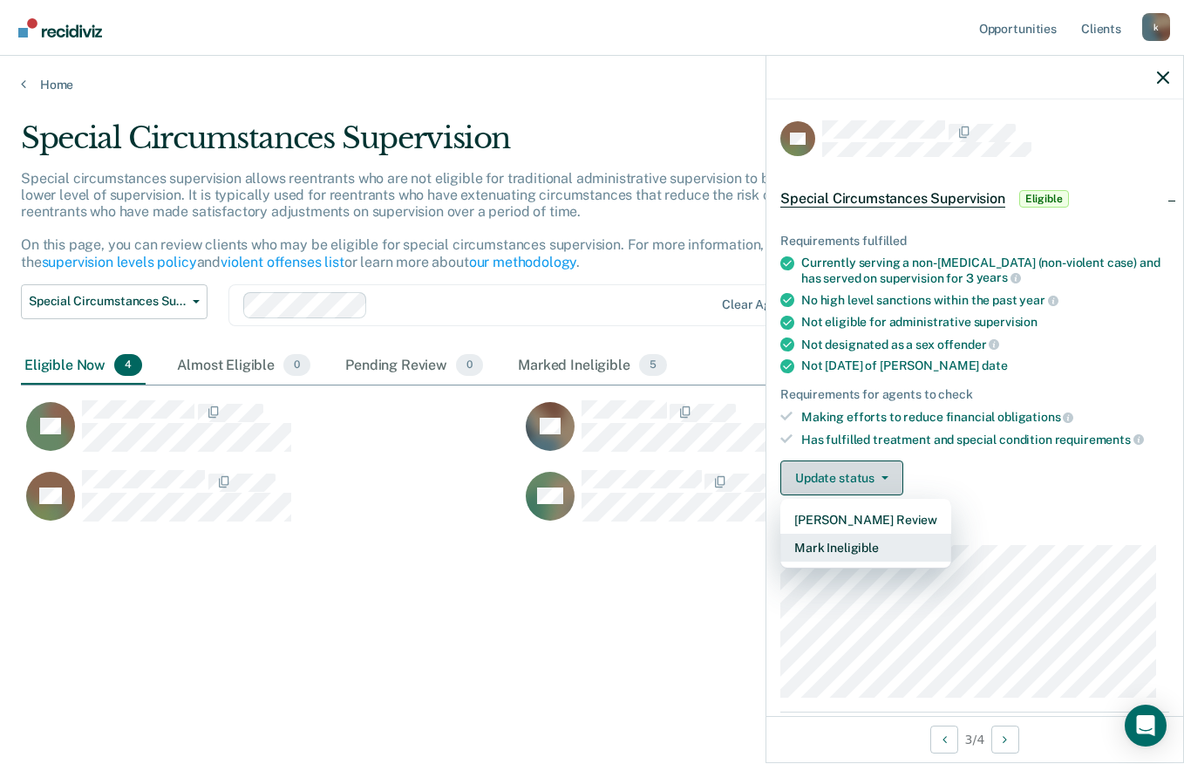
click at [857, 547] on button "Mark Ineligible" at bounding box center [865, 547] width 171 height 28
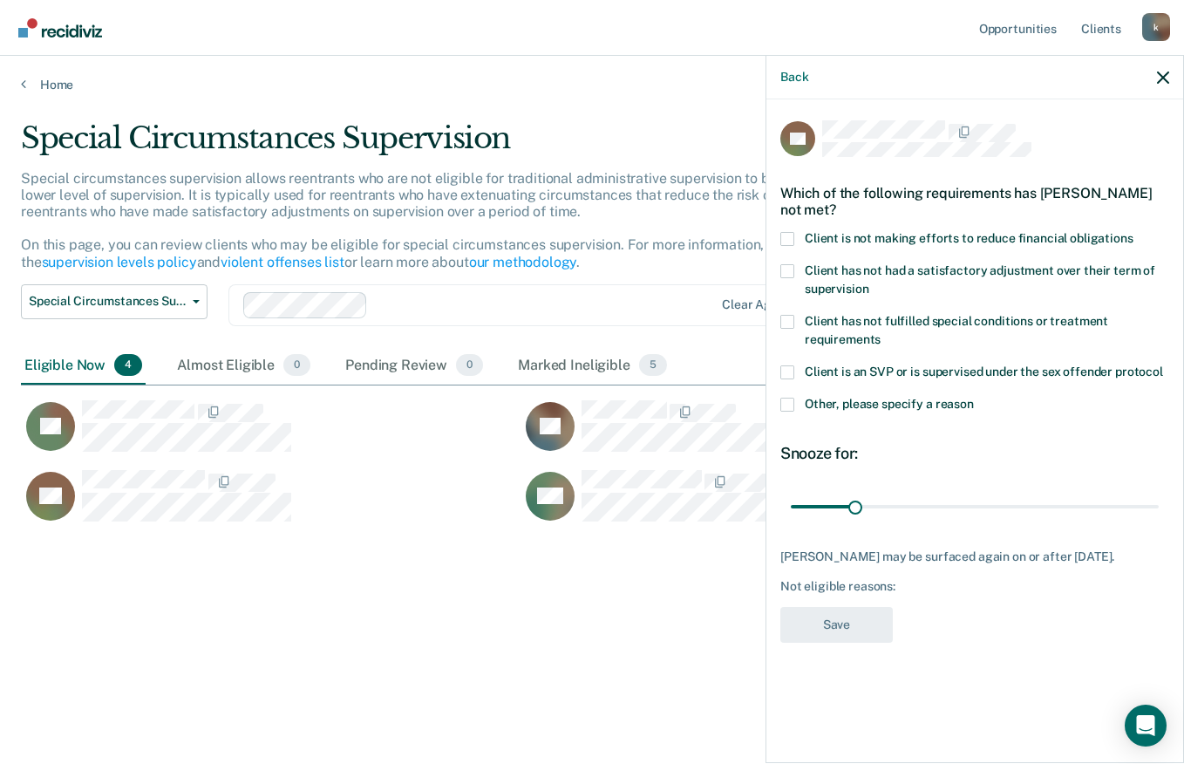
click at [798, 320] on label "Client has not fulfilled special conditions or treatment requirements" at bounding box center [974, 333] width 389 height 37
click at [880, 333] on input "Client has not fulfilled special conditions or treatment requirements" at bounding box center [880, 333] width 0 height 0
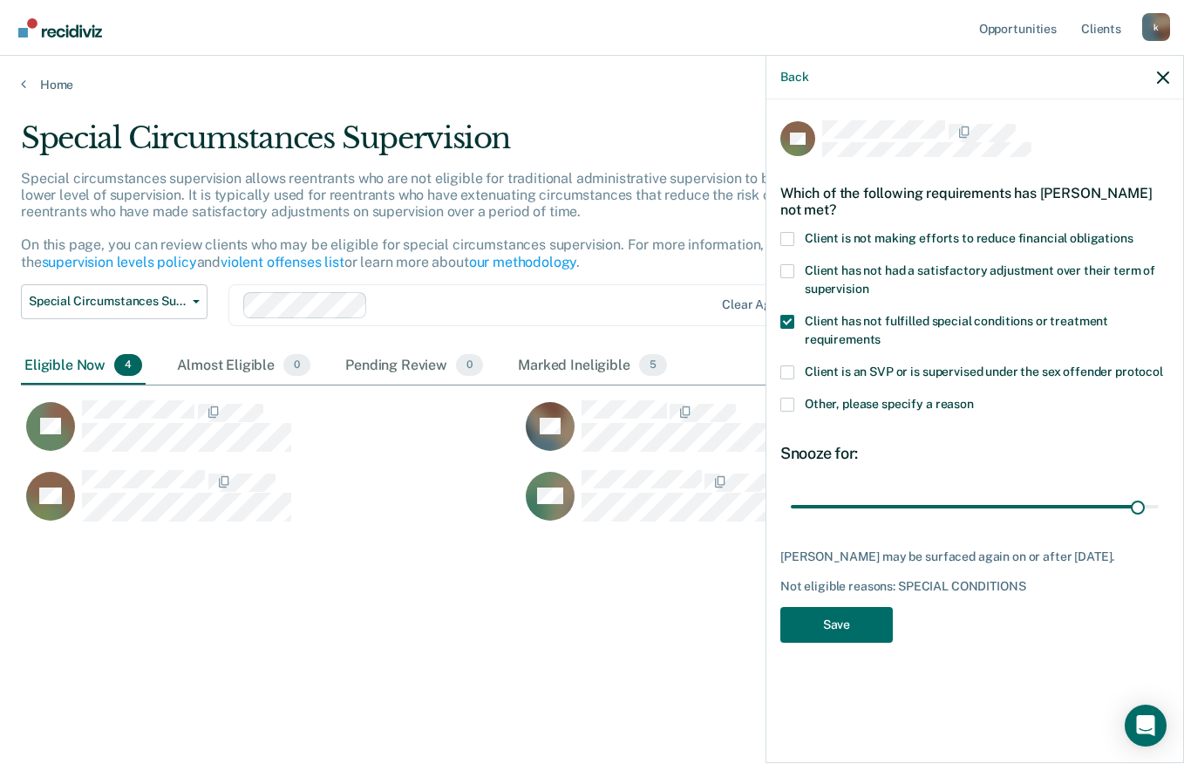
type input "180"
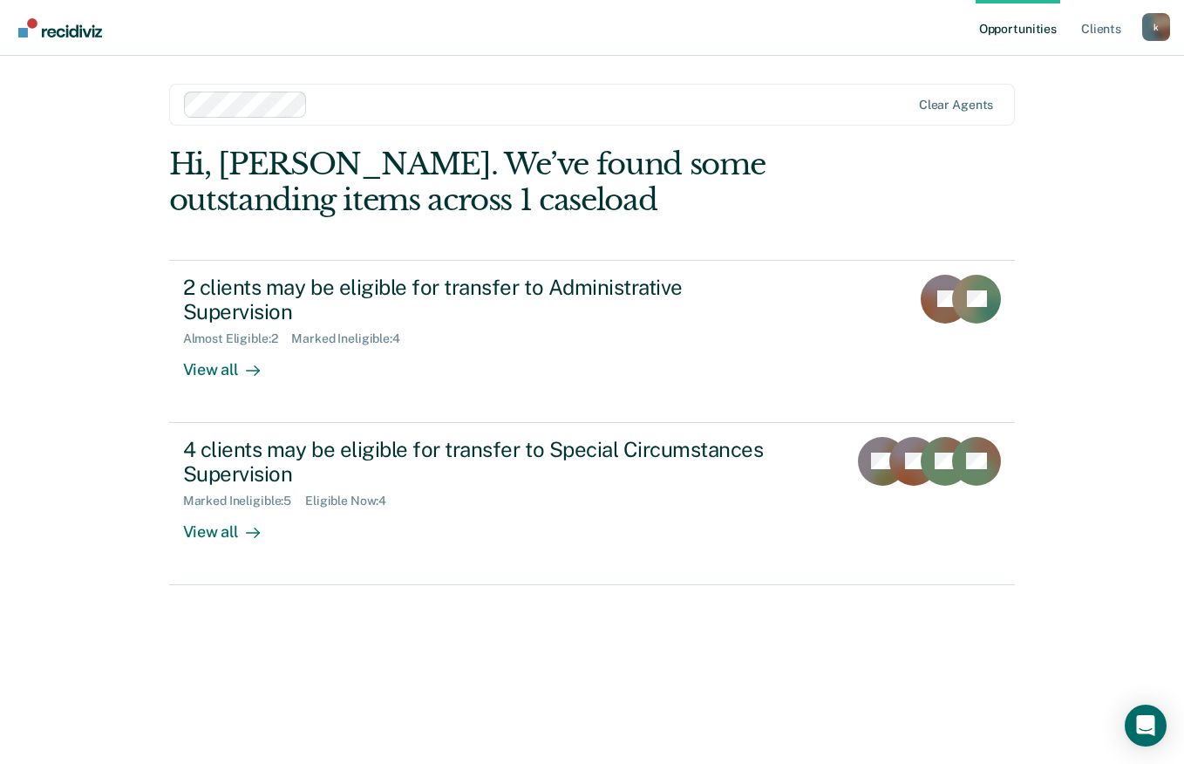
click at [239, 522] on div at bounding box center [249, 532] width 21 height 20
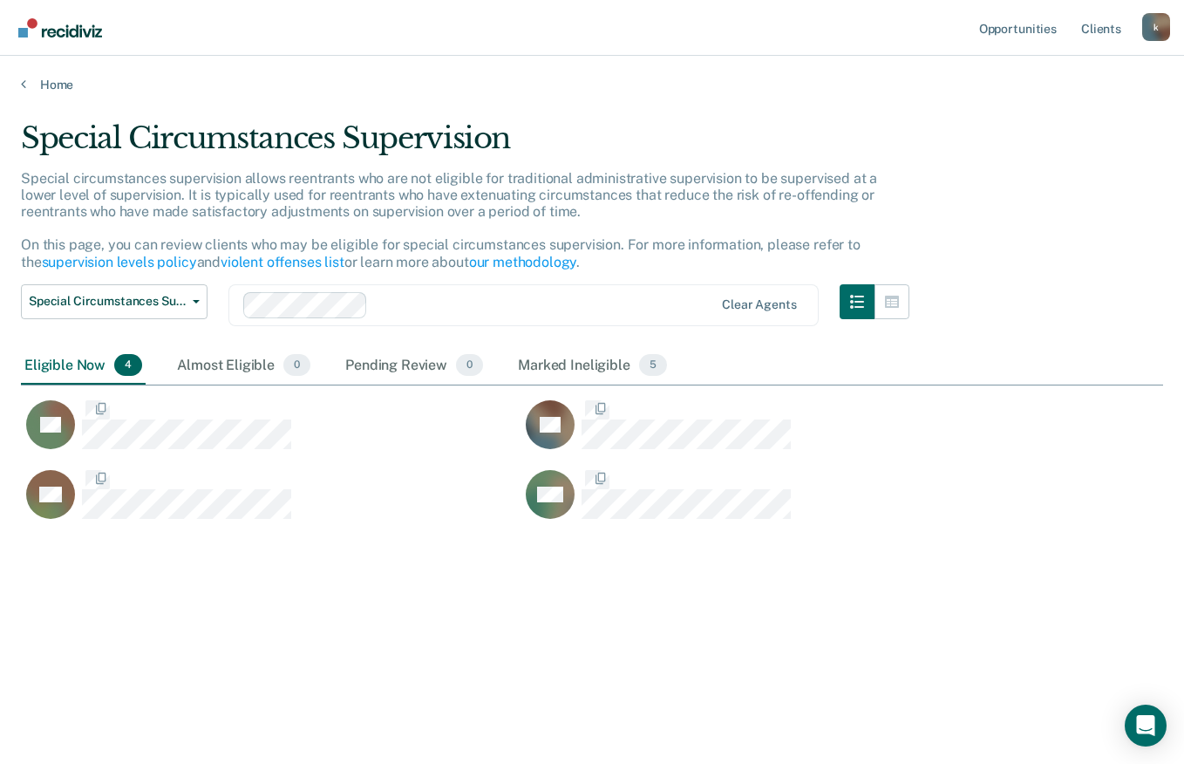
scroll to position [499, 1129]
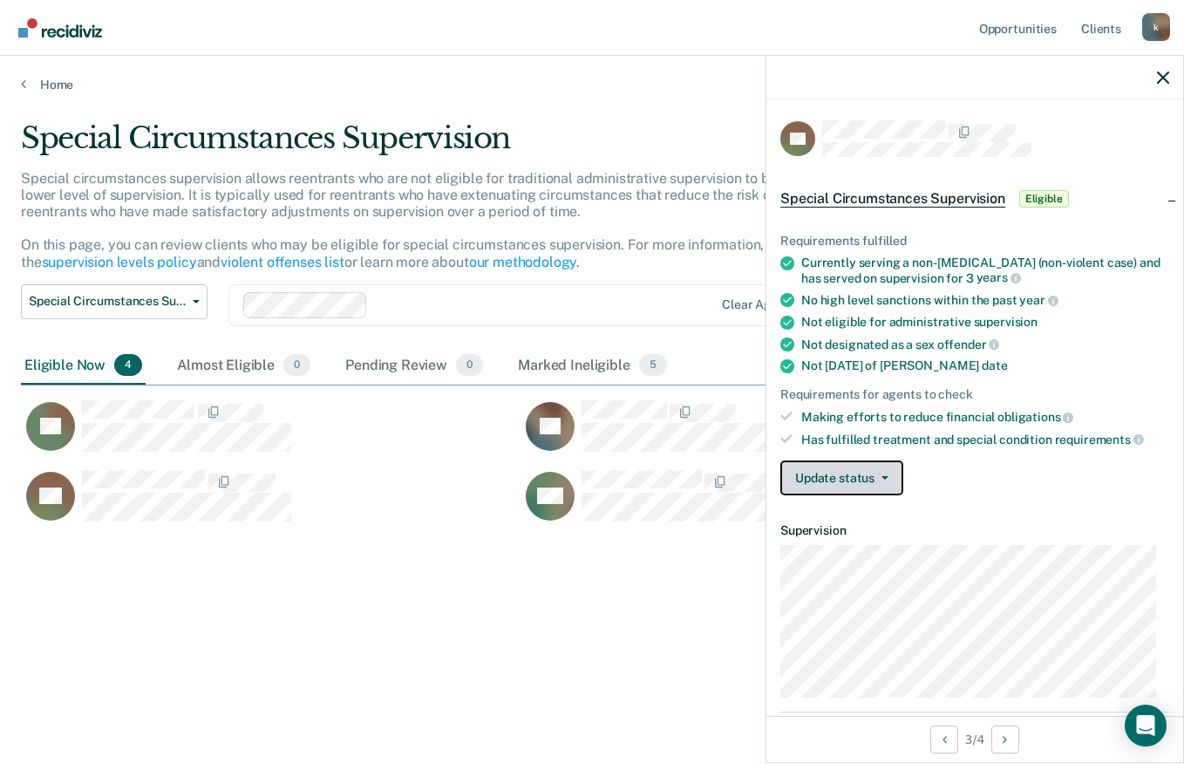
click at [888, 473] on button "Update status" at bounding box center [841, 477] width 123 height 35
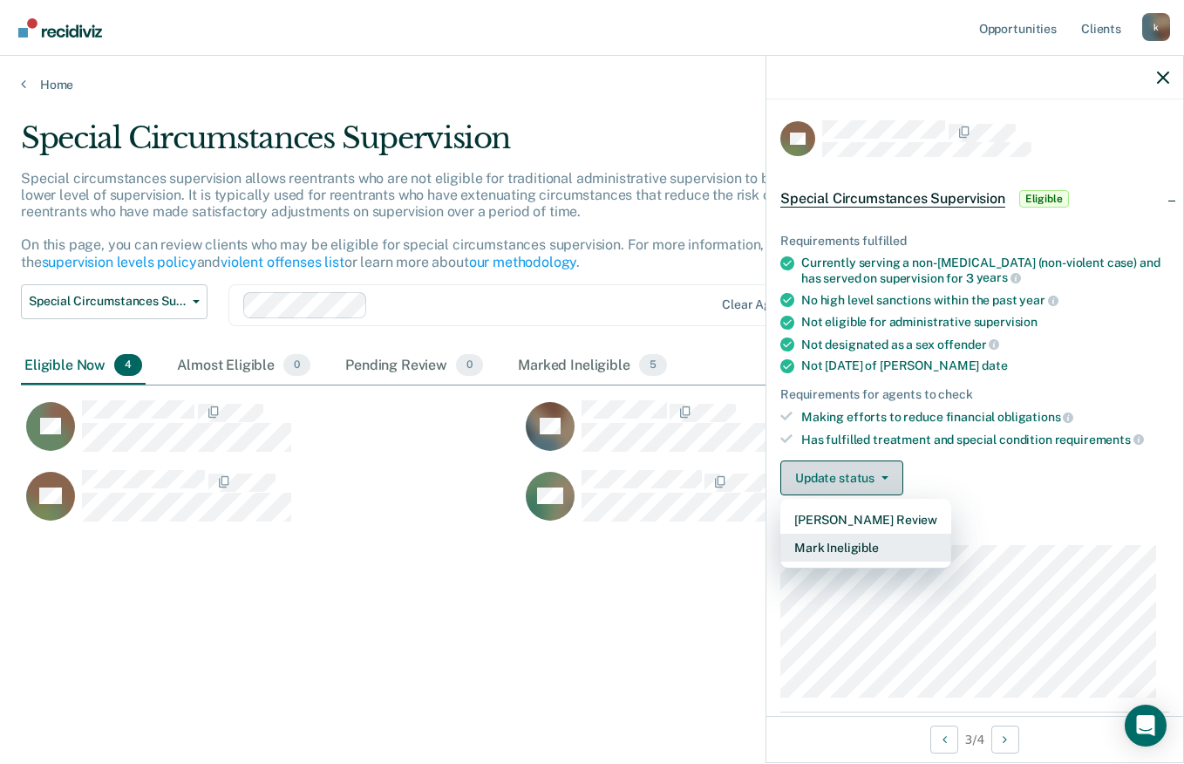
click at [864, 547] on button "Mark Ineligible" at bounding box center [865, 547] width 171 height 28
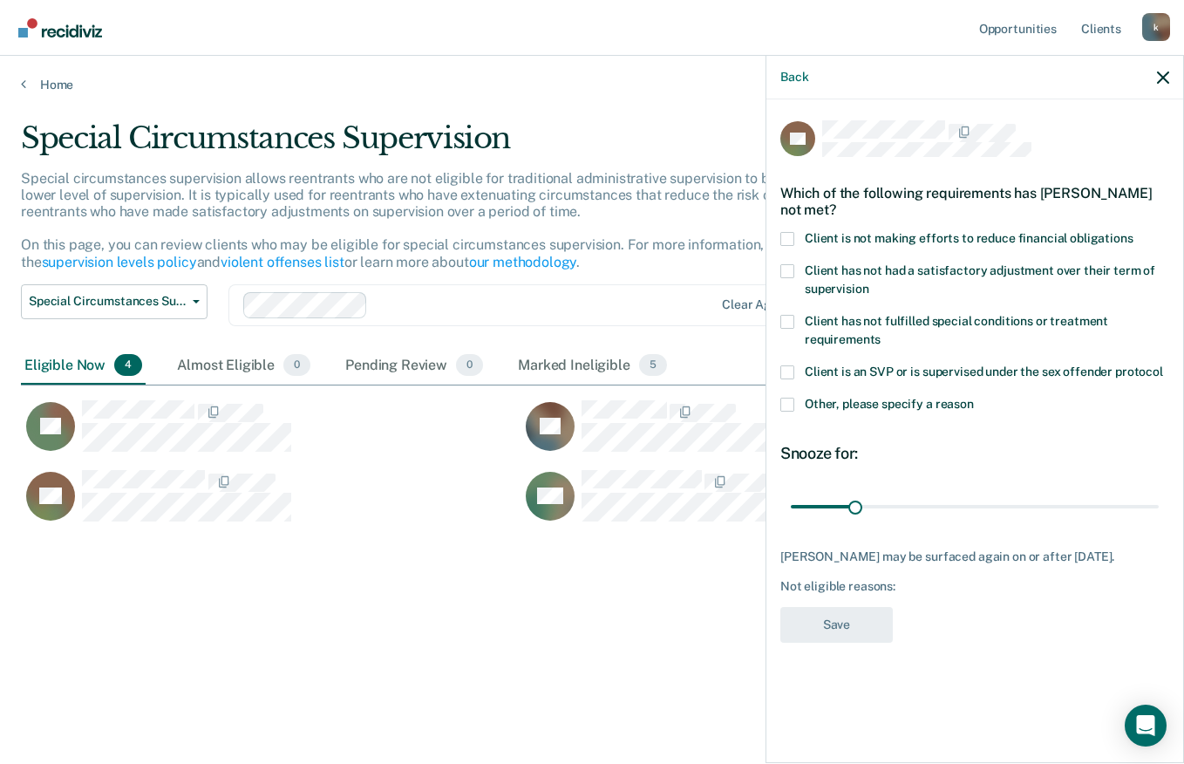
click at [787, 269] on span at bounding box center [787, 271] width 14 height 14
click at [868, 282] on input "Client has not had a satisfactory adjustment over their term of supervision" at bounding box center [868, 282] width 0 height 0
click at [787, 269] on span at bounding box center [787, 271] width 14 height 14
click at [868, 282] on input "Client has not had a satisfactory adjustment over their term of supervision" at bounding box center [868, 282] width 0 height 0
click at [781, 323] on span at bounding box center [787, 322] width 14 height 14
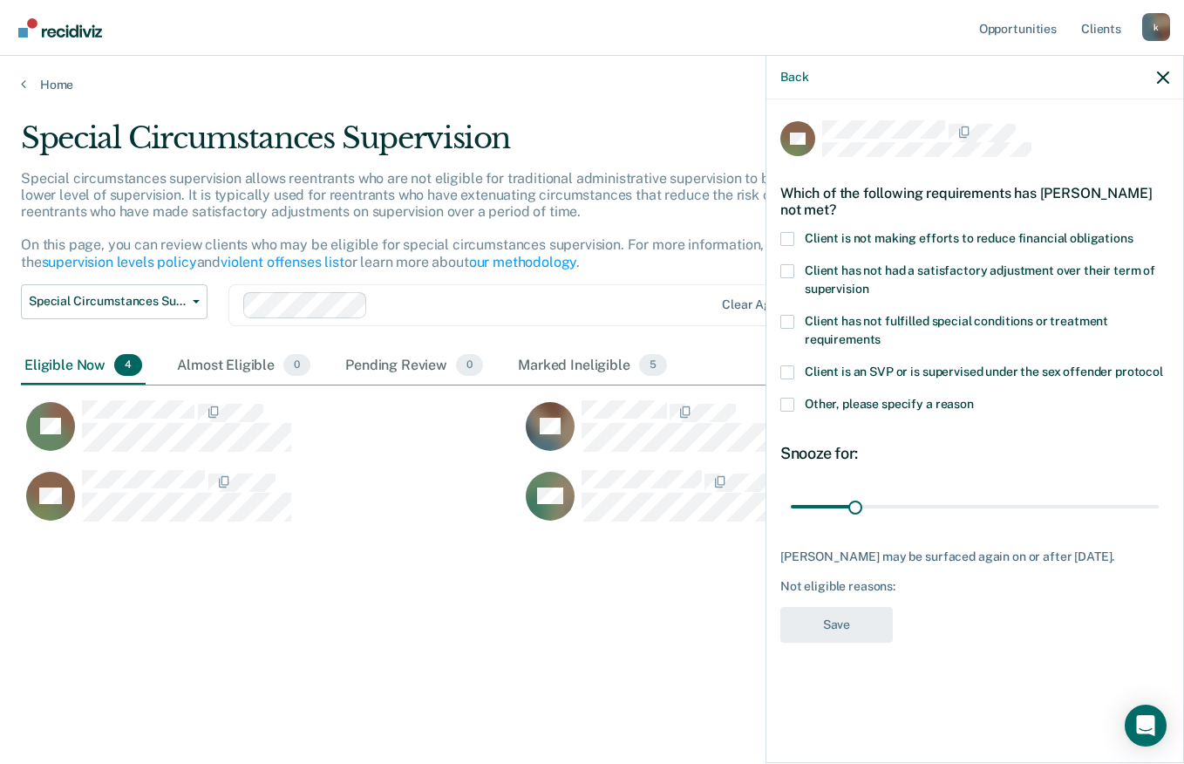
click at [880, 333] on input "Client has not fulfilled special conditions or treatment requirements" at bounding box center [880, 333] width 0 height 0
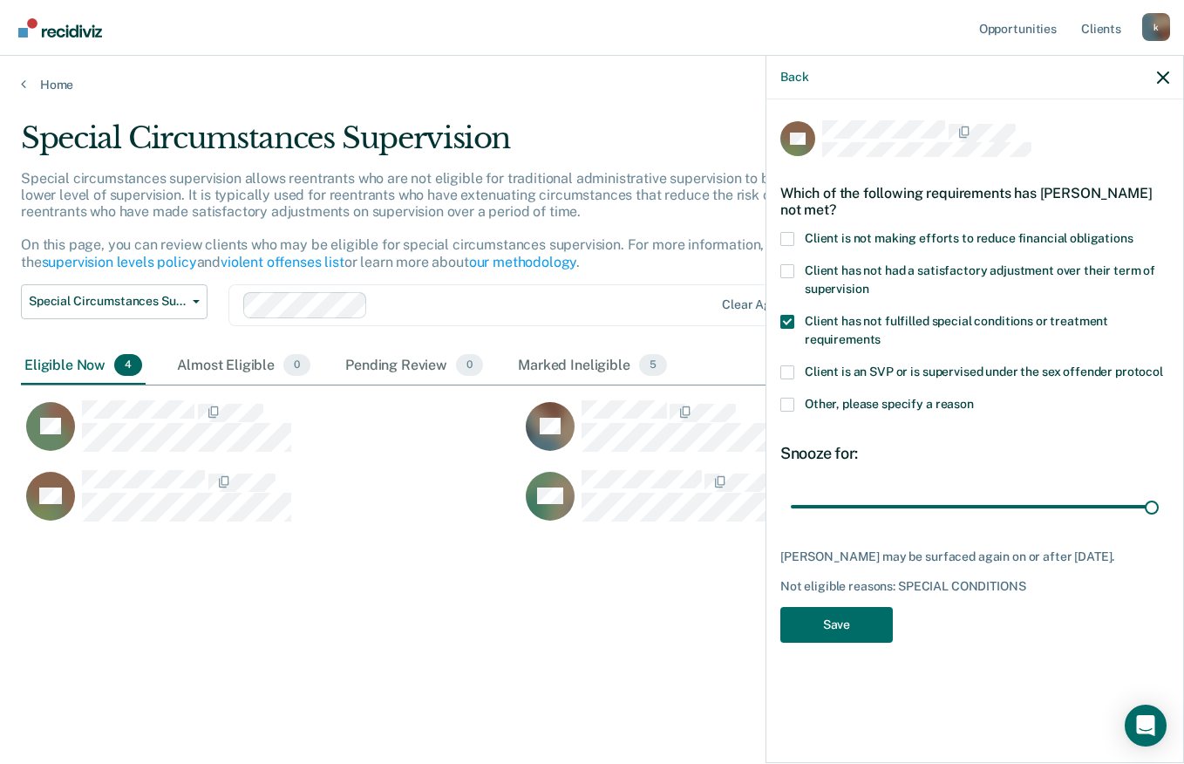
type input "180"
click at [842, 618] on button "Save" at bounding box center [836, 625] width 112 height 36
